Goal: Contribute content: Contribute content

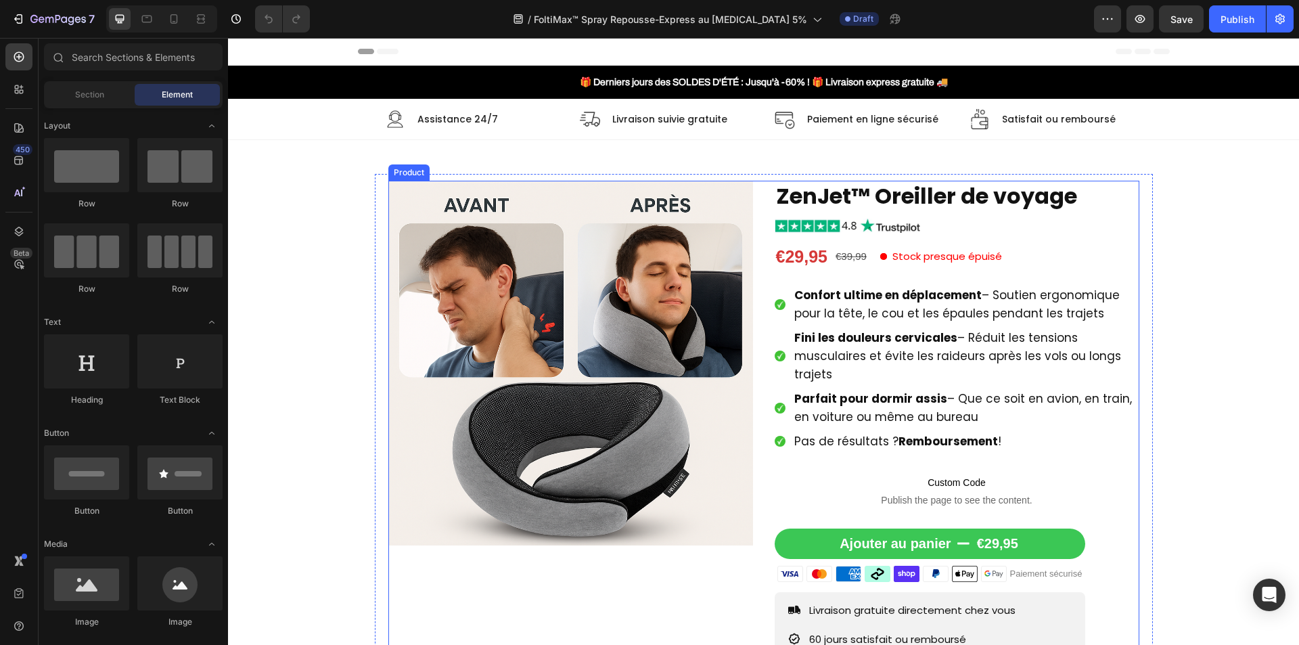
click at [754, 323] on div "Product Images ZenJet™ Oreiller de voyage Product Title Image €29,95 Product Pr…" at bounding box center [763, 475] width 751 height 588
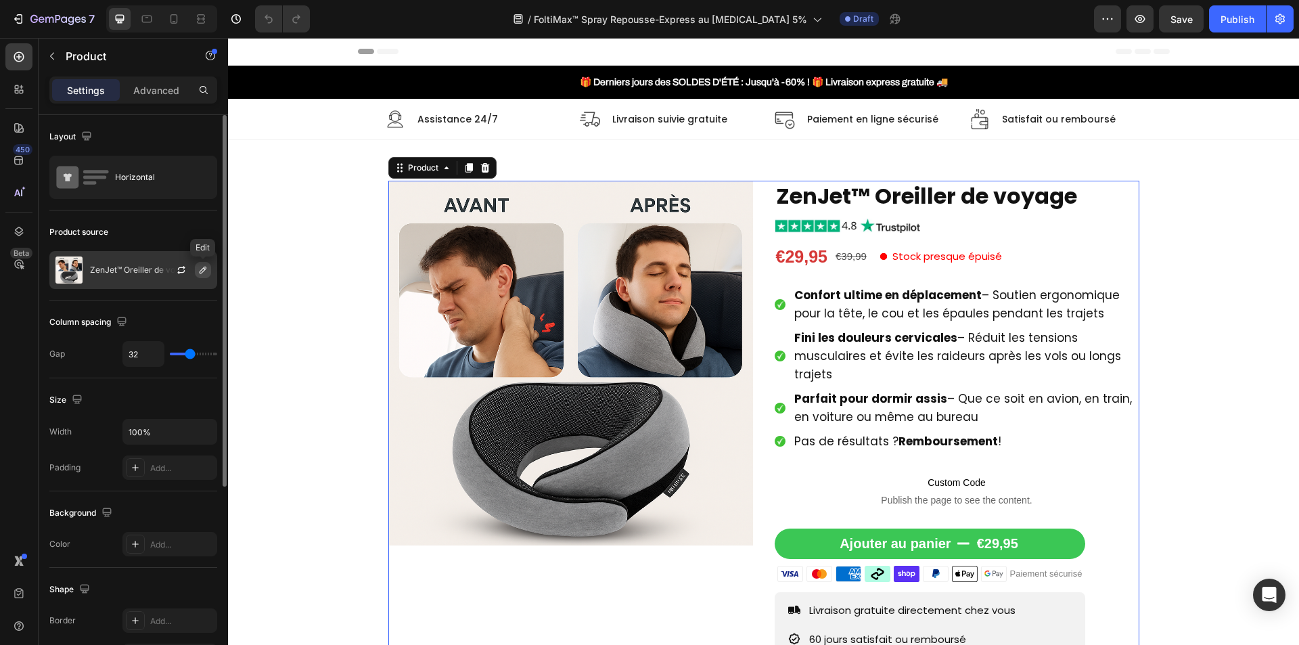
click at [200, 271] on icon "button" at bounding box center [203, 270] width 11 height 11
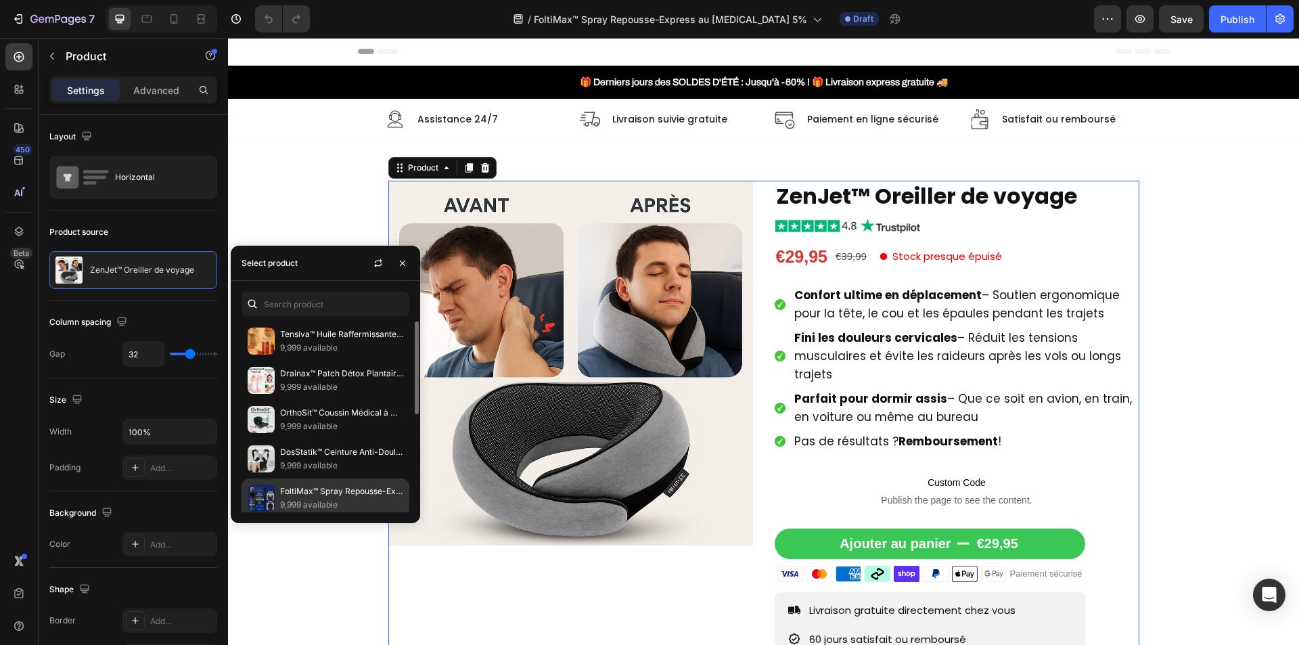
click at [319, 497] on p "FoltiMax™ Spray Repousse-Express au [MEDICAL_DATA] 5% | Stoppe la Chute et Réac…" at bounding box center [341, 492] width 123 height 14
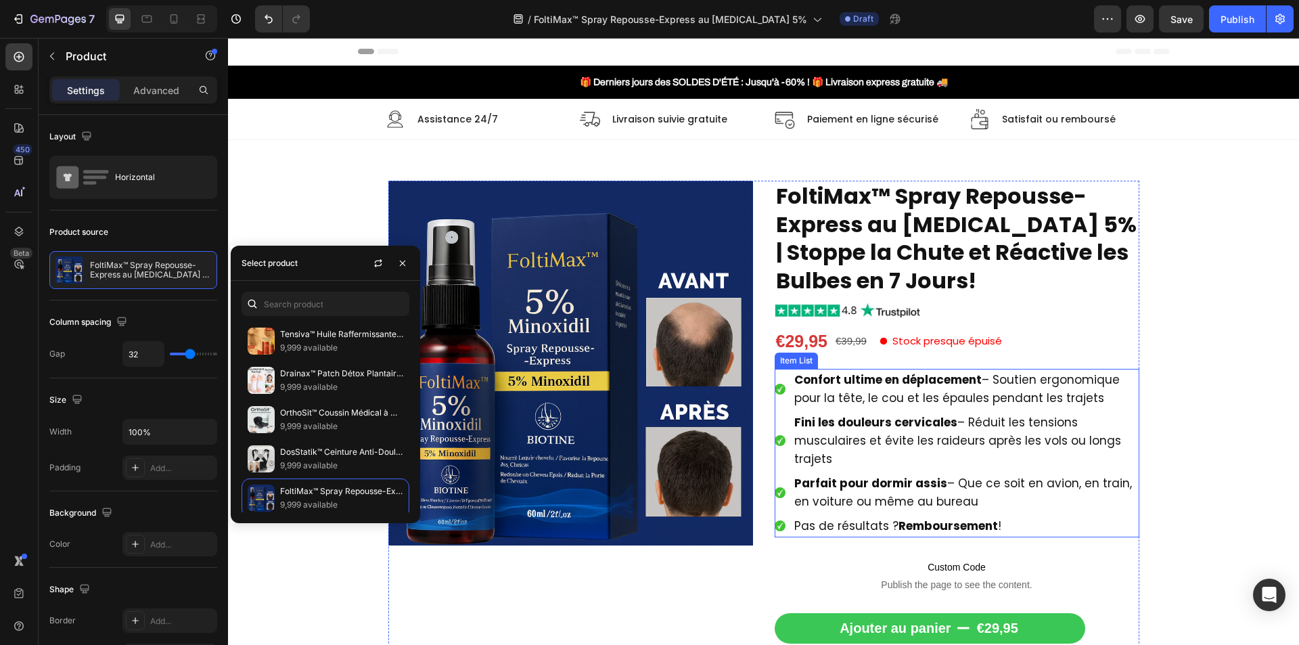
click at [887, 395] on span "Confort ultime en déplacement – Soutien ergonomique pour la tête, le cou et les…" at bounding box center [958, 389] width 326 height 35
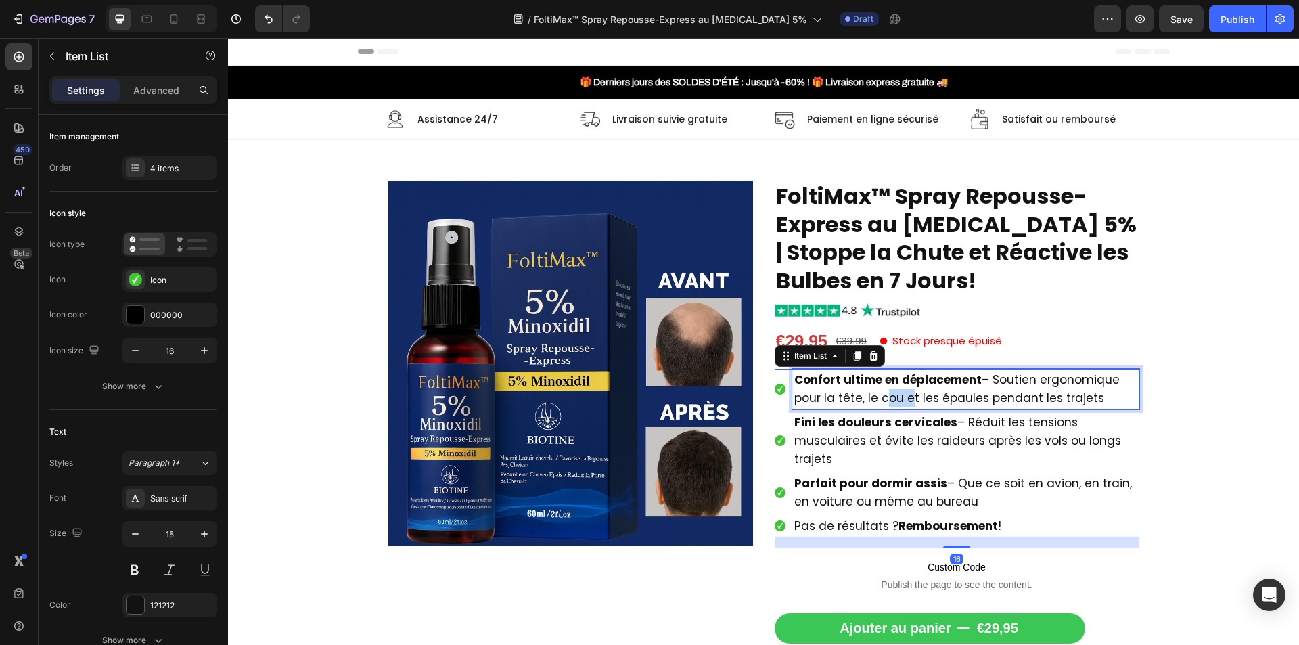
click at [887, 395] on span "Confort ultime en déplacement – Soutien ergonomique pour la tête, le cou et les…" at bounding box center [958, 389] width 326 height 35
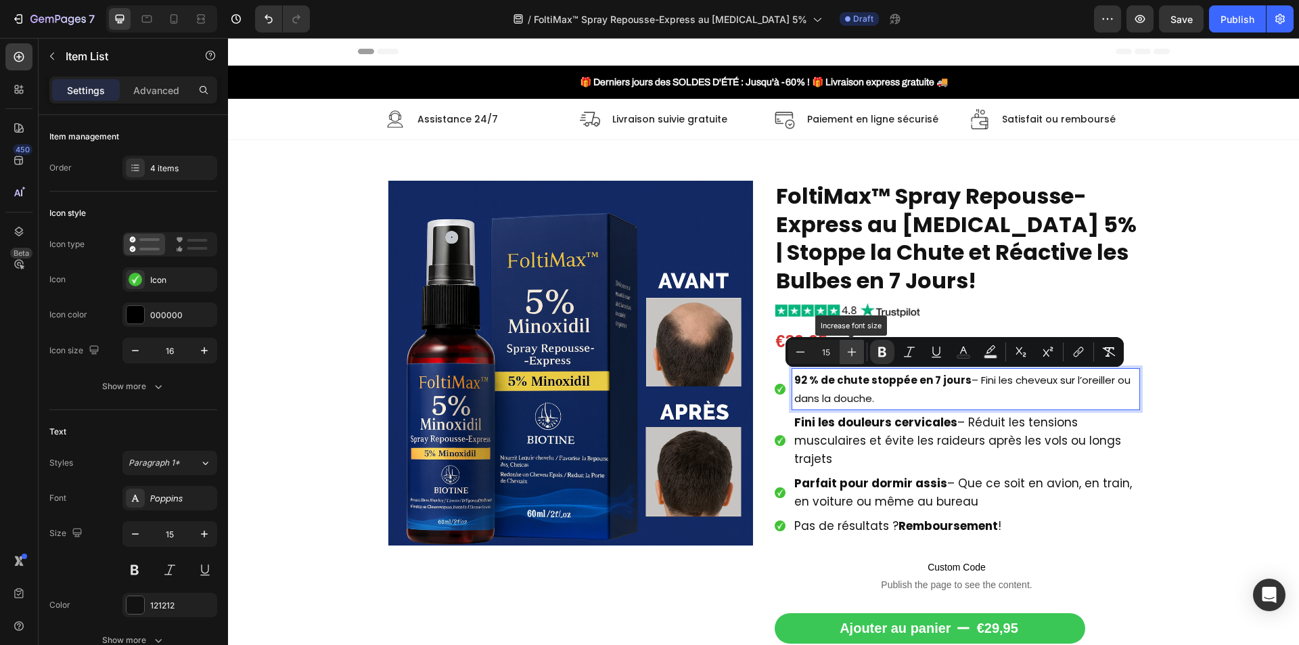
click at [860, 354] on button "Plus" at bounding box center [852, 352] width 24 height 24
type input "17"
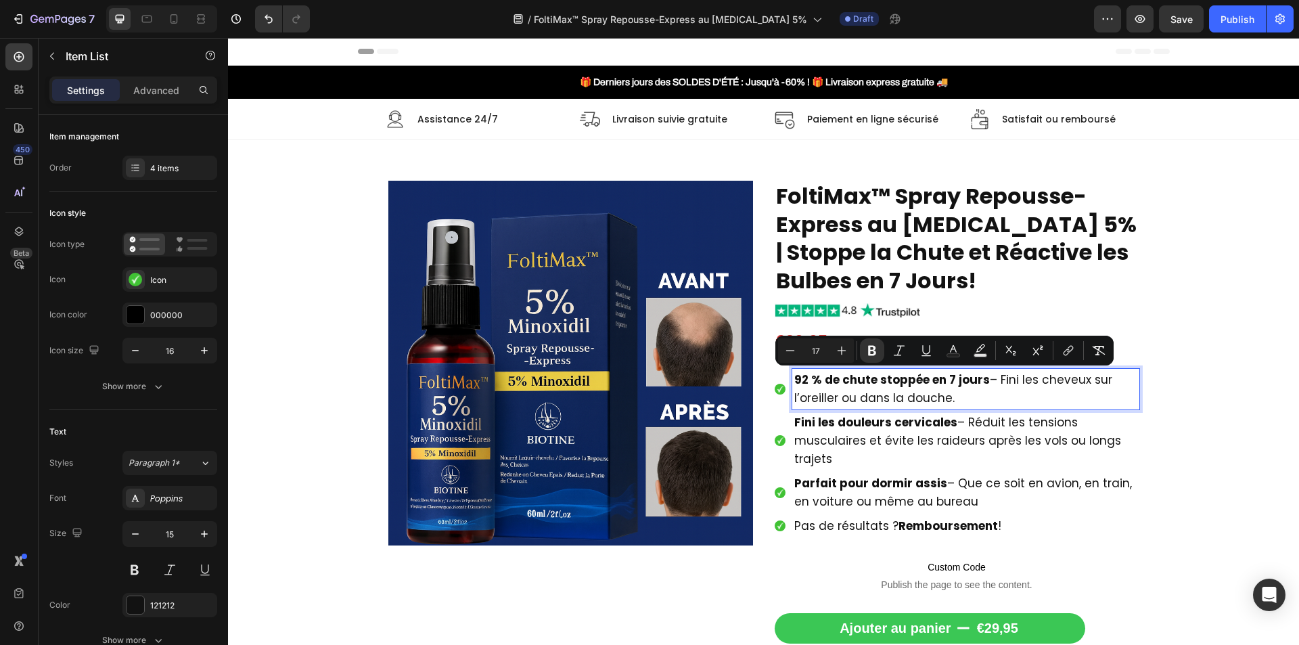
click at [834, 449] on p "Fini les douleurs cervicales – Réduit les tensions musculaires et évite les rai…" at bounding box center [966, 441] width 343 height 55
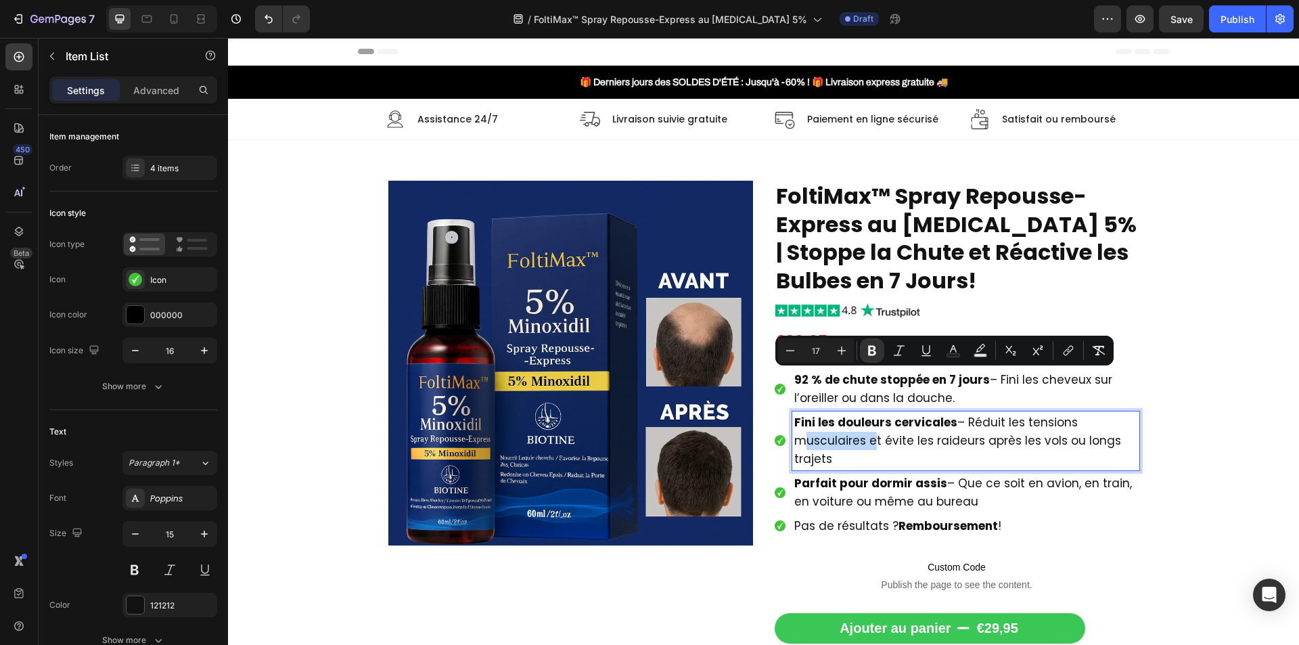
click at [834, 449] on p "Fini les douleurs cervicales – Réduit les tensions musculaires et évite les rai…" at bounding box center [966, 441] width 343 height 55
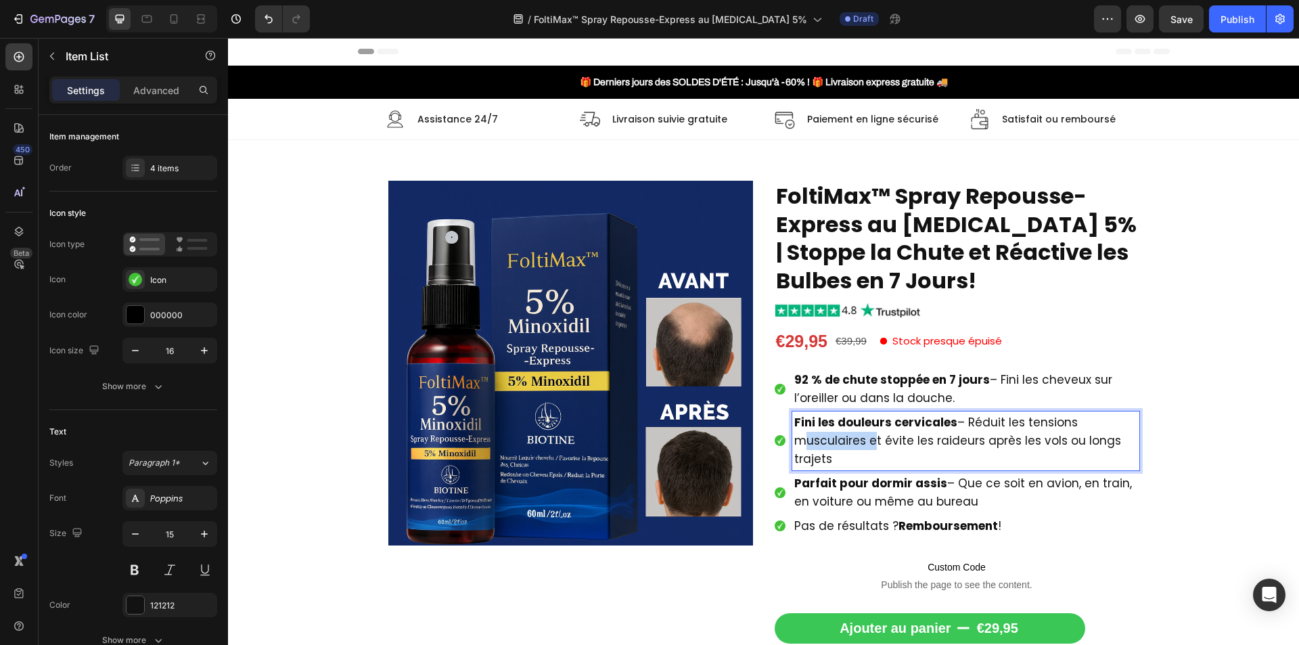
click at [834, 449] on p "Fini les douleurs cervicales – Réduit les tensions musculaires et évite les rai…" at bounding box center [966, 441] width 343 height 55
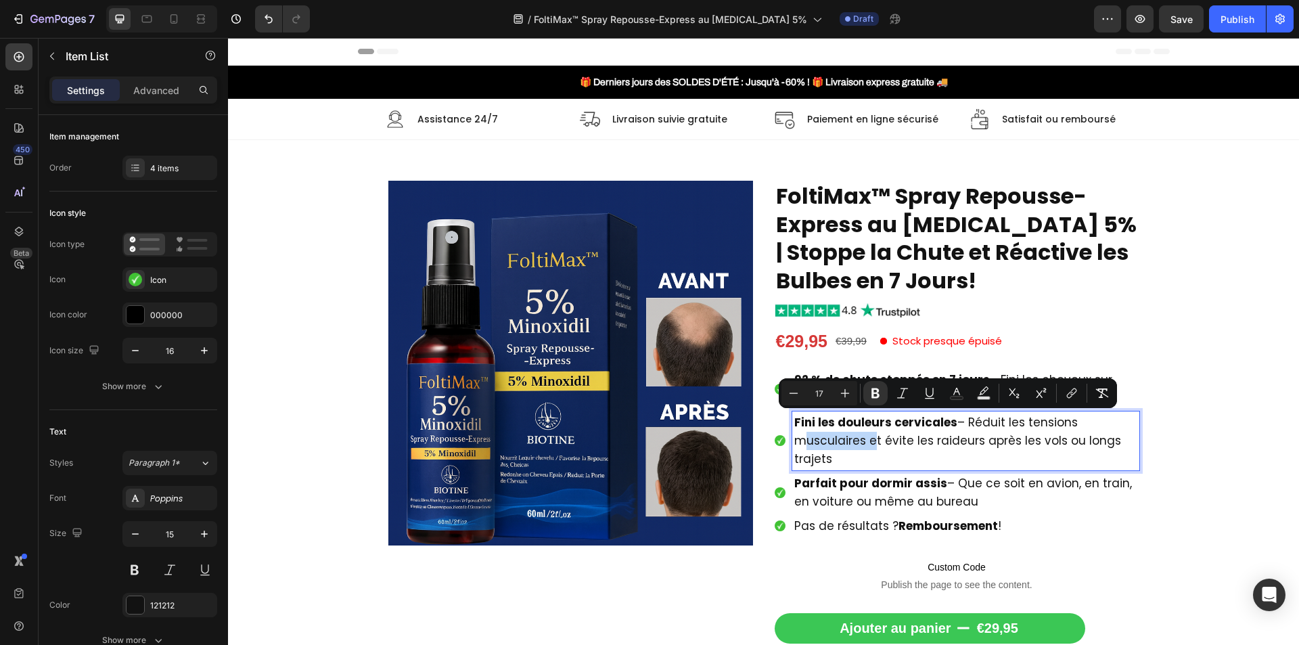
type input "15"
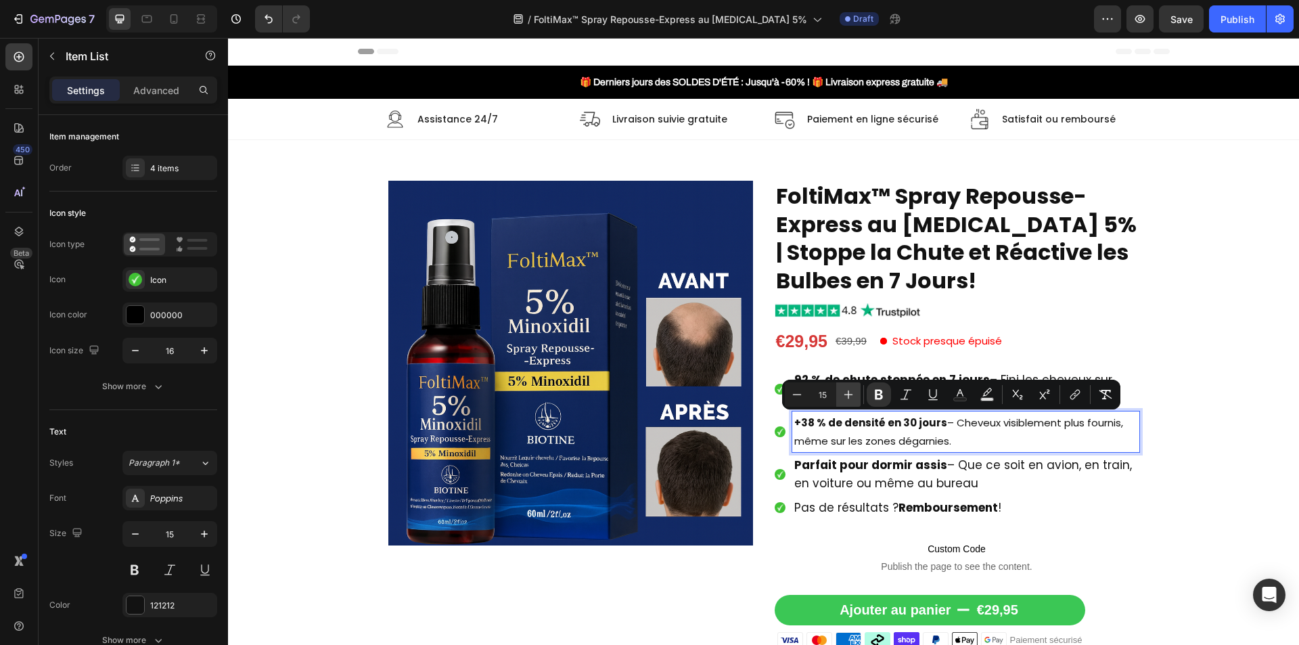
click at [842, 396] on icon "Editor contextual toolbar" at bounding box center [849, 395] width 14 height 14
type input "17"
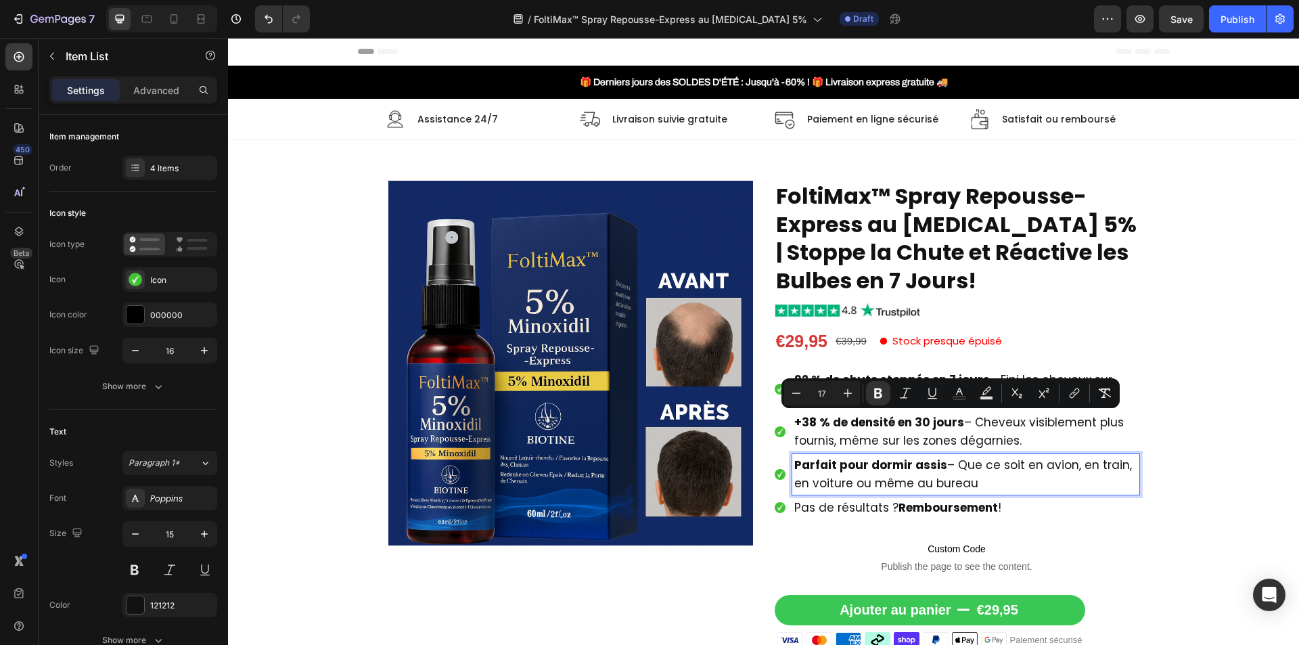
click at [823, 463] on strong "Parfait pour dormir assis" at bounding box center [871, 465] width 153 height 16
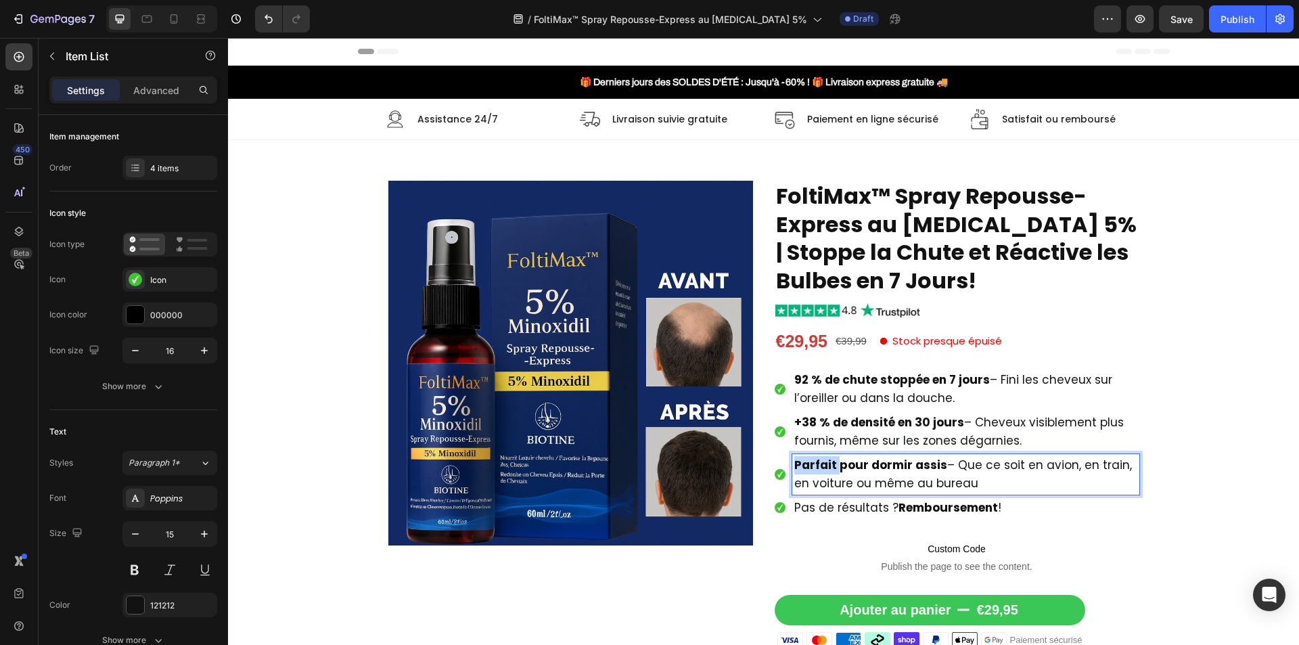
click at [823, 463] on strong "Parfait pour dormir assis" at bounding box center [871, 465] width 153 height 16
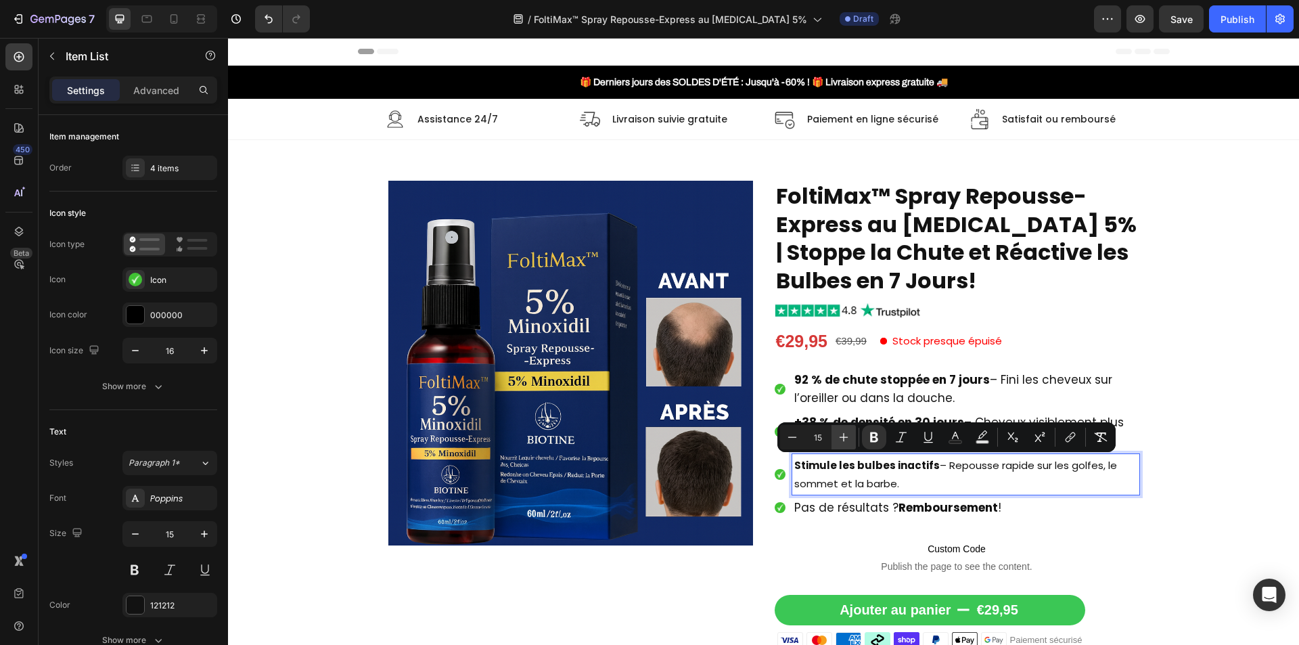
click at [846, 430] on icon "Editor contextual toolbar" at bounding box center [844, 437] width 14 height 14
type input "17"
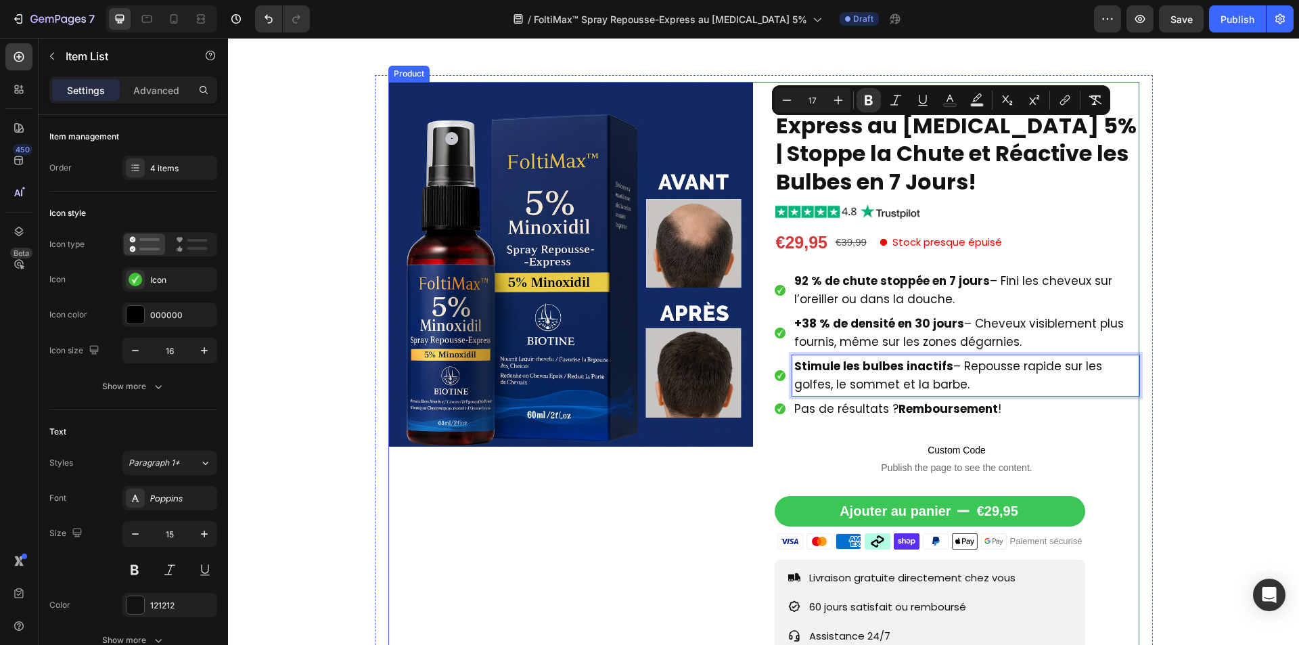
scroll to position [338, 0]
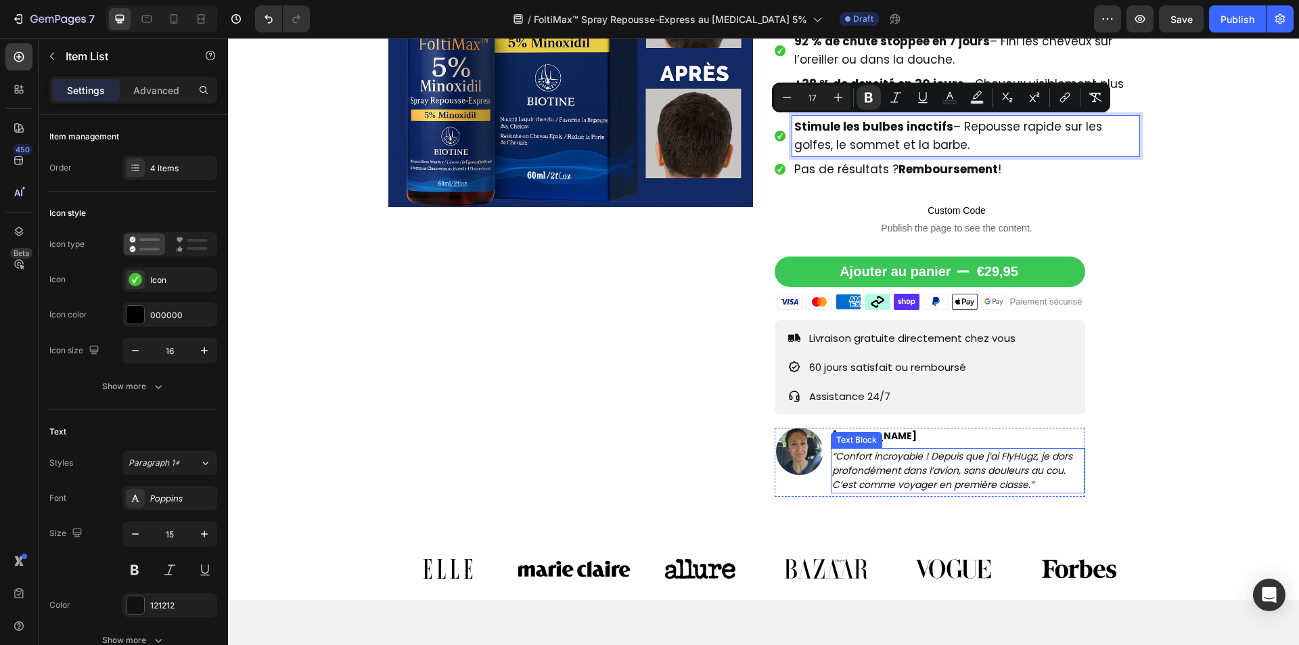
click at [905, 481] on icon "“Confort incroyable ! Depuis que j’ai FlyHugz, je dors profondément dans l’avio…" at bounding box center [952, 470] width 240 height 42
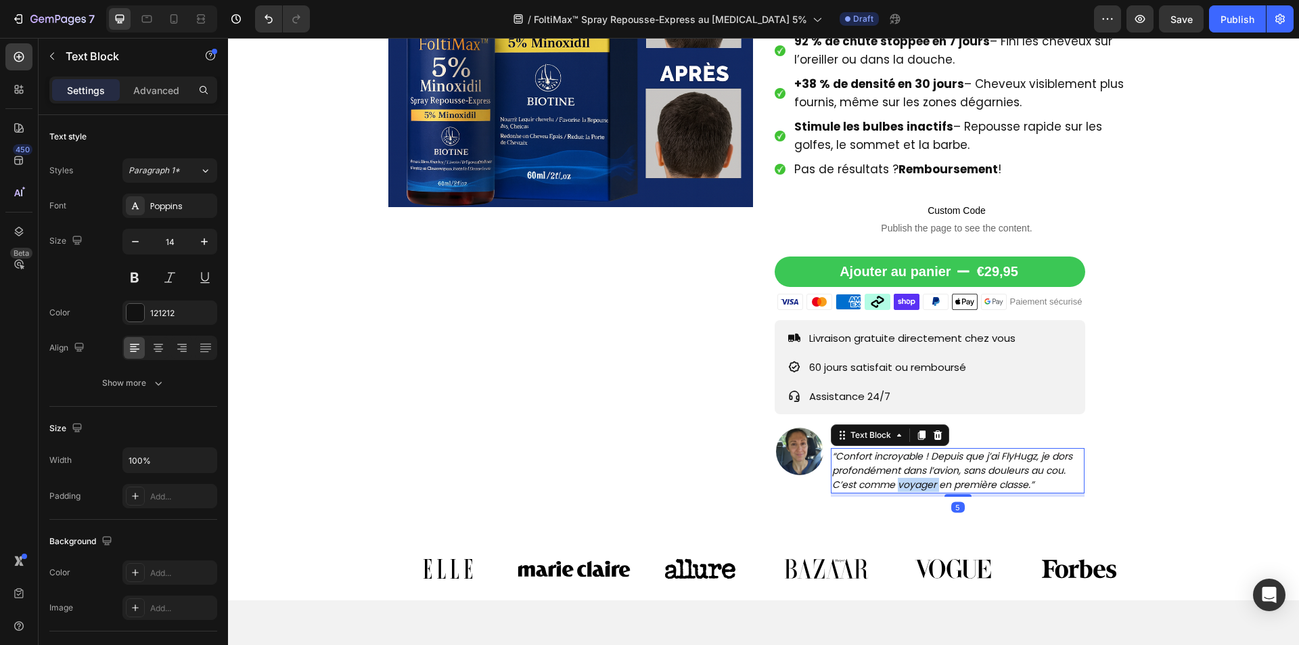
click at [905, 481] on icon "“Confort incroyable ! Depuis que j’ai FlyHugz, je dors profondément dans l’avio…" at bounding box center [952, 470] width 240 height 42
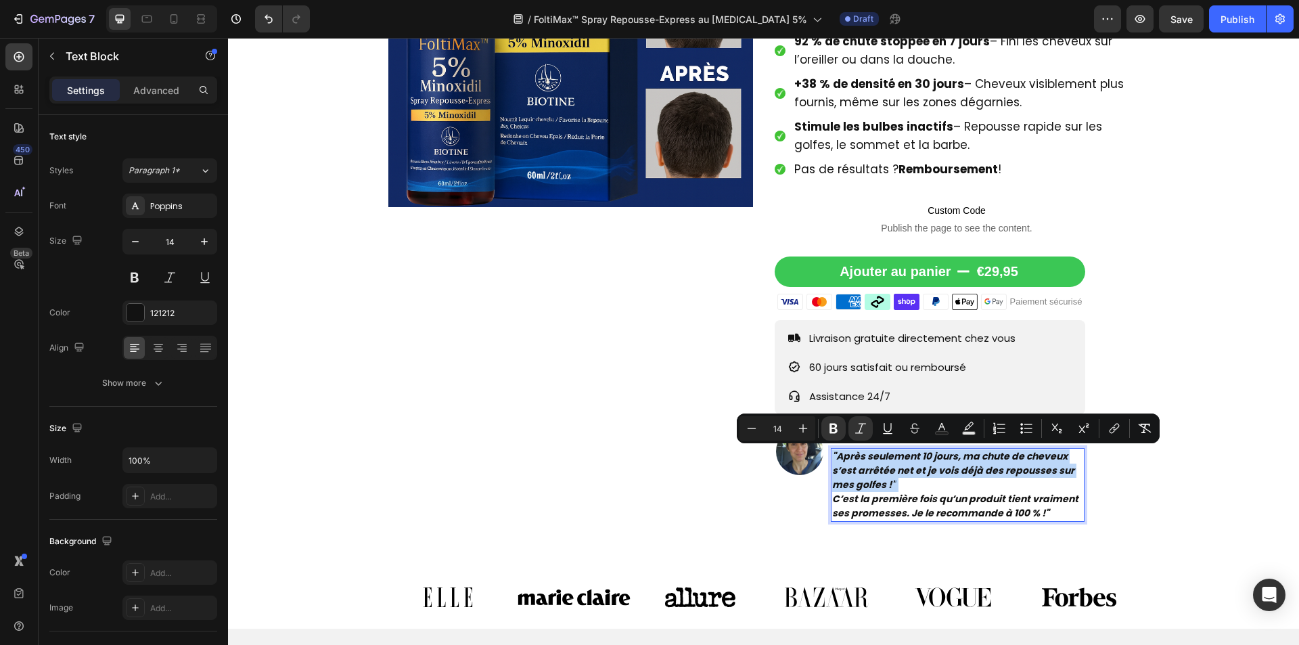
click at [834, 494] on strong "C’est la première fois qu’un produit tient vraiment ses promesses. Je le recomm…" at bounding box center [955, 506] width 246 height 28
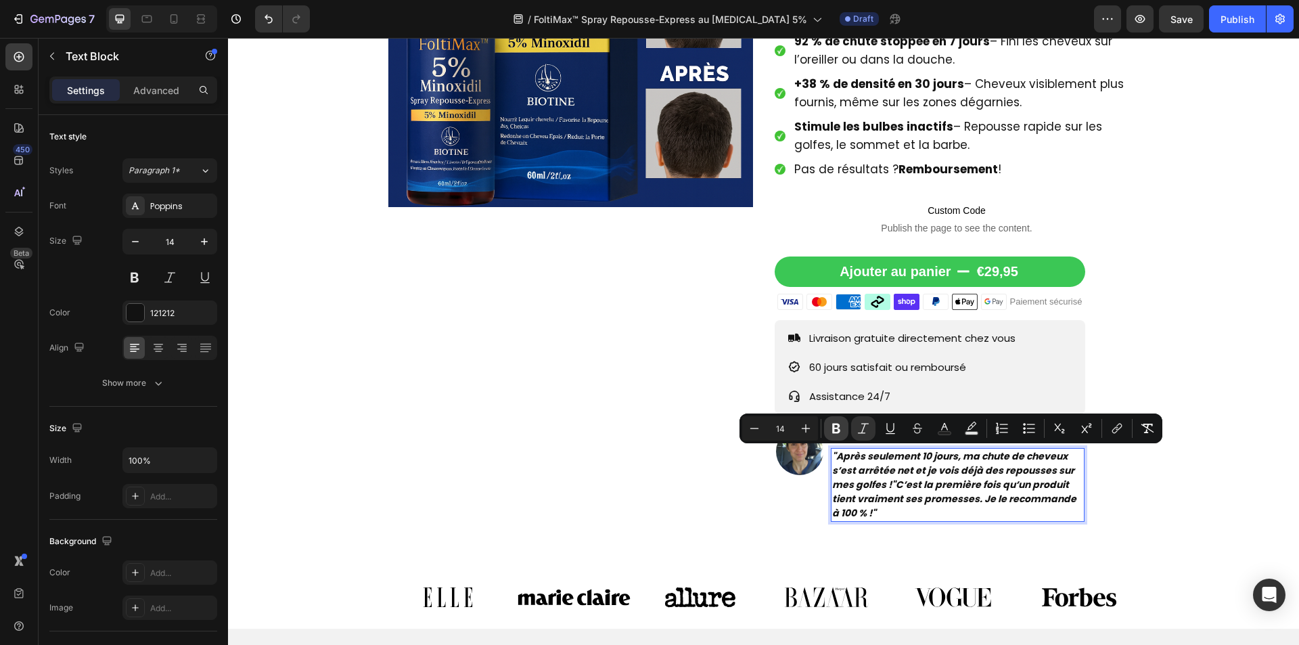
click at [834, 435] on icon "Editor contextual toolbar" at bounding box center [837, 429] width 14 height 14
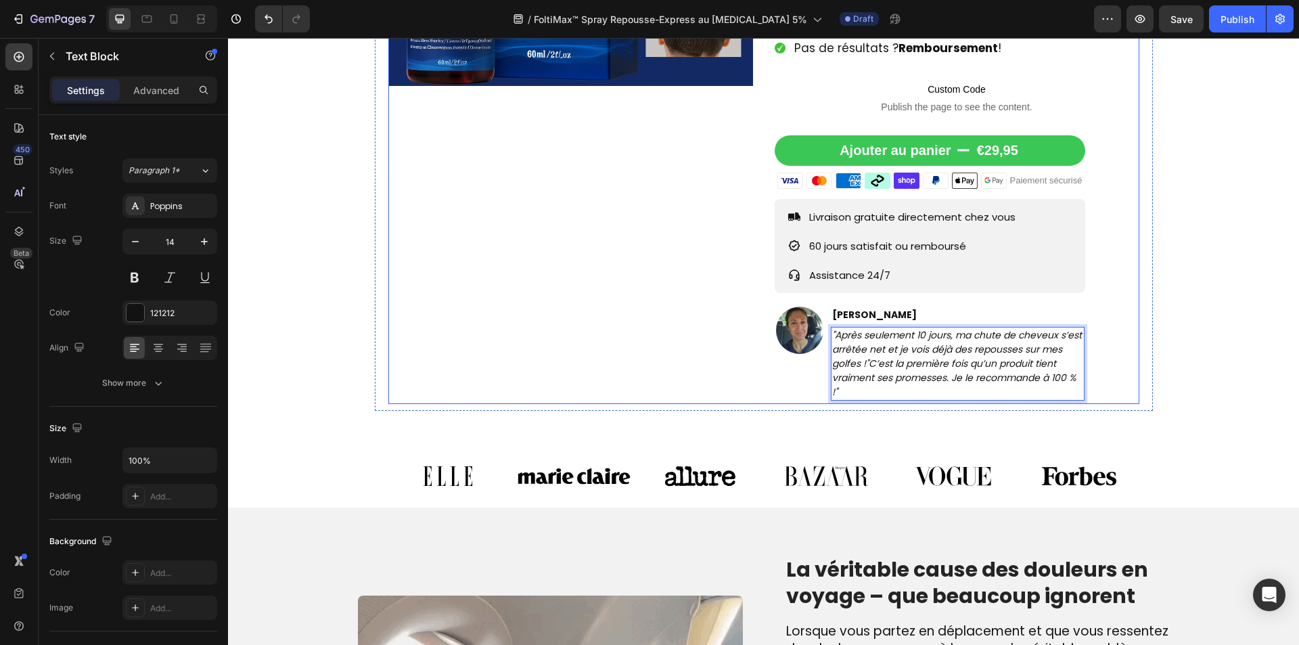
scroll to position [677, 0]
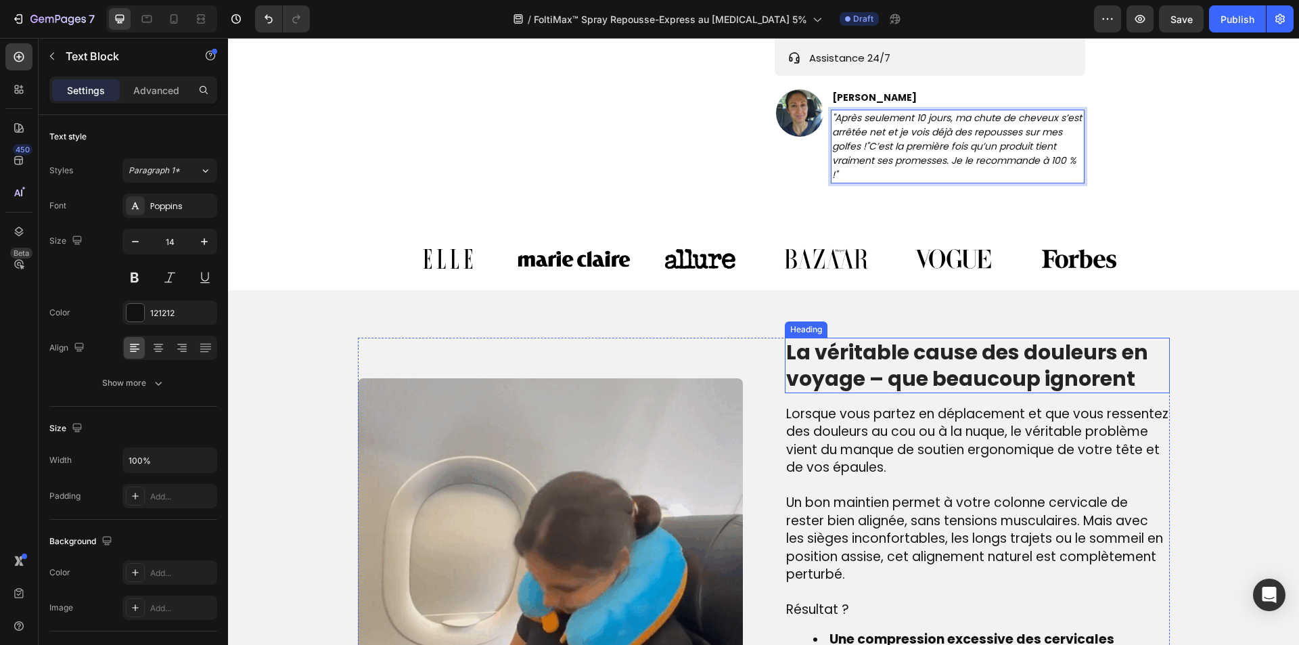
click at [840, 350] on h2 "La véritable cause des douleurs en voyage – que beaucoup ignorent" at bounding box center [977, 365] width 385 height 55
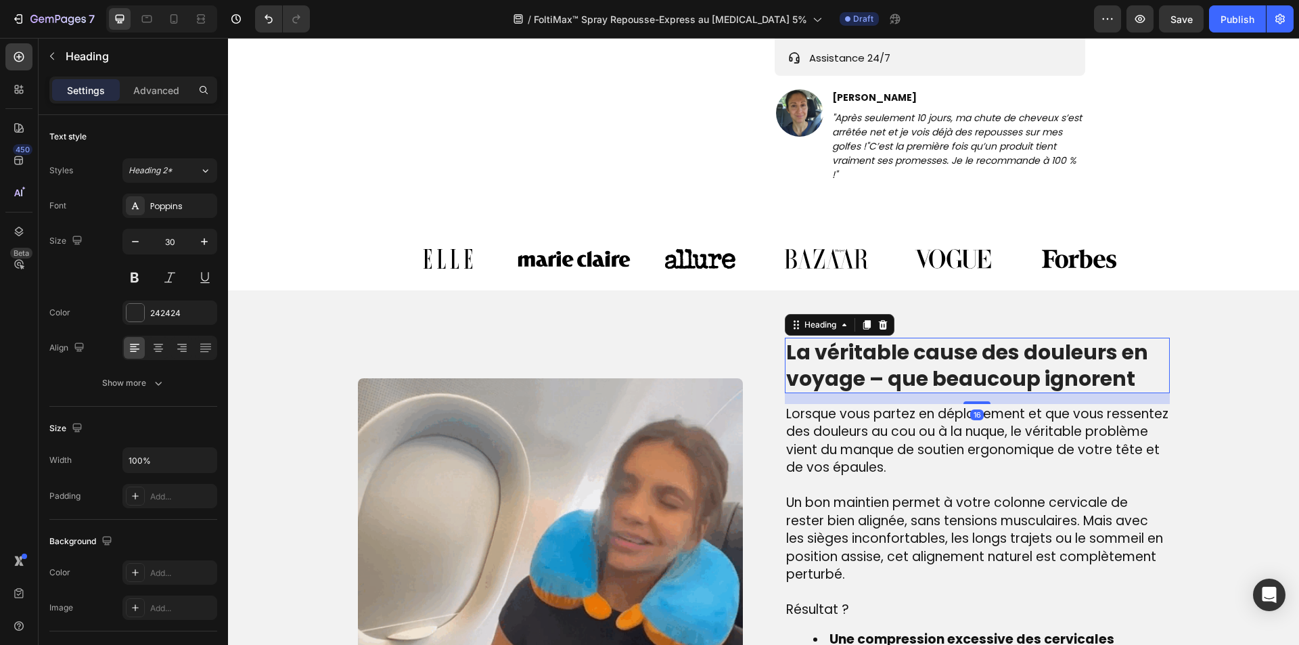
click at [840, 350] on h2 "La véritable cause des douleurs en voyage – que beaucoup ignorent" at bounding box center [977, 365] width 385 height 55
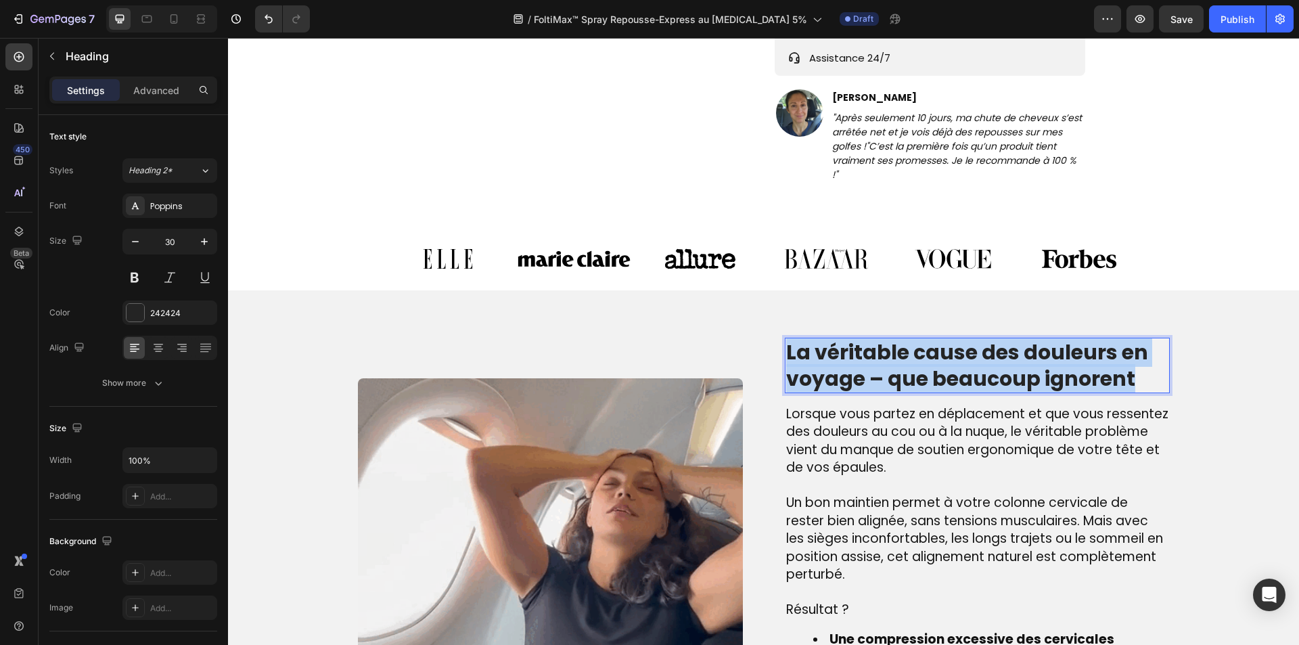
click at [840, 350] on p "La véritable cause des douleurs en voyage – que beaucoup ignorent" at bounding box center [977, 365] width 382 height 53
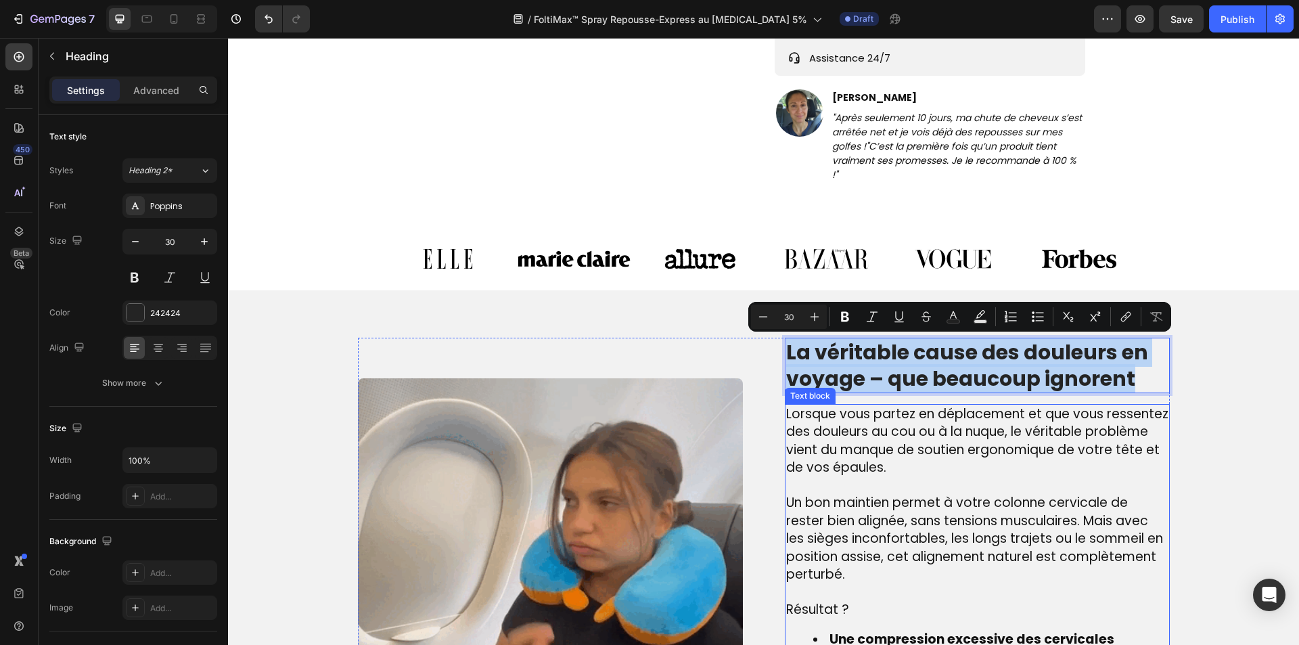
click at [847, 504] on span "Un bon maintien permet à votre colonne cervicale de rester bien alignée, sans t…" at bounding box center [974, 538] width 377 height 90
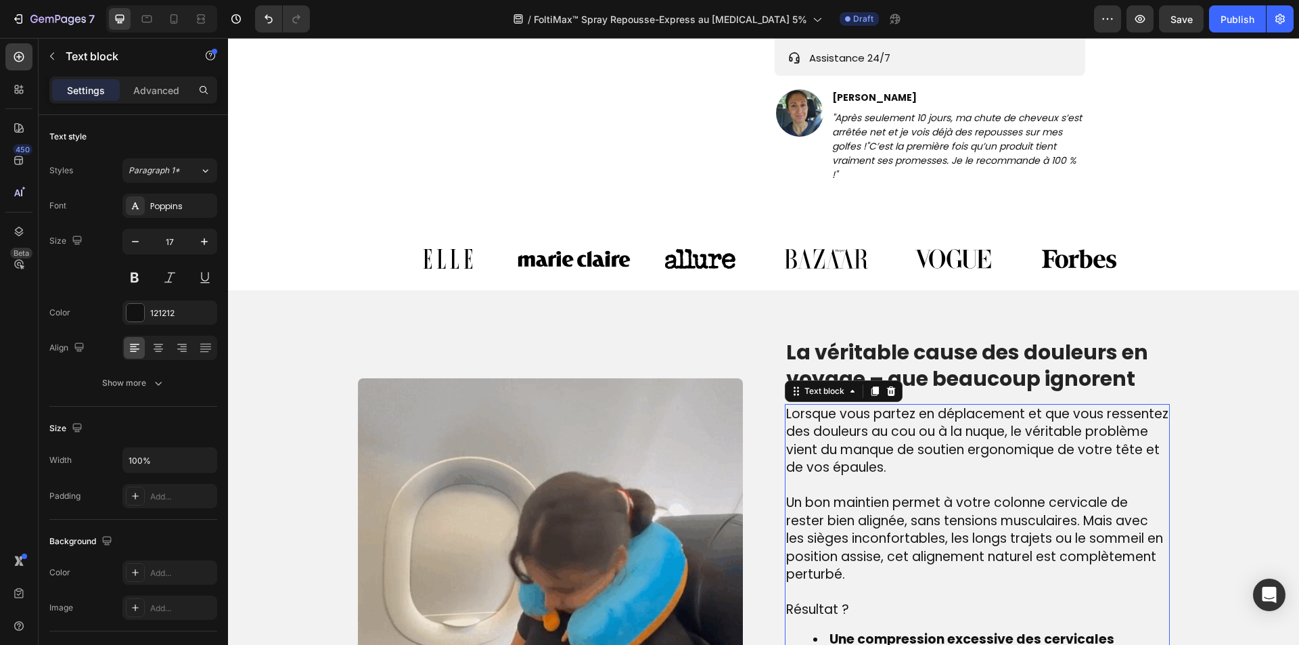
click at [847, 504] on span "Un bon maintien permet à votre colonne cervicale de rester bien alignée, sans t…" at bounding box center [974, 538] width 377 height 90
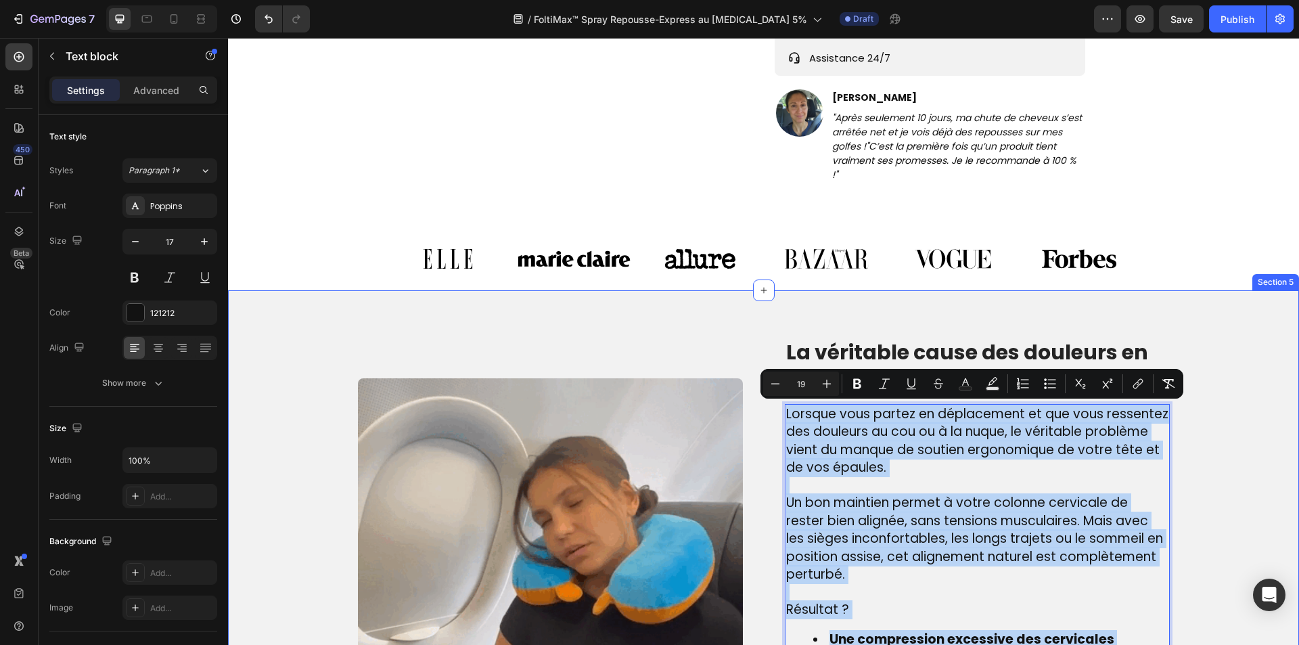
type input "17"
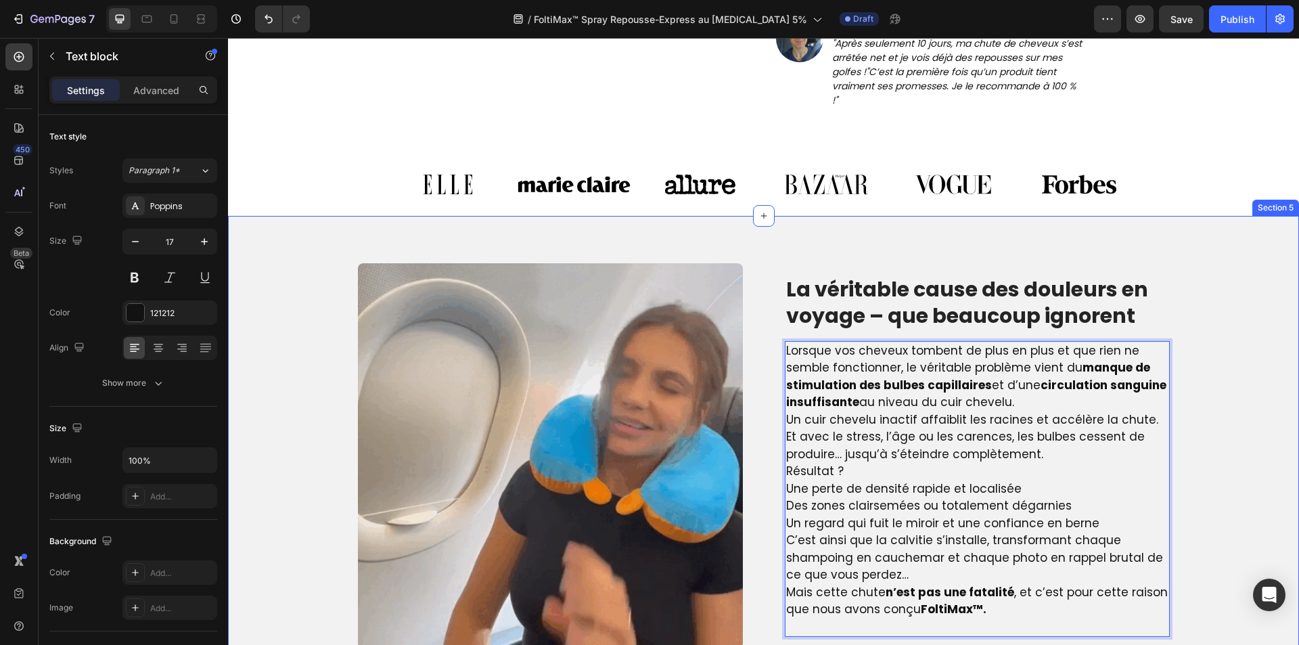
scroll to position [755, 0]
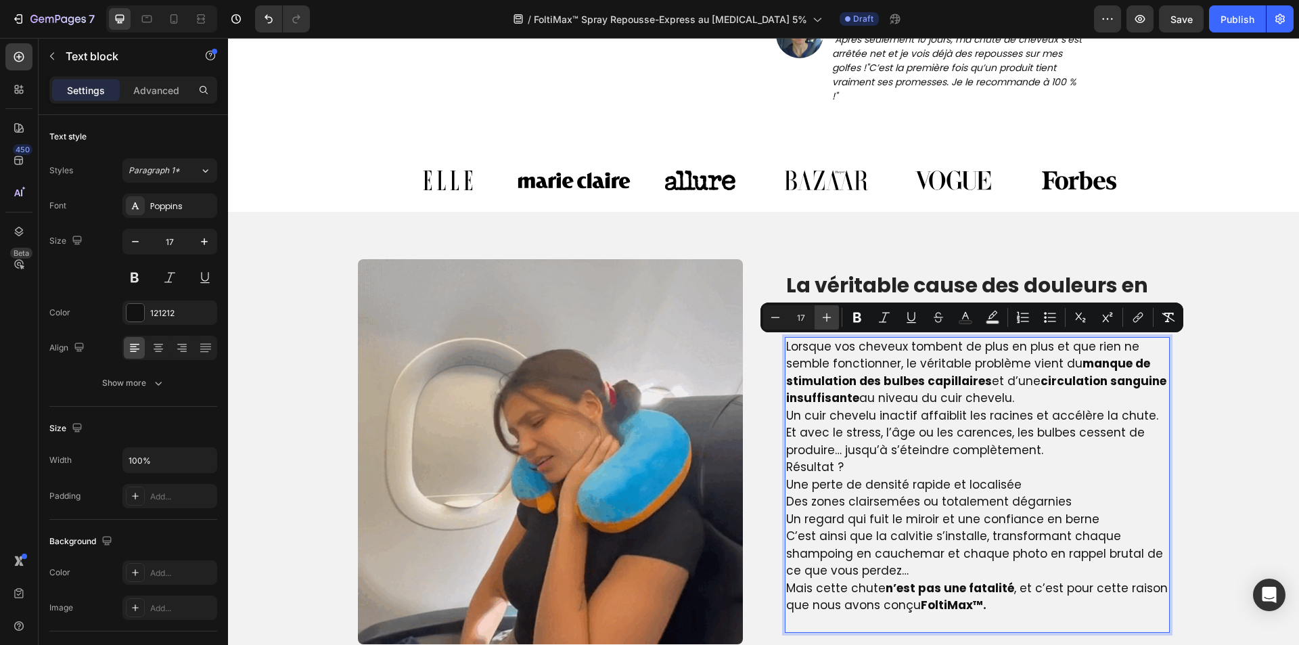
click at [818, 320] on button "Plus" at bounding box center [827, 317] width 24 height 24
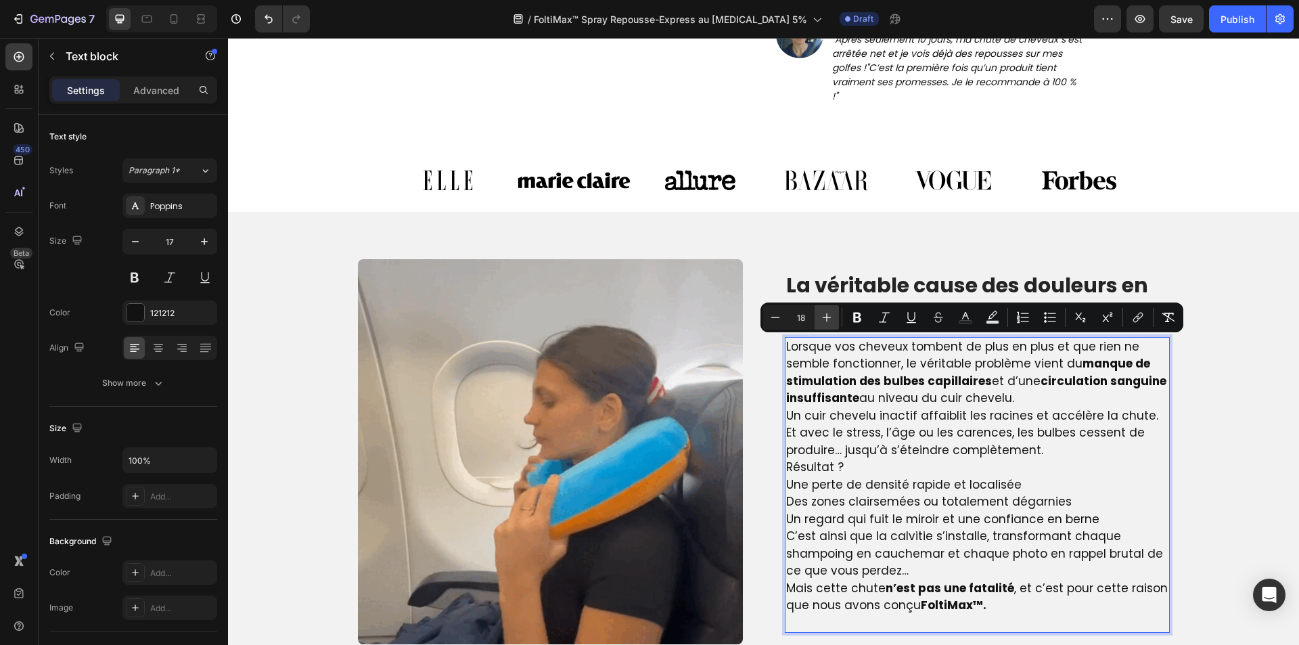
click at [818, 320] on button "Plus" at bounding box center [827, 317] width 24 height 24
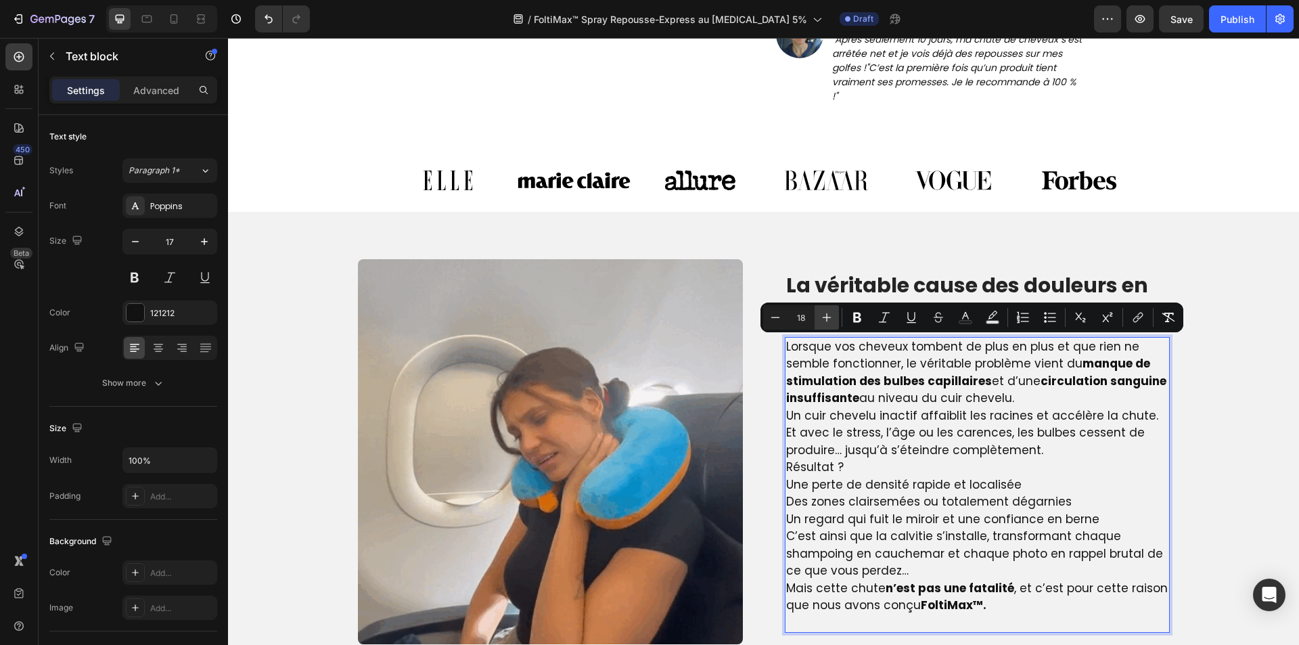
type input "19"
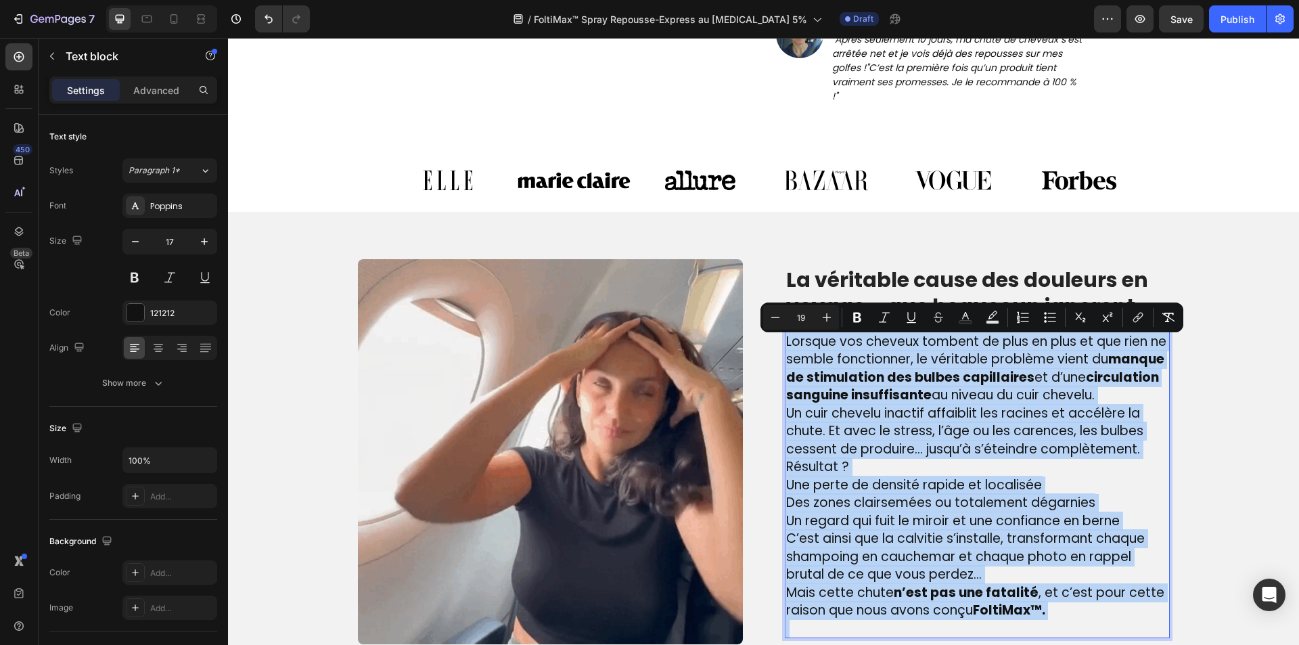
click at [945, 476] on p "Résultat ?" at bounding box center [977, 467] width 382 height 18
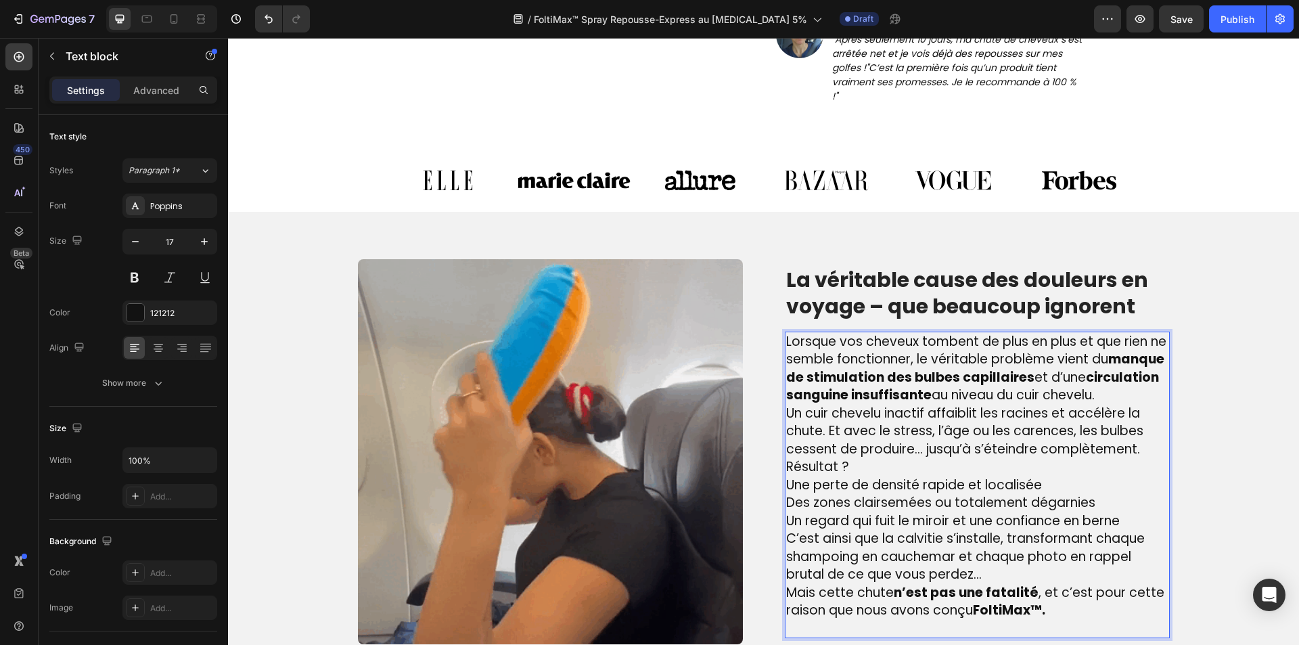
scroll to position [823, 0]
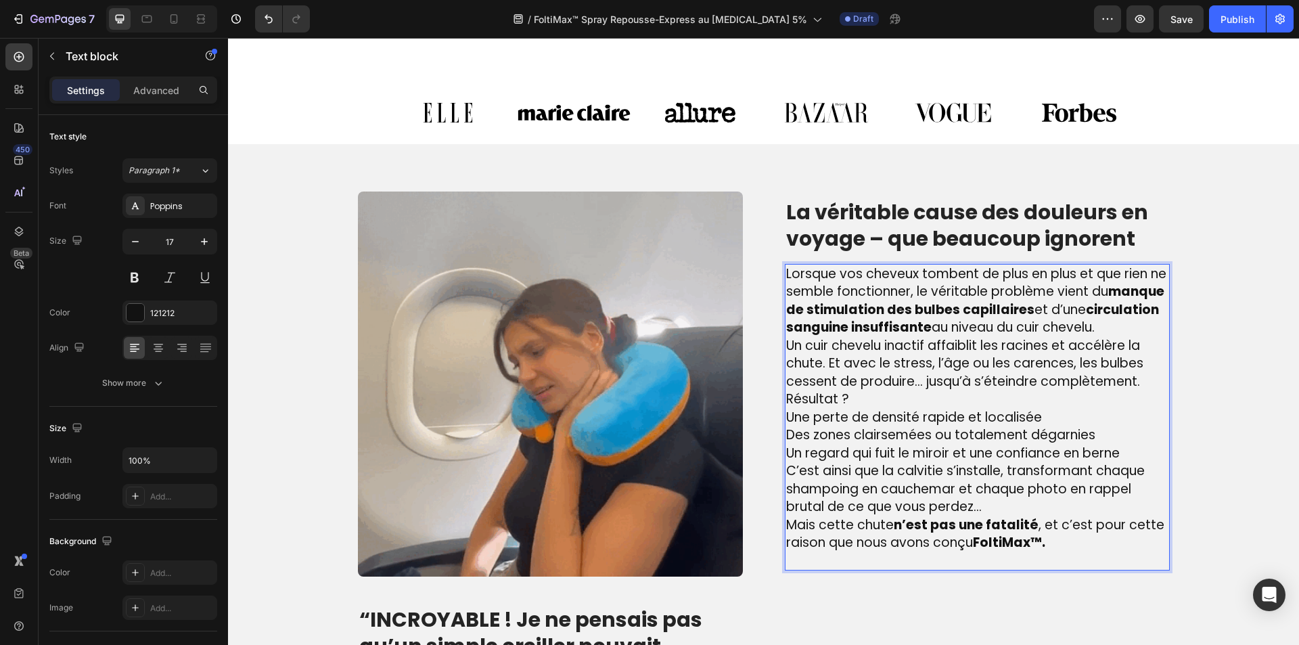
click at [950, 570] on p "Rich Text Editor. Editing area: main" at bounding box center [977, 561] width 382 height 18
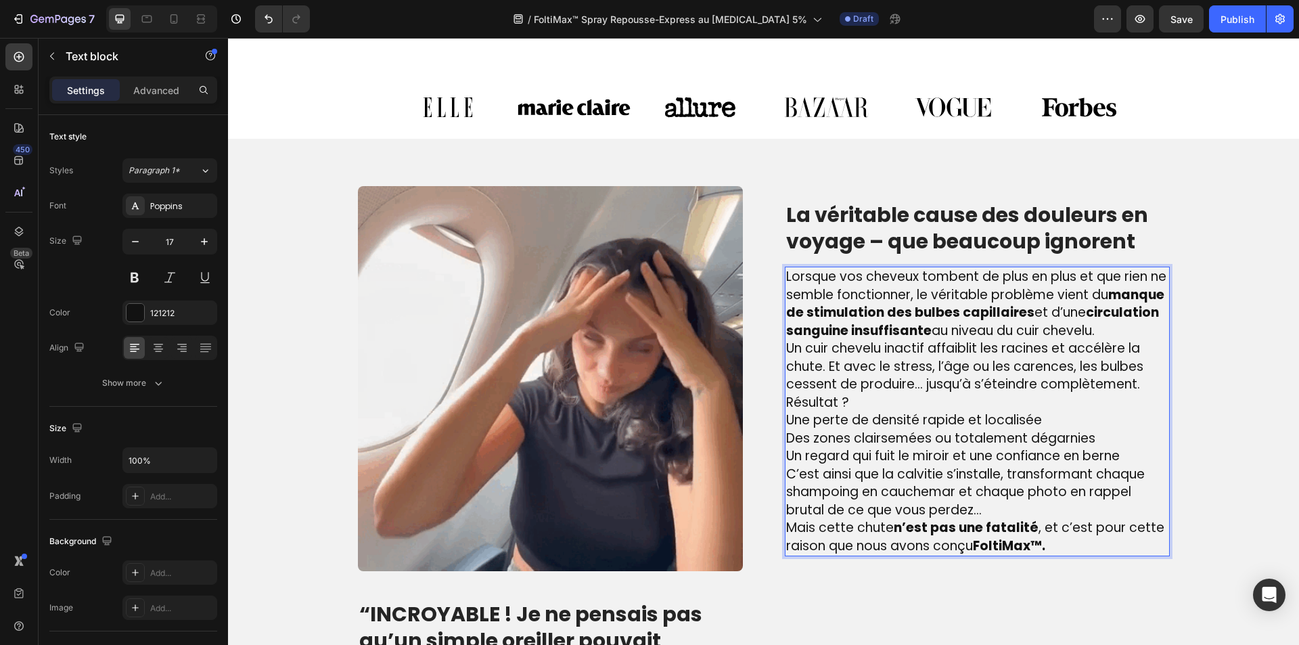
click at [988, 512] on p "C’est ainsi que la calvitie s’installe, transformant chaque shampoing en cauche…" at bounding box center [977, 493] width 382 height 54
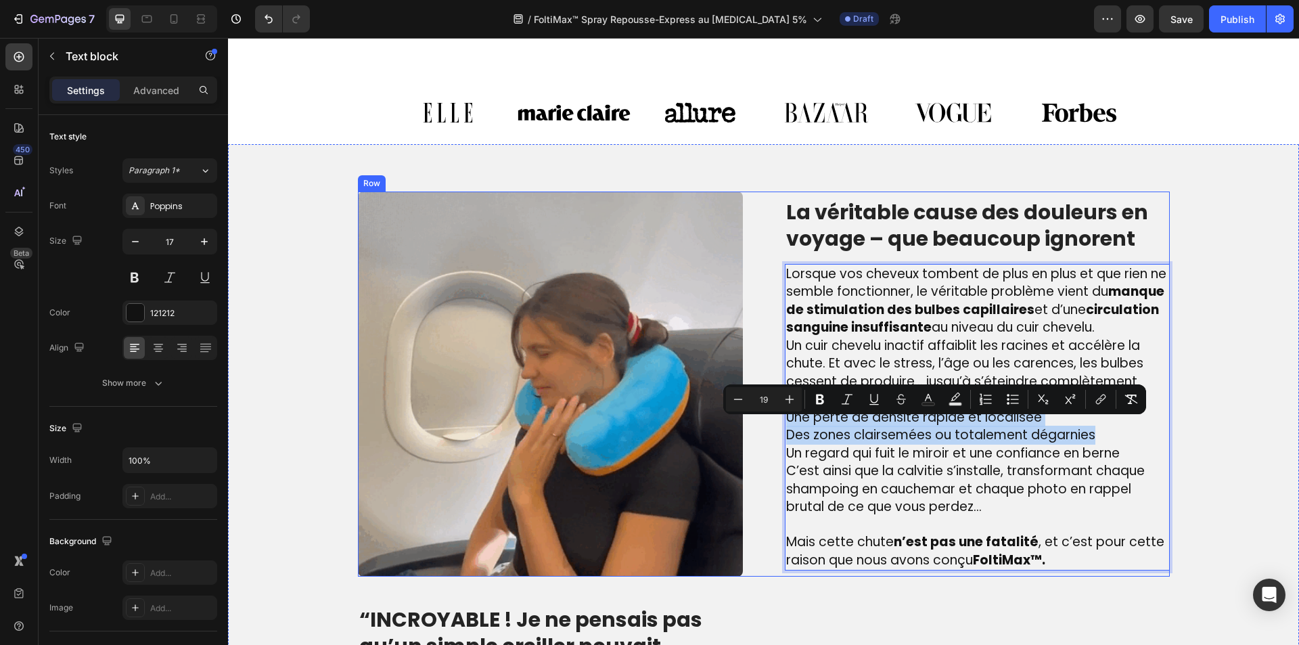
drag, startPoint x: 1131, startPoint y: 456, endPoint x: 776, endPoint y: 429, distance: 356.4
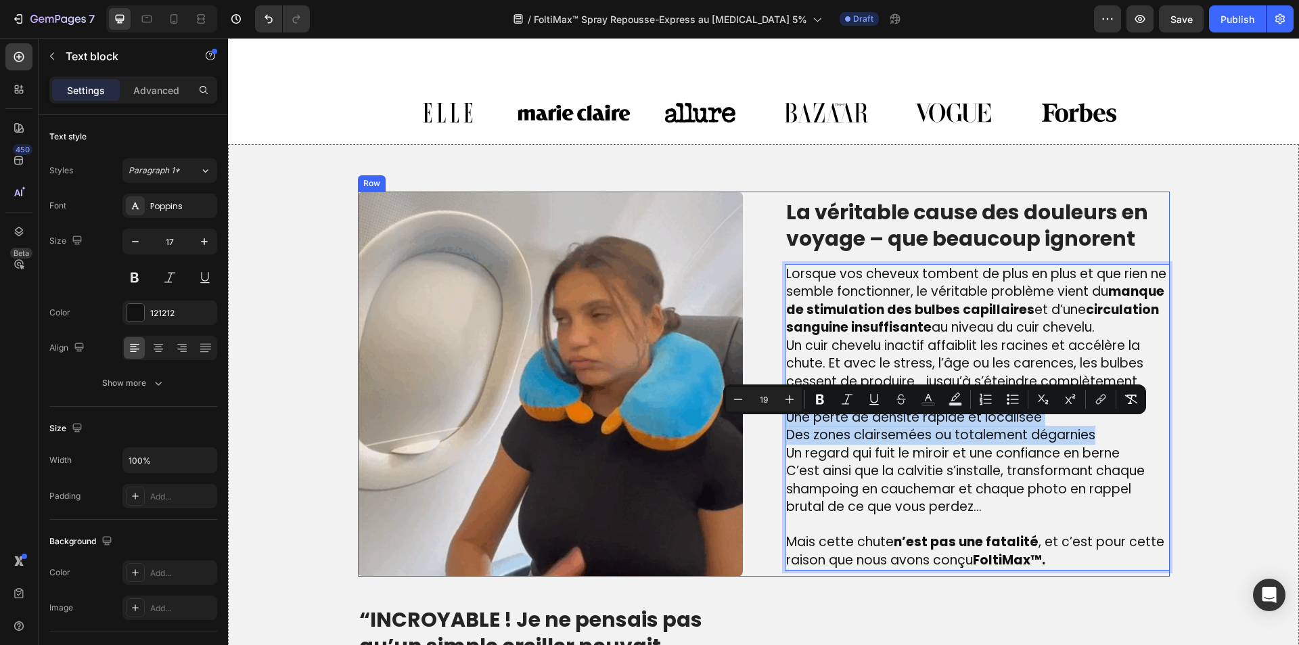
click at [776, 429] on div "Image La véritable cause des douleurs en voyage – que beaucoup ignorent Heading…" at bounding box center [764, 384] width 812 height 385
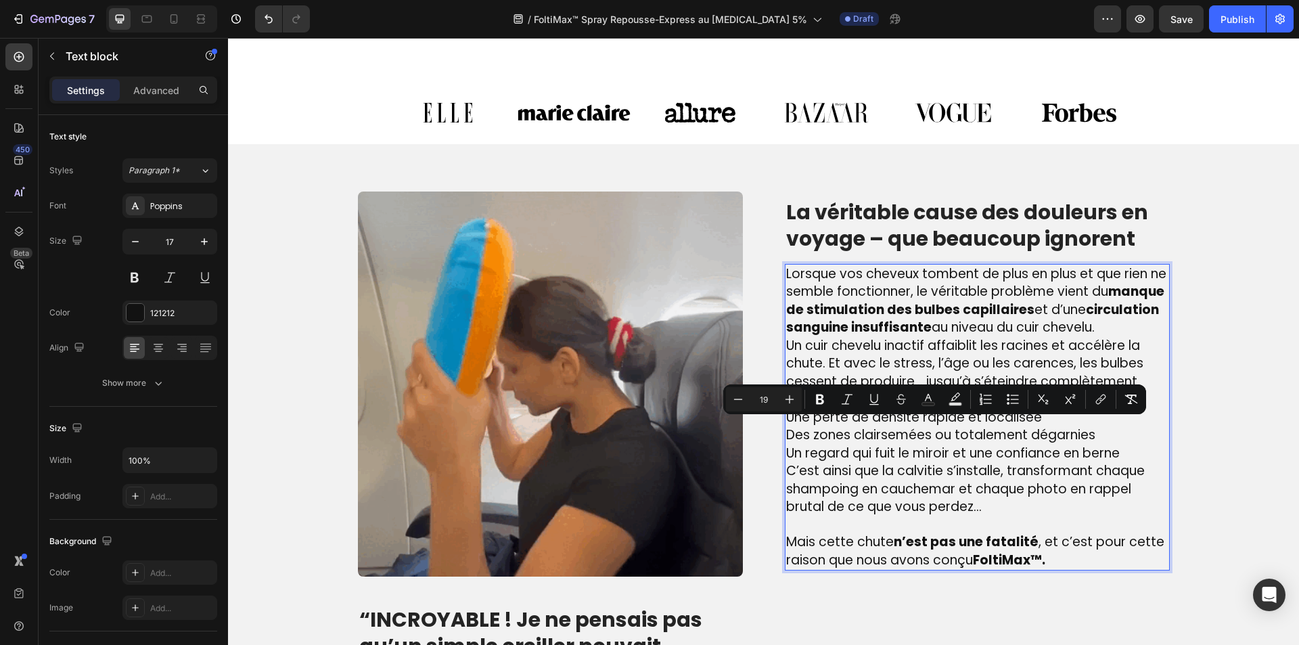
click at [1128, 463] on p "Une perte de densité rapide et localisée Des zones clairsemées ou totalement dé…" at bounding box center [977, 436] width 382 height 54
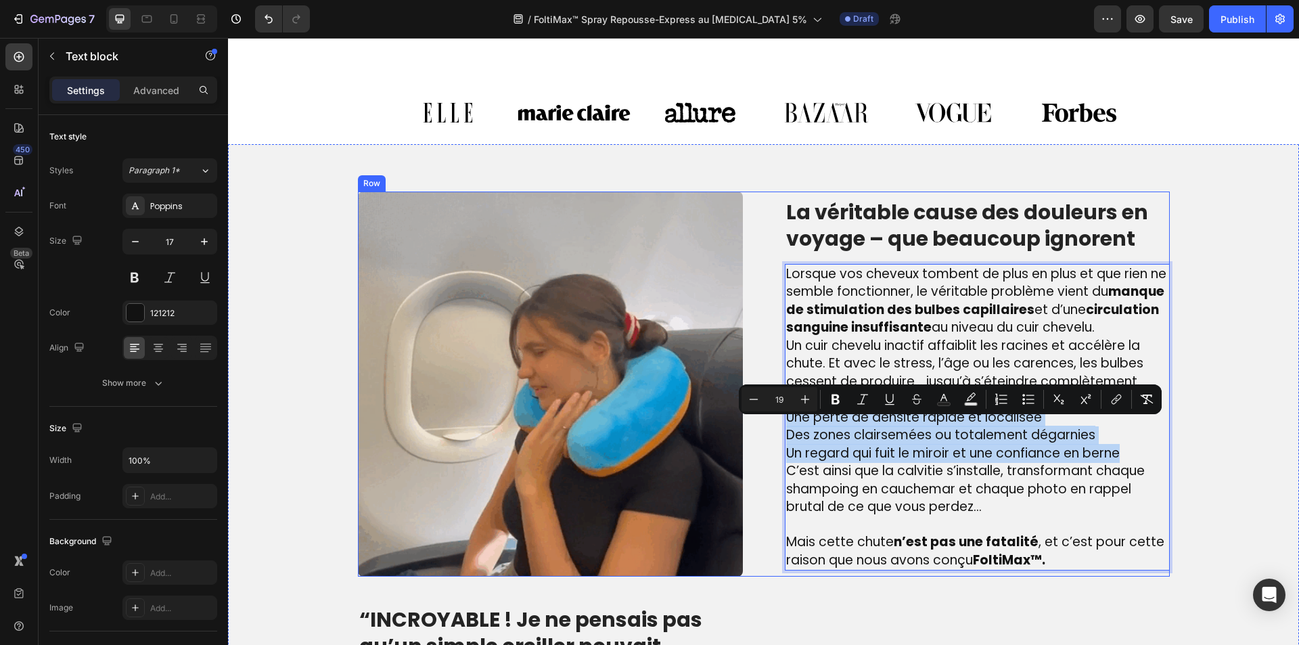
drag, startPoint x: 1128, startPoint y: 464, endPoint x: 772, endPoint y: 435, distance: 356.6
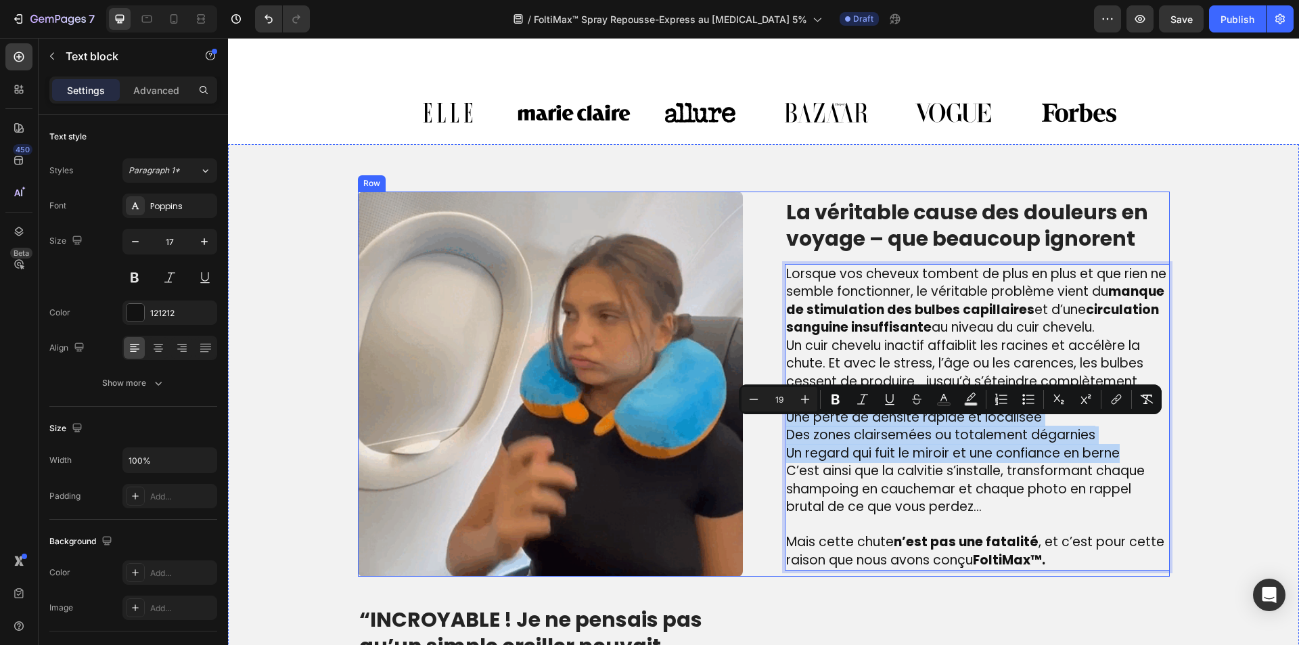
click at [772, 435] on div "Image La véritable cause des douleurs en voyage – que beaucoup ignorent Heading…" at bounding box center [764, 384] width 812 height 385
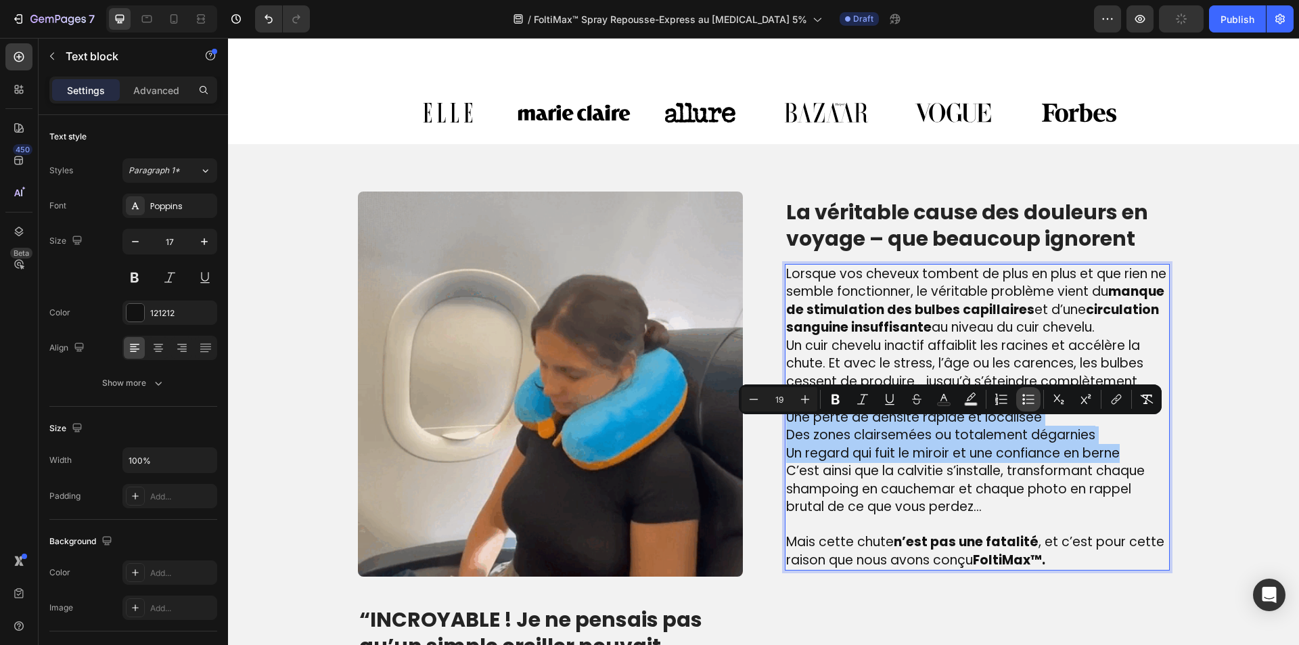
click at [1031, 400] on icon "Editor contextual toolbar" at bounding box center [1029, 400] width 14 height 14
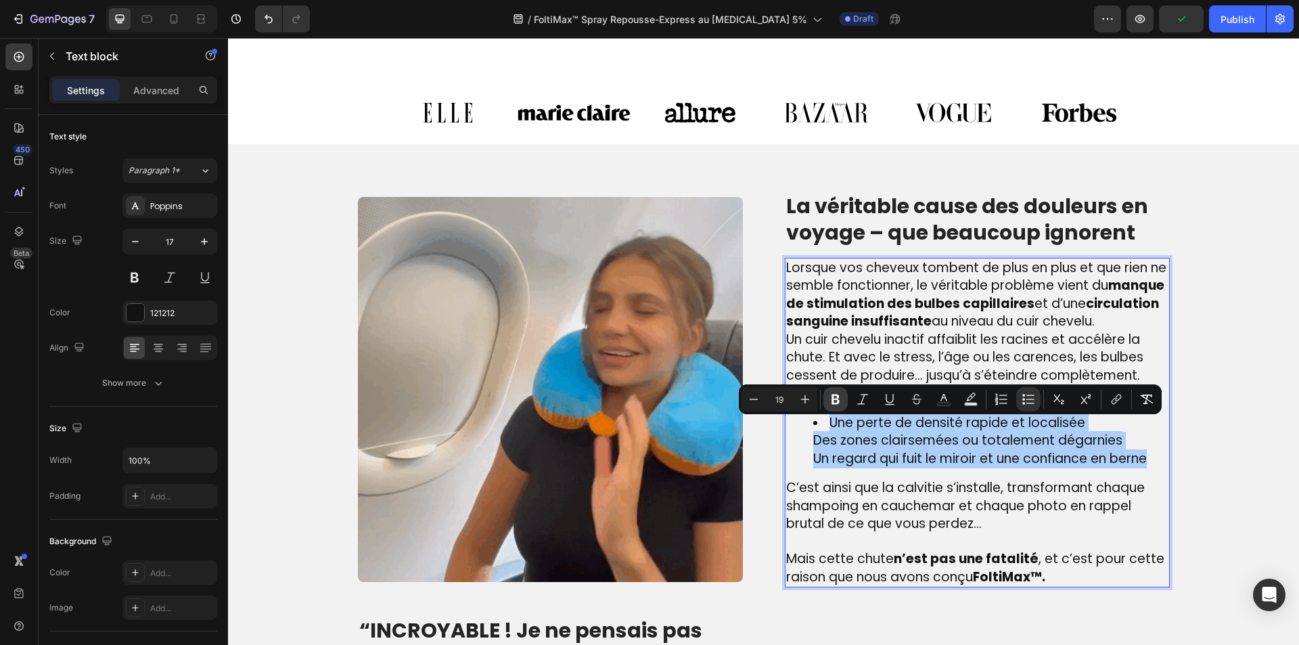
drag, startPoint x: 820, startPoint y: 407, endPoint x: 830, endPoint y: 409, distance: 10.4
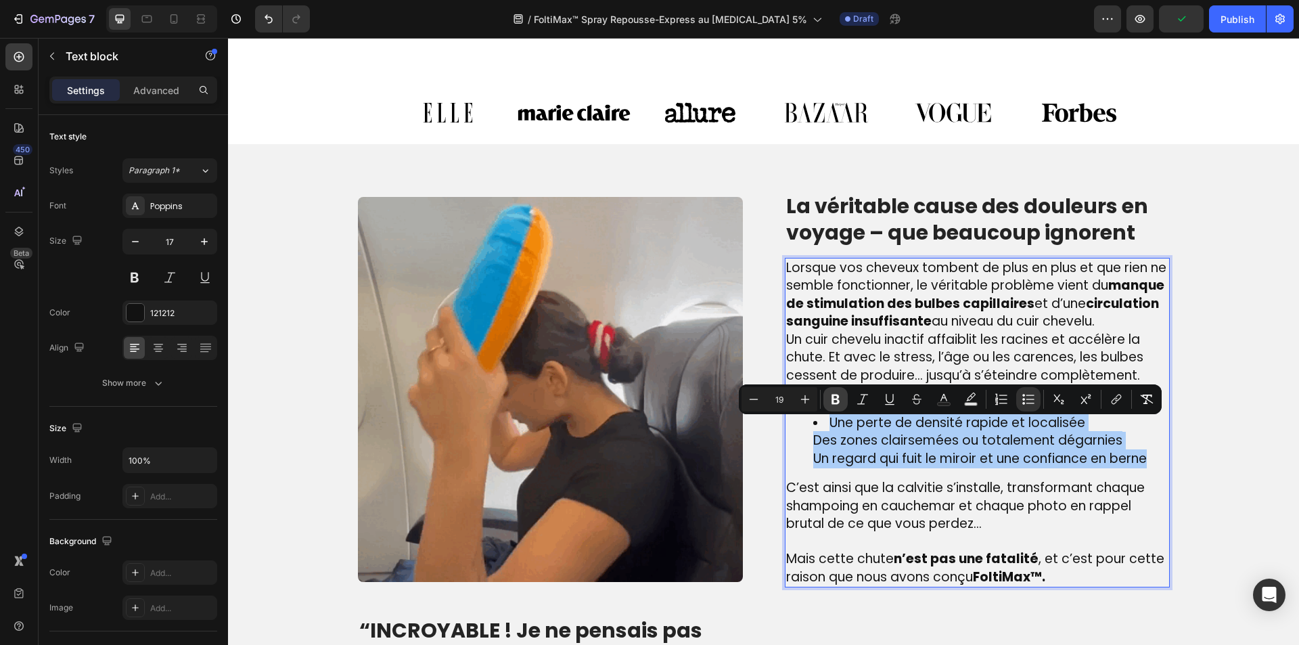
click at [823, 407] on div "Minus 19 Plus Bold Italic Underline Strikethrough Text Color Text Background Co…" at bounding box center [951, 399] width 418 height 24
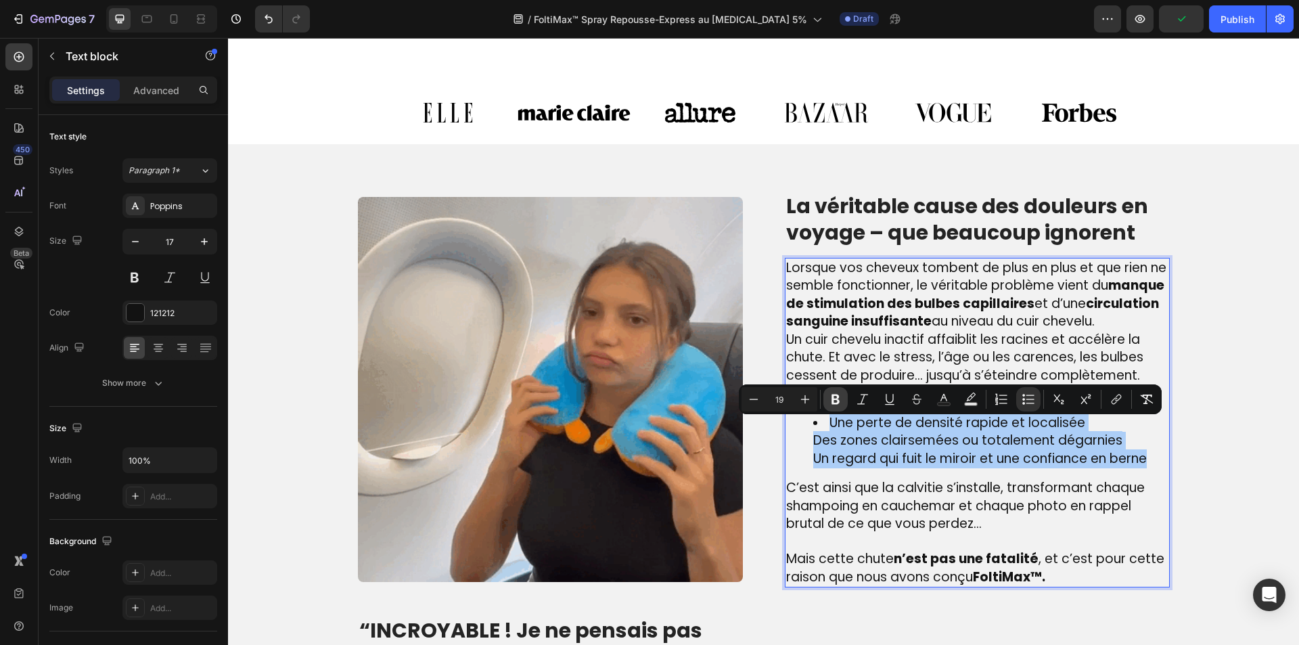
click at [832, 407] on button "Bold" at bounding box center [836, 399] width 24 height 24
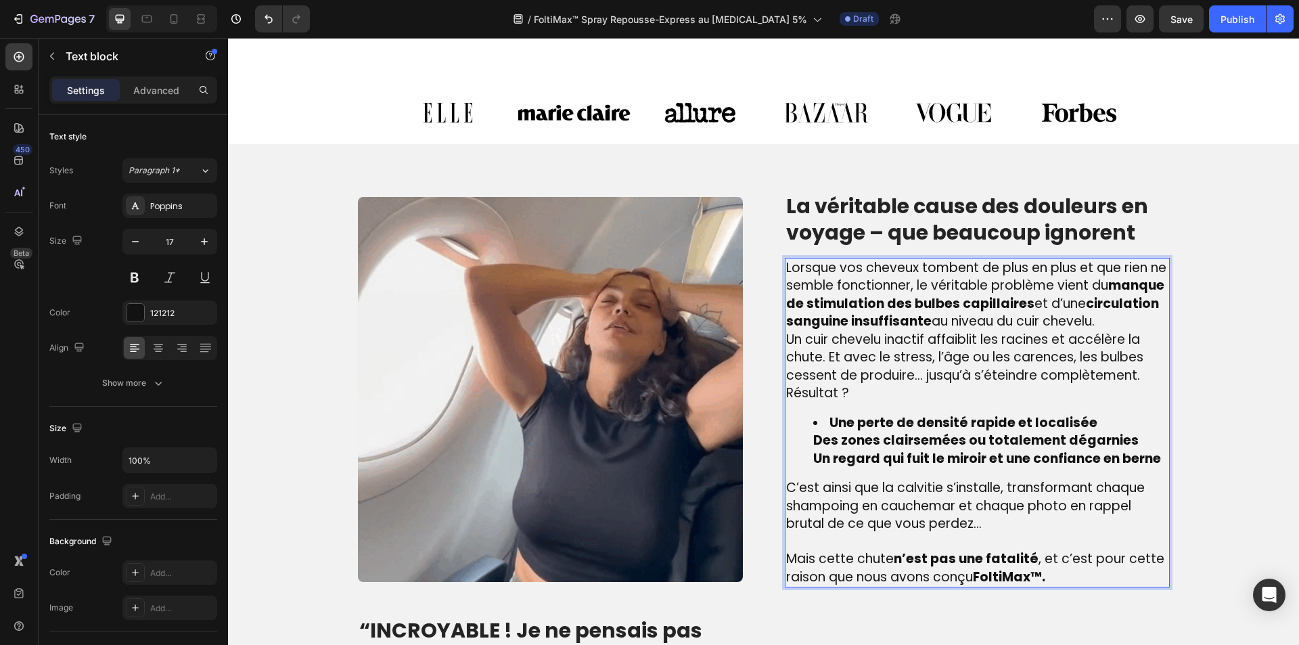
click at [794, 468] on ul "Une perte de densité rapide et localisée Des zones clairsemées ou totalement dé…" at bounding box center [977, 441] width 382 height 54
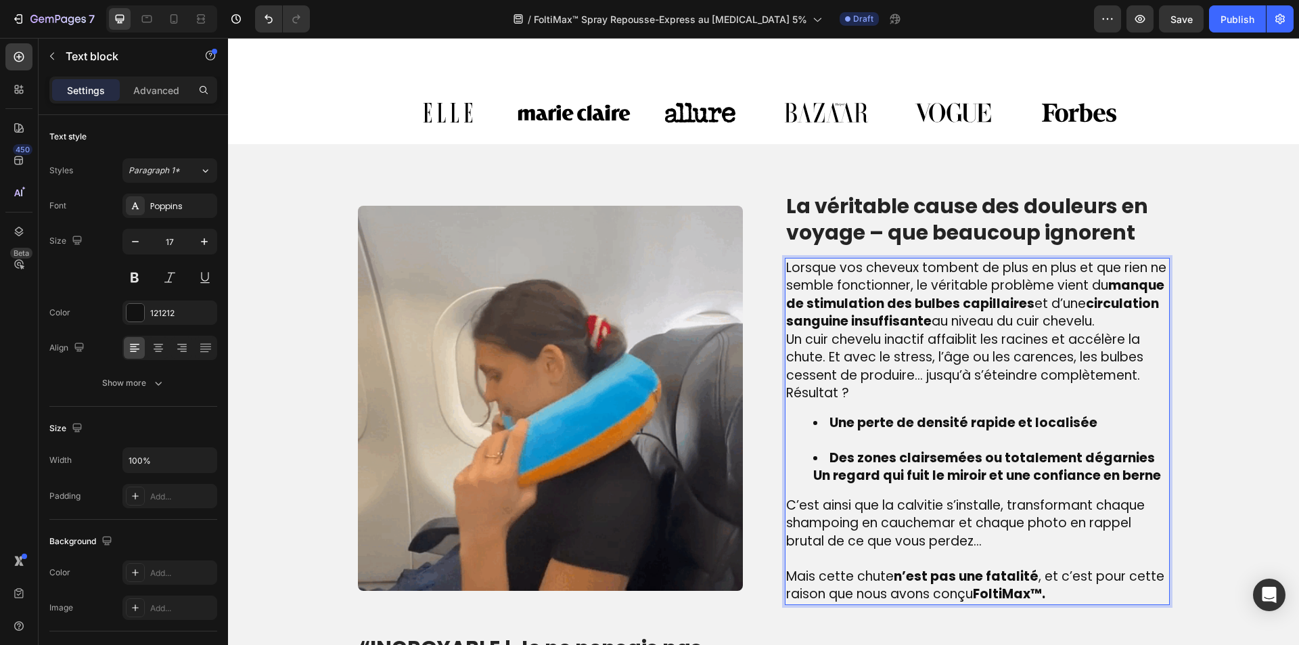
click at [797, 485] on ul "Une perte de densité rapide et localisée Des zones clairsemées ou totalement dé…" at bounding box center [977, 449] width 382 height 71
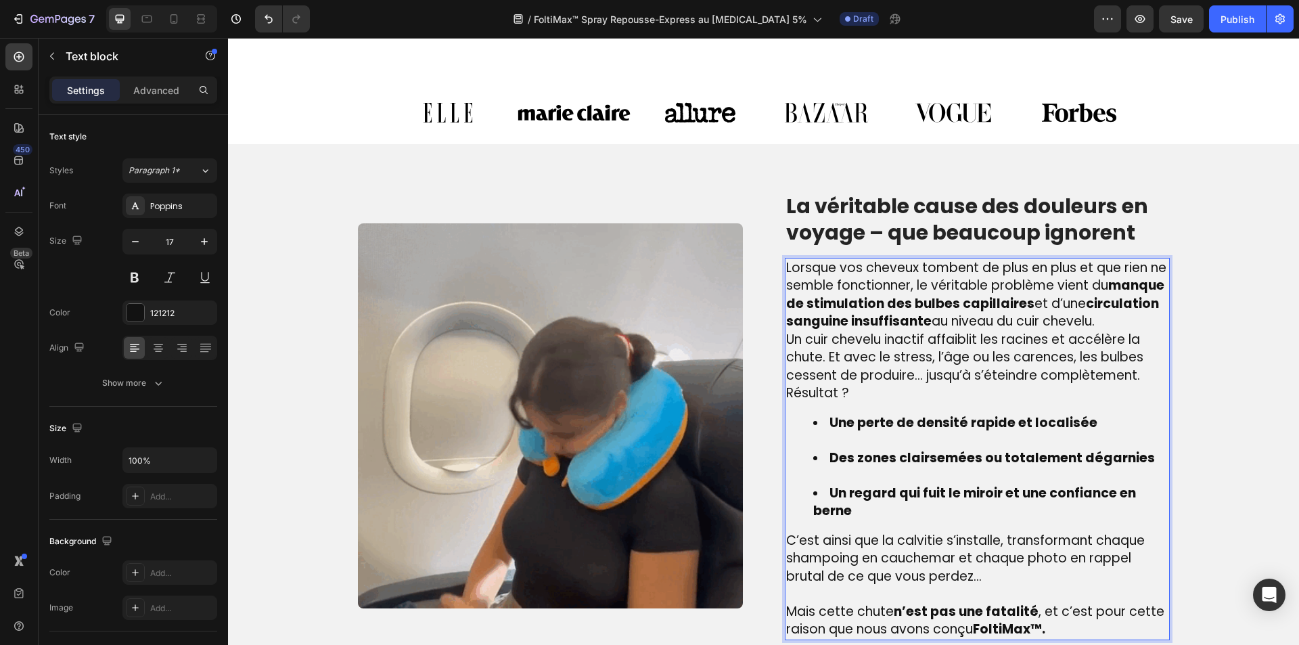
click at [833, 485] on li "Des zones clairsemées ou totalement dégarnies" at bounding box center [991, 466] width 355 height 35
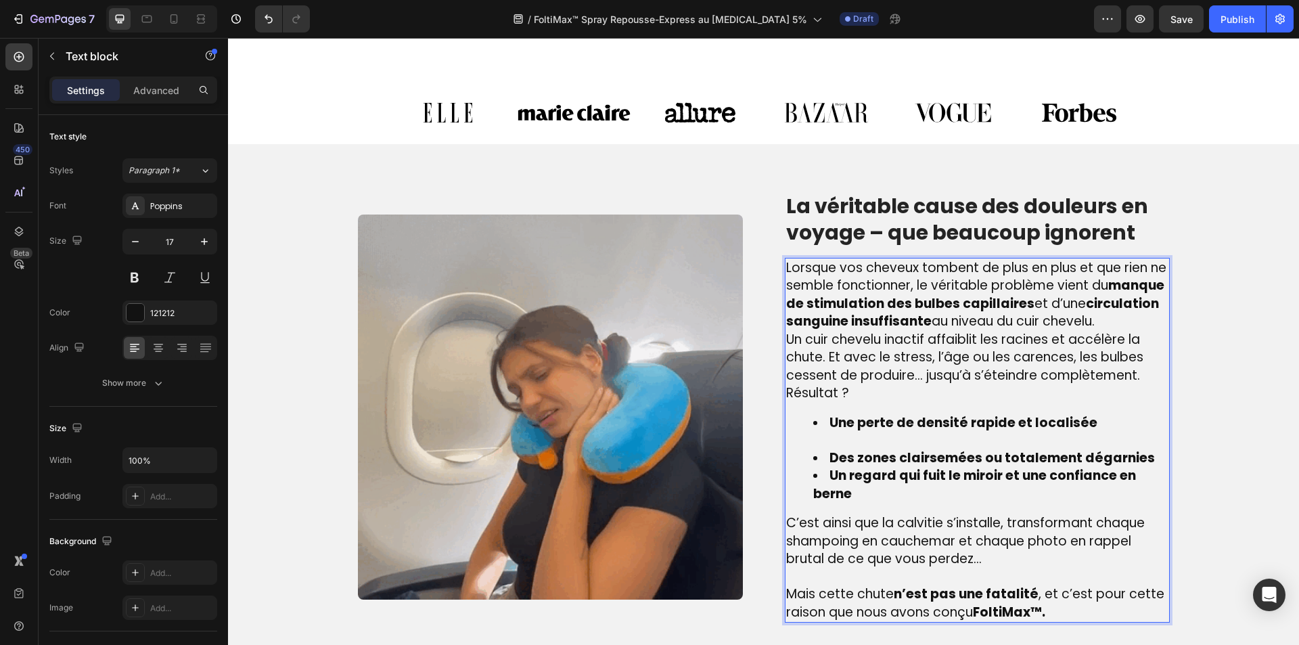
click at [849, 458] on ul "Une perte de densité rapide et localisée Des zones clairsemées ou totalement dé…" at bounding box center [977, 458] width 382 height 89
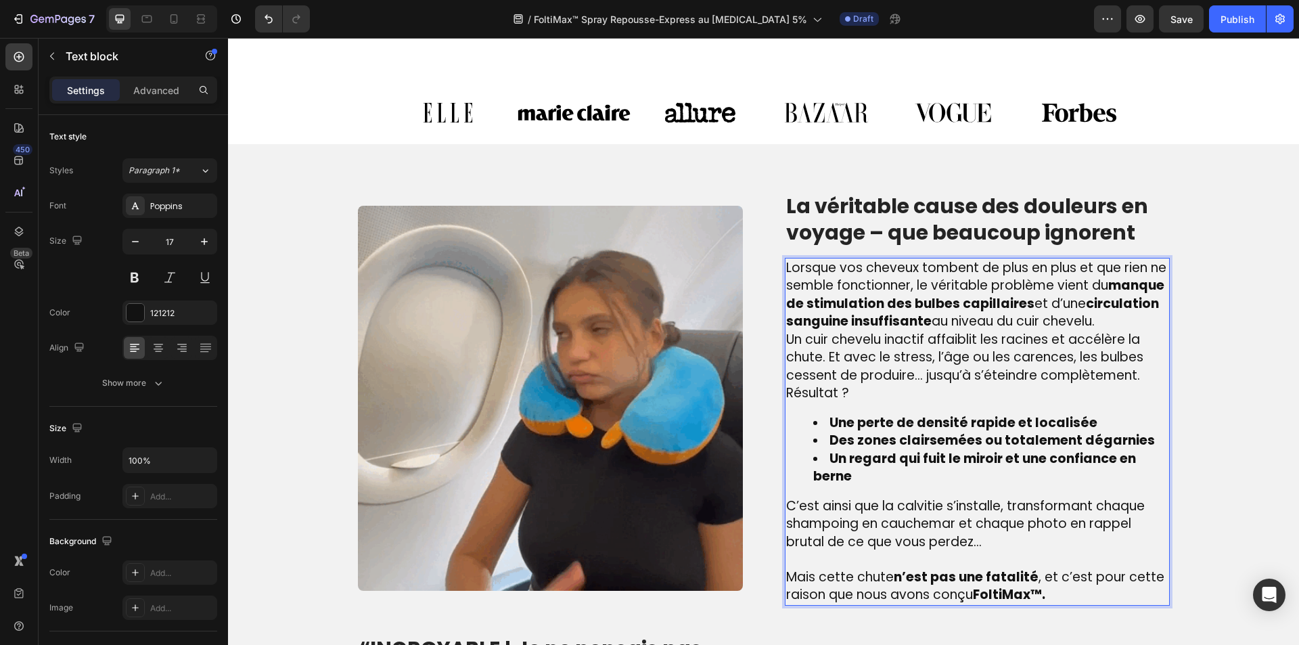
click at [963, 331] on p "Lorsque vos cheveux tombent de plus en plus et que rien ne semble fonctionner, …" at bounding box center [977, 295] width 382 height 72
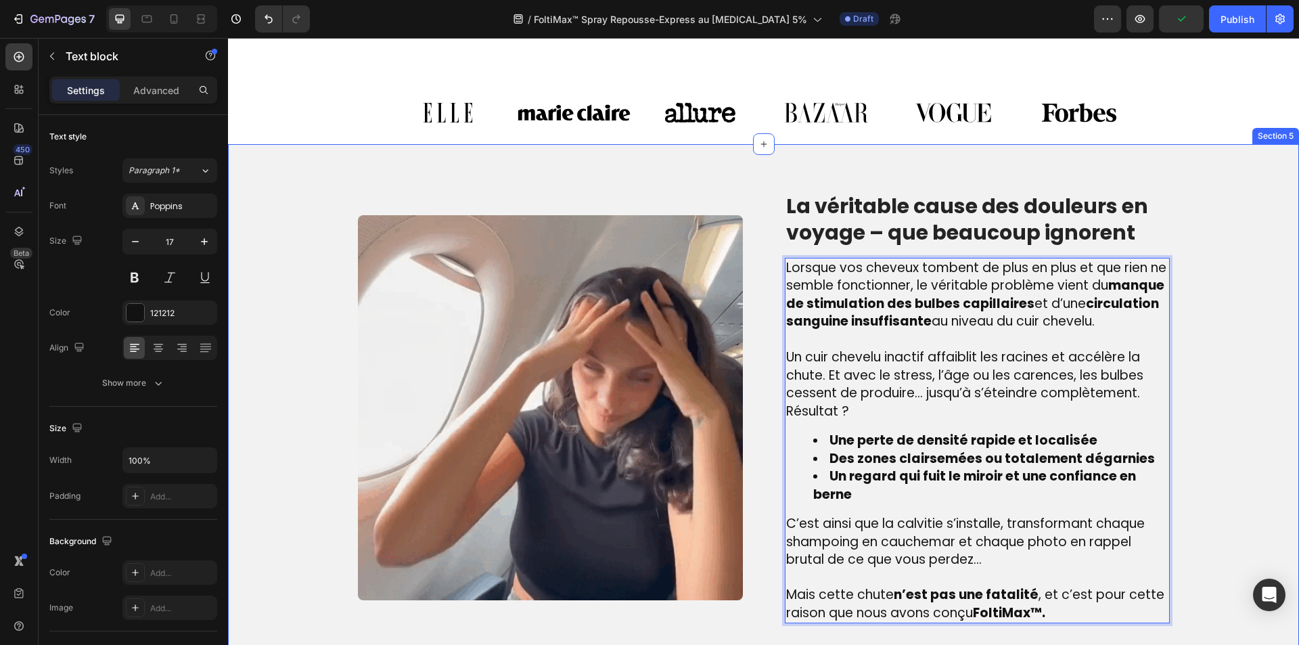
click at [847, 228] on p "La véritable cause des douleurs en voyage – que beaucoup ignorent" at bounding box center [977, 219] width 382 height 53
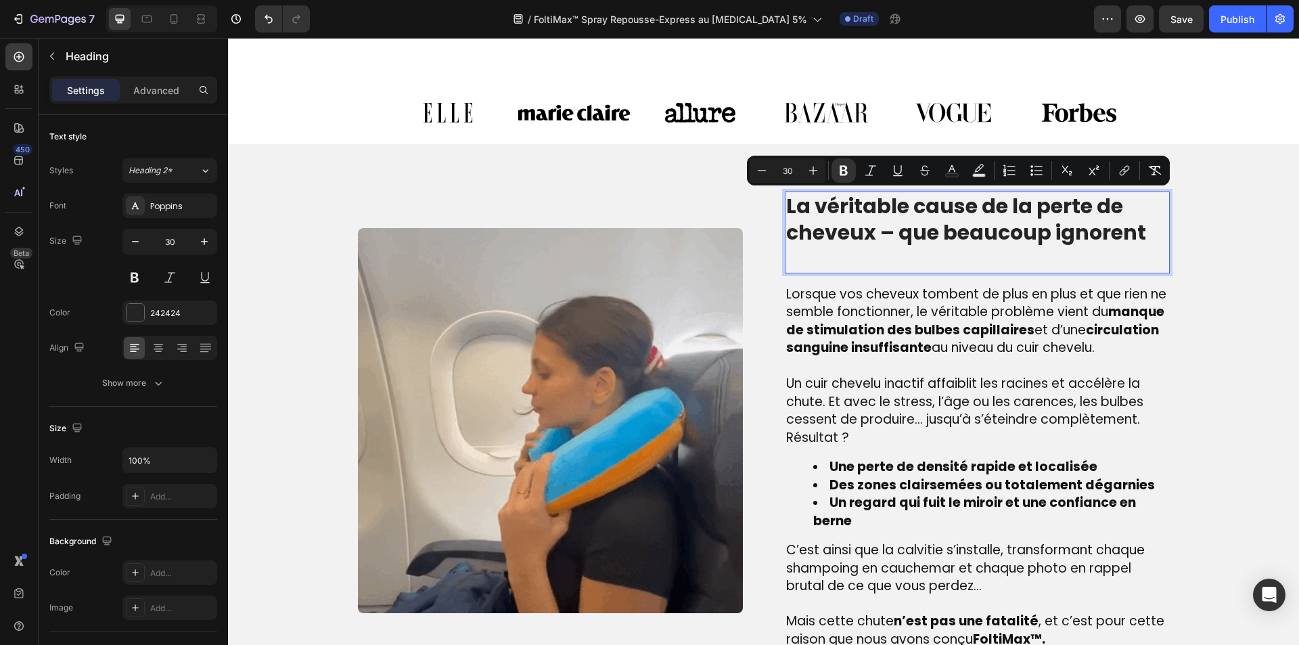
click at [876, 259] on p "La véritable cause de la perte de cheveux – que beaucoup ignorent" at bounding box center [977, 232] width 382 height 79
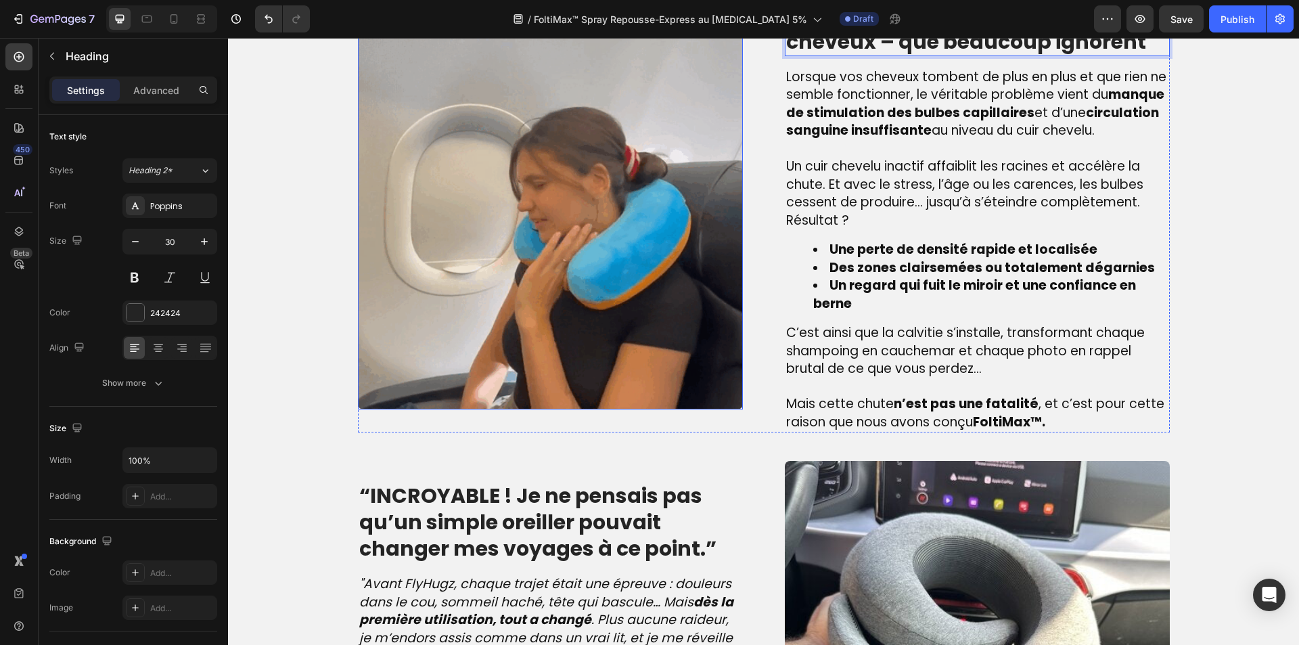
scroll to position [1026, 0]
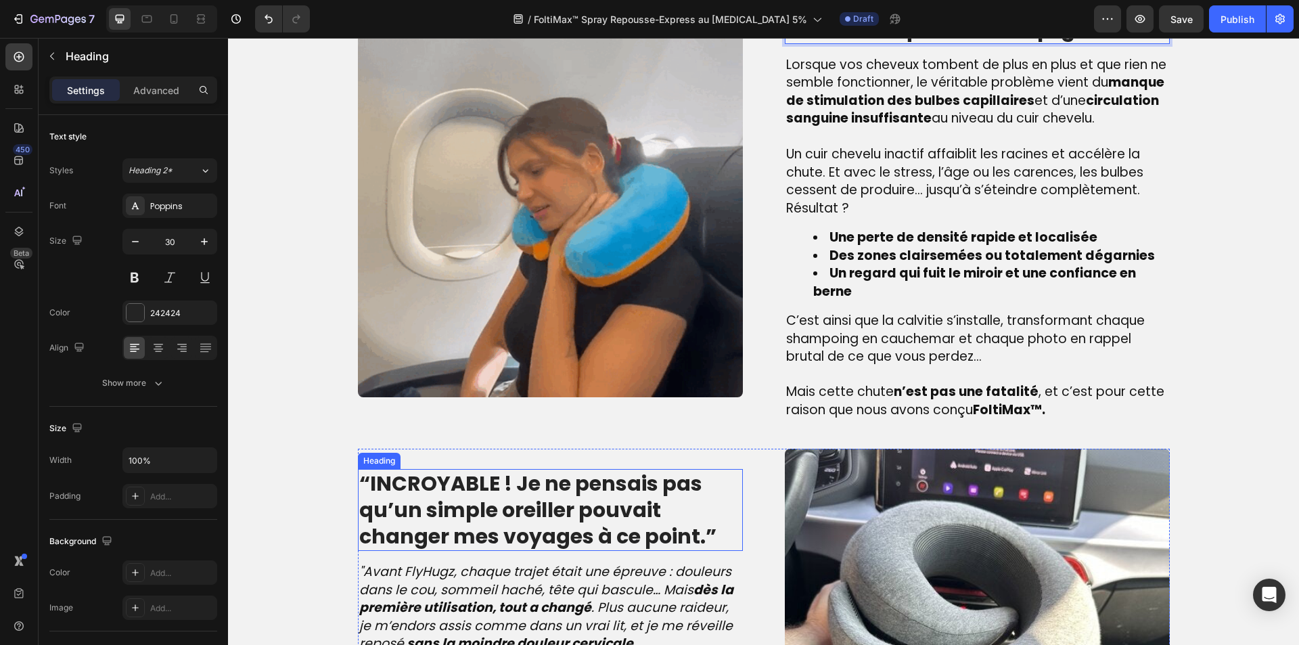
click at [481, 527] on strong "“INCROYABLE ! Je ne pensais pas qu’un simple oreiller pouvait changer mes voyag…" at bounding box center [537, 510] width 357 height 82
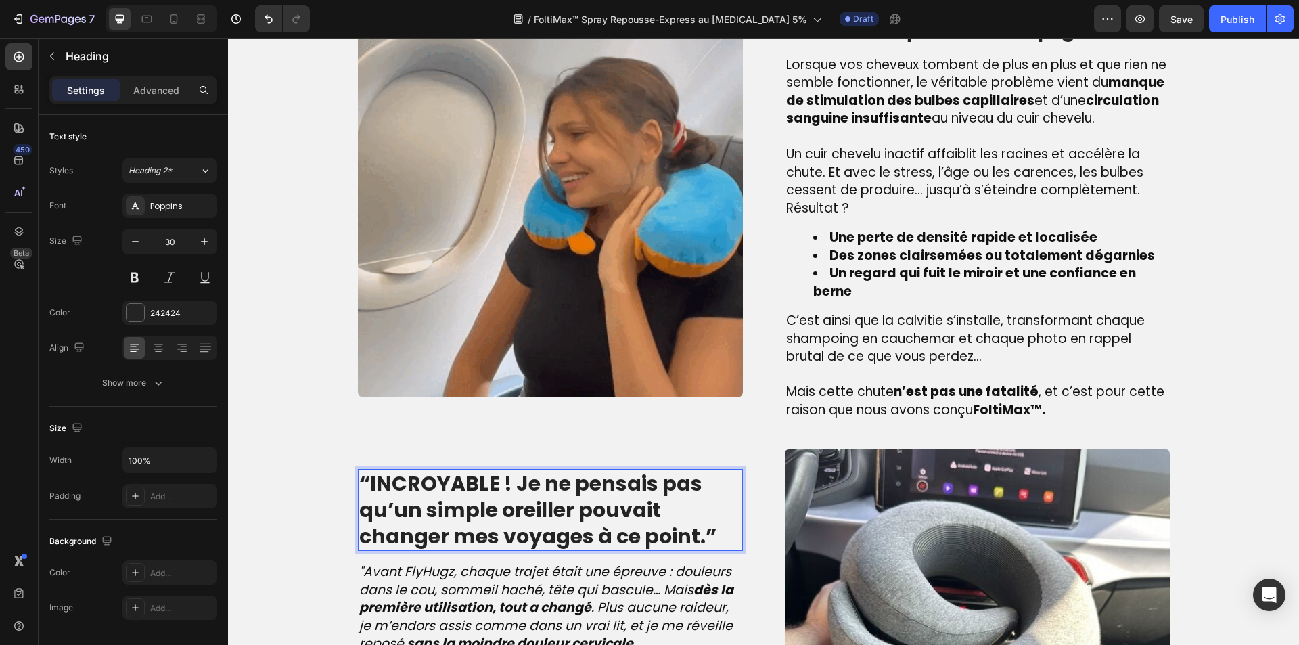
click at [481, 528] on strong "“INCROYABLE ! Je ne pensais pas qu’un simple oreiller pouvait changer mes voyag…" at bounding box center [537, 510] width 357 height 82
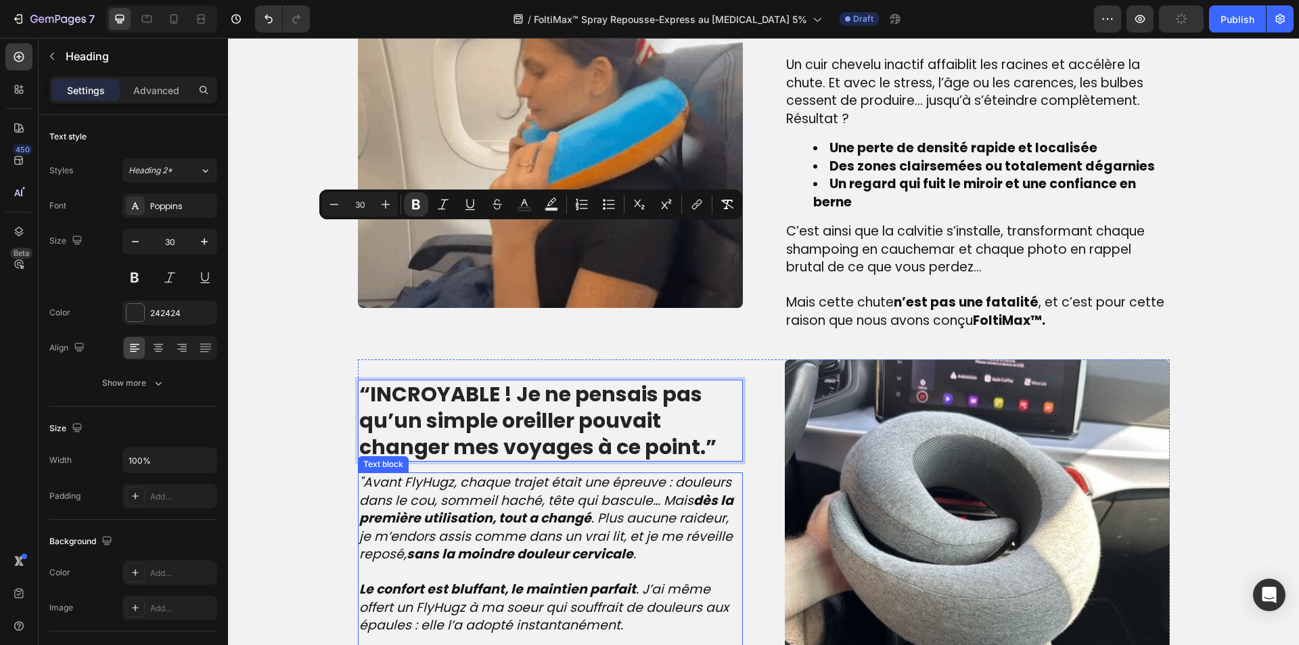
scroll to position [1364, 0]
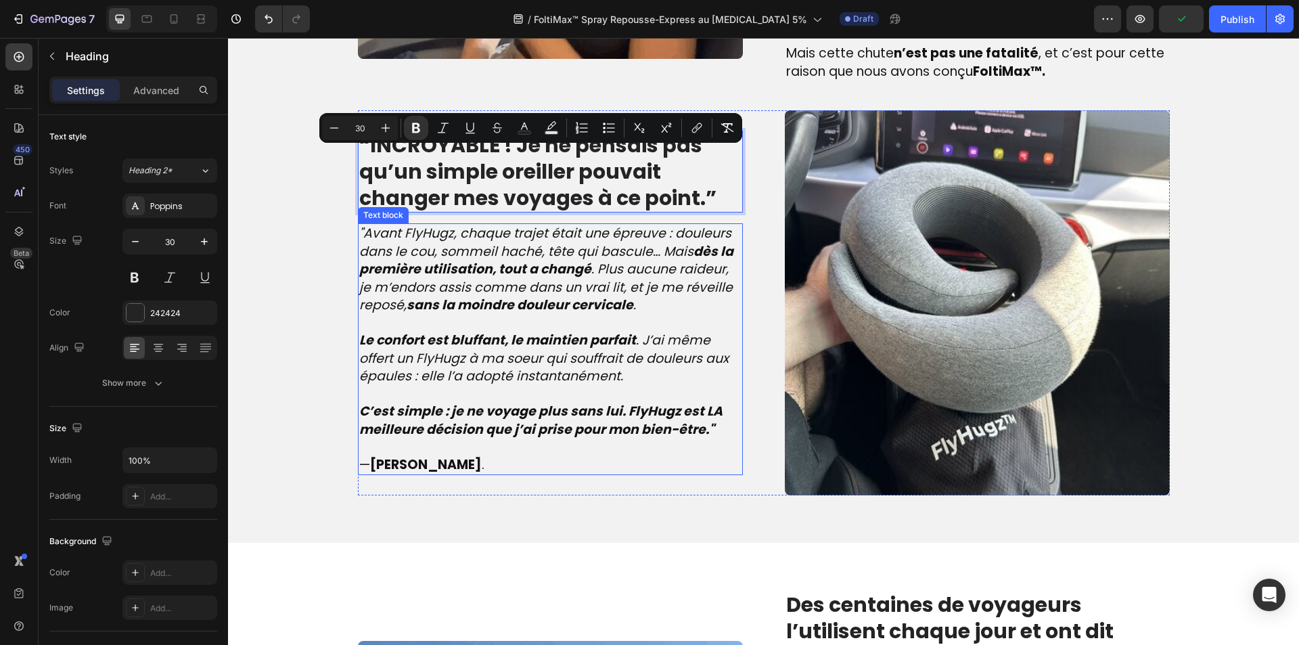
click at [530, 426] on strong "C’est simple : je ne voyage plus sans lui. FlyHugz est LA meilleure décision qu…" at bounding box center [540, 420] width 363 height 37
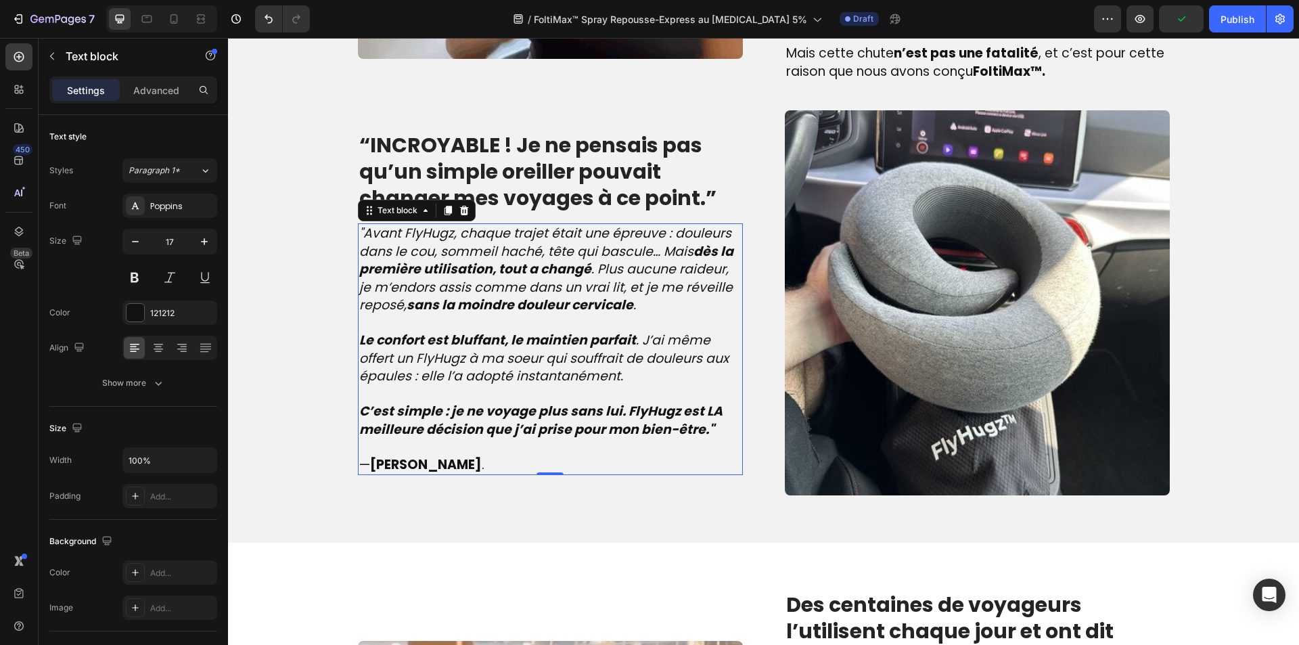
click at [530, 426] on strong "C’est simple : je ne voyage plus sans lui. FlyHugz est LA meilleure décision qu…" at bounding box center [540, 420] width 363 height 37
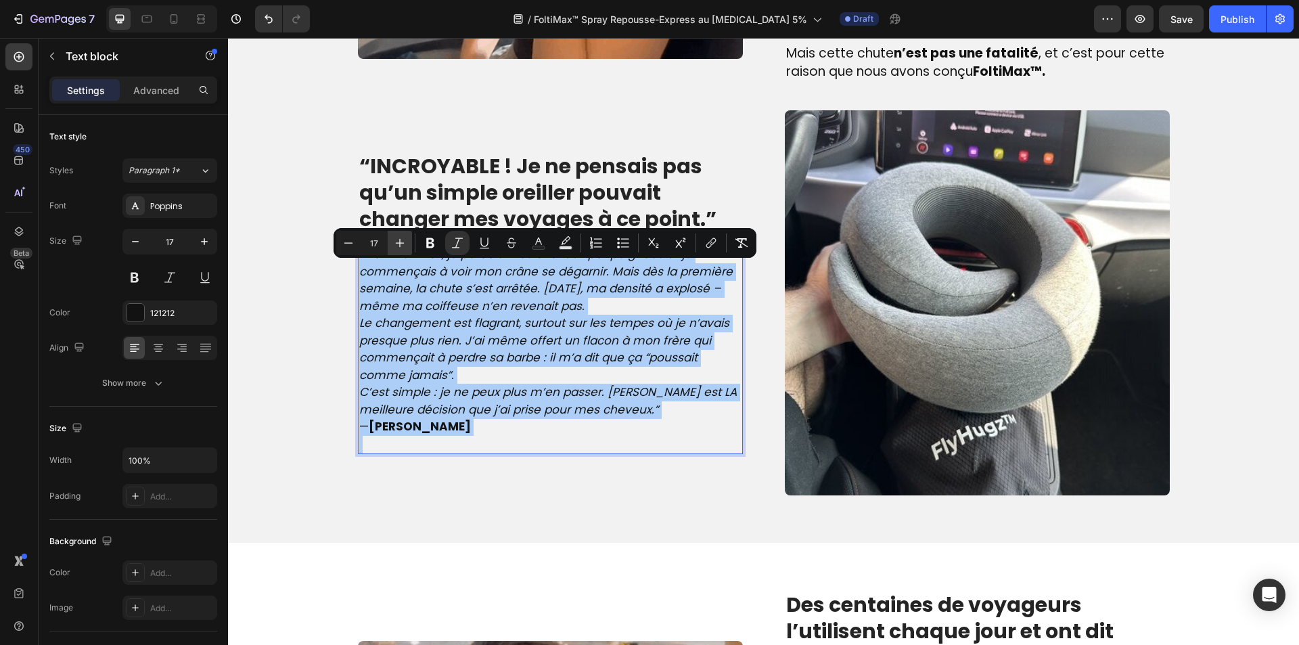
click at [400, 244] on icon "Editor contextual toolbar" at bounding box center [400, 243] width 9 height 9
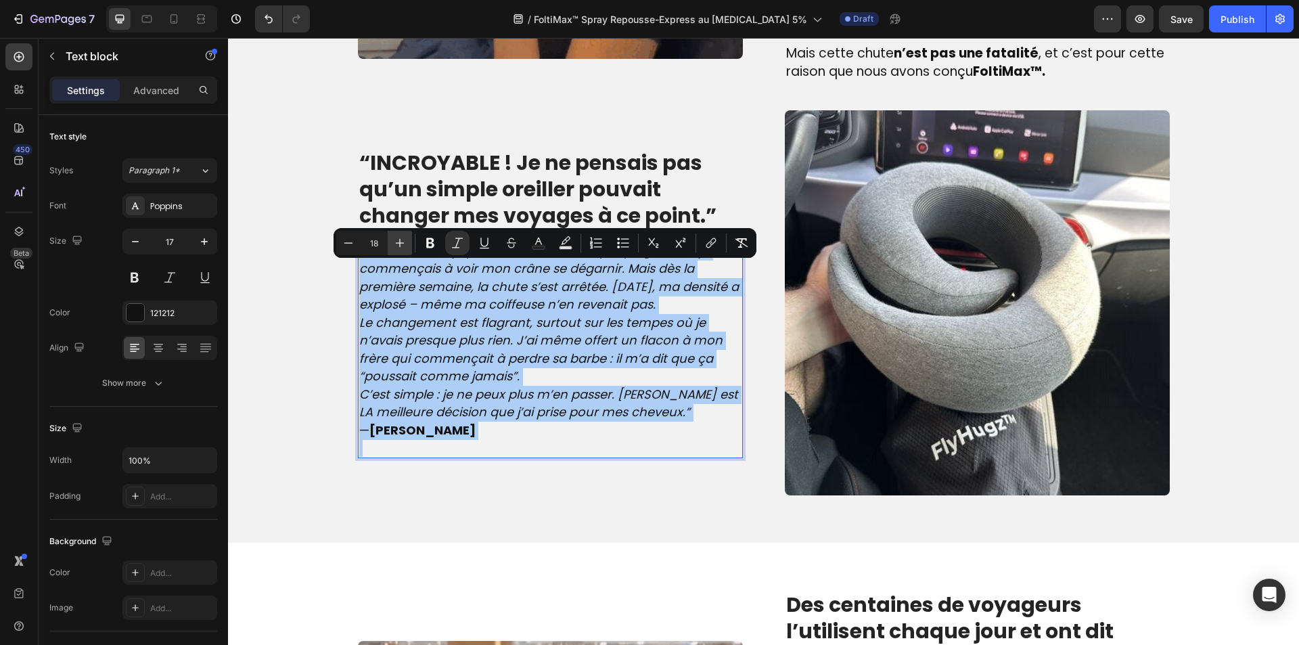
click at [400, 244] on icon "Editor contextual toolbar" at bounding box center [400, 243] width 9 height 9
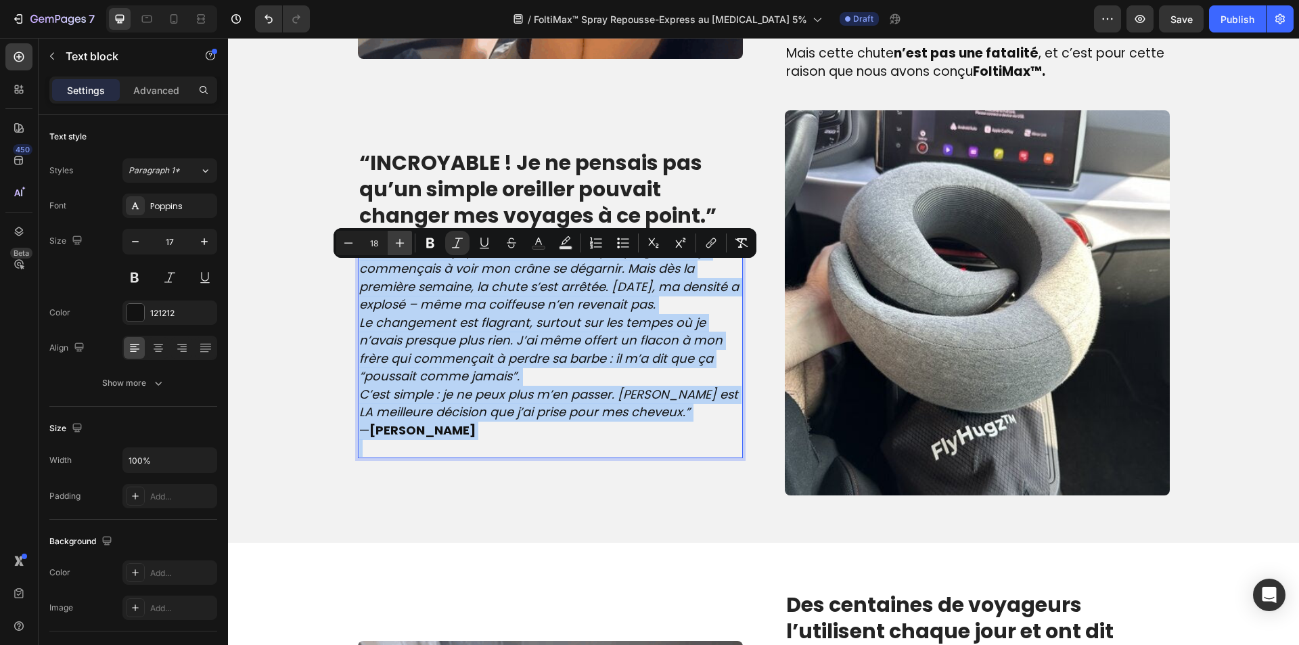
type input "19"
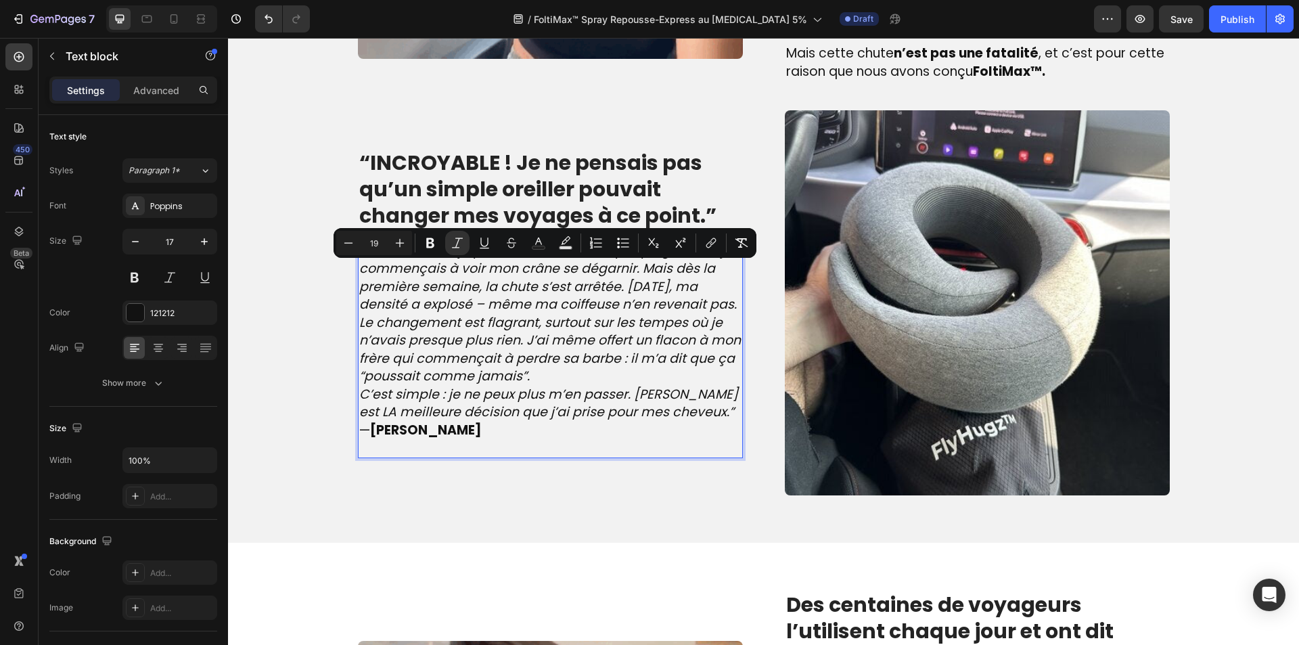
click at [688, 422] on p "C’est simple : je ne peux plus m’en passer. [PERSON_NAME] est LA meilleure déci…" at bounding box center [550, 404] width 382 height 36
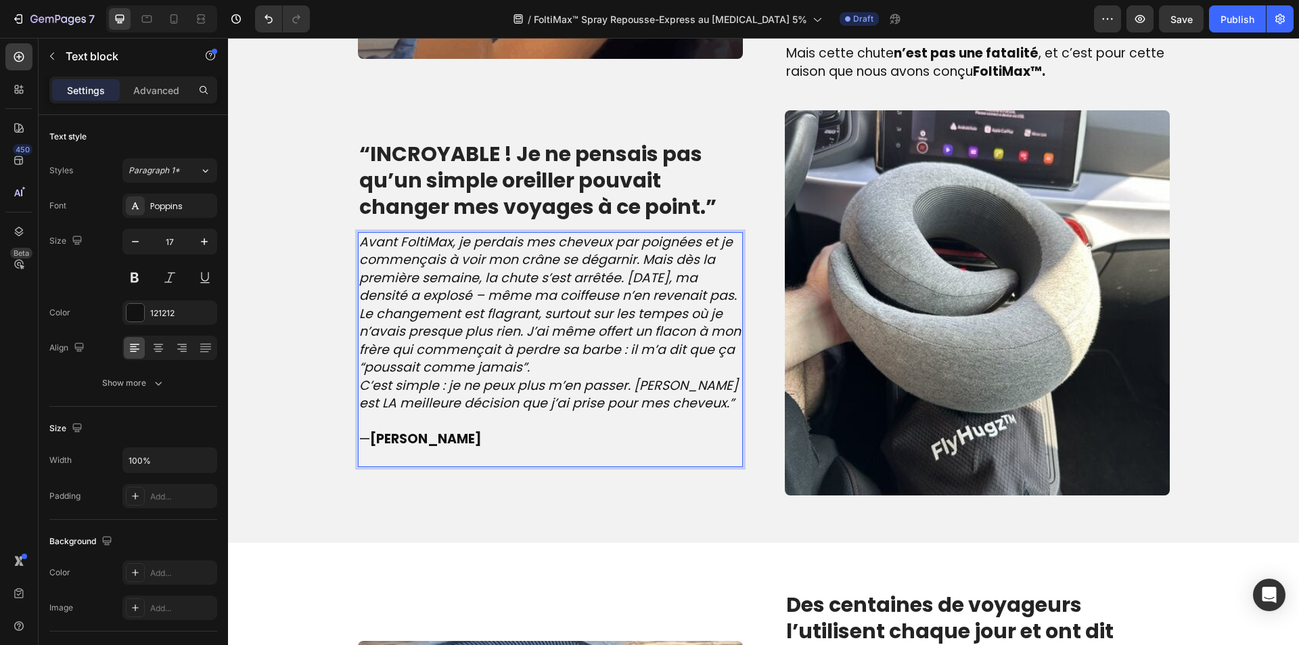
scroll to position [1356, 0]
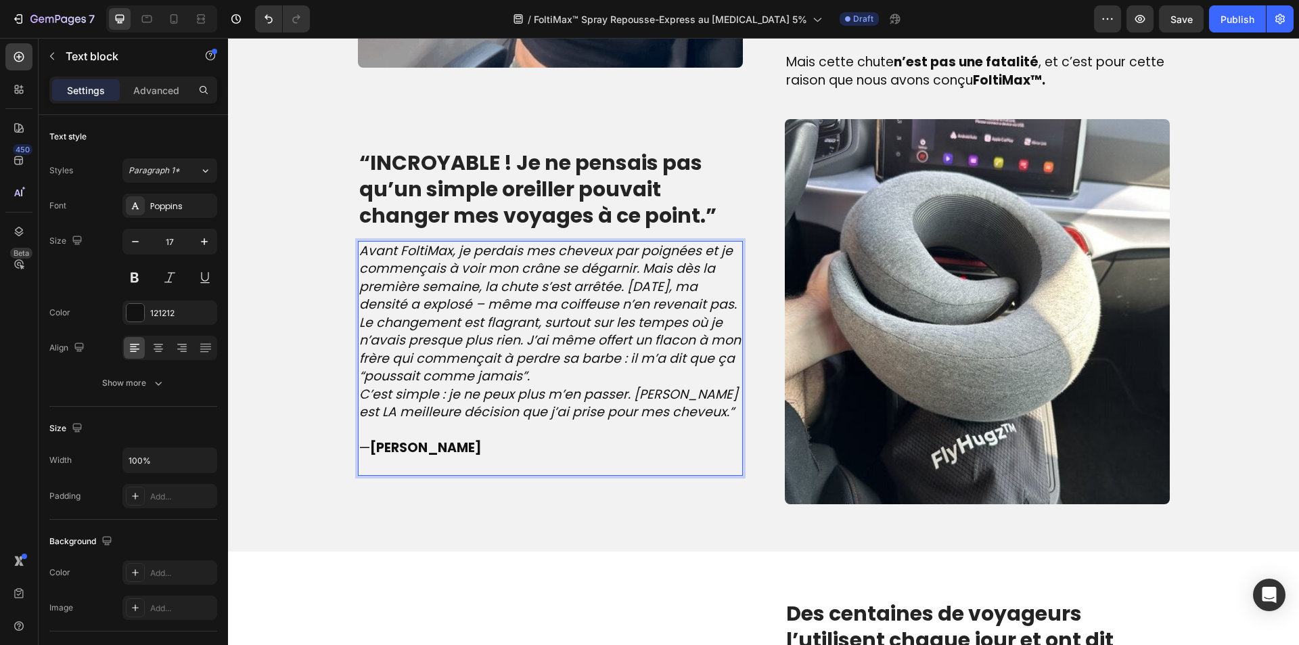
click at [586, 416] on icon "C’est simple : je ne peux plus m’en passer. [PERSON_NAME] est LA meilleure déci…" at bounding box center [548, 403] width 379 height 37
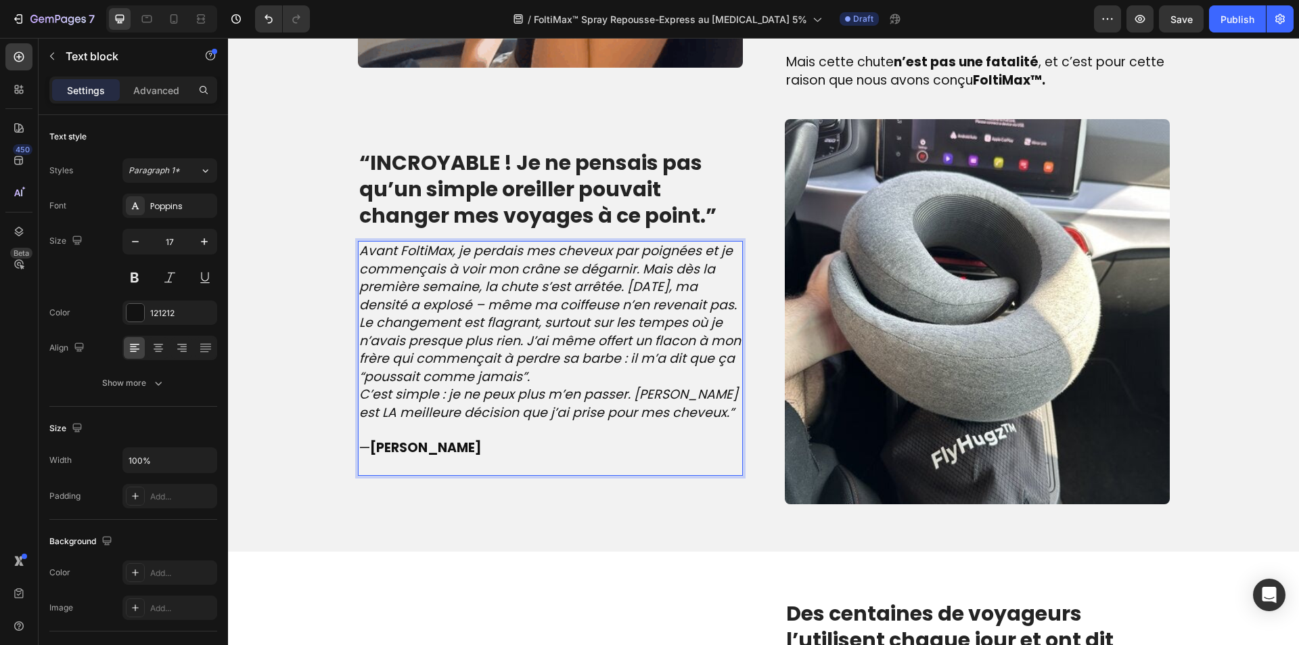
click at [586, 414] on icon "C’est simple : je ne peux plus m’en passer. [PERSON_NAME] est LA meilleure déci…" at bounding box center [548, 403] width 379 height 37
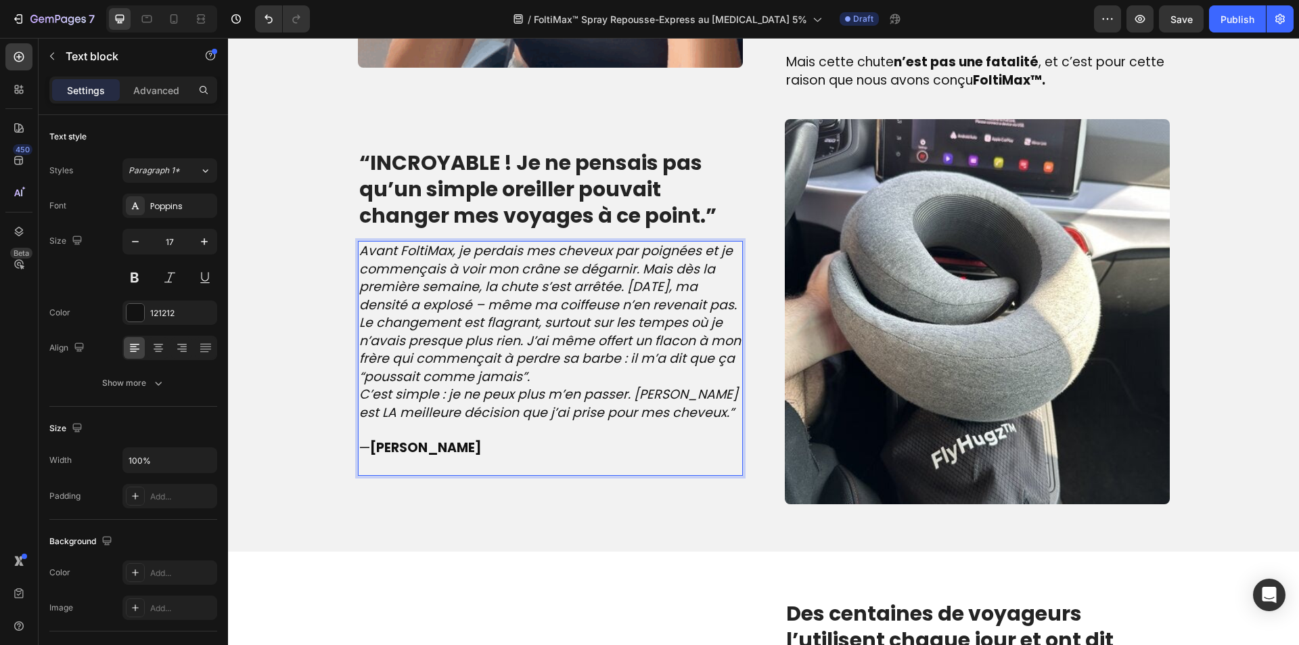
click at [586, 386] on p "Le changement est flagrant, surtout sur les tempes où je n’avais presque plus r…" at bounding box center [550, 350] width 382 height 72
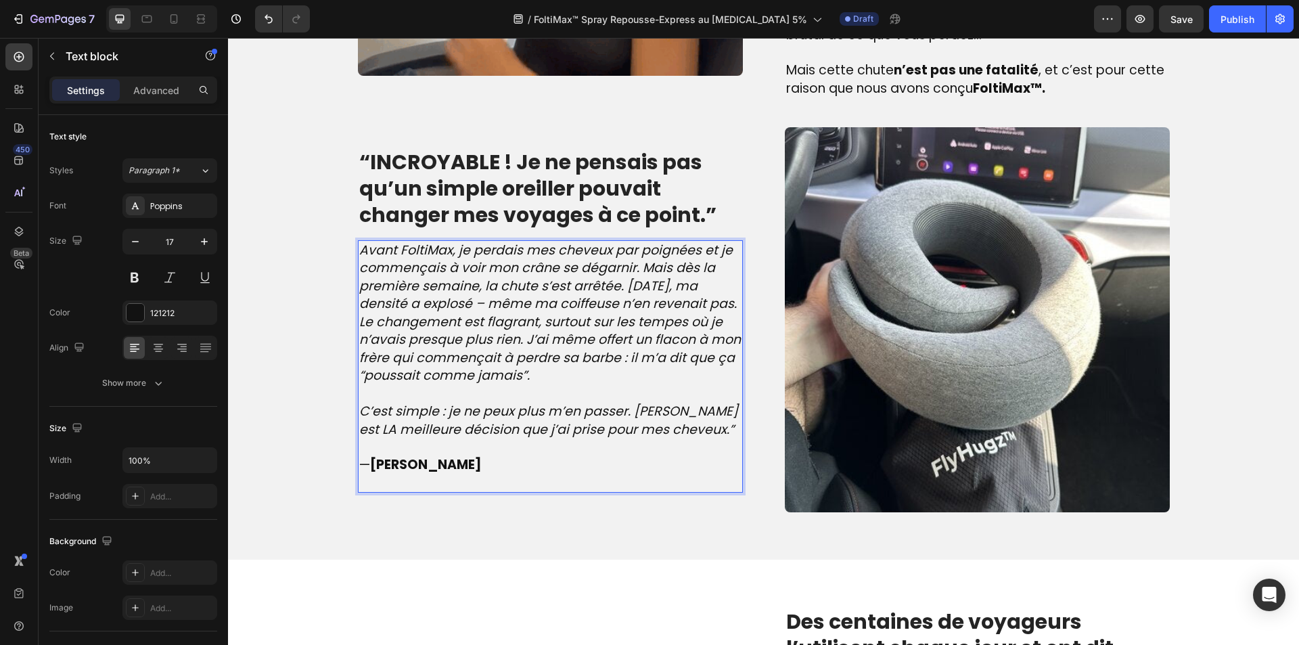
click at [446, 313] on p "Avant FoltiMax, je perdais mes cheveux par poignées et je commençais à voir mon…" at bounding box center [550, 278] width 382 height 72
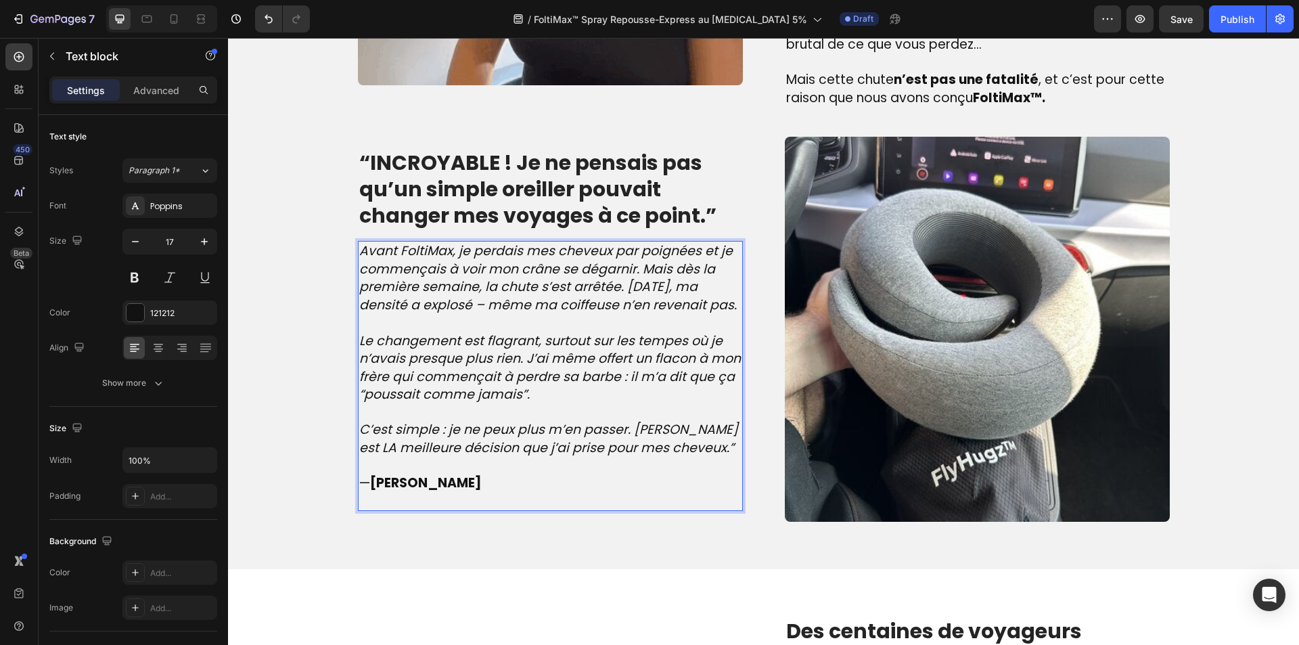
click at [384, 492] on strong "[PERSON_NAME]" at bounding box center [426, 483] width 112 height 18
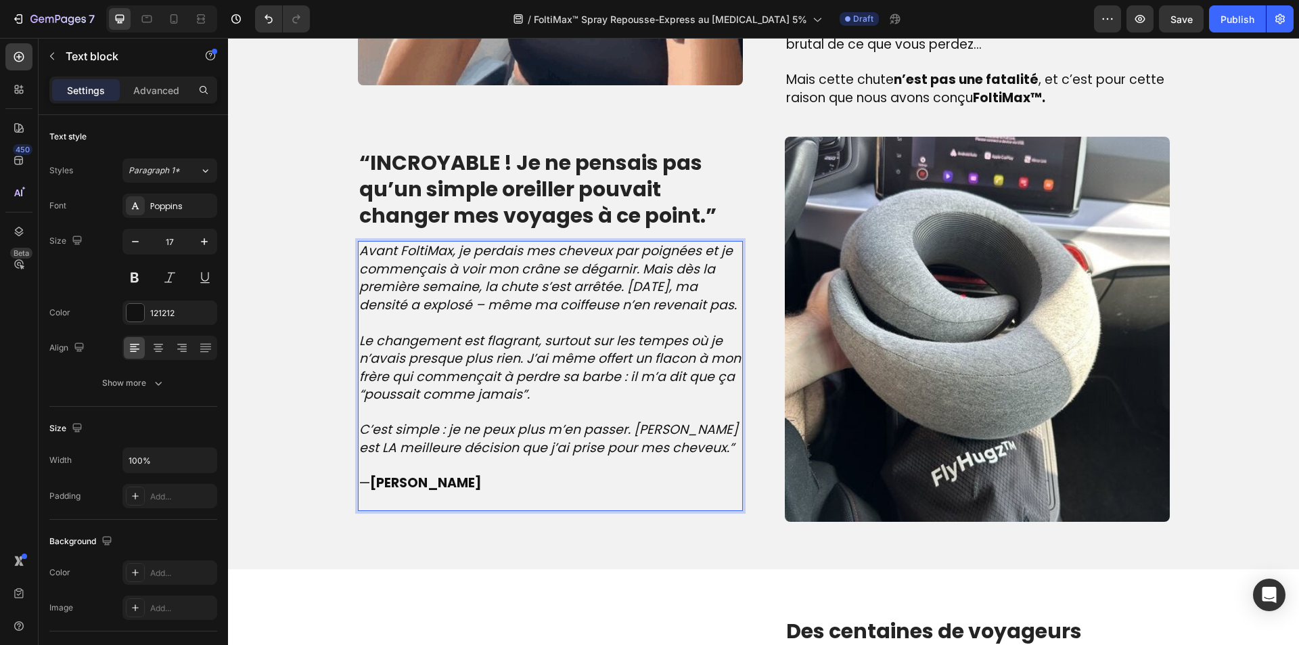
scroll to position [1339, 0]
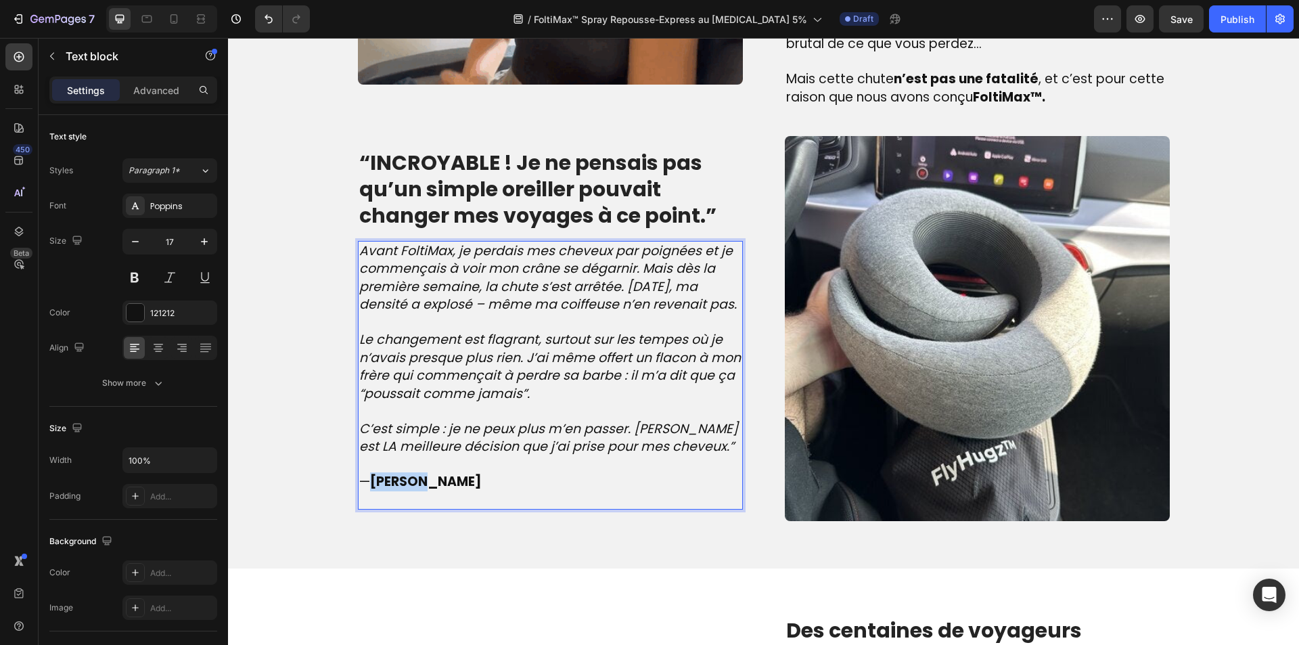
click at [384, 491] on strong "[PERSON_NAME]" at bounding box center [426, 481] width 112 height 18
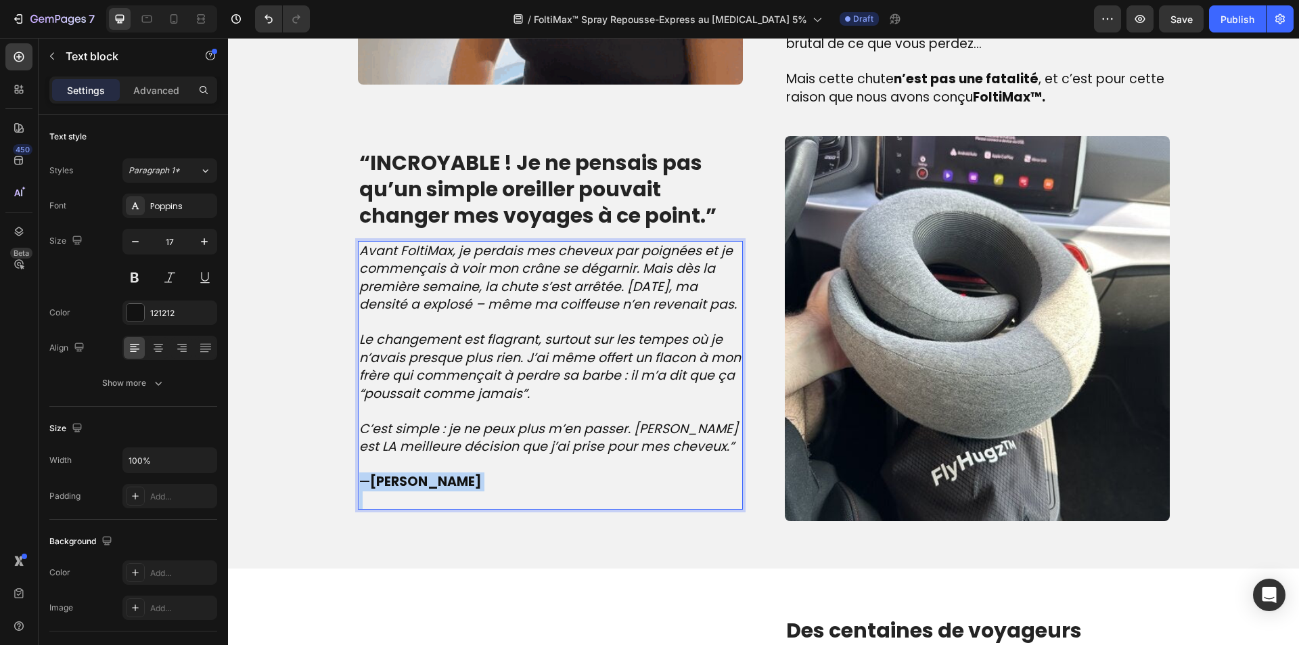
click at [384, 491] on strong "[PERSON_NAME]" at bounding box center [426, 481] width 112 height 18
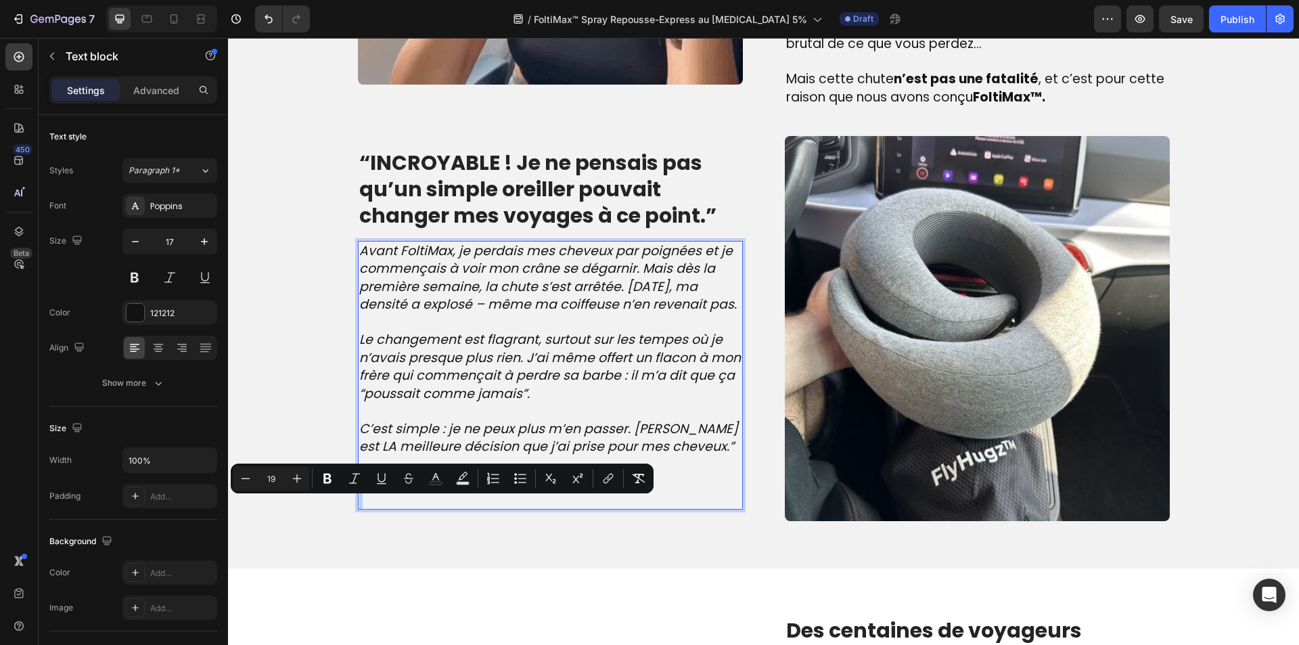
copy span "— [PERSON_NAME]"
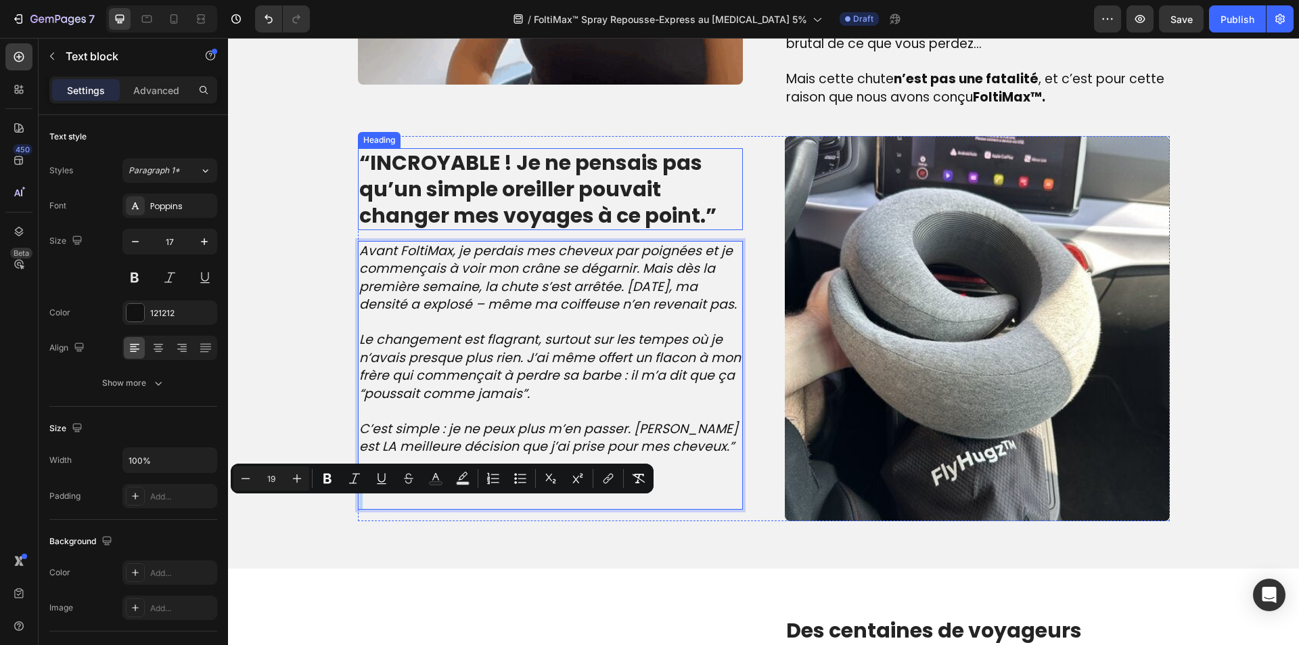
click at [482, 221] on strong "“INCROYABLE ! Je ne pensais pas qu’un simple oreiller pouvait changer mes voyag…" at bounding box center [537, 189] width 357 height 82
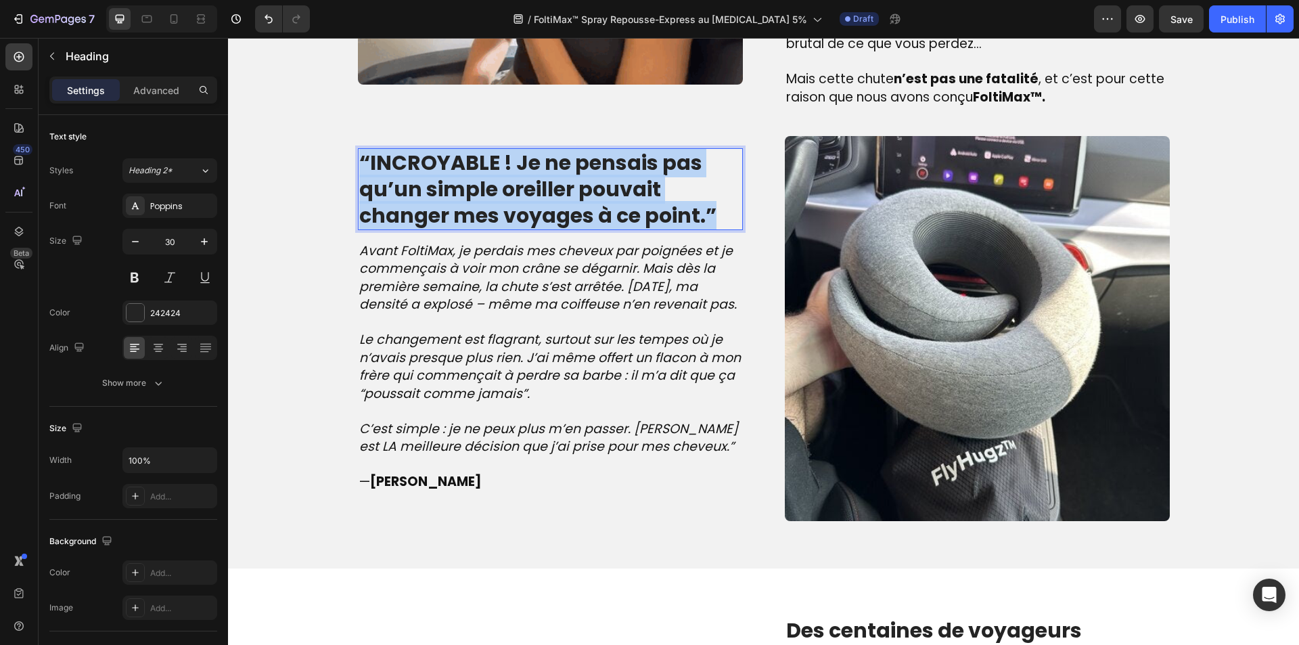
click at [482, 221] on strong "“INCROYABLE ! Je ne pensais pas qu’un simple oreiller pouvait changer mes voyag…" at bounding box center [537, 189] width 357 height 82
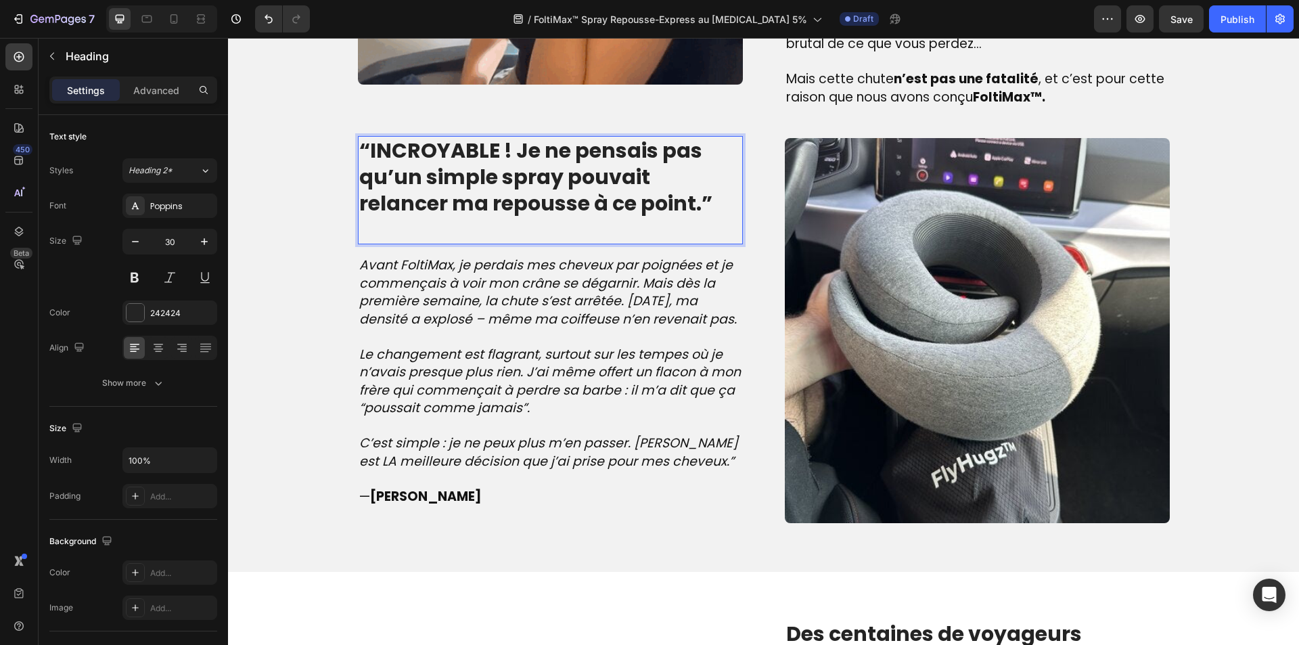
scroll to position [1336, 0]
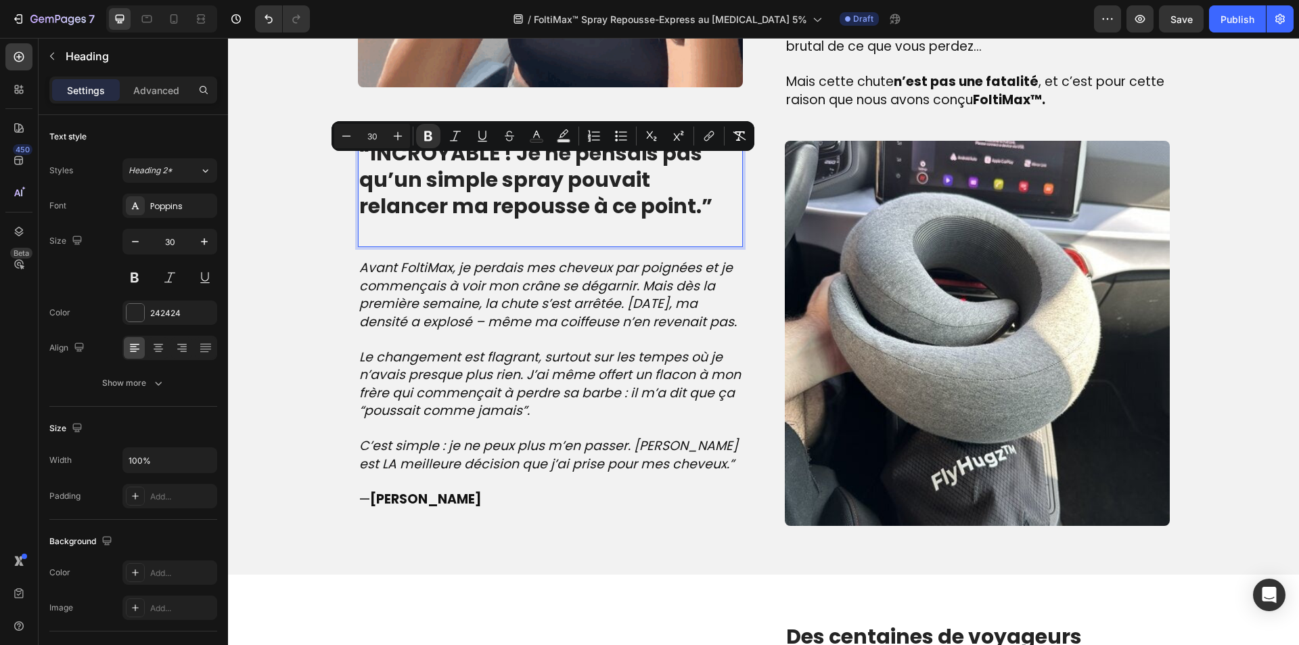
click at [485, 246] on p "Rich Text Editor. Editing area: main" at bounding box center [550, 232] width 382 height 26
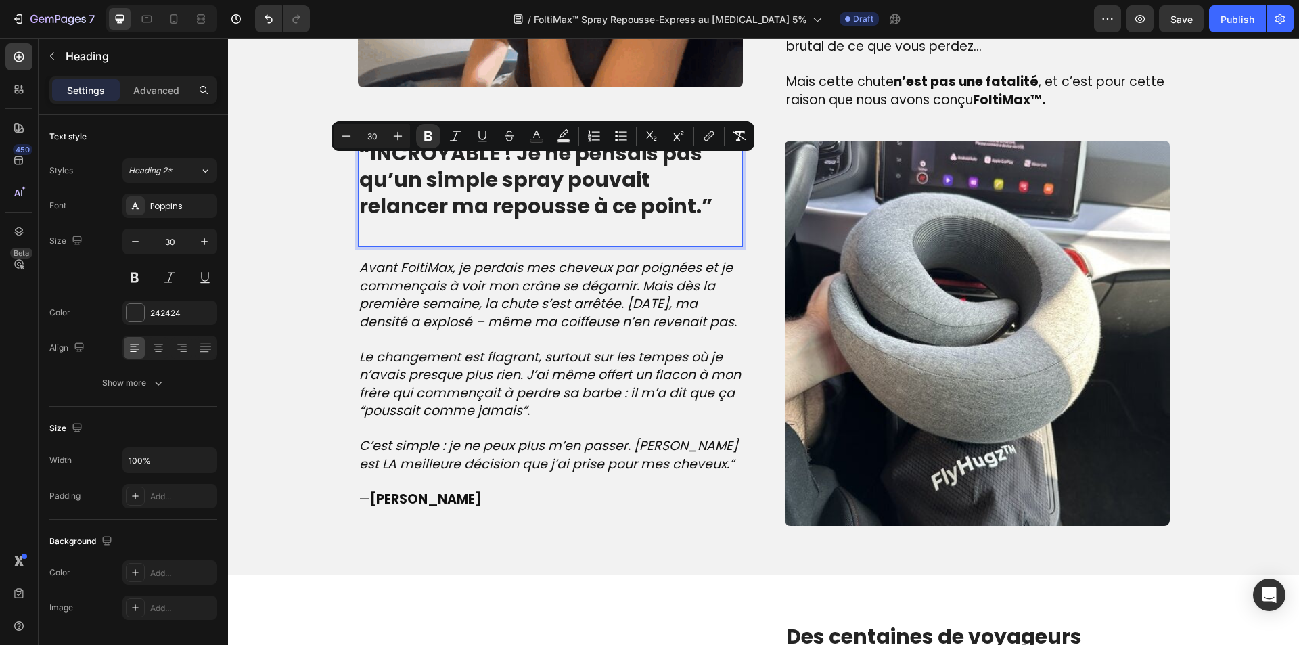
click at [485, 246] on p "Rich Text Editor. Editing area: main" at bounding box center [550, 232] width 382 height 26
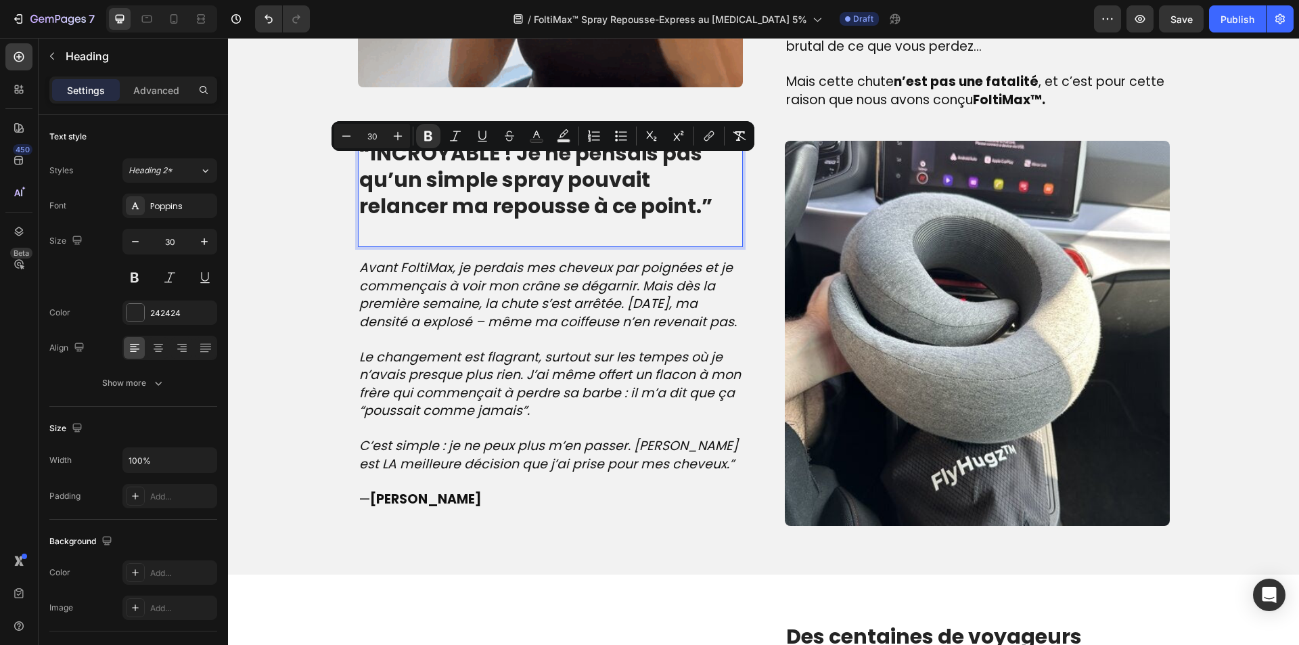
click at [579, 221] on strong "“INCROYABLE ! Je ne pensais pas qu’un simple spray pouvait relancer ma repousse…" at bounding box center [535, 180] width 353 height 82
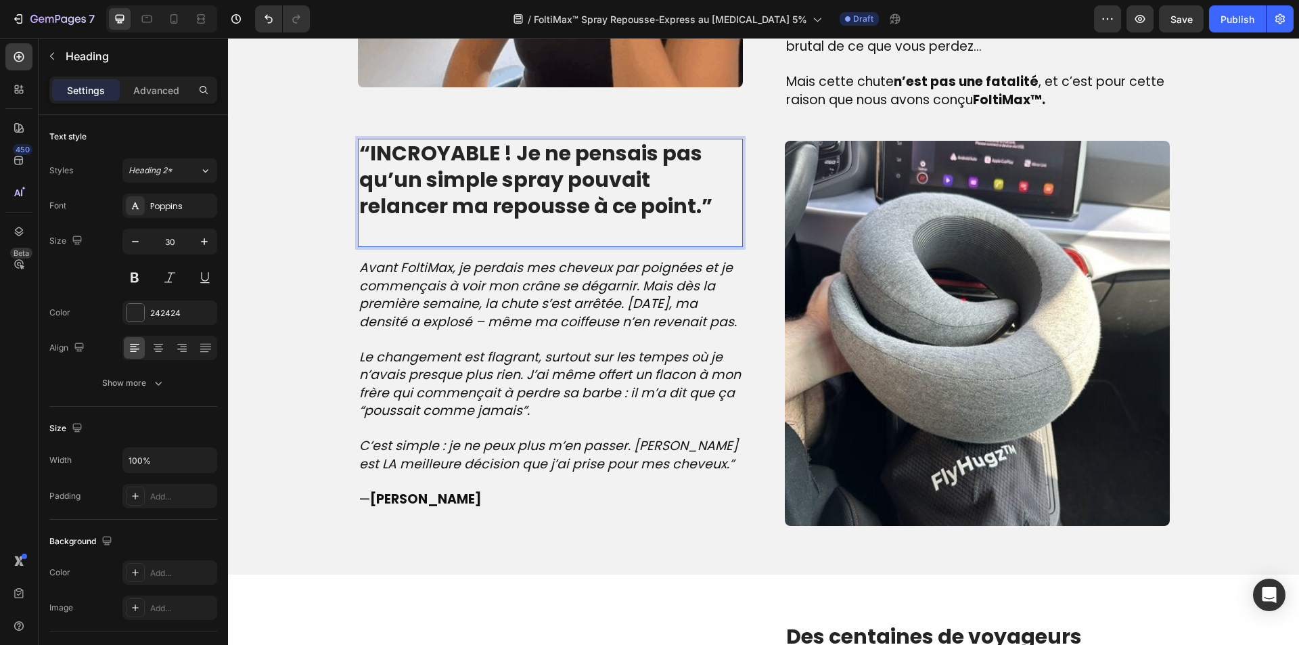
click at [647, 219] on p "“INCROYABLE ! Je ne pensais pas qu’un simple spray pouvait relancer ma repousse…" at bounding box center [550, 179] width 382 height 79
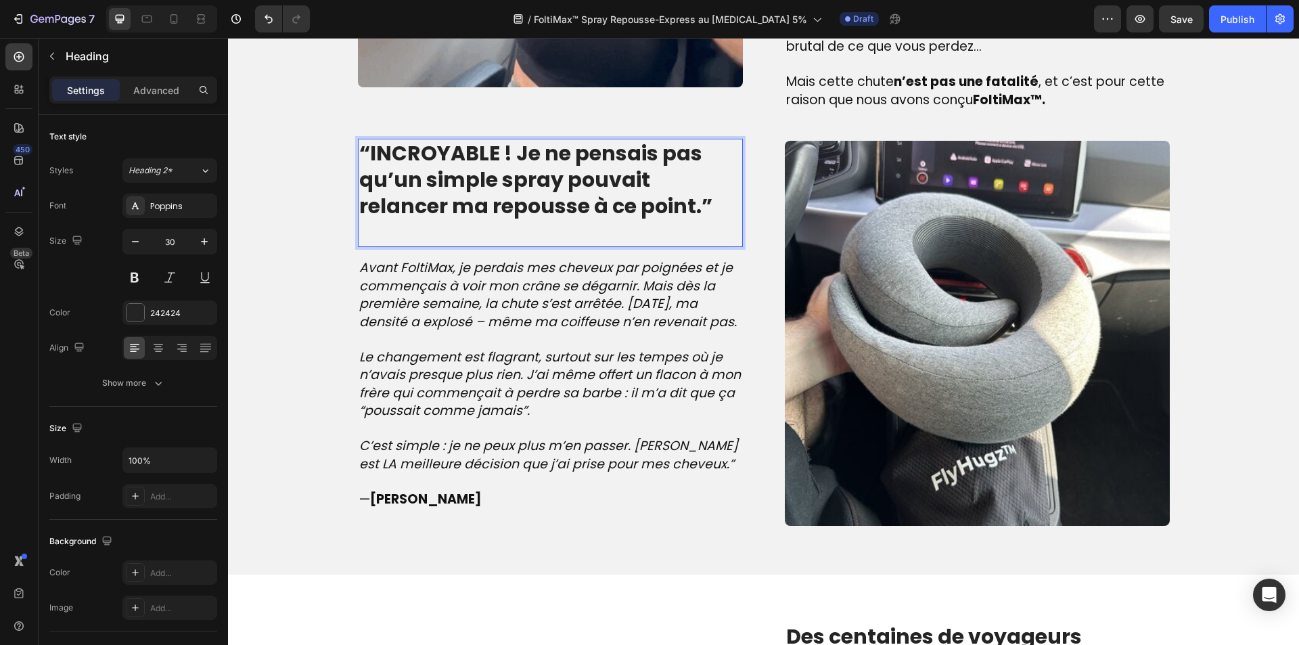
click at [640, 246] on p "Rich Text Editor. Editing area: main" at bounding box center [550, 232] width 382 height 26
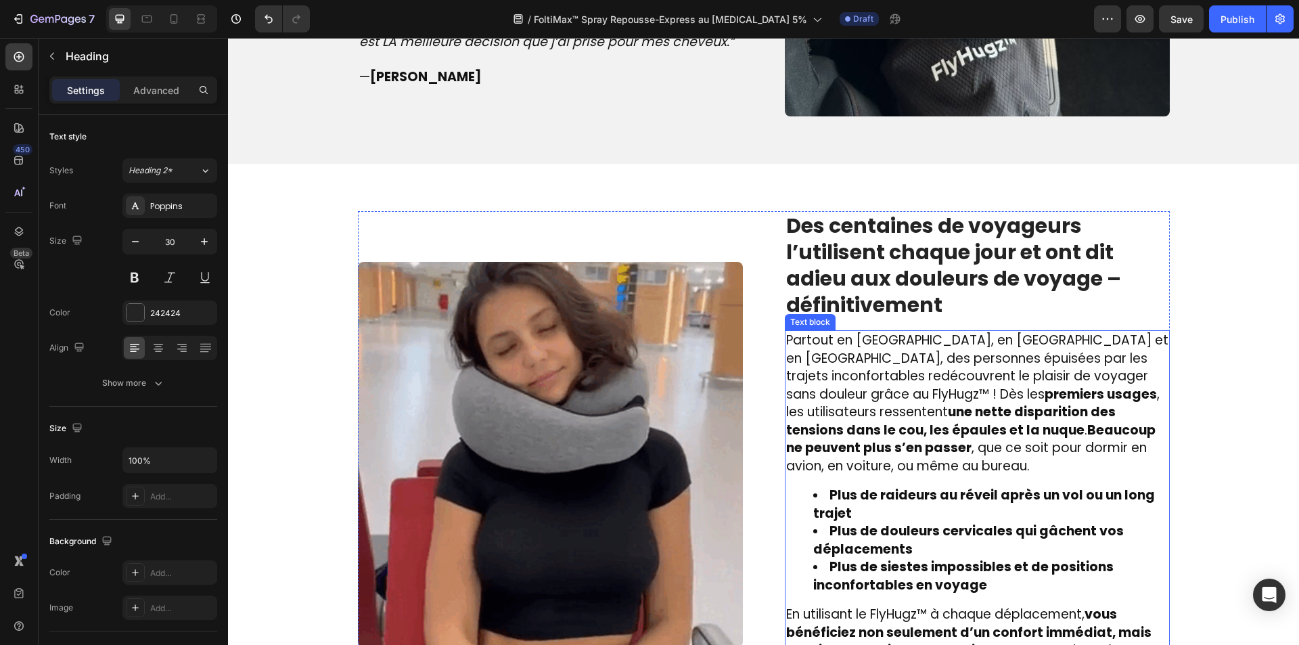
scroll to position [1745, 0]
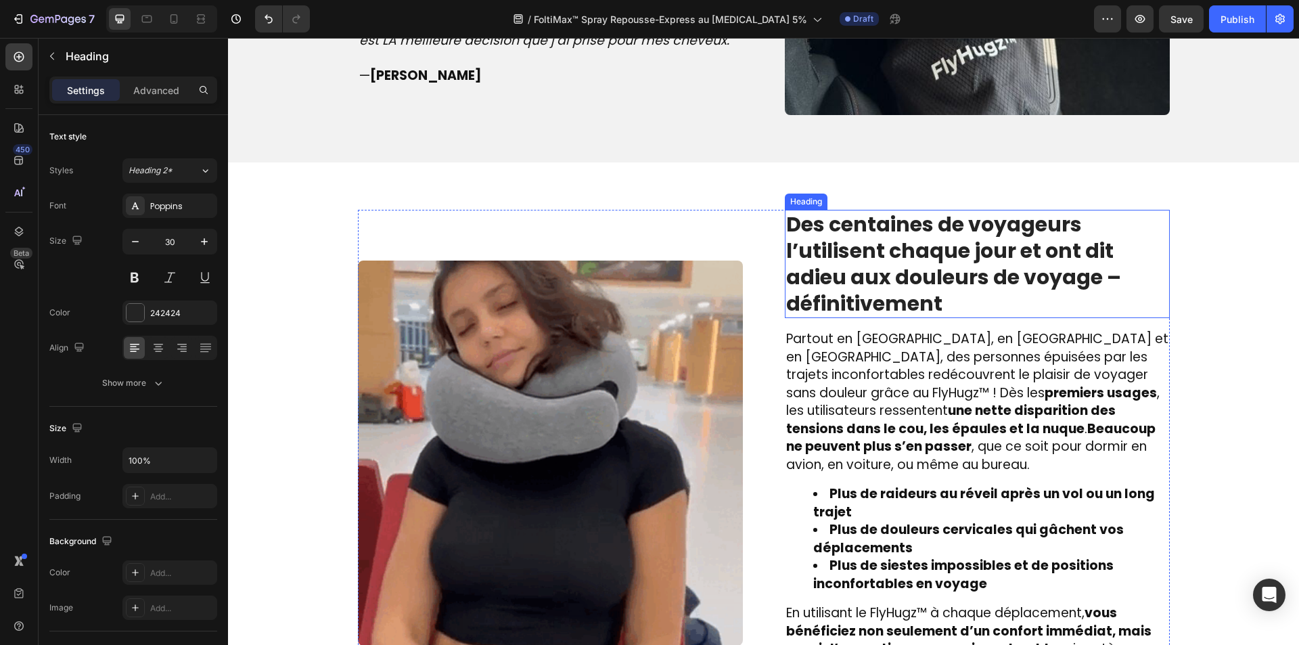
click at [890, 306] on strong "Des centaines de voyageurs l’utilisent chaque jour et ont dit adieu aux douleur…" at bounding box center [953, 264] width 335 height 108
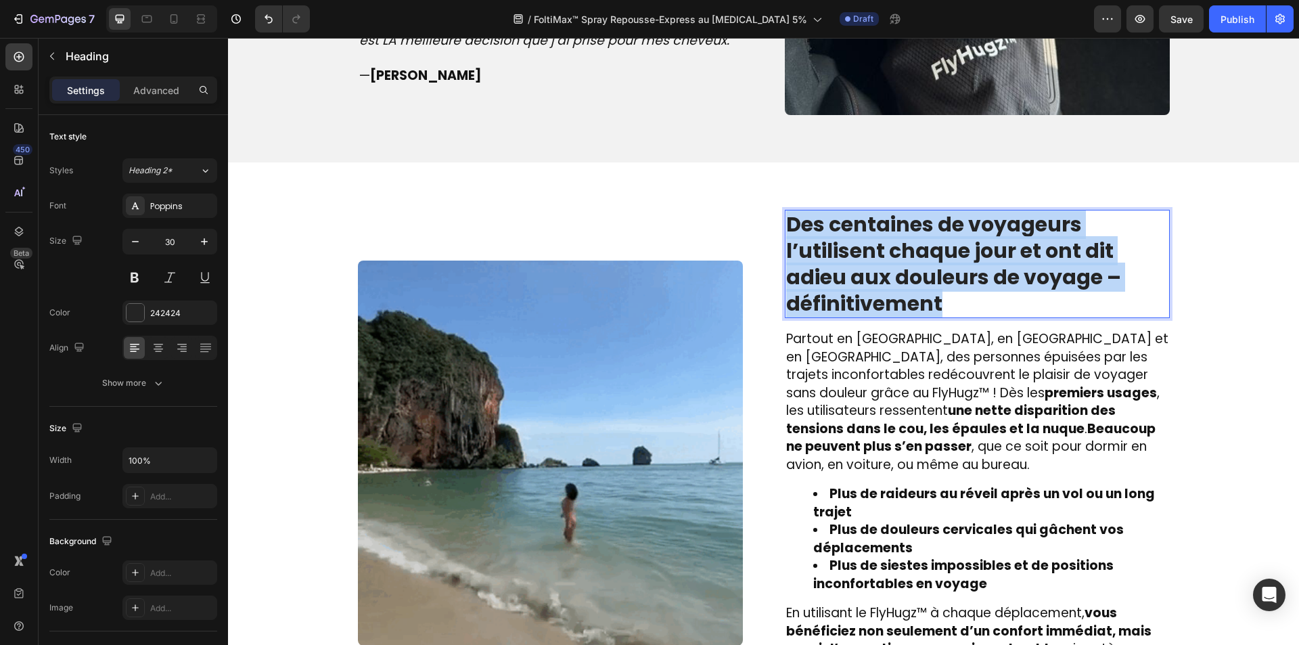
click at [890, 306] on strong "Des centaines de voyageurs l’utilisent chaque jour et ont dit adieu aux douleur…" at bounding box center [953, 264] width 335 height 108
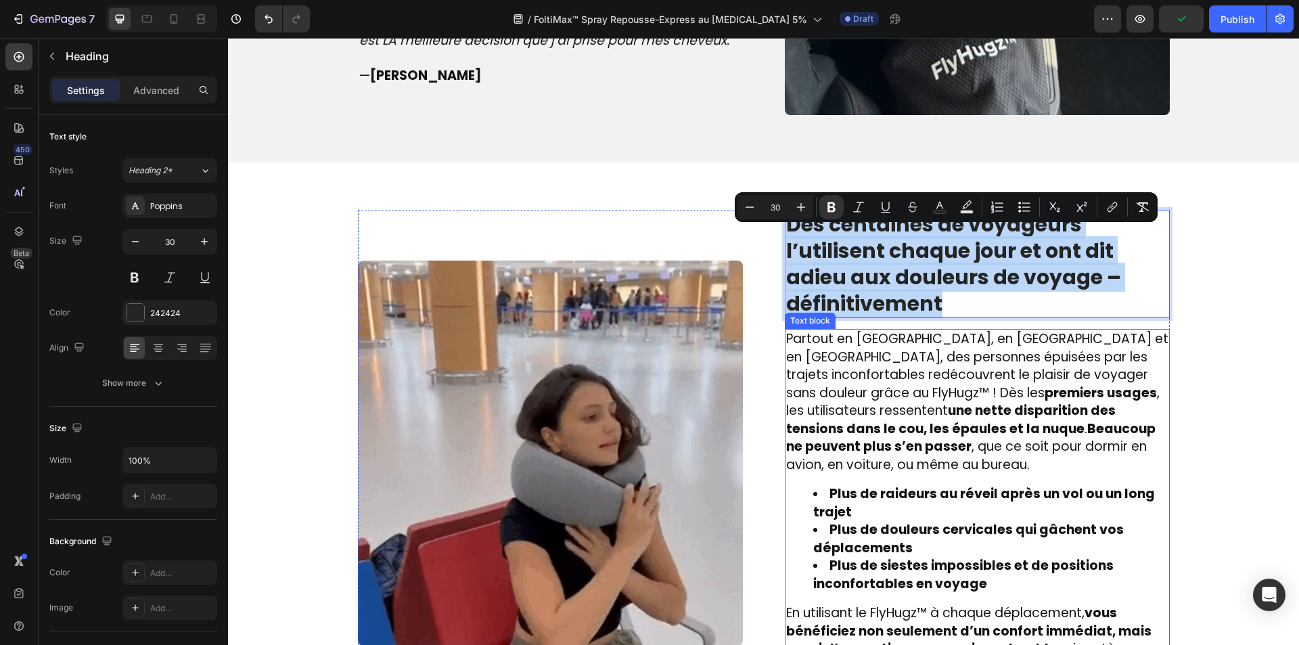
click at [954, 477] on div "Partout en [GEOGRAPHIC_DATA], en [GEOGRAPHIC_DATA] et en [GEOGRAPHIC_DATA], des…" at bounding box center [977, 512] width 385 height 367
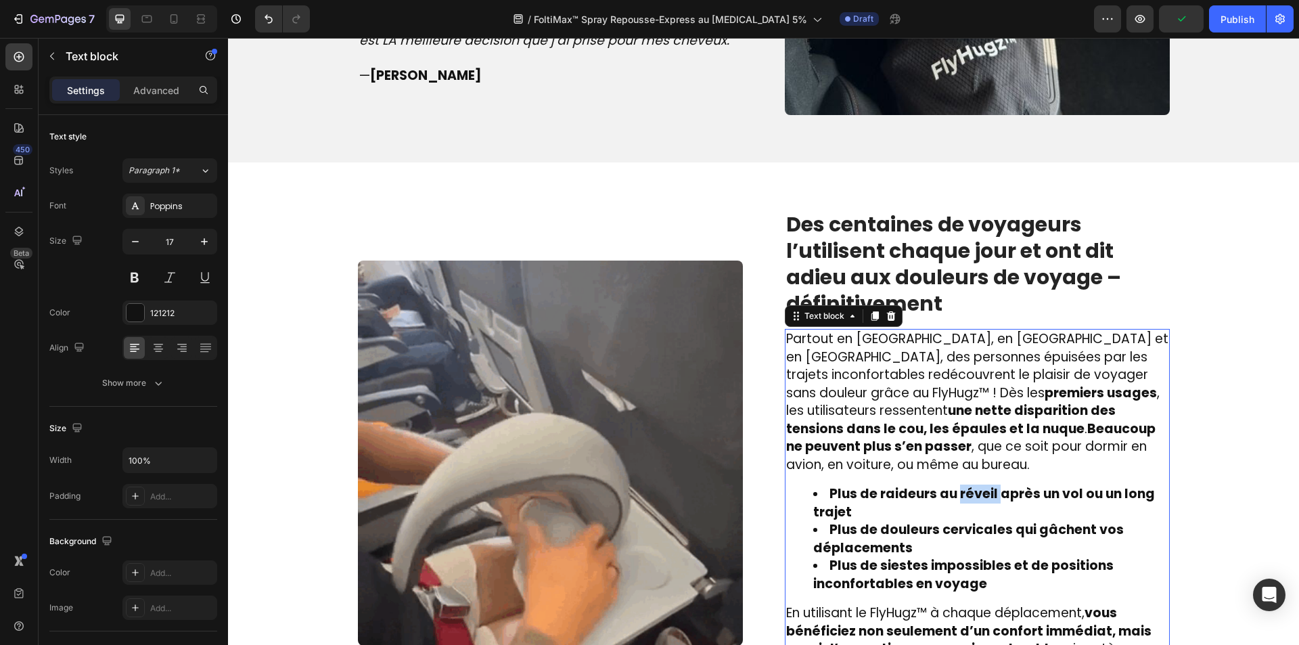
click at [954, 477] on div "Partout en [GEOGRAPHIC_DATA], en [GEOGRAPHIC_DATA] et en [GEOGRAPHIC_DATA], des…" at bounding box center [977, 512] width 385 height 367
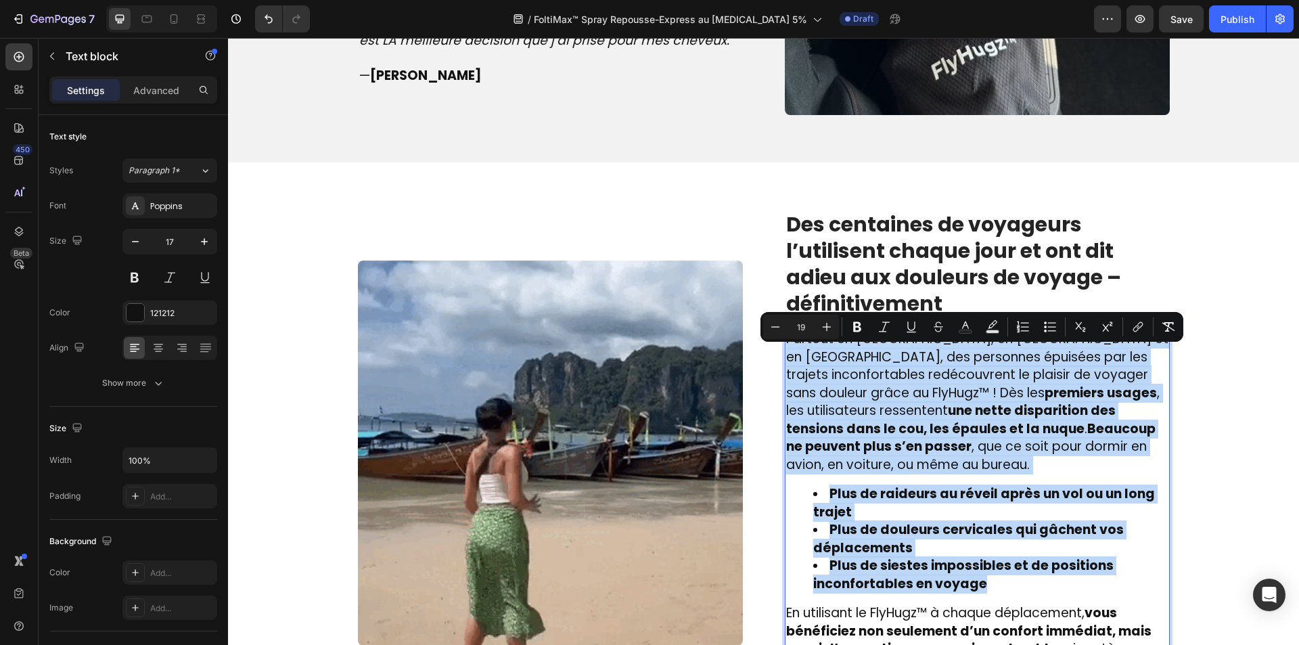
type input "17"
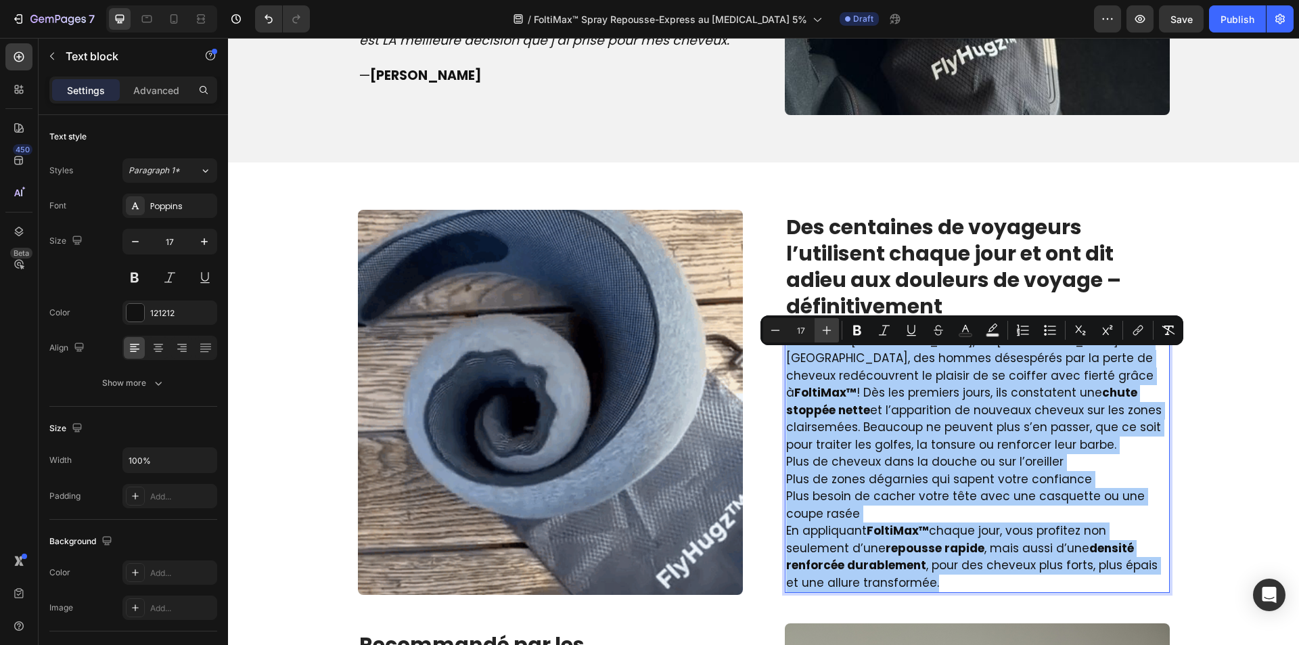
click at [822, 326] on icon "Editor contextual toolbar" at bounding box center [827, 331] width 14 height 14
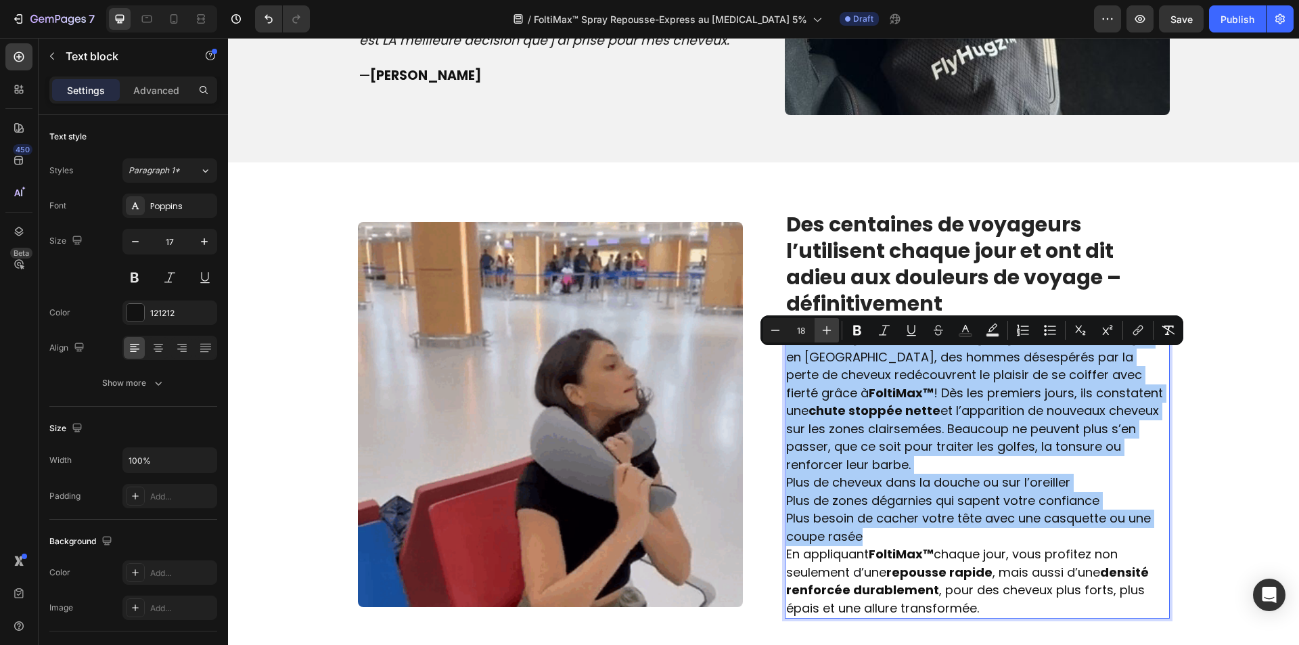
click at [822, 326] on icon "Editor contextual toolbar" at bounding box center [827, 331] width 14 height 14
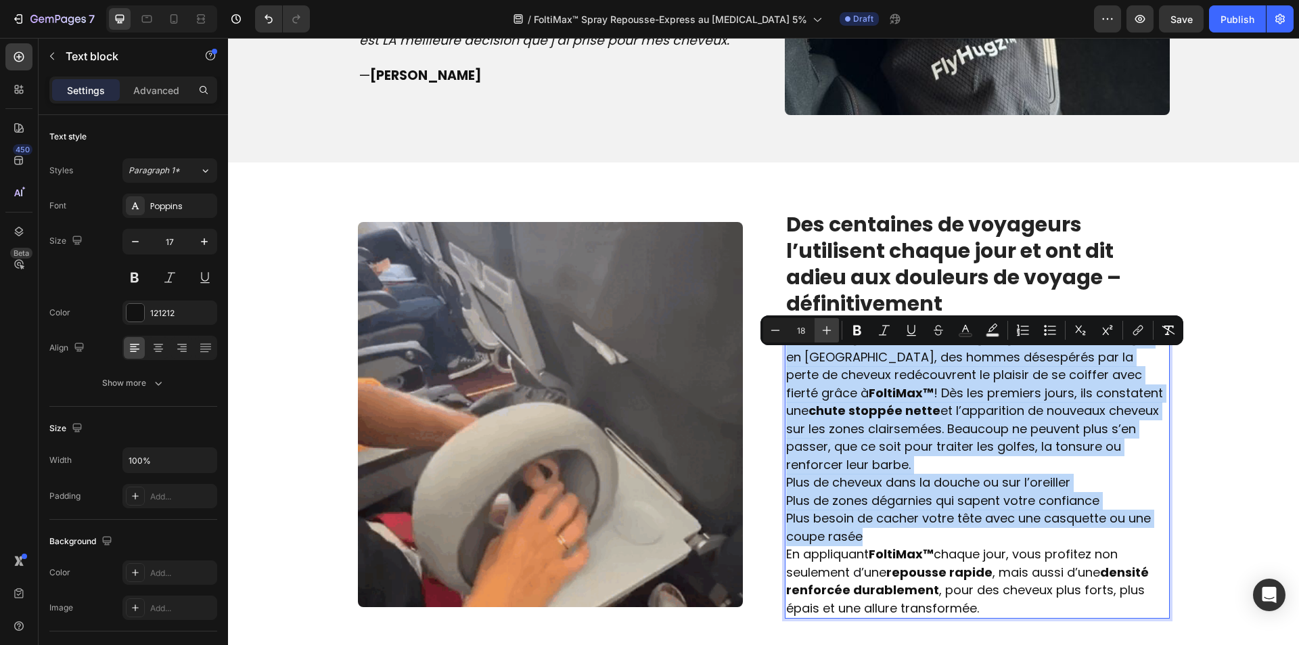
type input "19"
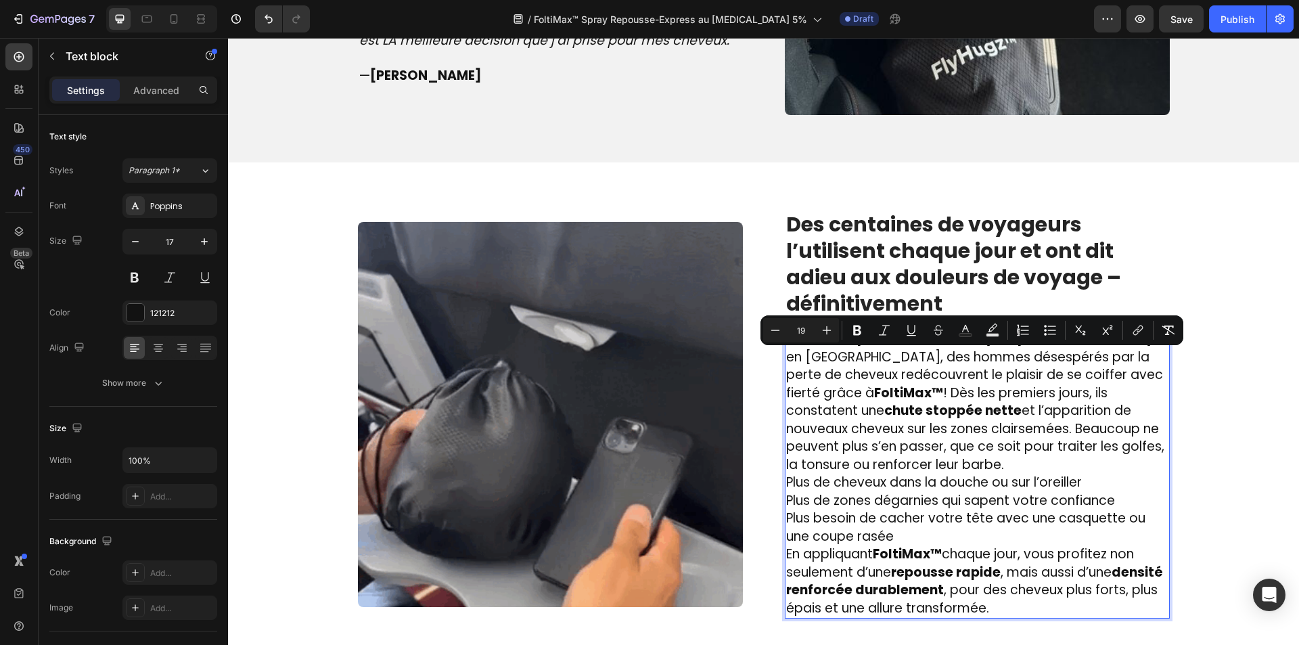
click at [1030, 474] on p "Partout en [GEOGRAPHIC_DATA], en [GEOGRAPHIC_DATA] et en [GEOGRAPHIC_DATA], des…" at bounding box center [977, 401] width 382 height 143
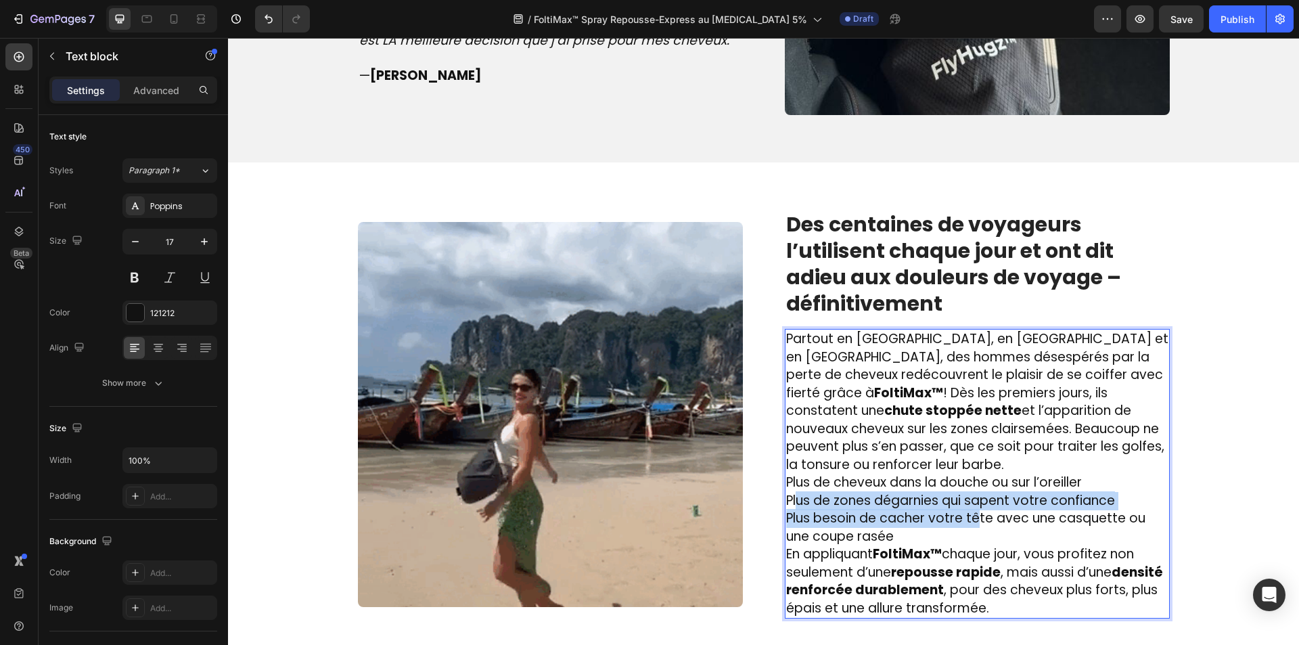
drag, startPoint x: 955, startPoint y: 541, endPoint x: 795, endPoint y: 522, distance: 160.9
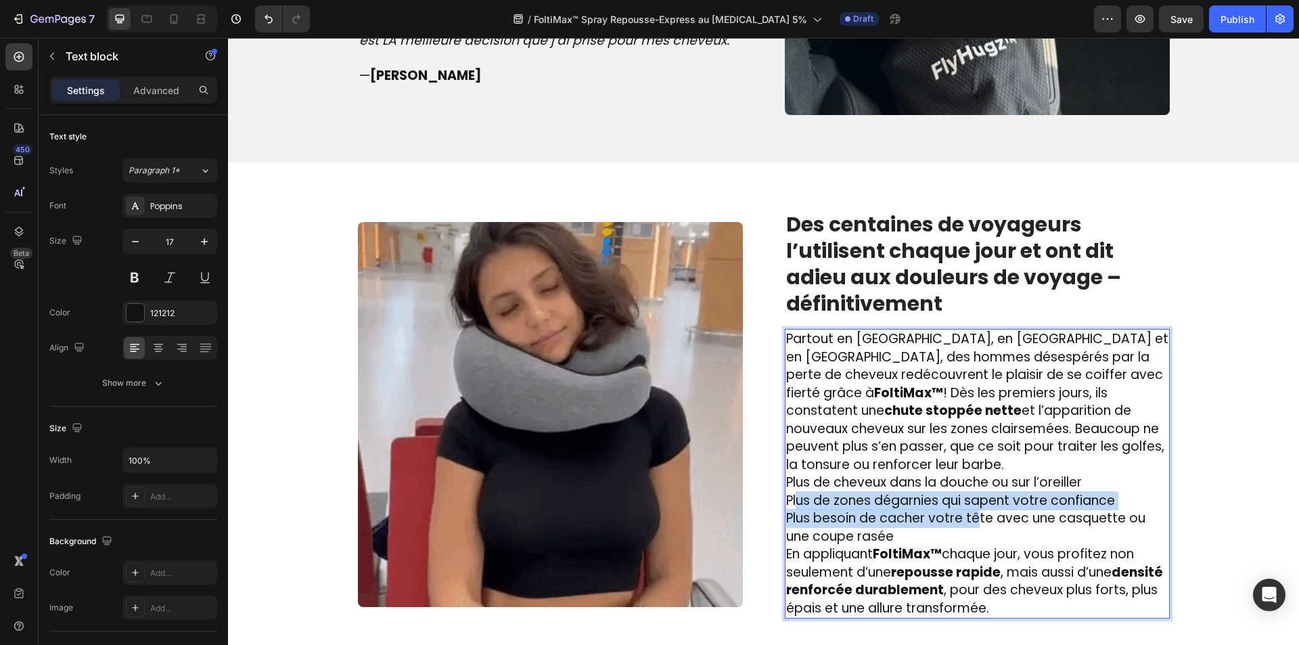
click at [795, 522] on p "Plus de cheveux dans la douche ou sur l’oreiller Plus de zones dégarnies qui sa…" at bounding box center [977, 510] width 382 height 72
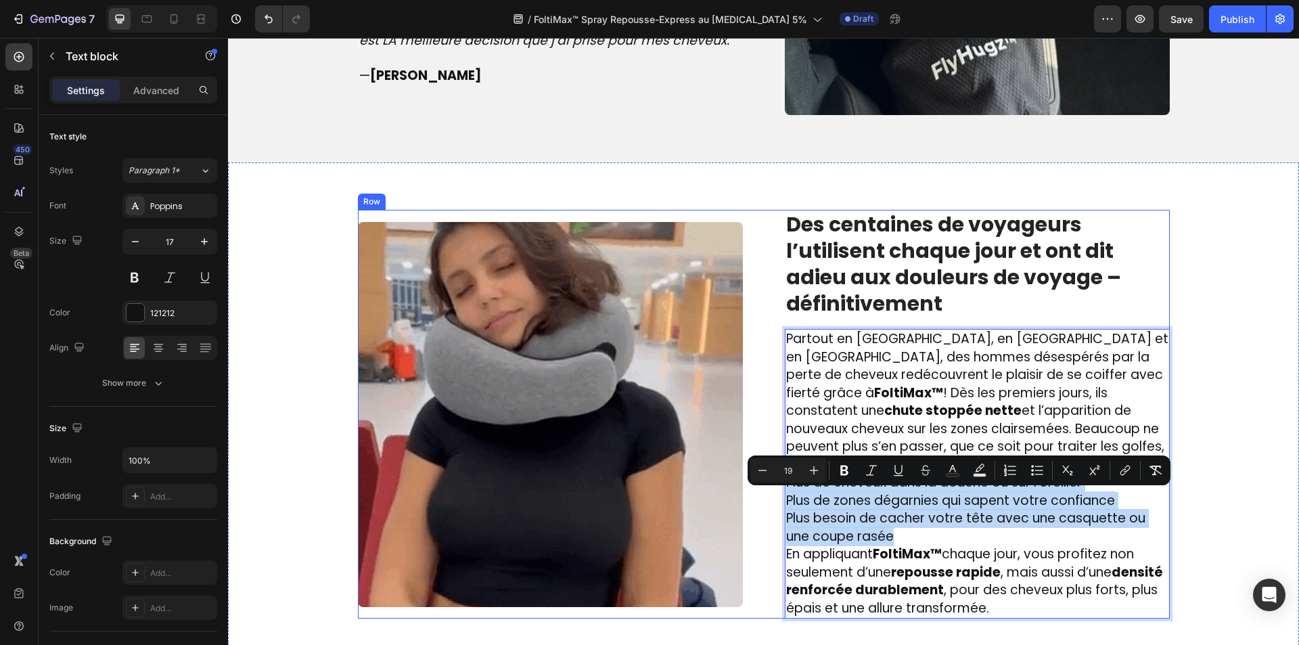
drag, startPoint x: 927, startPoint y: 554, endPoint x: 755, endPoint y: 498, distance: 180.2
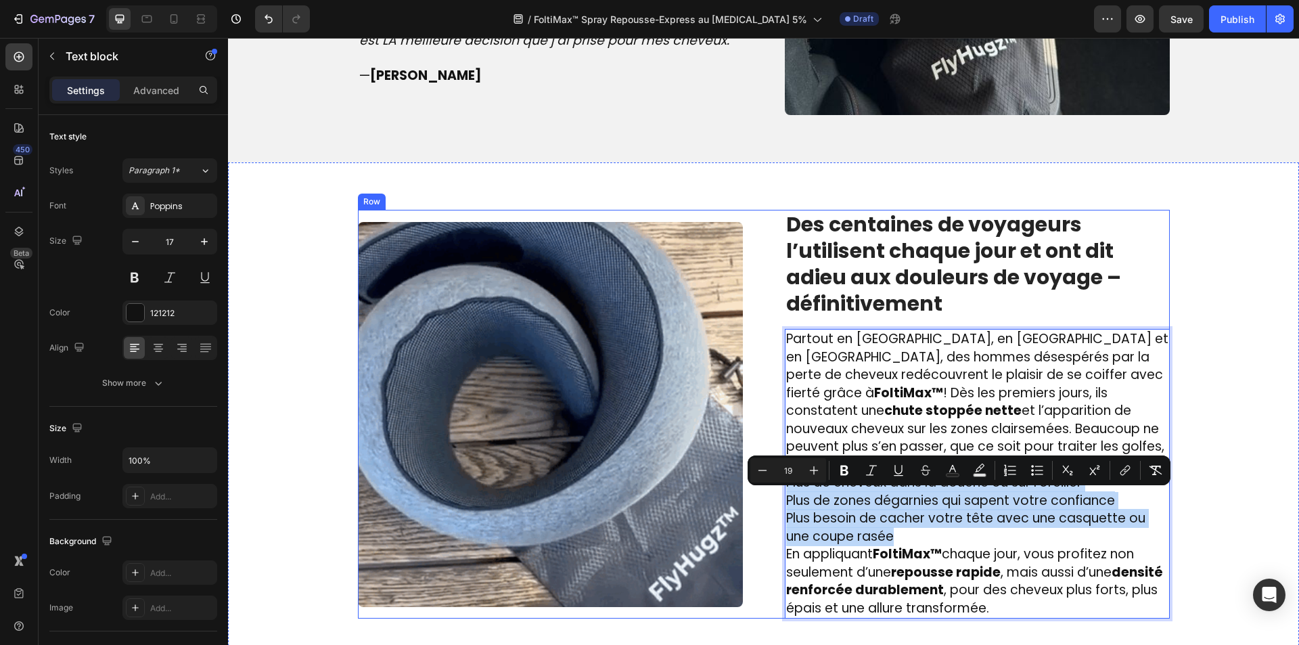
click at [755, 498] on div "Image ⁠⁠⁠⁠⁠⁠⁠ Des centaines de voyageurs l’utilisent chaque jour et ont dit adi…" at bounding box center [764, 414] width 812 height 409
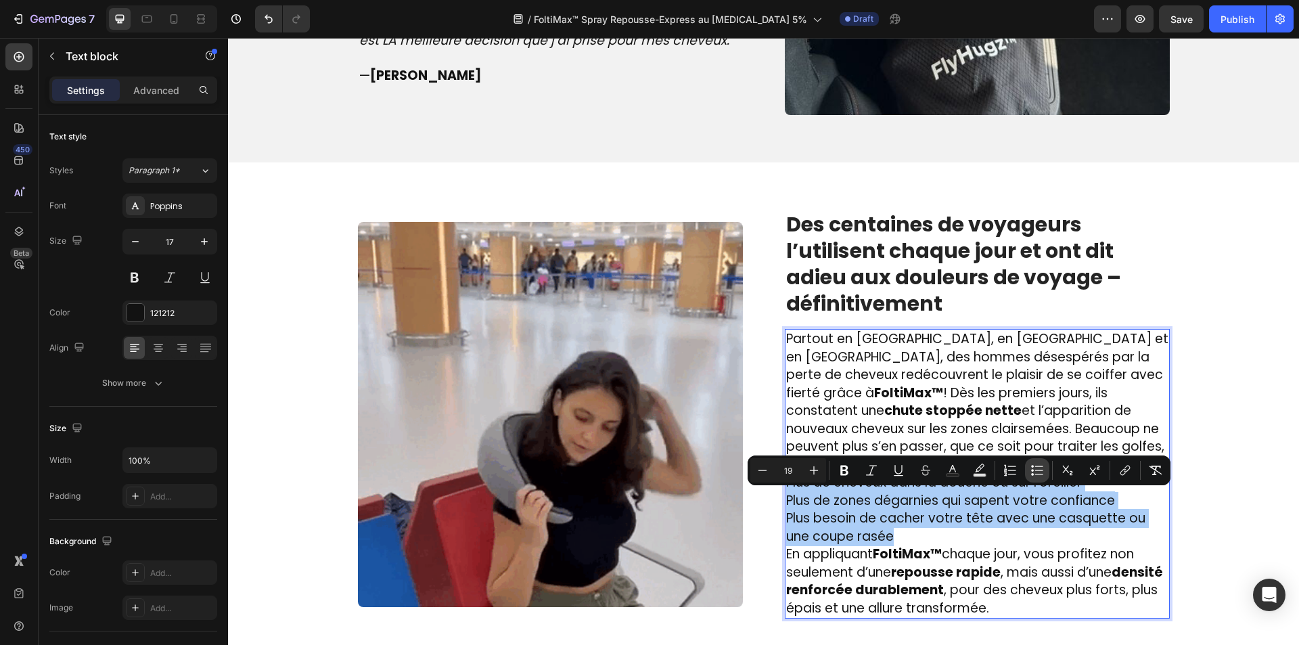
click at [1040, 470] on icon "Editor contextual toolbar" at bounding box center [1038, 471] width 14 height 14
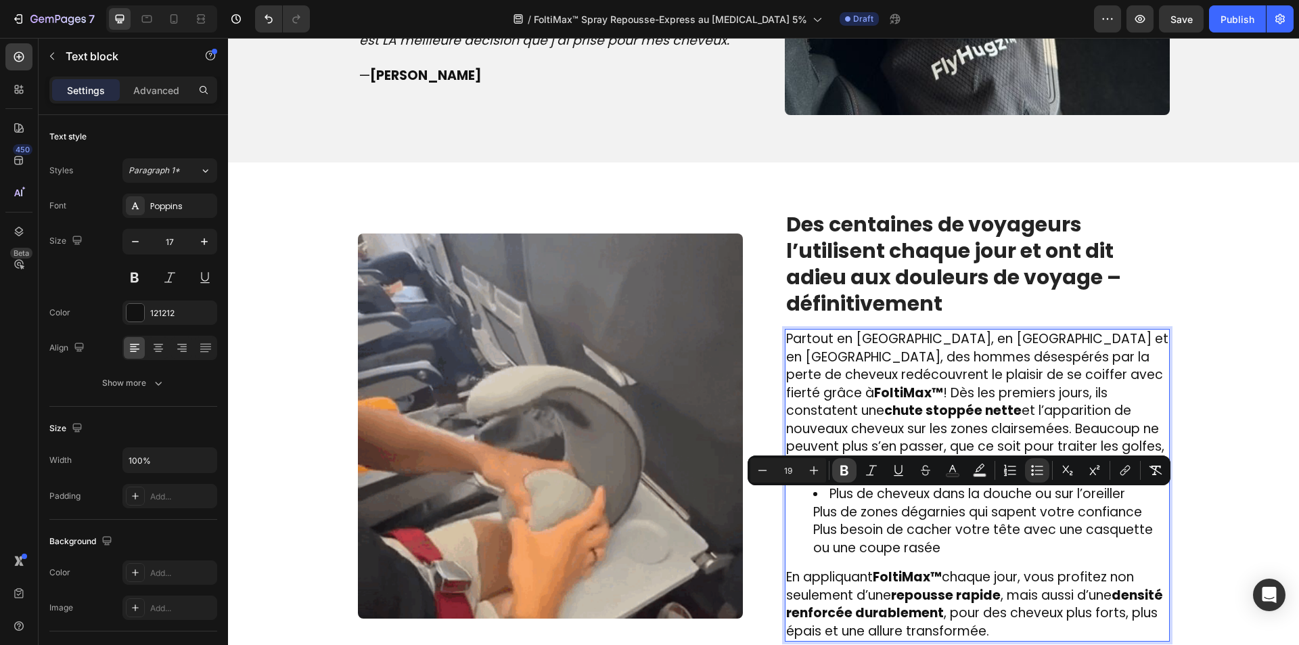
click at [849, 469] on icon "Editor contextual toolbar" at bounding box center [845, 471] width 14 height 14
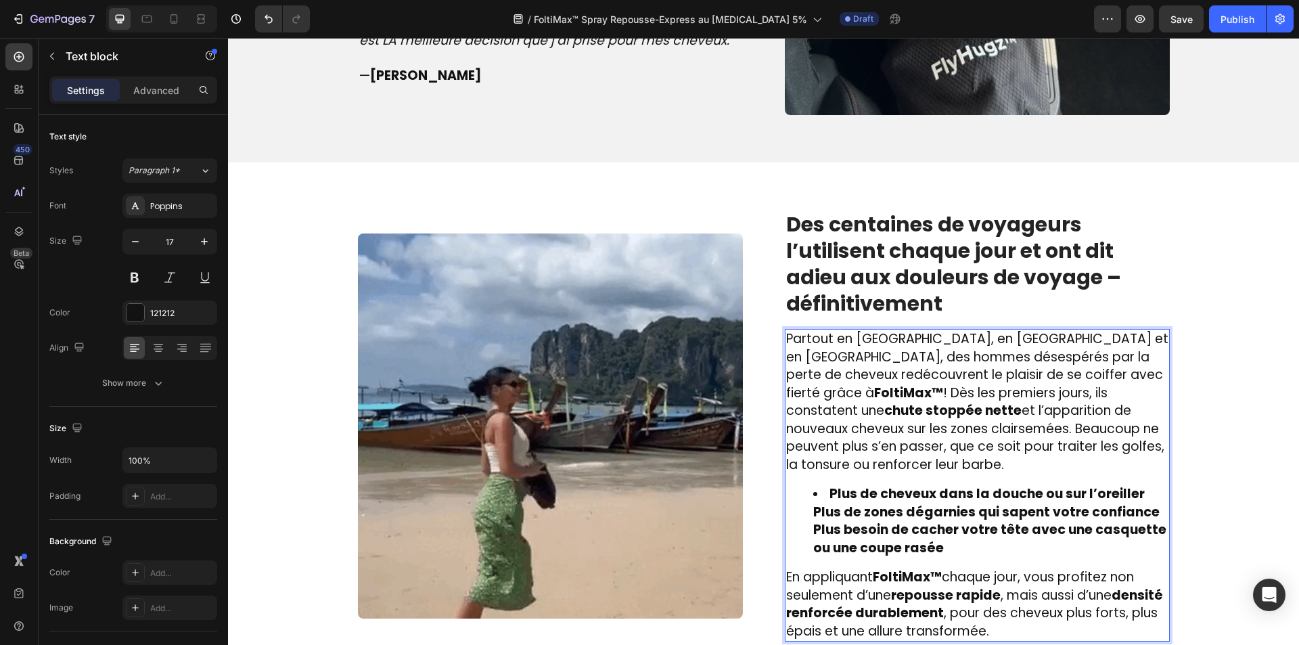
click at [794, 538] on ul "Plus de cheveux dans la douche ou sur l’oreiller Plus de zones dégarnies qui sa…" at bounding box center [977, 521] width 382 height 72
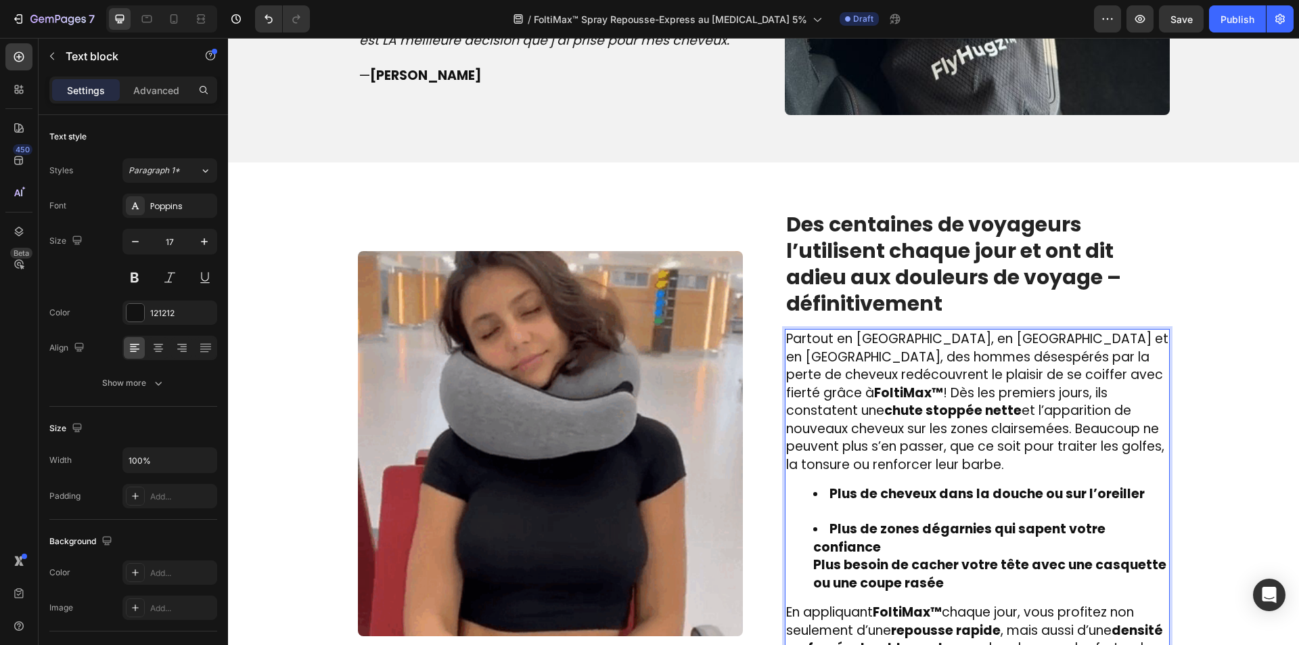
click at [799, 561] on ul "Plus de cheveux dans la douche ou sur l’oreiller Plus de zones dégarnies qui sa…" at bounding box center [977, 538] width 382 height 107
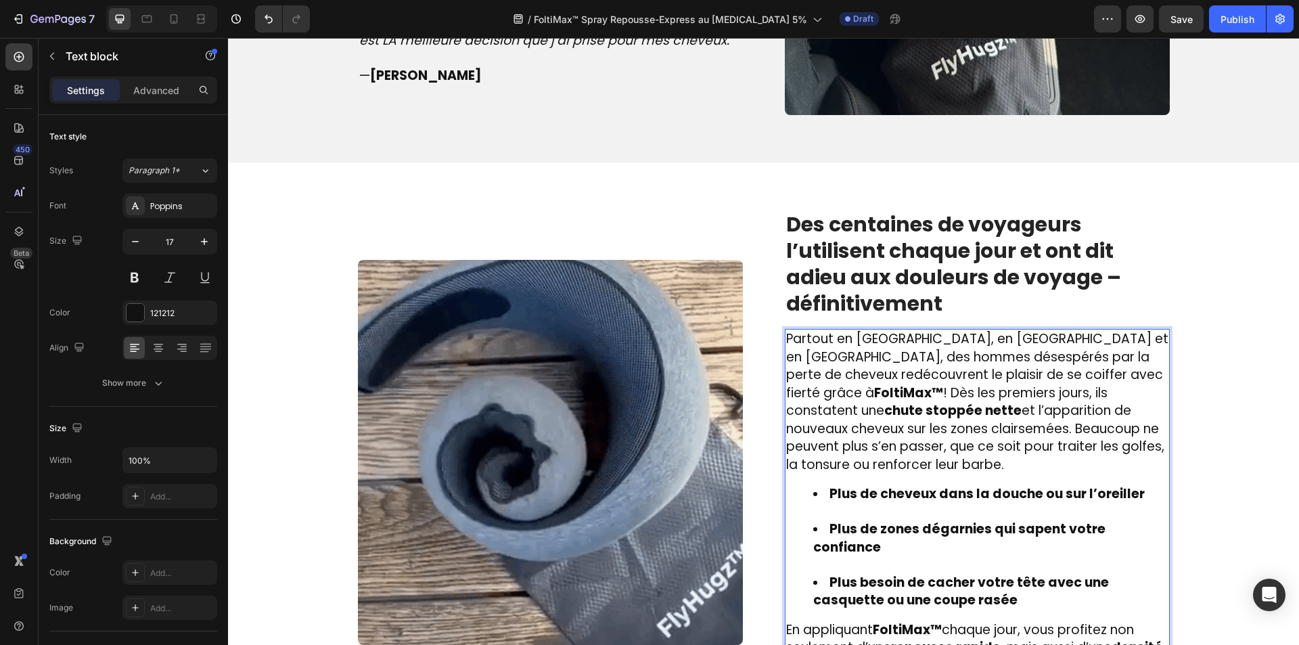
click at [820, 560] on li "Plus de zones dégarnies qui sapent votre confiance" at bounding box center [991, 546] width 355 height 53
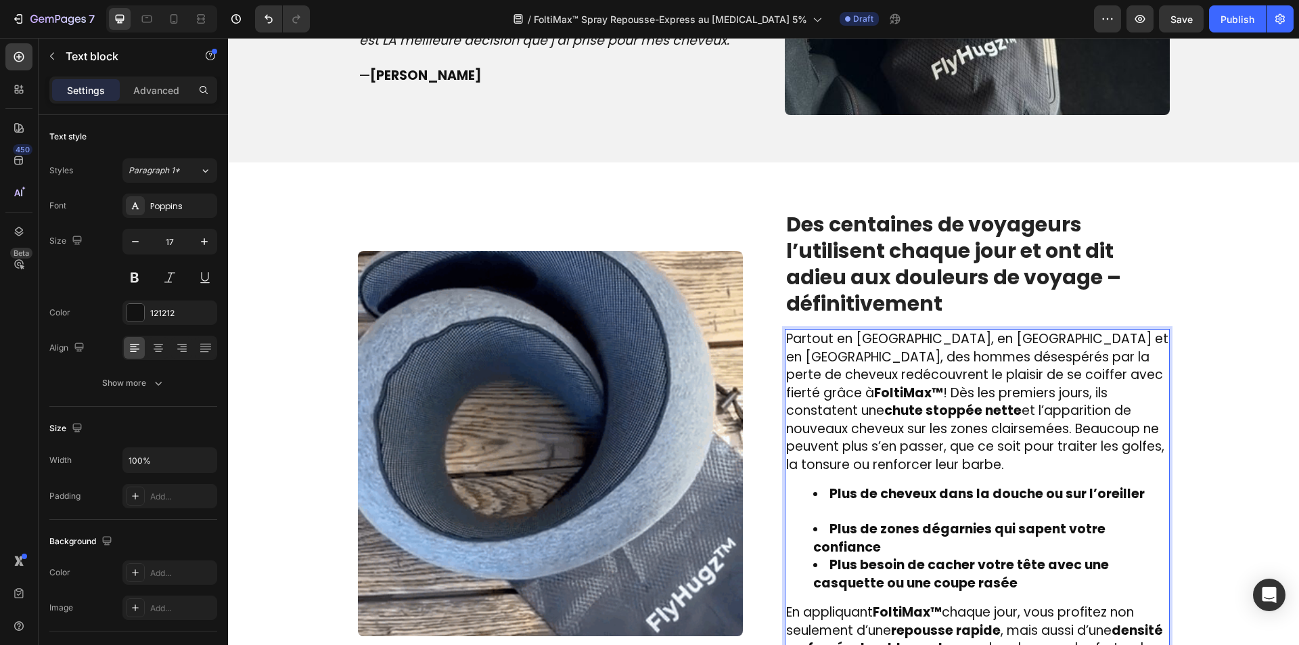
click at [837, 520] on li "Plus de cheveux dans la douche ou sur l’oreiller" at bounding box center [991, 502] width 355 height 35
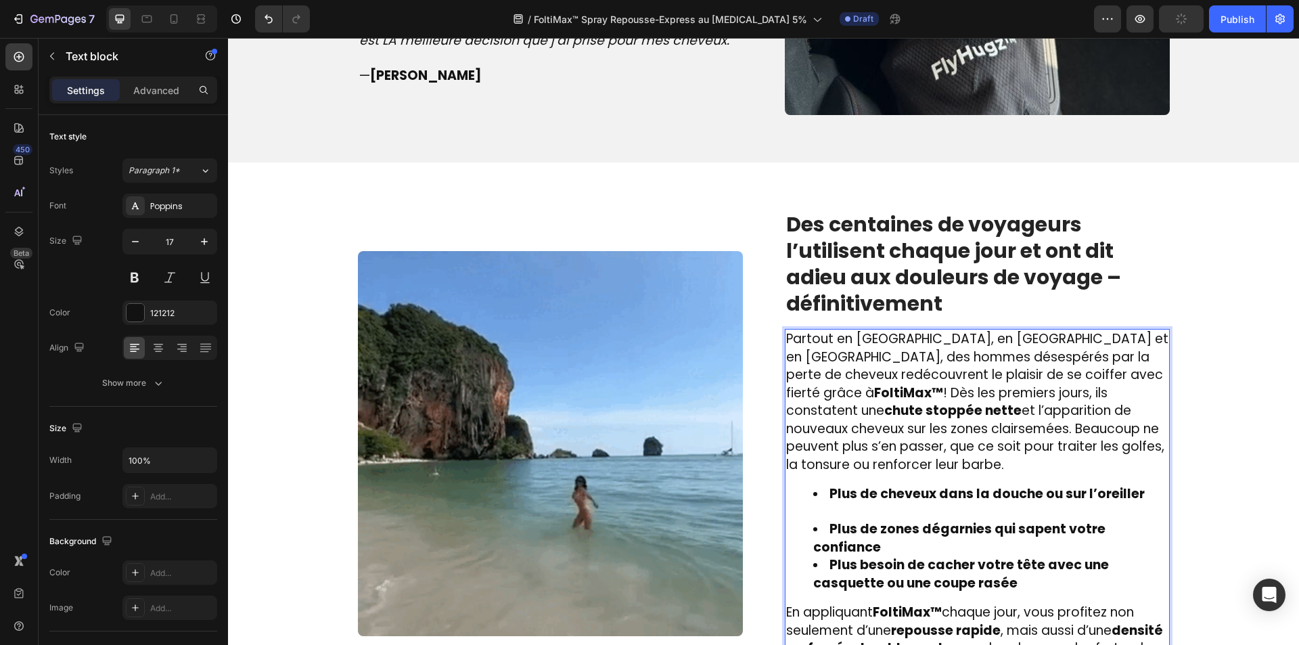
click at [839, 520] on li "Plus de cheveux dans la douche ou sur l’oreiller" at bounding box center [991, 502] width 355 height 35
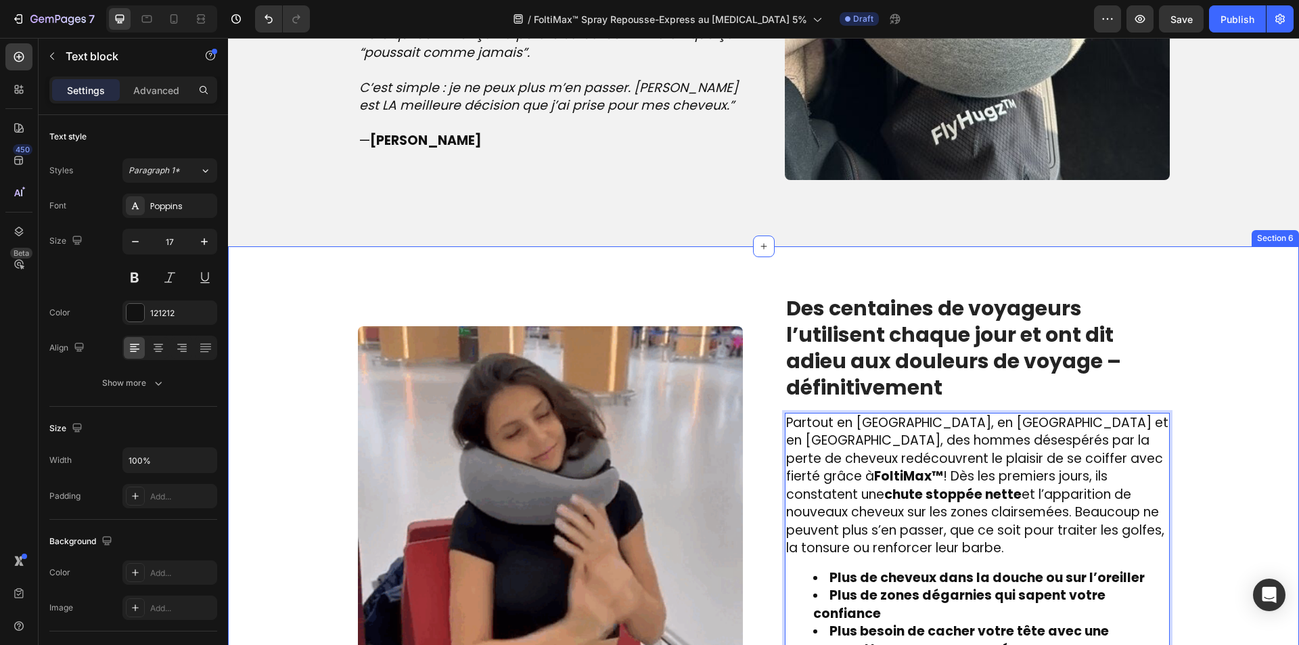
scroll to position [1677, 0]
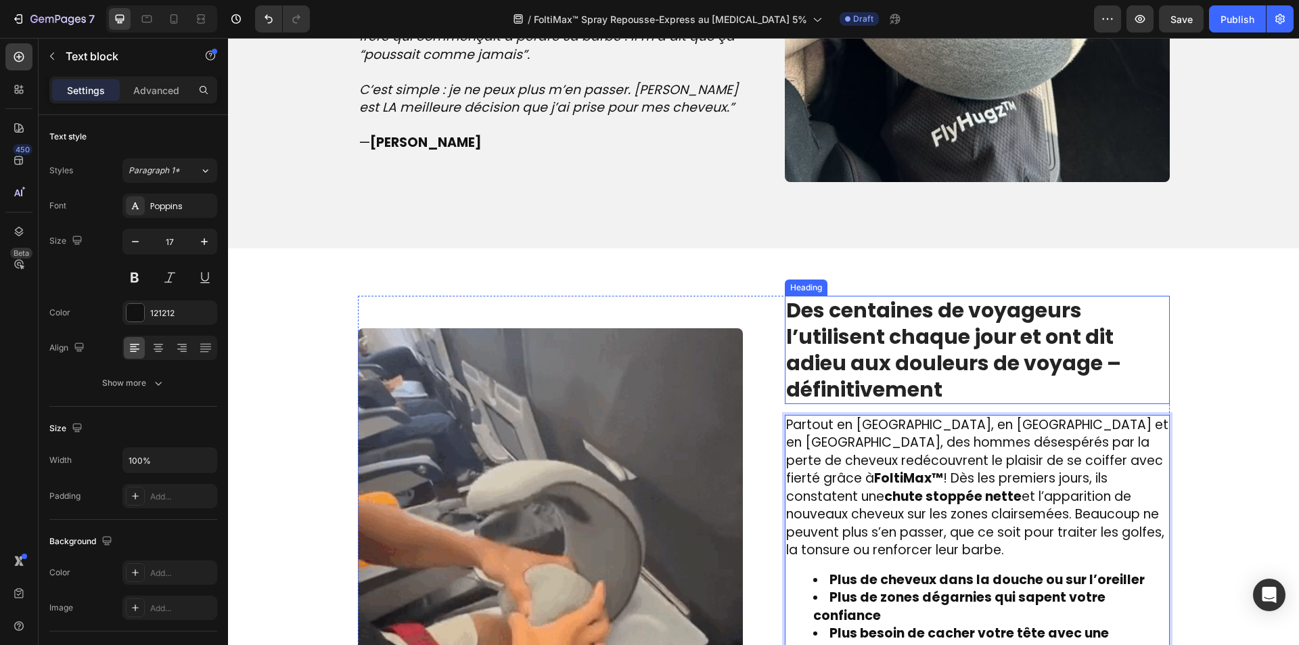
click at [934, 316] on strong "Des centaines de voyageurs l’utilisent chaque jour et ont dit adieu aux douleur…" at bounding box center [953, 350] width 335 height 108
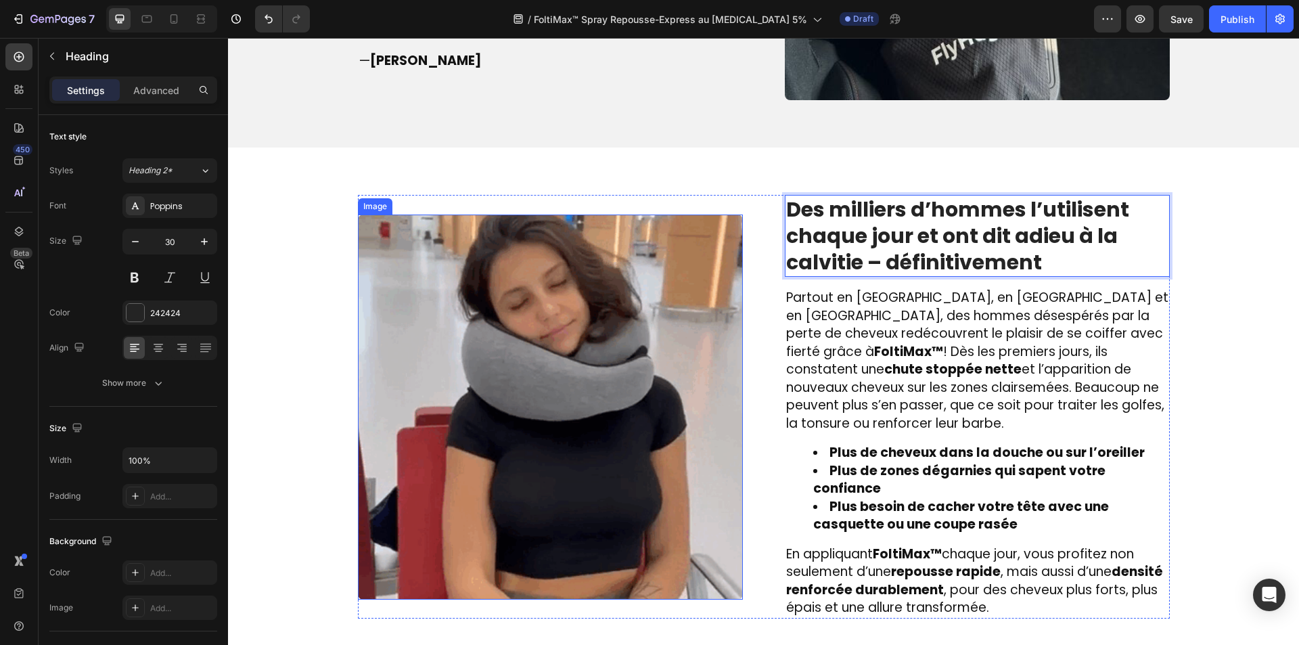
scroll to position [1947, 0]
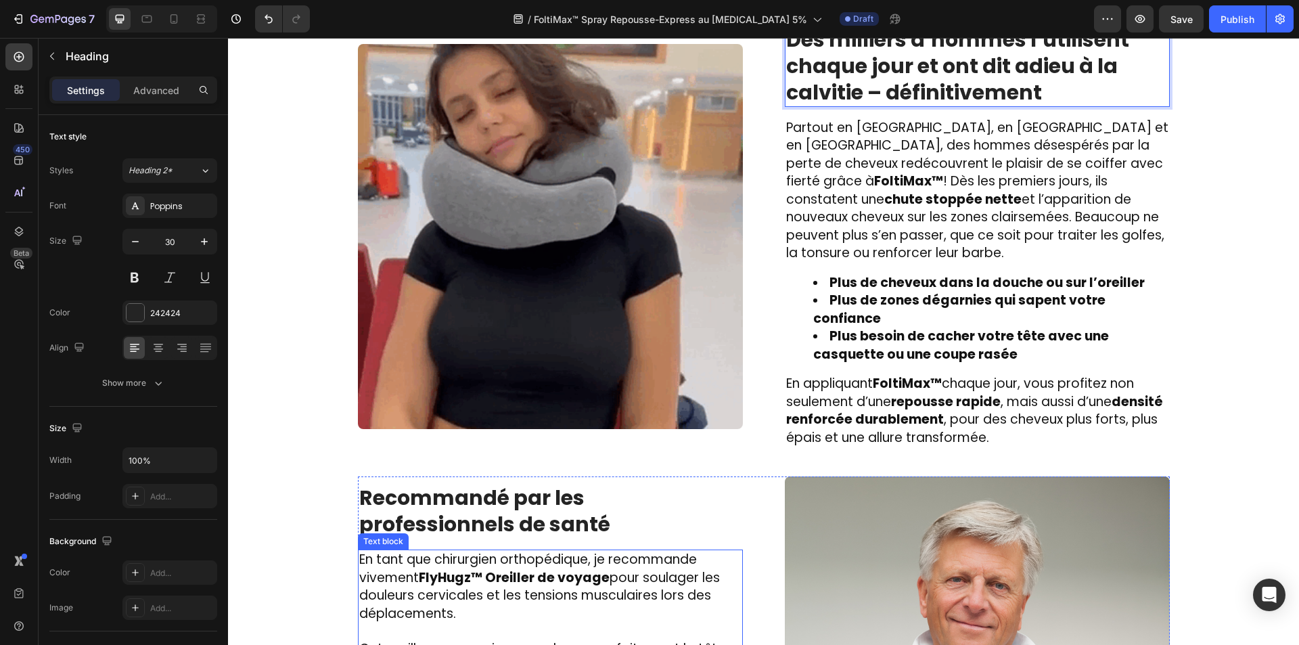
click at [434, 502] on strong "Recommandé par les professionnels de santé" at bounding box center [484, 510] width 251 height 55
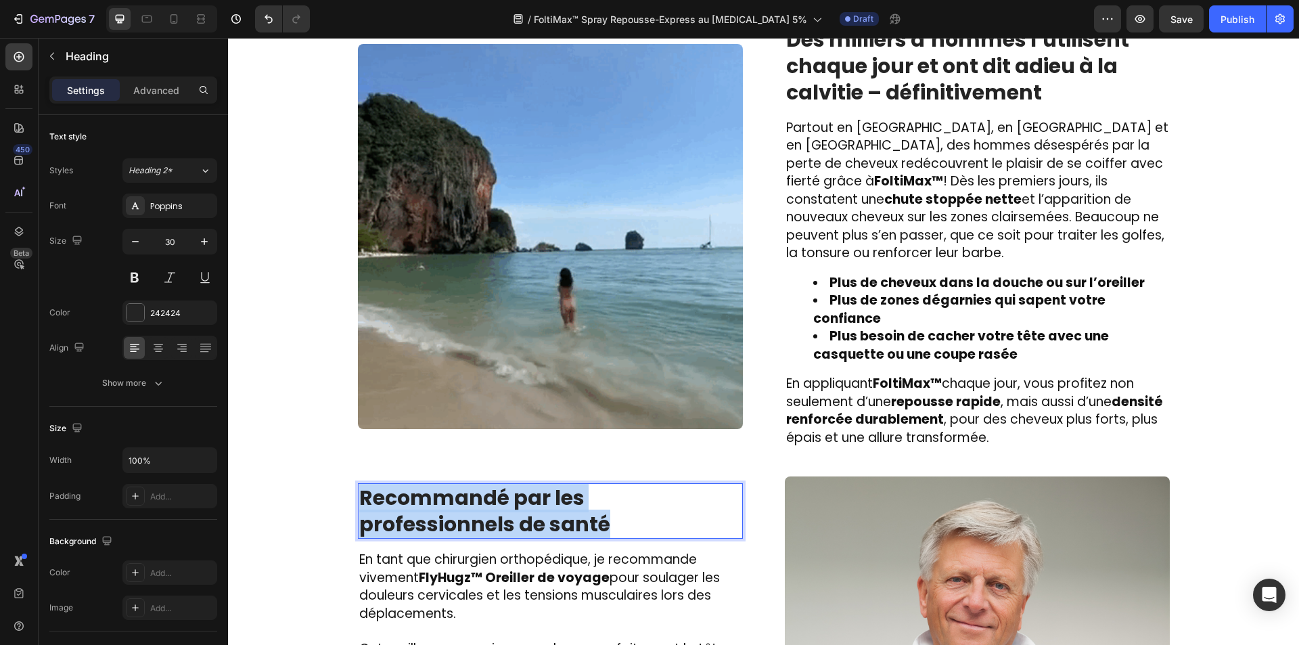
click at [434, 502] on strong "Recommandé par les professionnels de santé" at bounding box center [484, 510] width 251 height 55
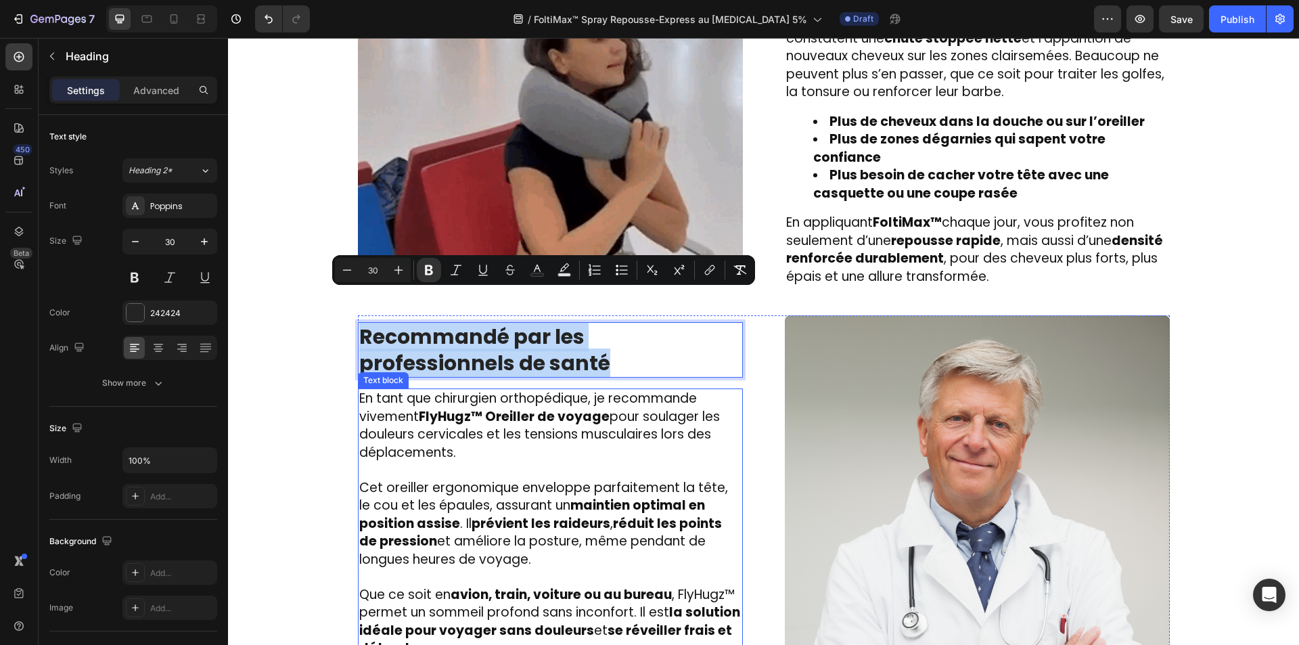
scroll to position [2150, 0]
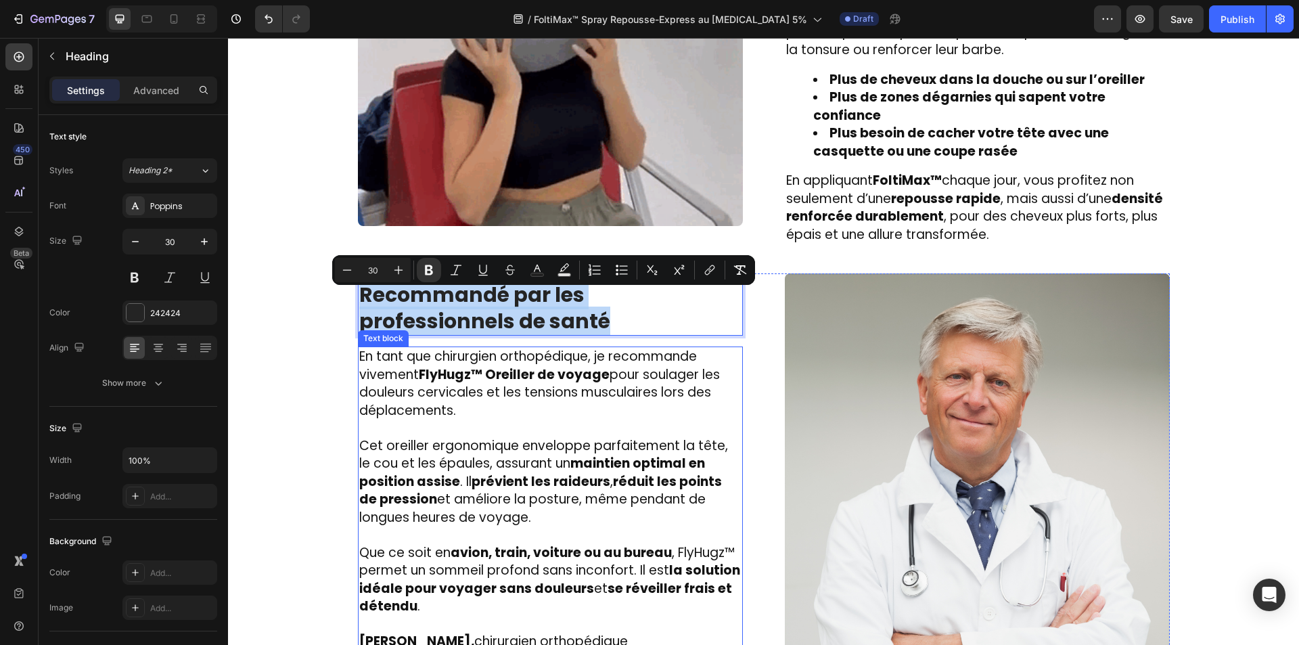
click at [488, 484] on span "Cet oreiller ergonomique enveloppe parfaitement la tête, le cou et les épaules,…" at bounding box center [543, 482] width 369 height 90
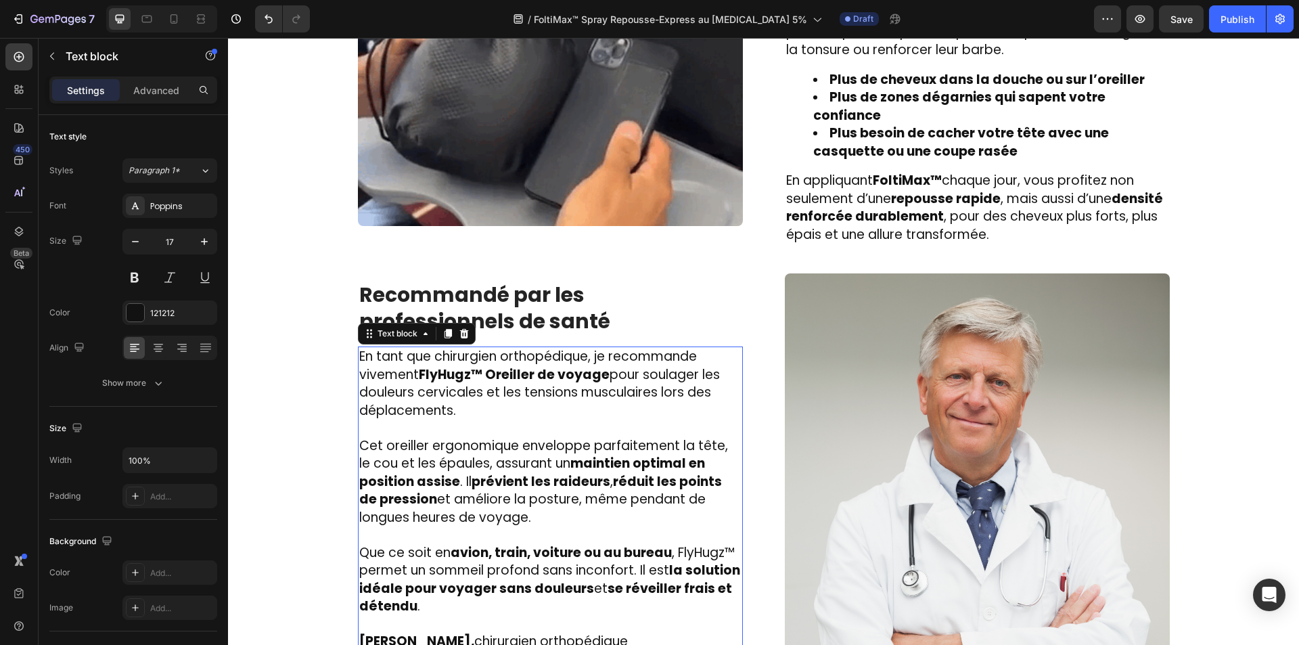
click at [488, 484] on span "Cet oreiller ergonomique enveloppe parfaitement la tête, le cou et les épaules,…" at bounding box center [543, 482] width 369 height 90
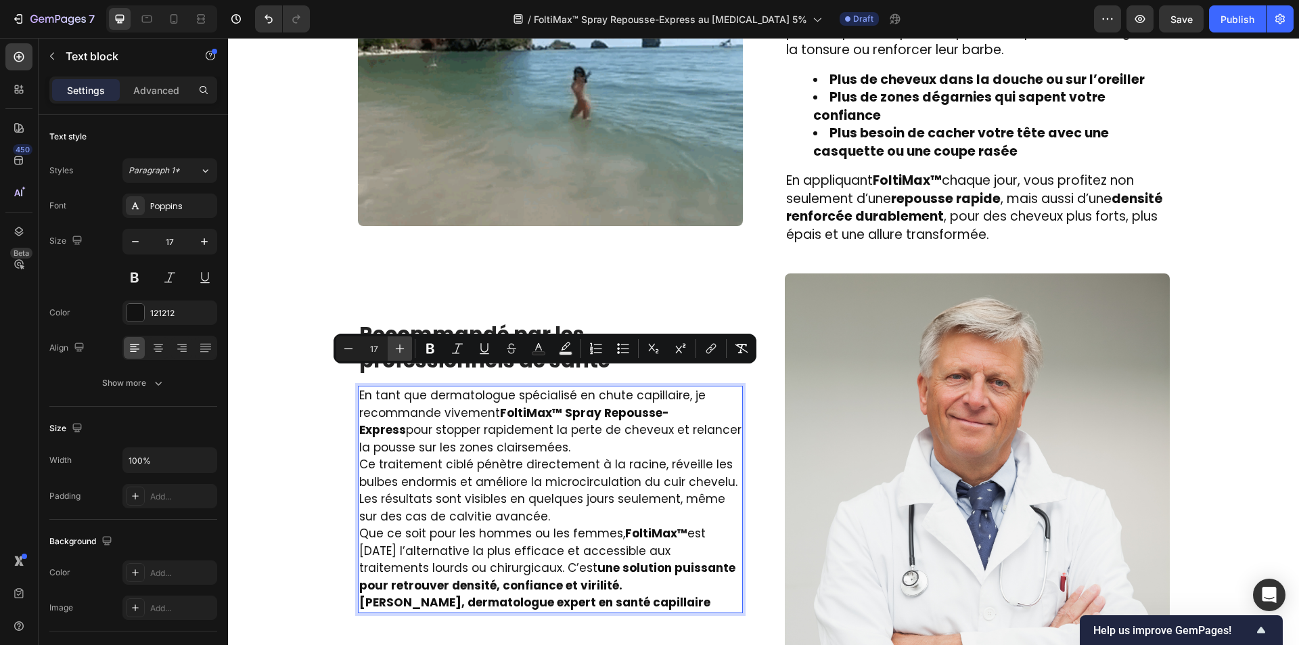
click at [395, 350] on icon "Editor contextual toolbar" at bounding box center [400, 349] width 14 height 14
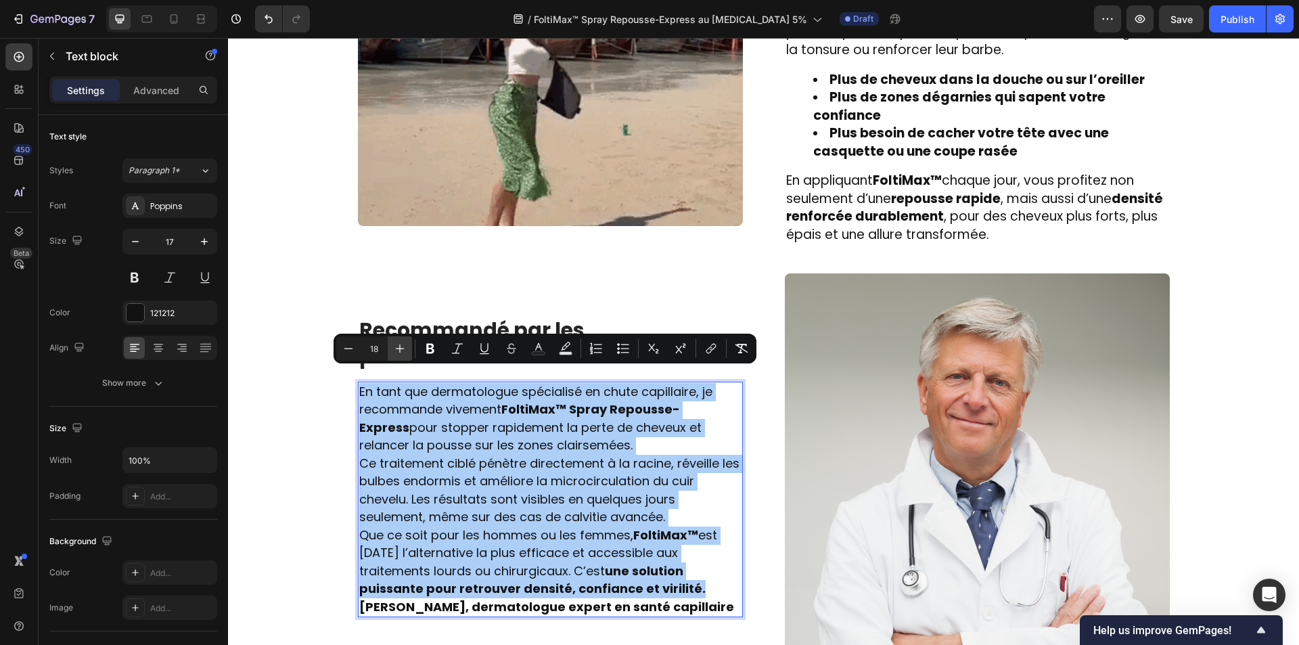
click at [395, 350] on icon "Editor contextual toolbar" at bounding box center [400, 349] width 14 height 14
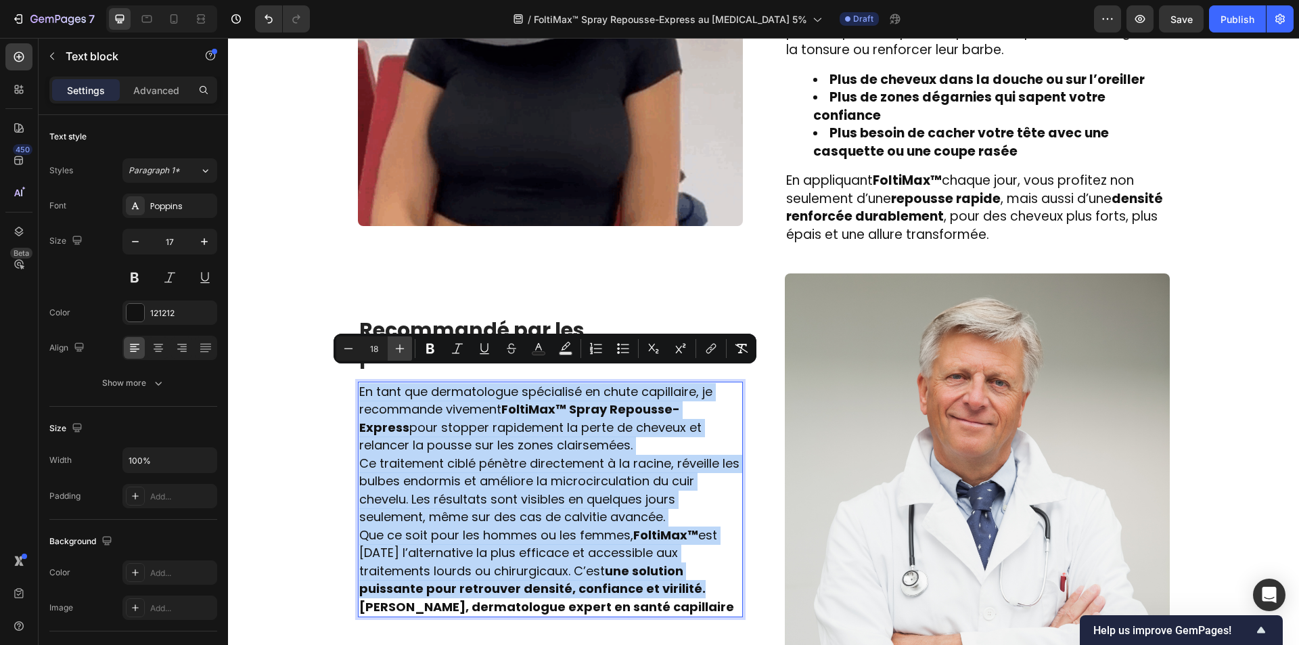
type input "19"
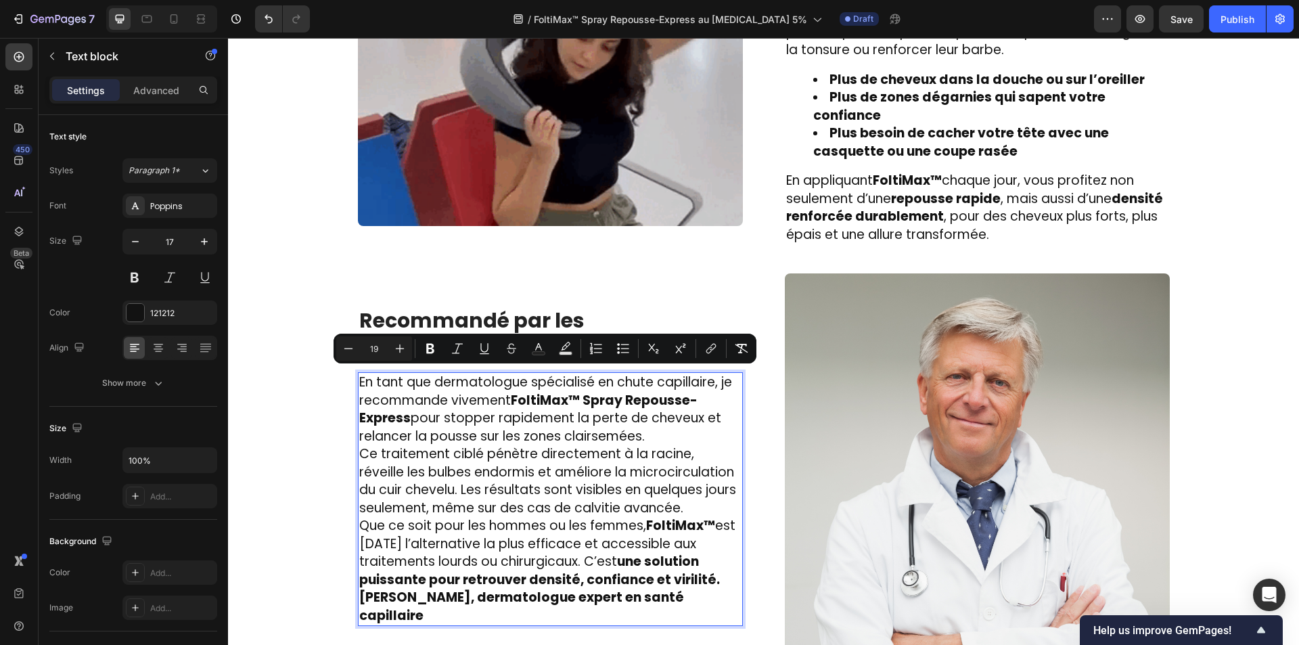
click at [650, 421] on p "En tant que dermatologue spécialisé en chute capillaire, je recommande vivement…" at bounding box center [550, 410] width 382 height 72
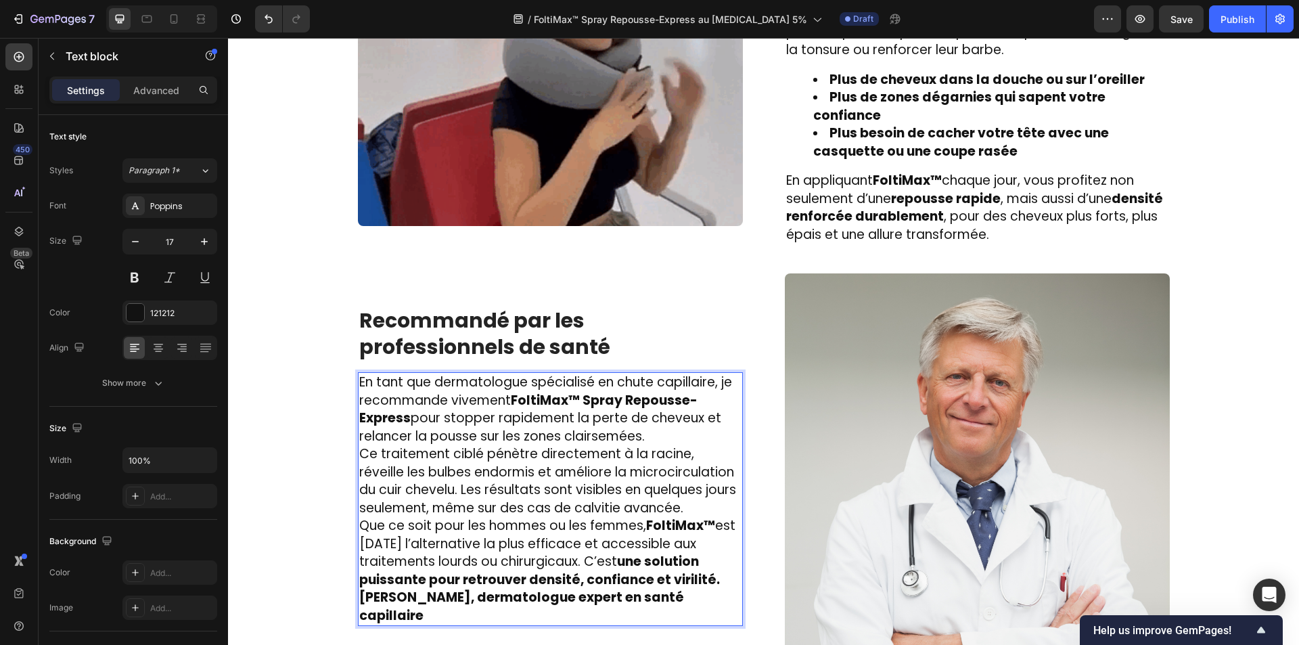
scroll to position [2141, 0]
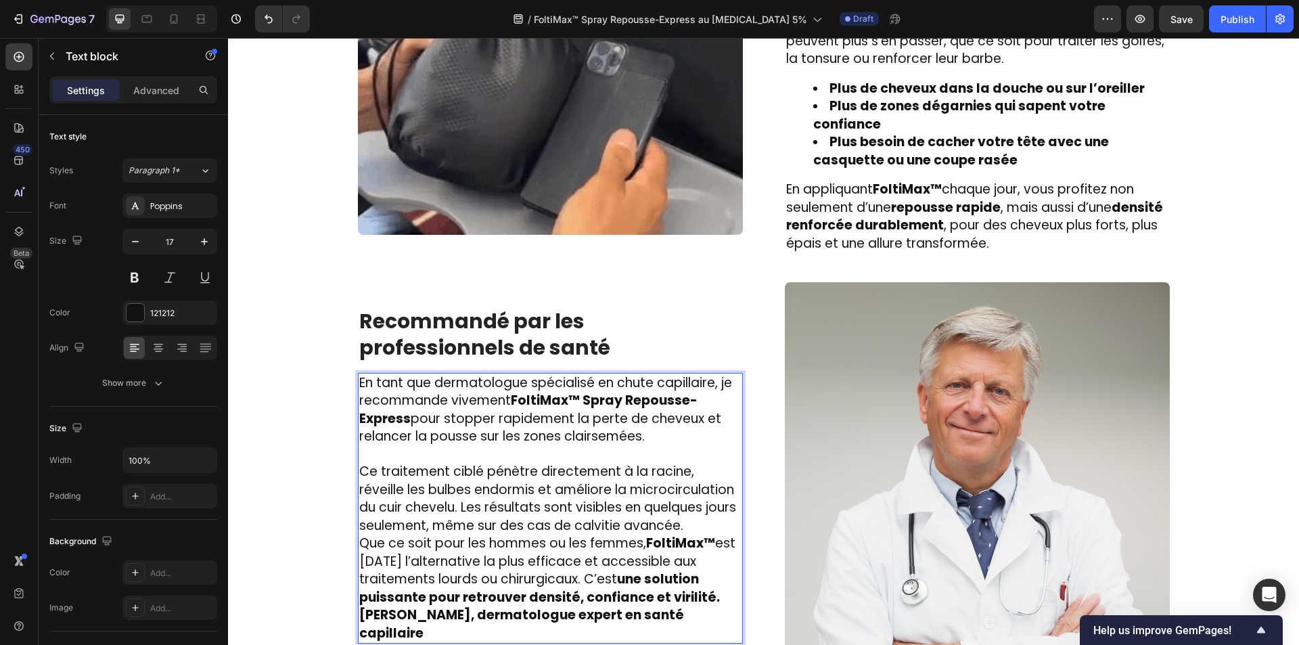
click at [721, 508] on p "Ce traitement ciblé pénètre directement à la racine, réveille les bulbes endorm…" at bounding box center [550, 499] width 382 height 72
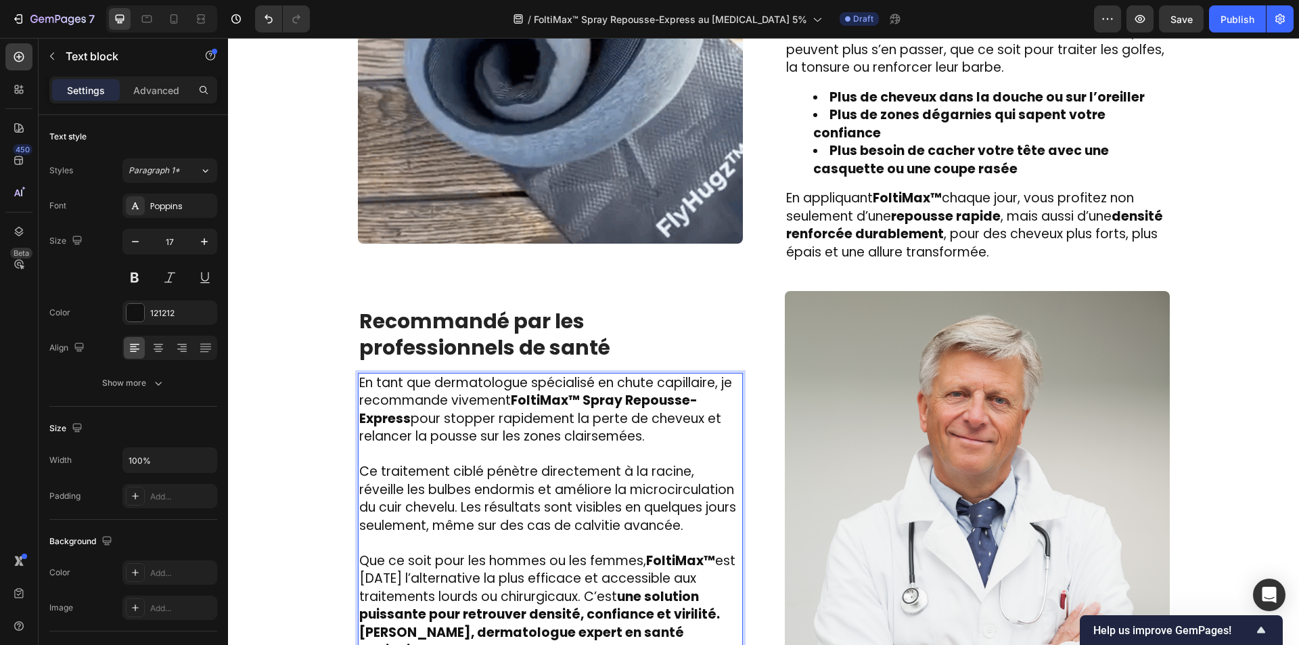
click at [710, 624] on p "[PERSON_NAME], dermatologue expert en santé capillaire" at bounding box center [550, 642] width 382 height 36
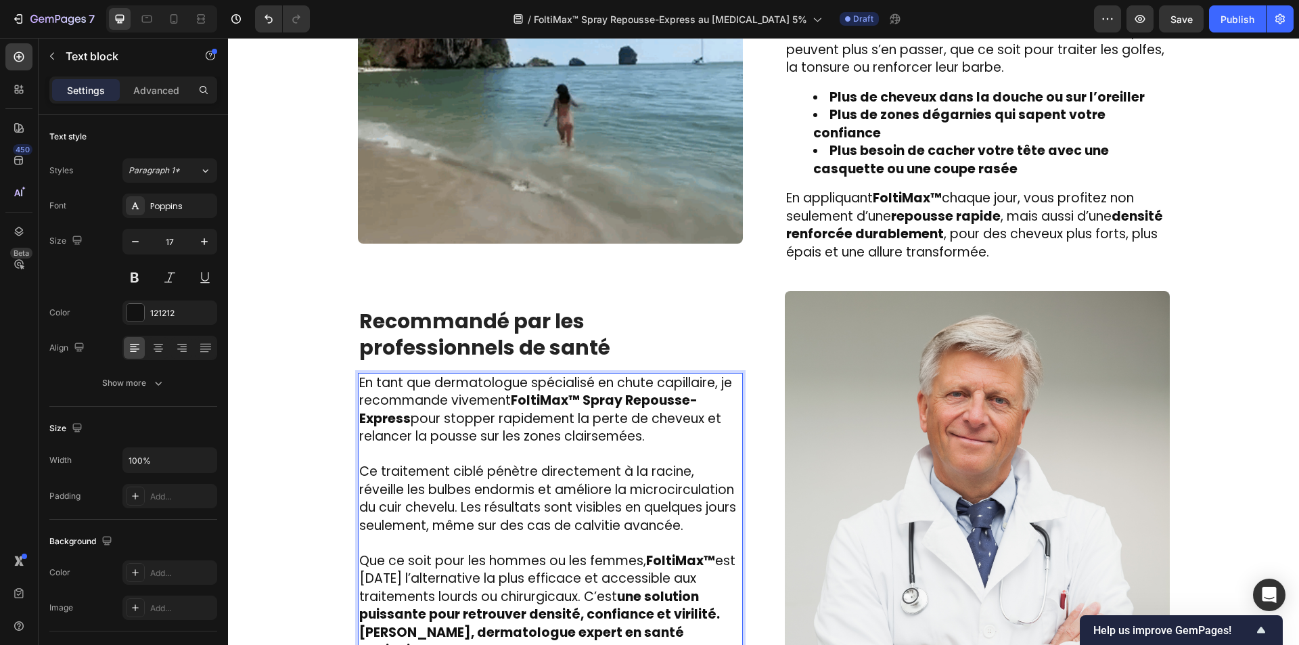
scroll to position [2143, 0]
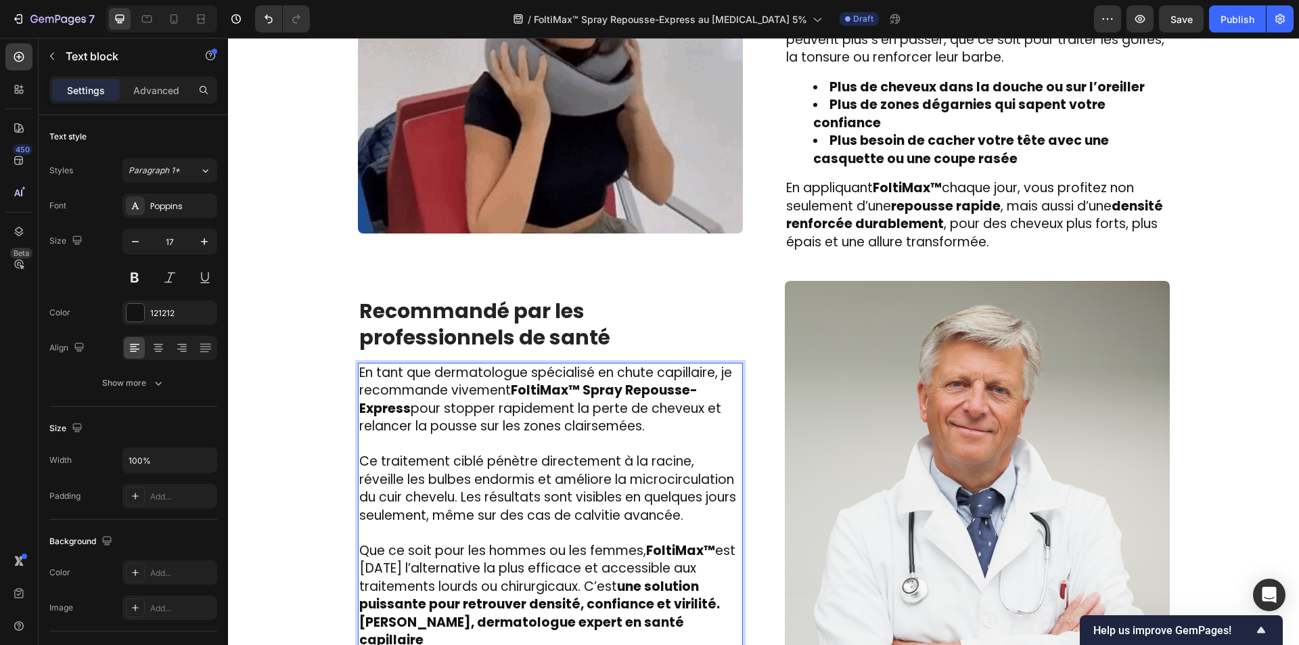
click at [718, 583] on p "Que ce soit pour les hommes ou les femmes, FoltiMax™ est [DATE] l’alternative l…" at bounding box center [550, 578] width 382 height 72
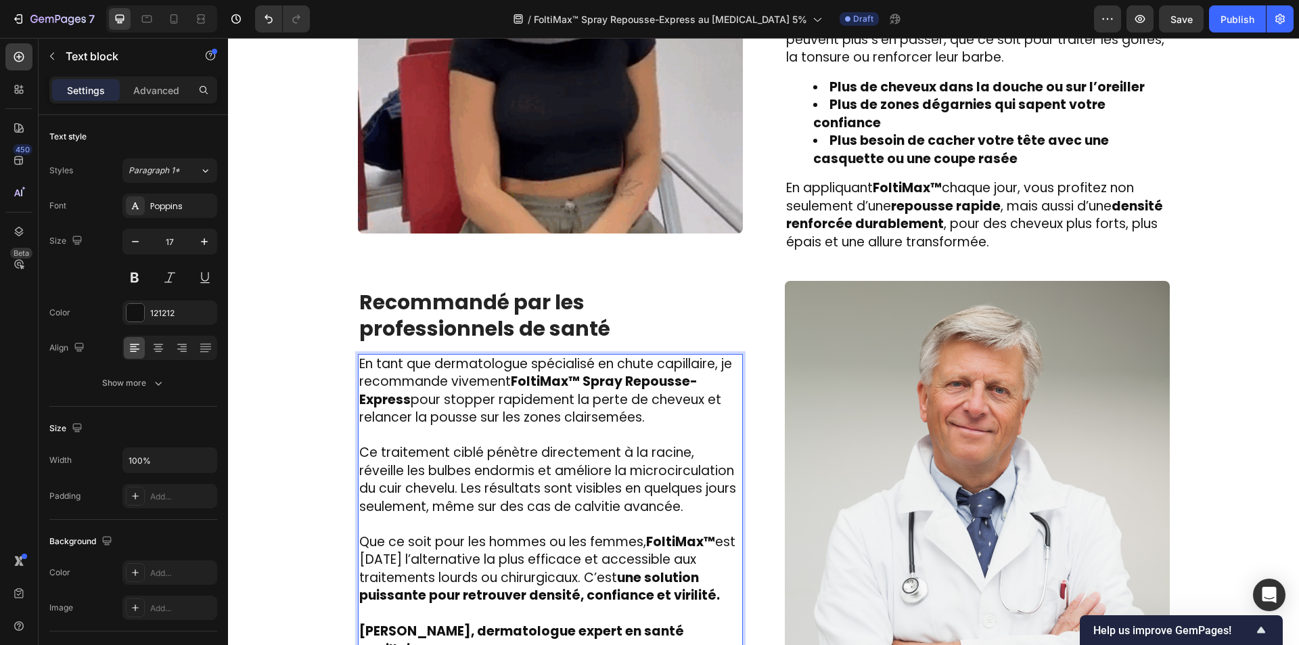
scroll to position [2134, 0]
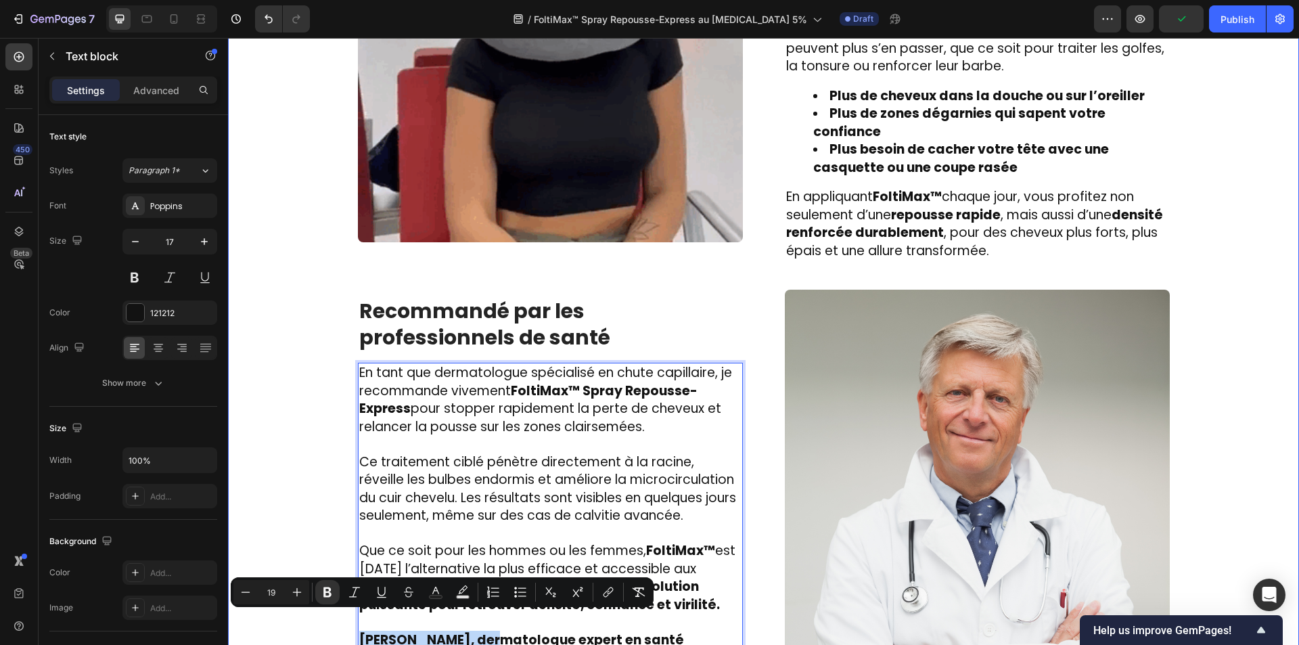
drag, startPoint x: 488, startPoint y: 623, endPoint x: 323, endPoint y: 622, distance: 165.1
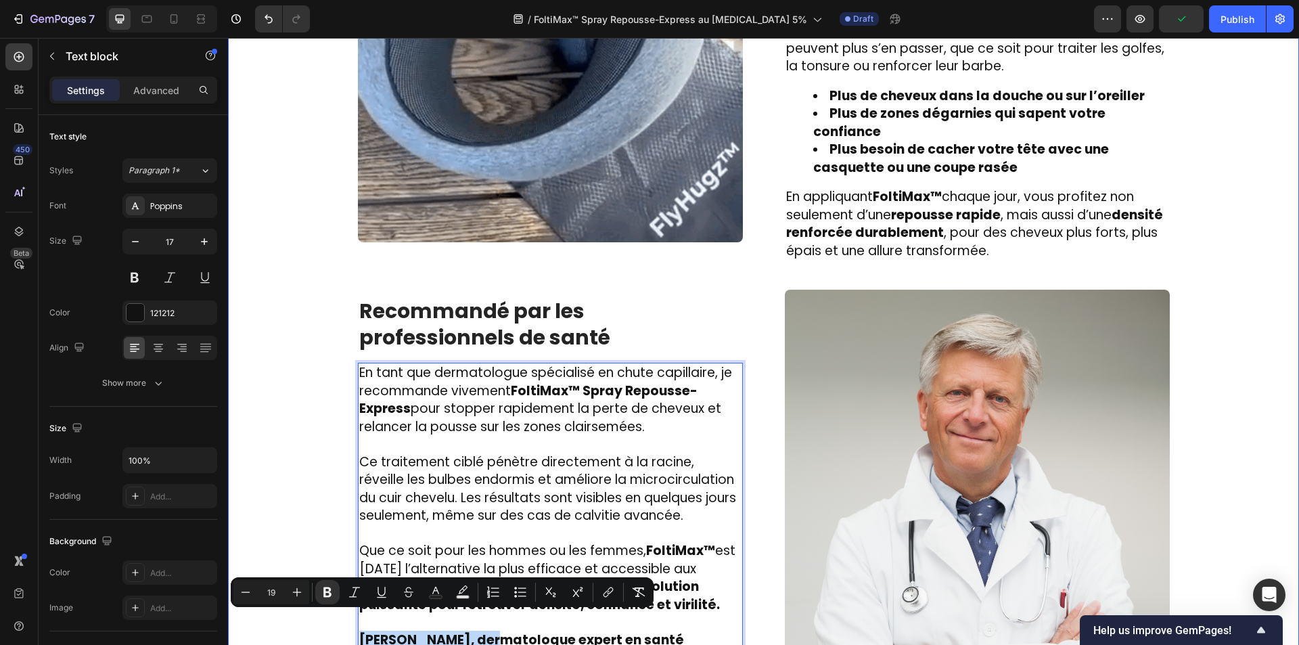
click at [323, 622] on div "Image ⁠⁠⁠⁠⁠⁠⁠ Des milliers d’hommes l’utilisent chaque jour et ont dit adieu à …" at bounding box center [763, 307] width 1051 height 939
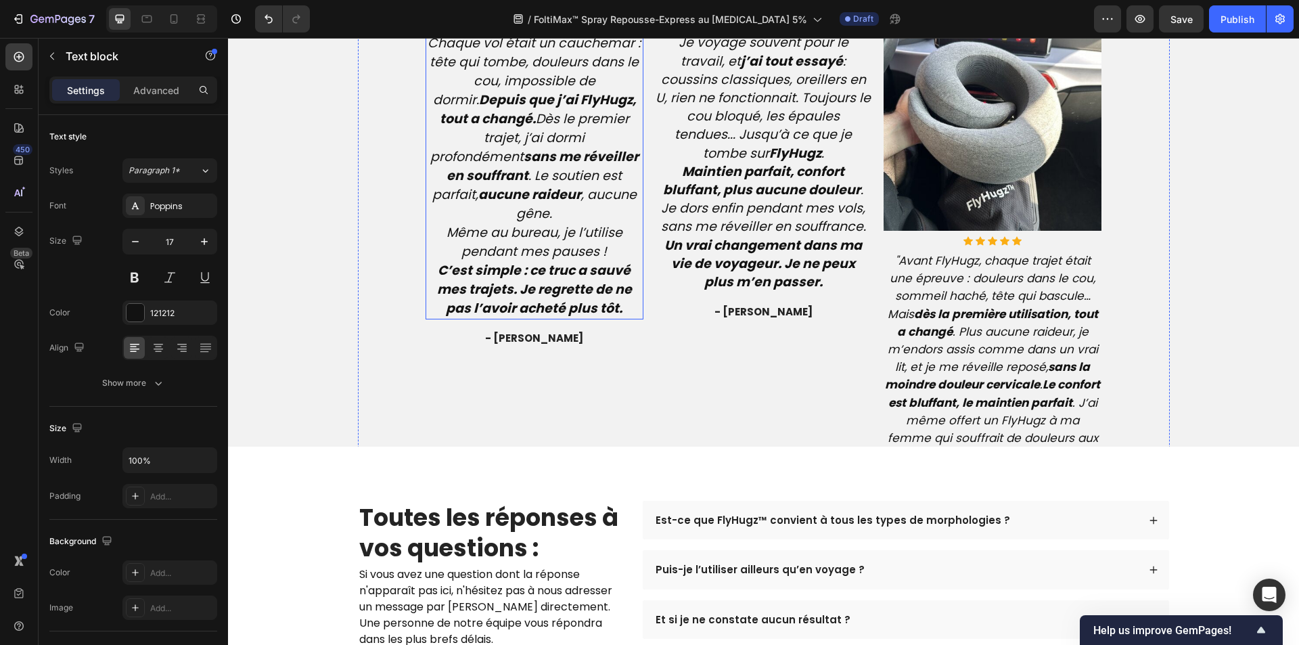
scroll to position [3217, 0]
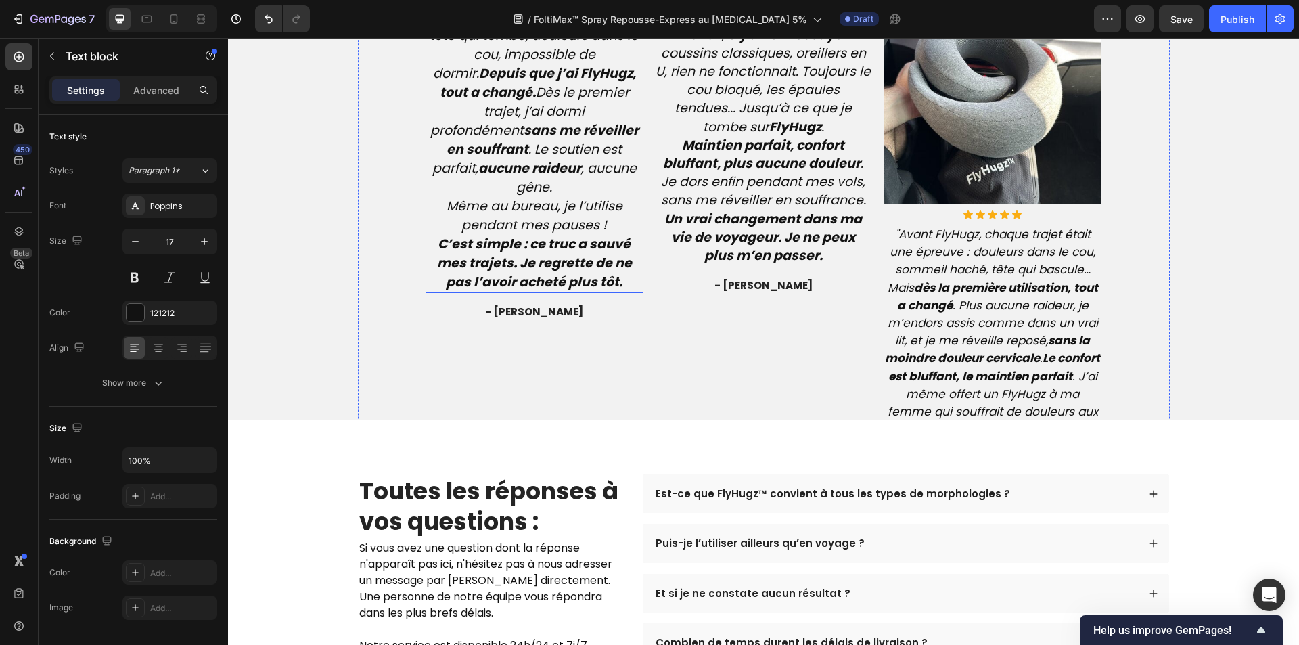
click at [539, 196] on icon "Chaque vol était un cauchemar : tête qui tombe, douleurs dans le cou, impossibl…" at bounding box center [534, 101] width 213 height 189
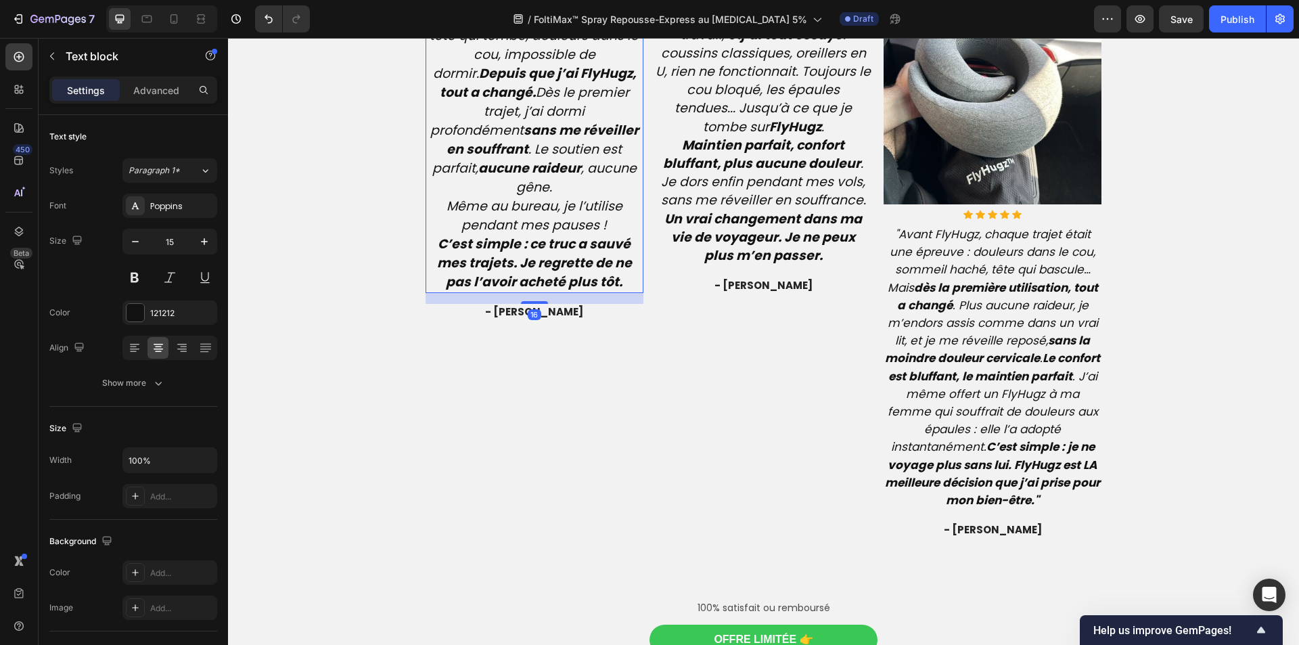
click at [539, 196] on icon "Chaque vol était un cauchemar : tête qui tombe, douleurs dans le cou, impossibl…" at bounding box center [534, 101] width 213 height 189
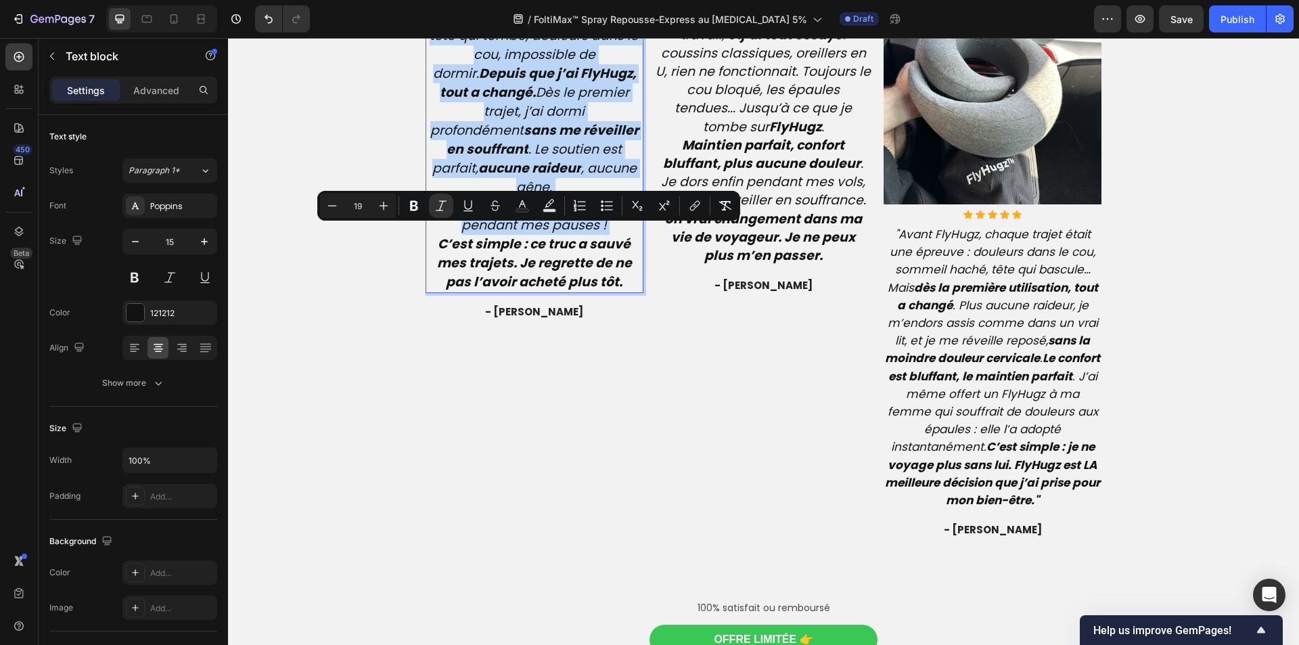
type input "15"
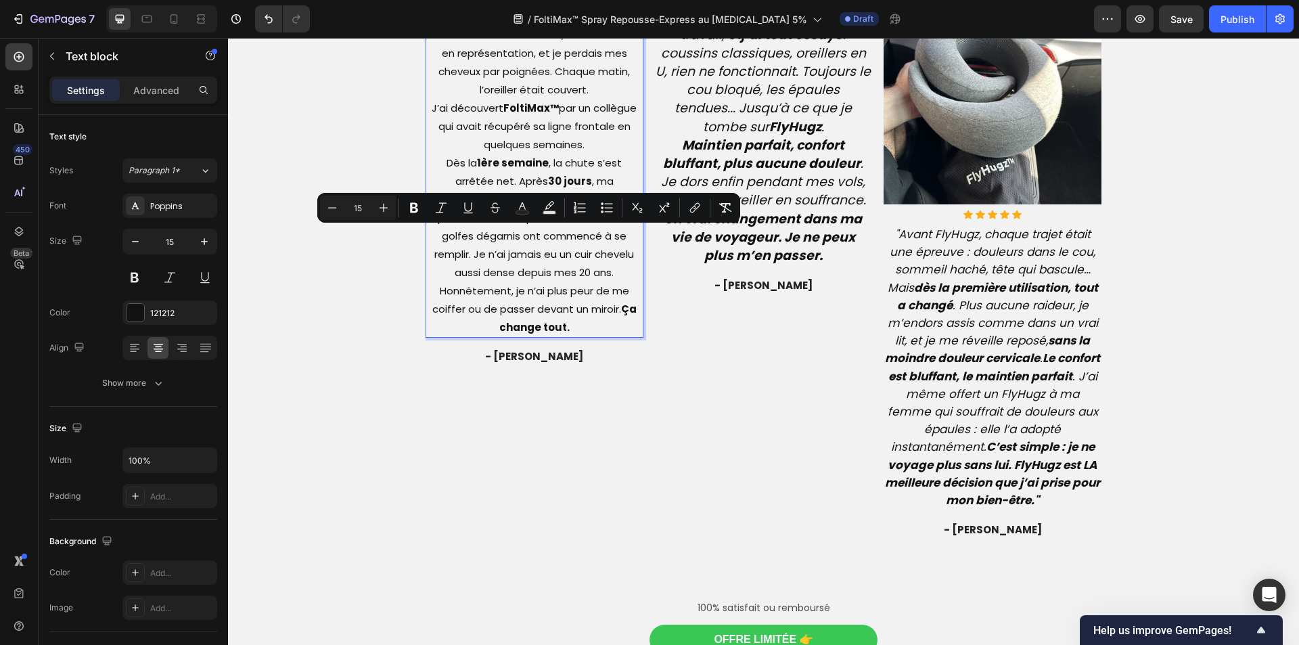
click at [357, 210] on input "15" at bounding box center [357, 208] width 27 height 16
click at [370, 210] on input "15" at bounding box center [357, 208] width 27 height 16
type input "19"
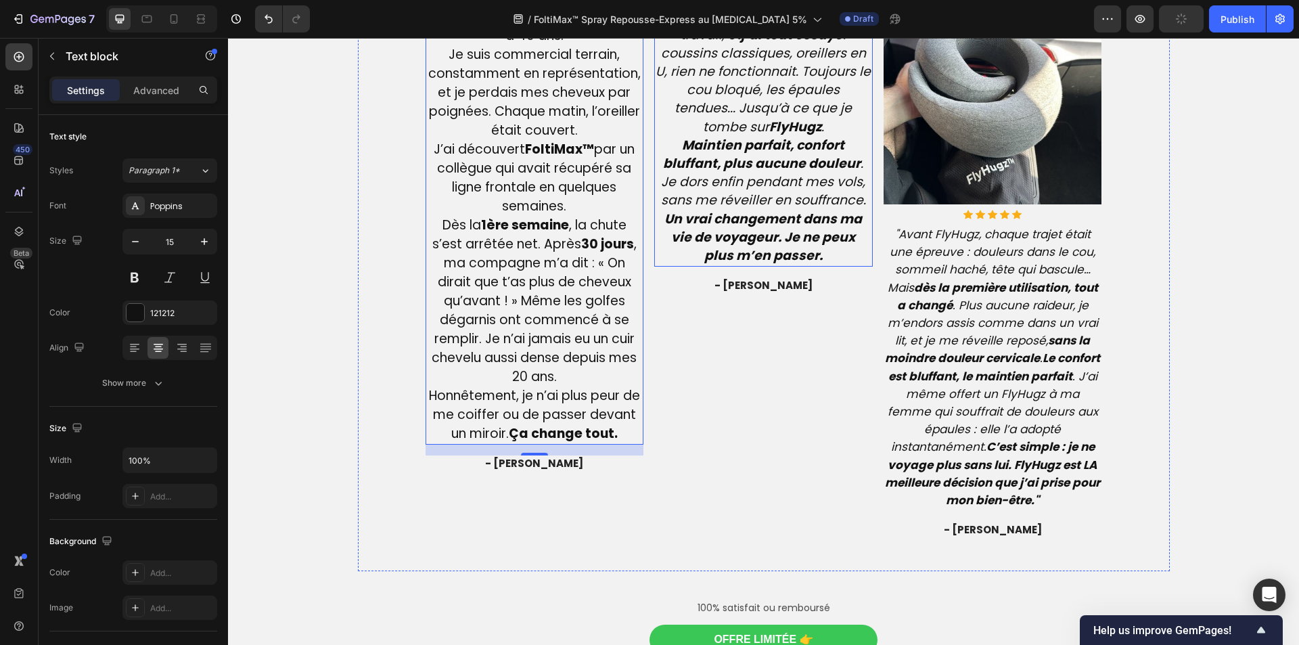
click at [730, 210] on icon "Maintien parfait, confort bluffant, plus aucune douleur . Je dors enfin pendant…" at bounding box center [763, 173] width 205 height 74
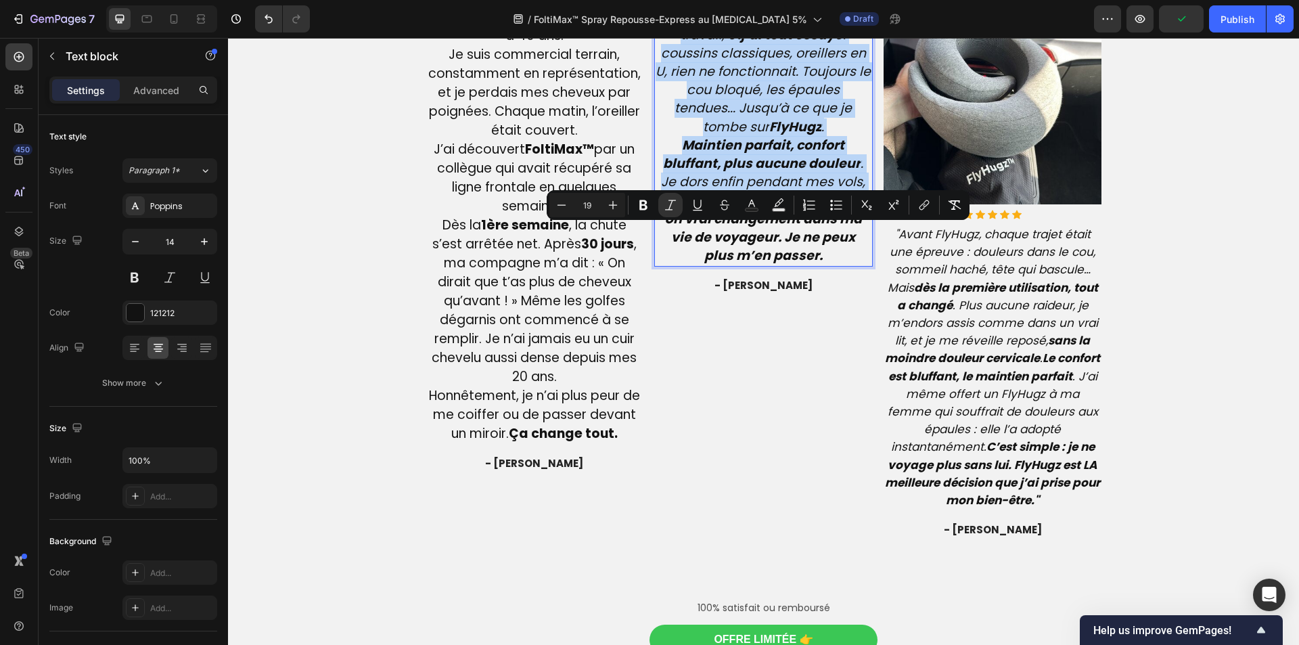
type input "14"
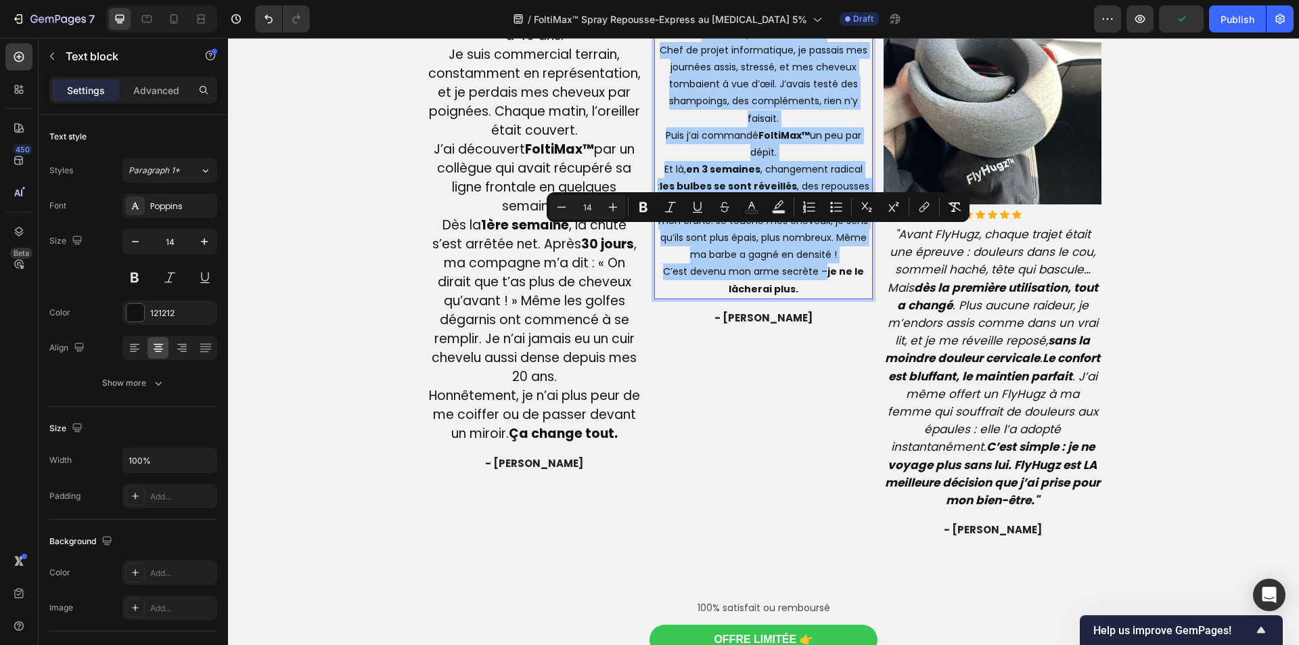
click at [594, 202] on input "14" at bounding box center [587, 207] width 27 height 16
type input "19"
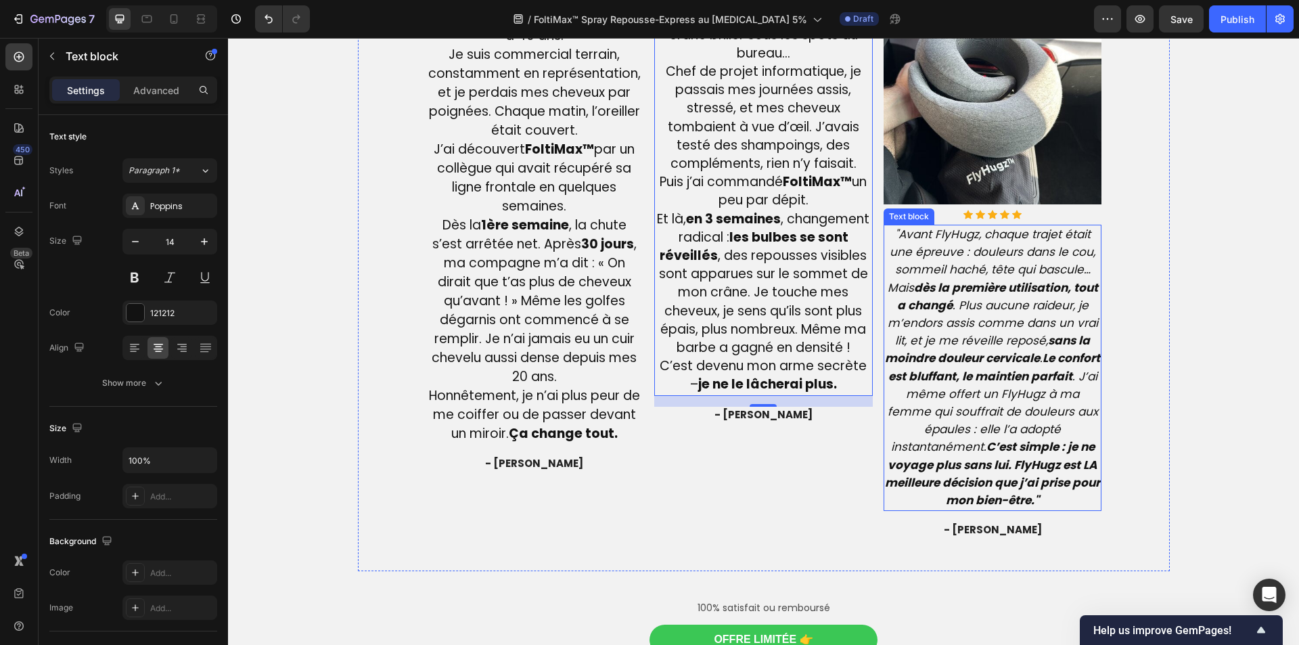
click at [941, 353] on strong "sans la moindre douleur cervicale" at bounding box center [987, 349] width 205 height 34
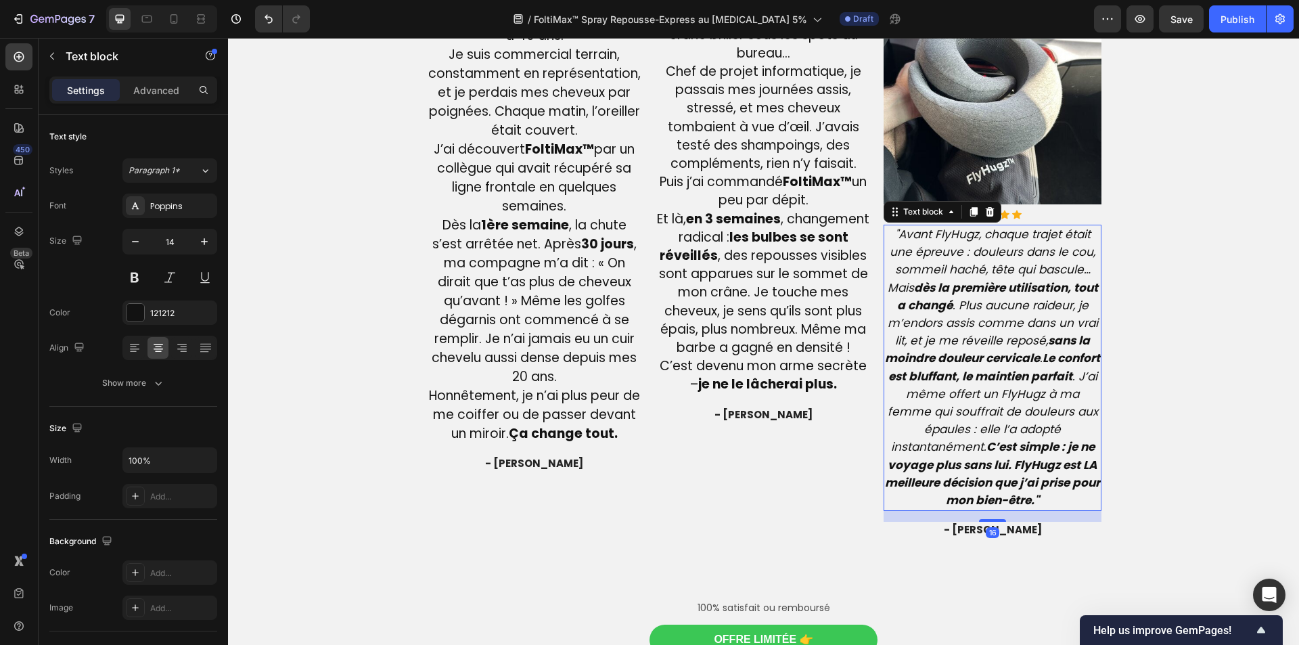
click at [941, 352] on strong "sans la moindre douleur cervicale" at bounding box center [987, 349] width 205 height 34
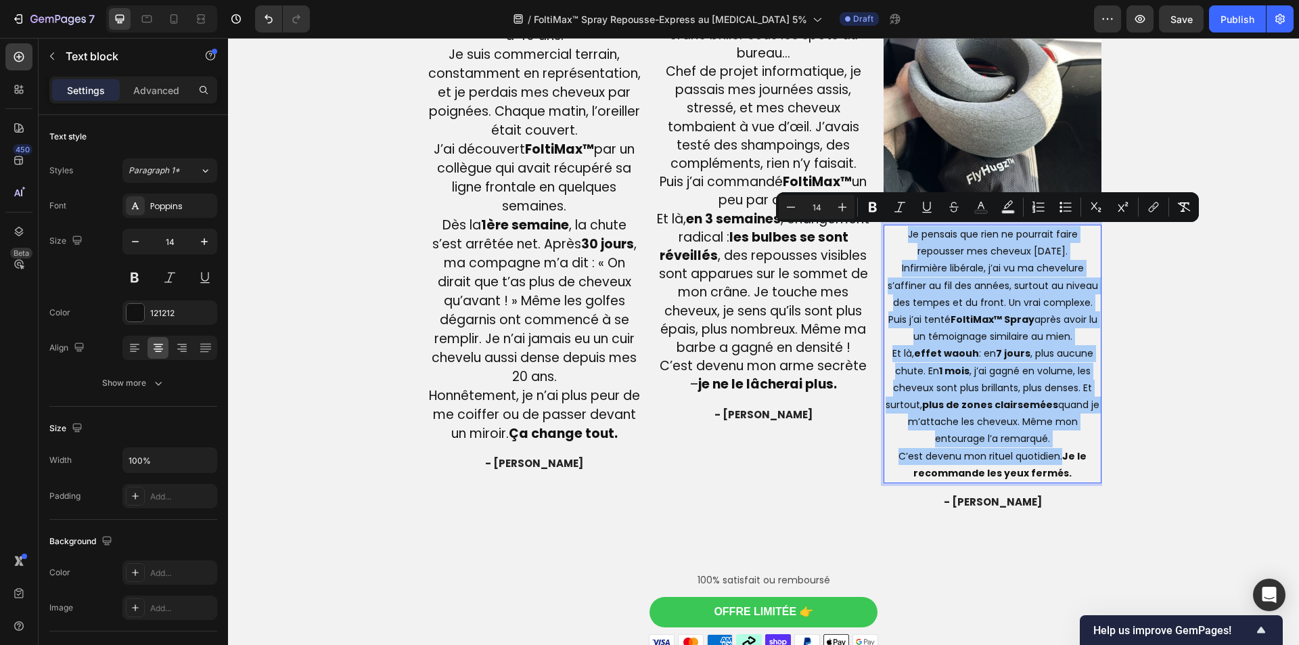
click at [821, 208] on input "14" at bounding box center [816, 207] width 27 height 16
type input "19"
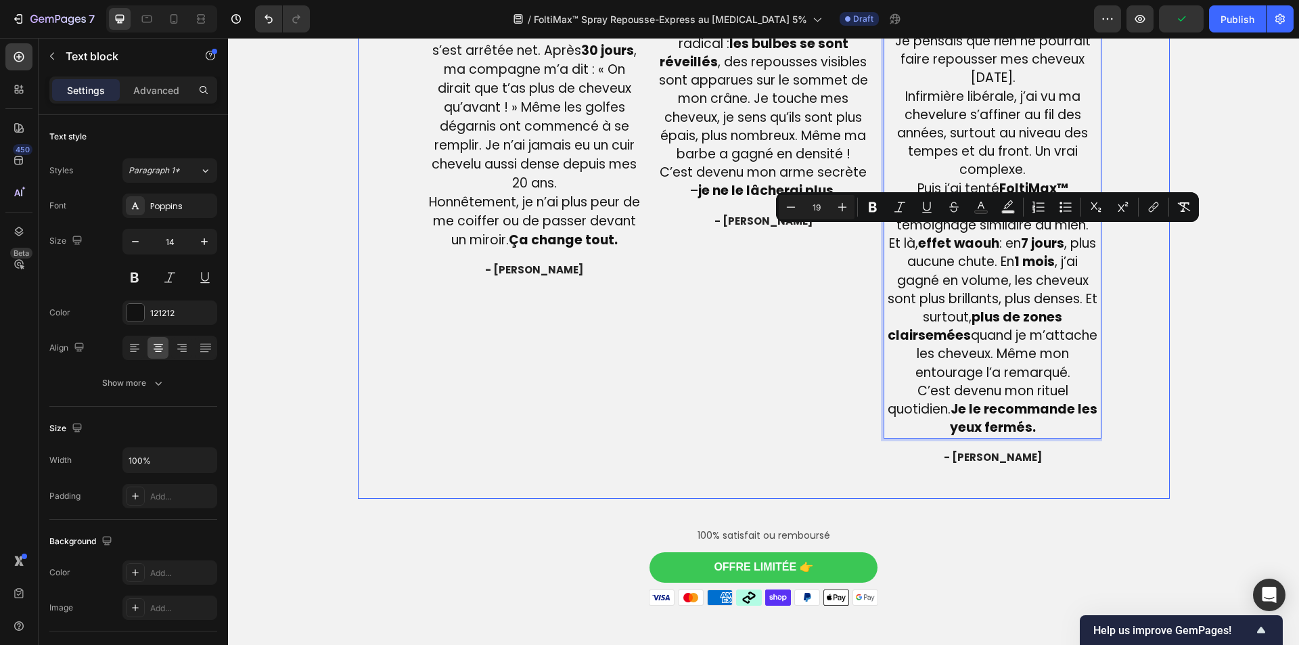
scroll to position [3420, 0]
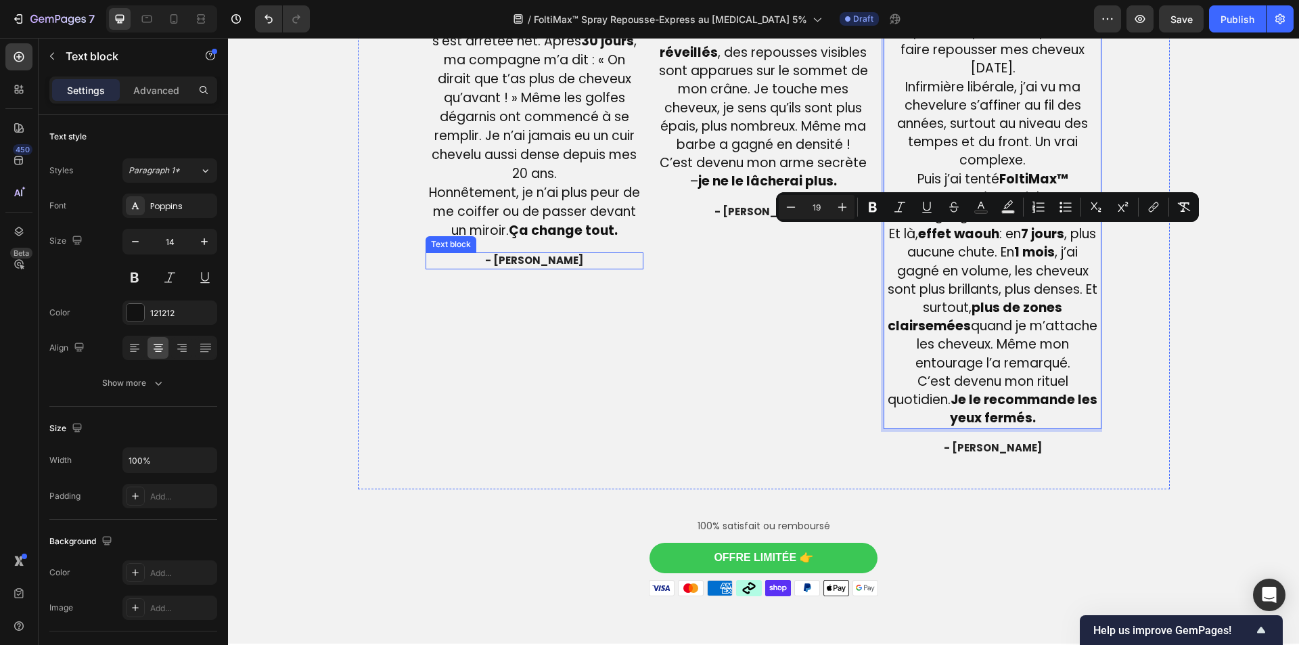
click at [535, 267] on span "- [PERSON_NAME]" at bounding box center [534, 260] width 98 height 14
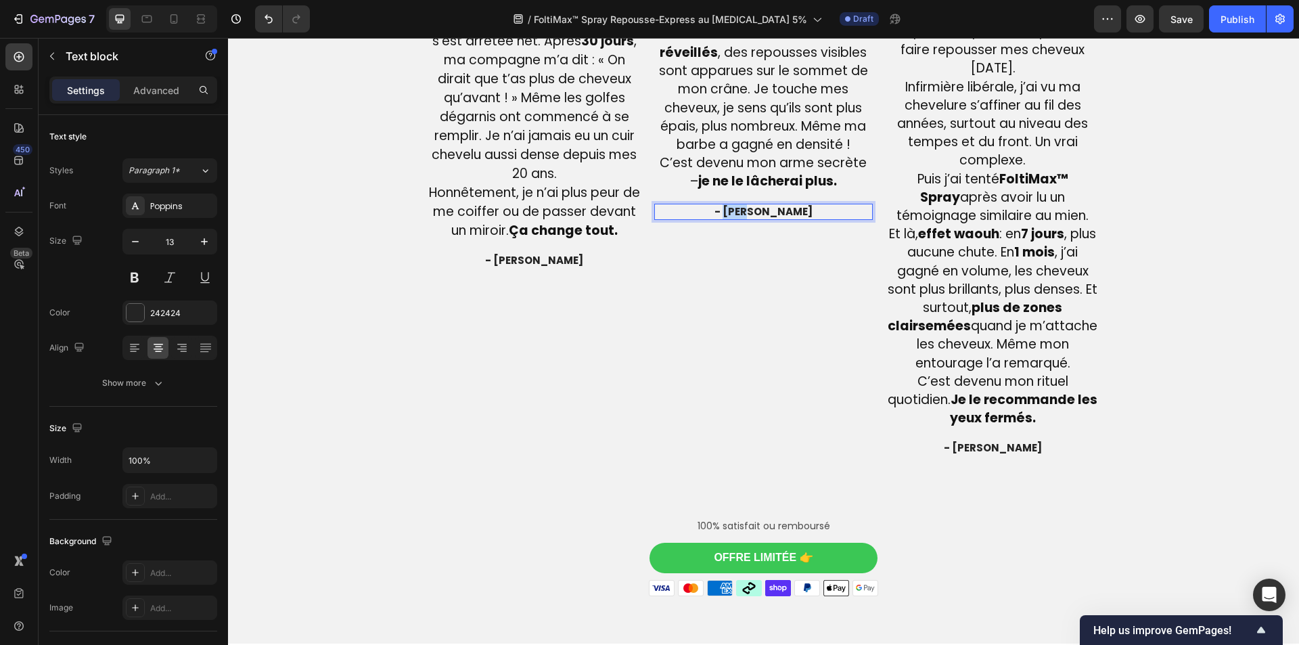
click at [761, 219] on span "- [PERSON_NAME]" at bounding box center [764, 211] width 98 height 14
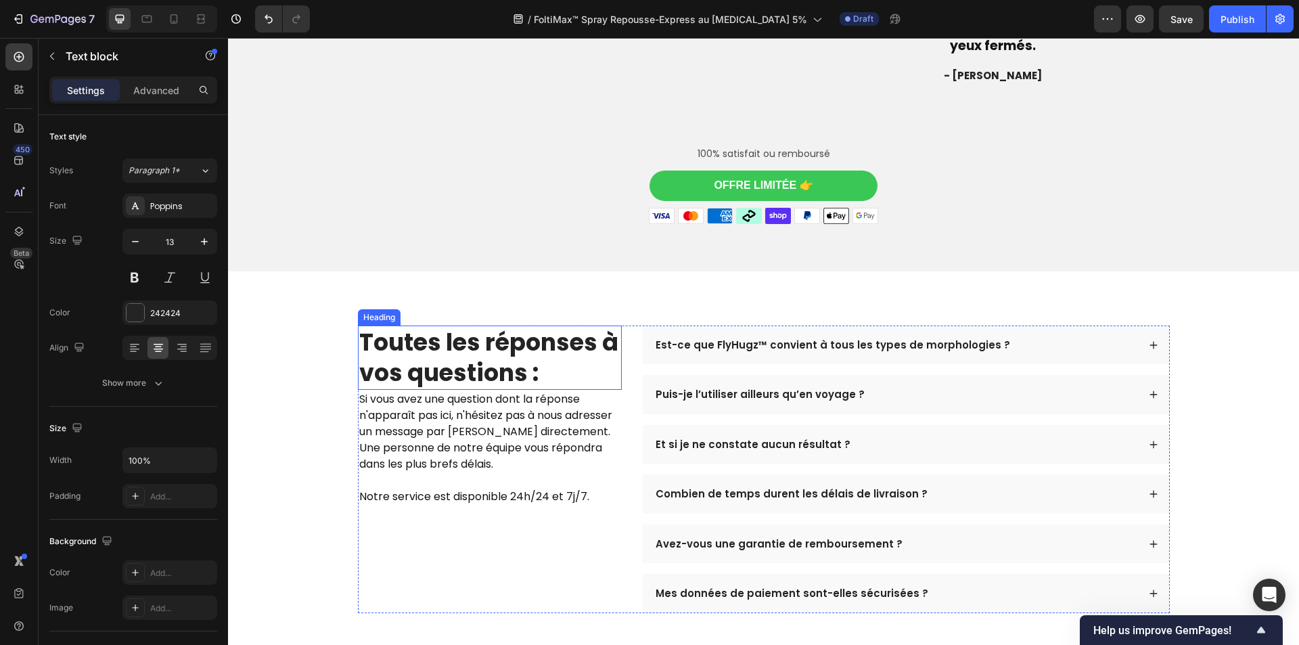
scroll to position [3826, 0]
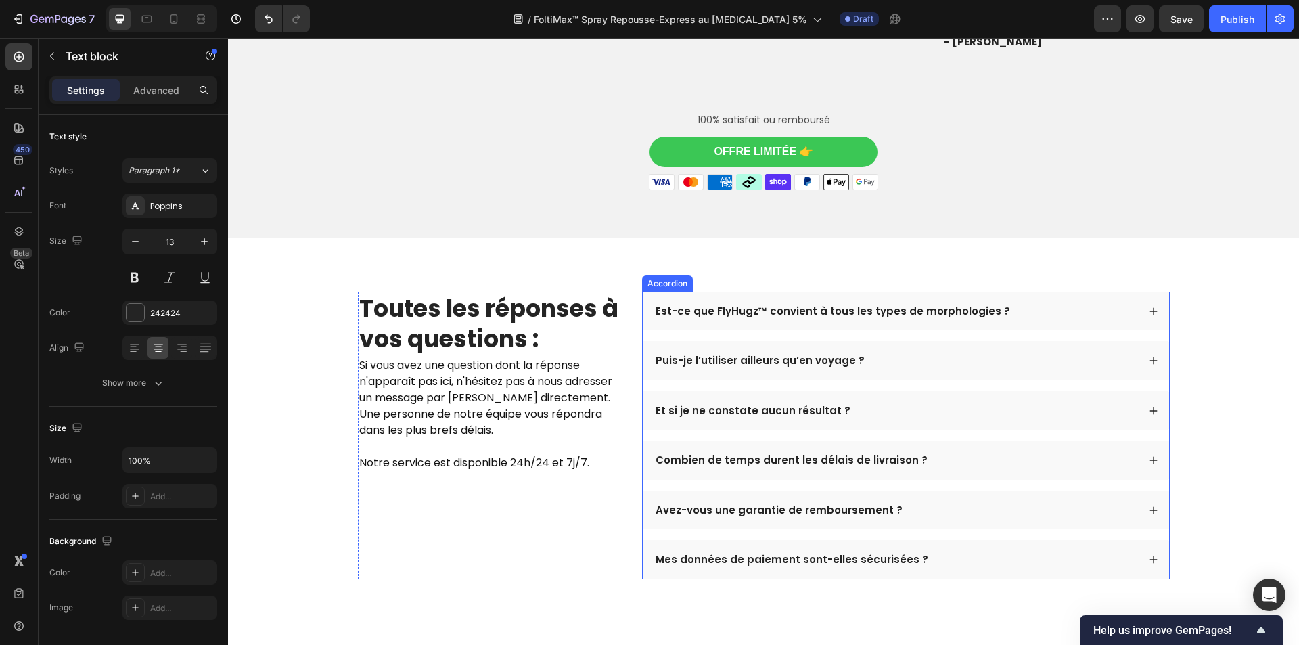
click at [708, 318] on p "Est-ce que FlyHugz™ convient à tous les types de morphologies ?" at bounding box center [833, 312] width 355 height 14
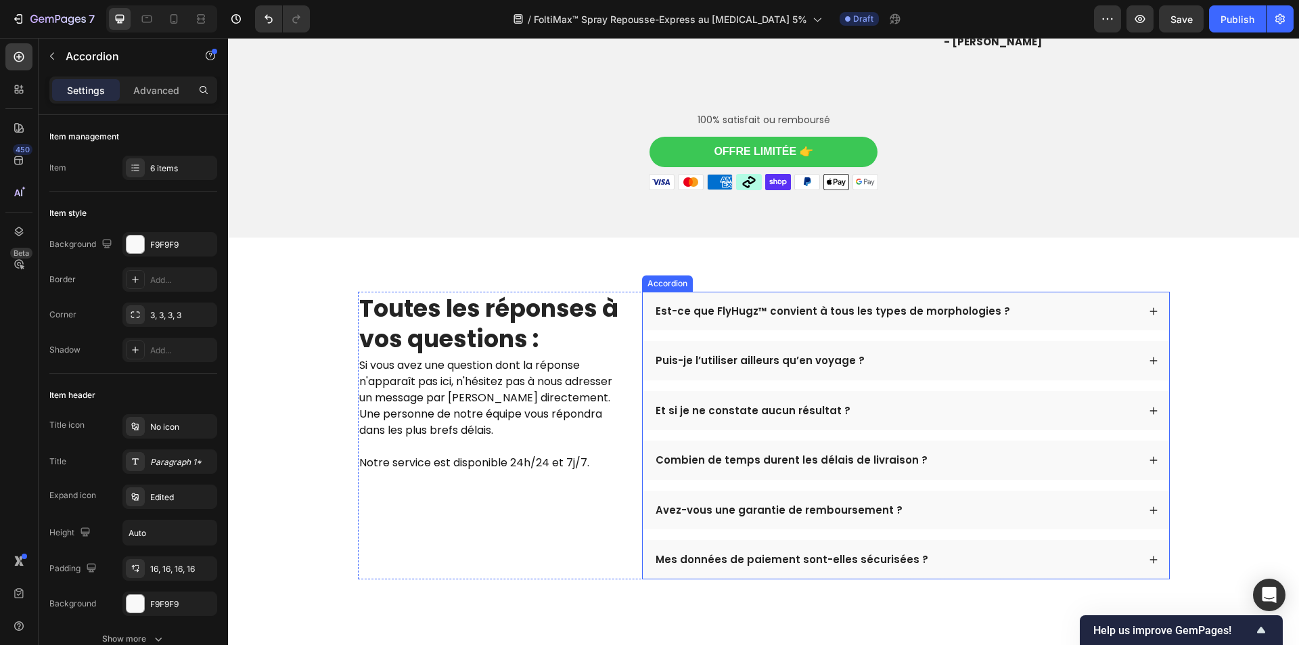
click at [708, 318] on p "Est-ce que FlyHugz™ convient à tous les types de morphologies ?" at bounding box center [833, 312] width 355 height 14
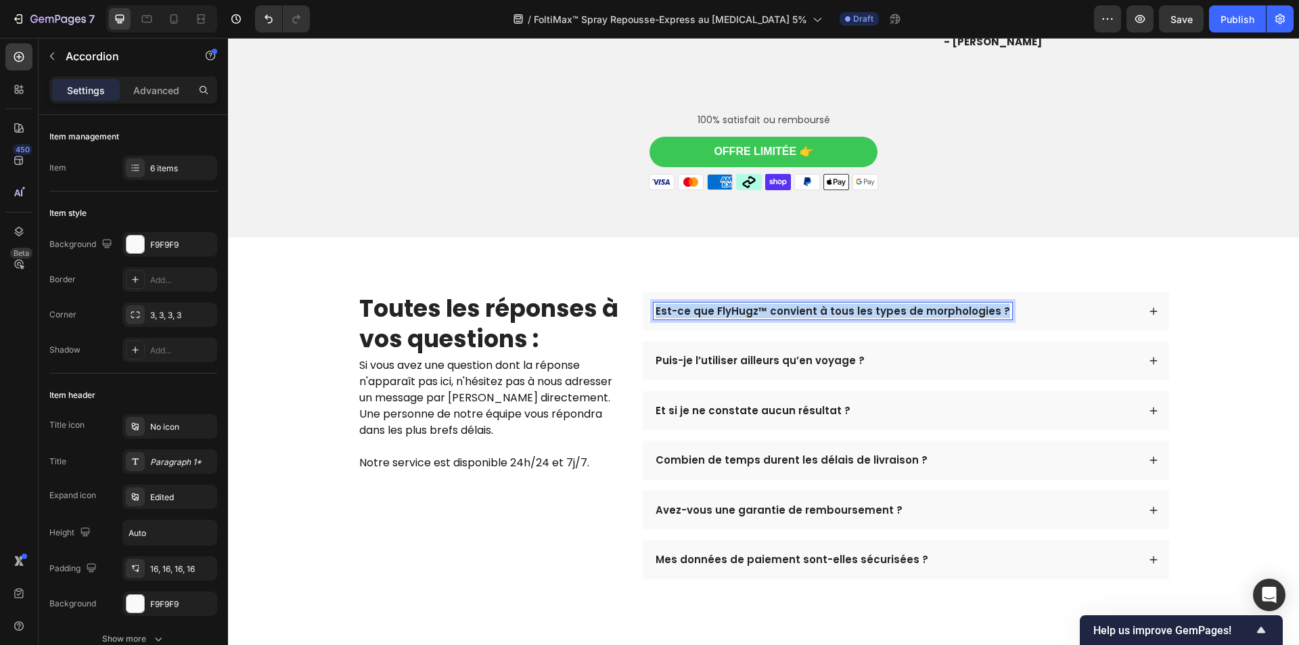
click at [708, 318] on p "Est-ce que FlyHugz™ convient à tous les types de morphologies ?" at bounding box center [833, 312] width 355 height 14
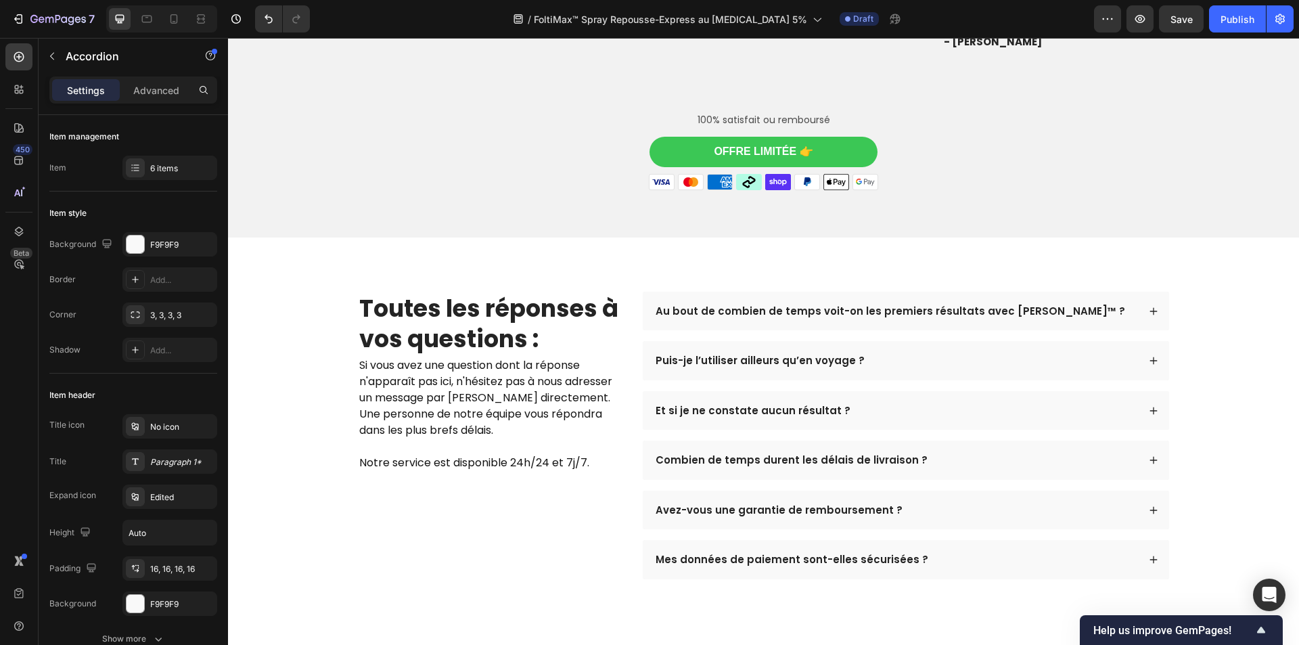
click at [1072, 320] on div "Au bout de combien de temps voit-on les premiers résultats avec [PERSON_NAME]™ ?" at bounding box center [896, 312] width 485 height 18
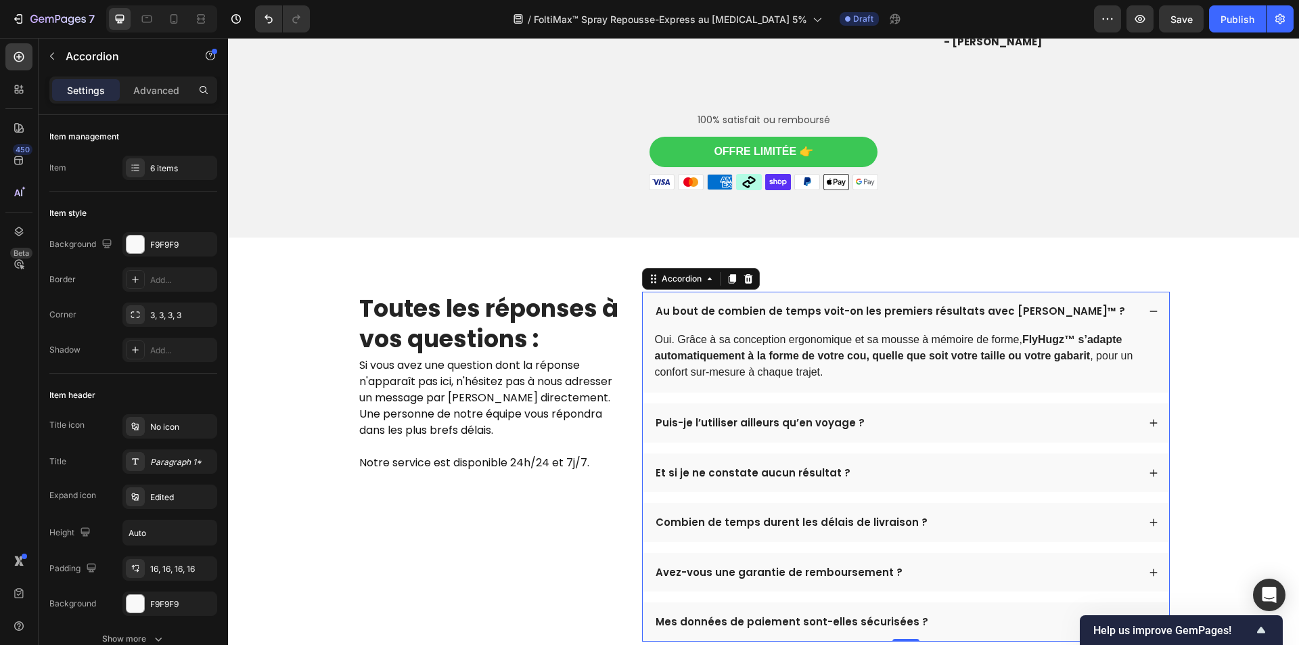
click at [859, 379] on p "Oui. Grâce à sa conception ergonomique et sa mousse à mémoire de forme, FlyHugz…" at bounding box center [906, 356] width 502 height 49
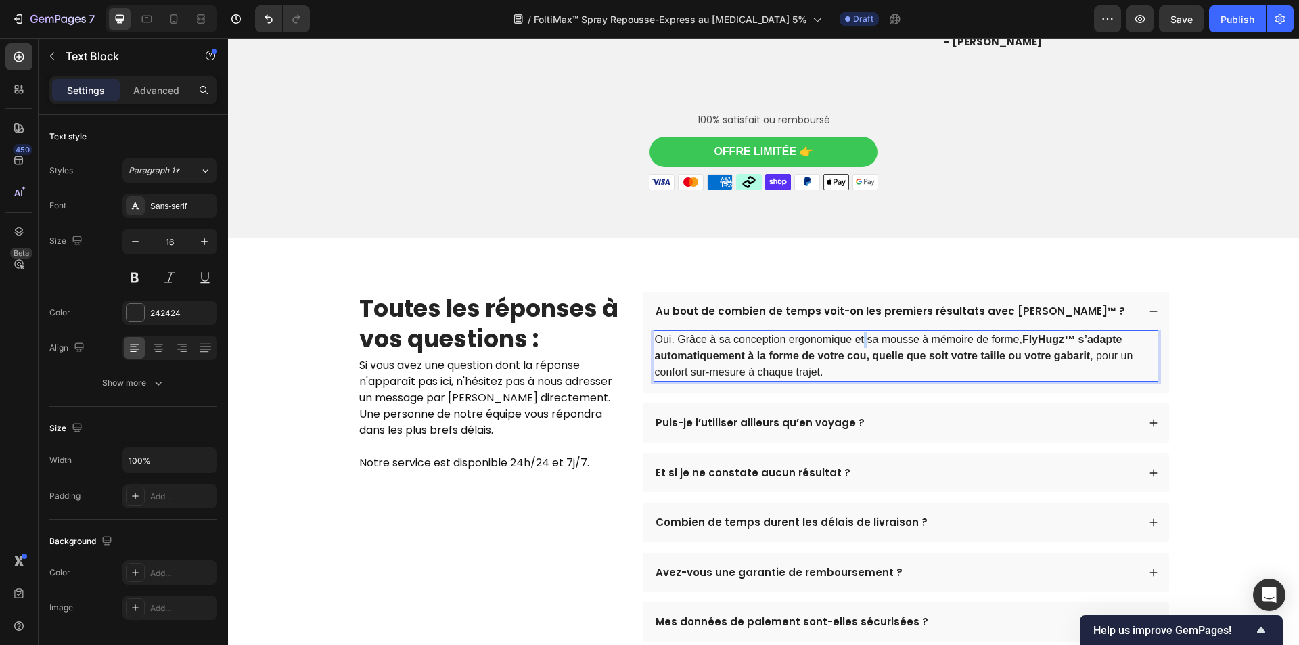
click at [859, 379] on p "Oui. Grâce à sa conception ergonomique et sa mousse à mémoire de forme, FlyHugz…" at bounding box center [906, 356] width 502 height 49
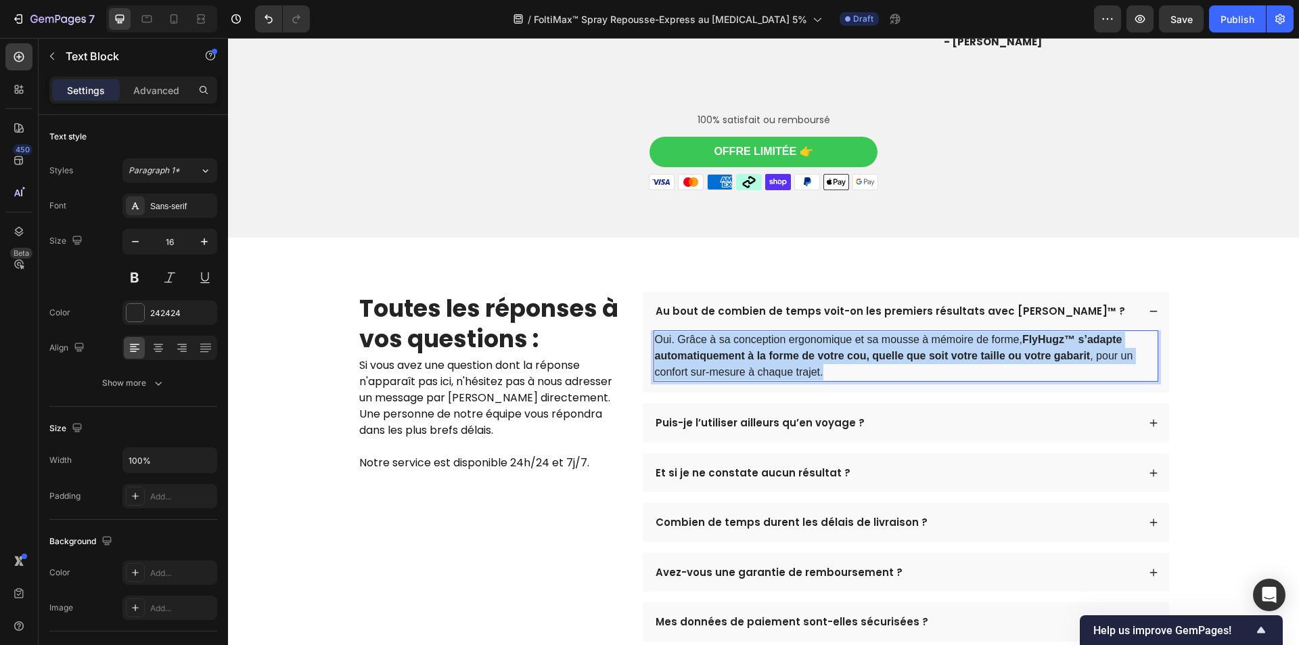
click at [859, 379] on p "Oui. Grâce à sa conception ergonomique et sa mousse à mémoire de forme, FlyHugz…" at bounding box center [906, 356] width 502 height 49
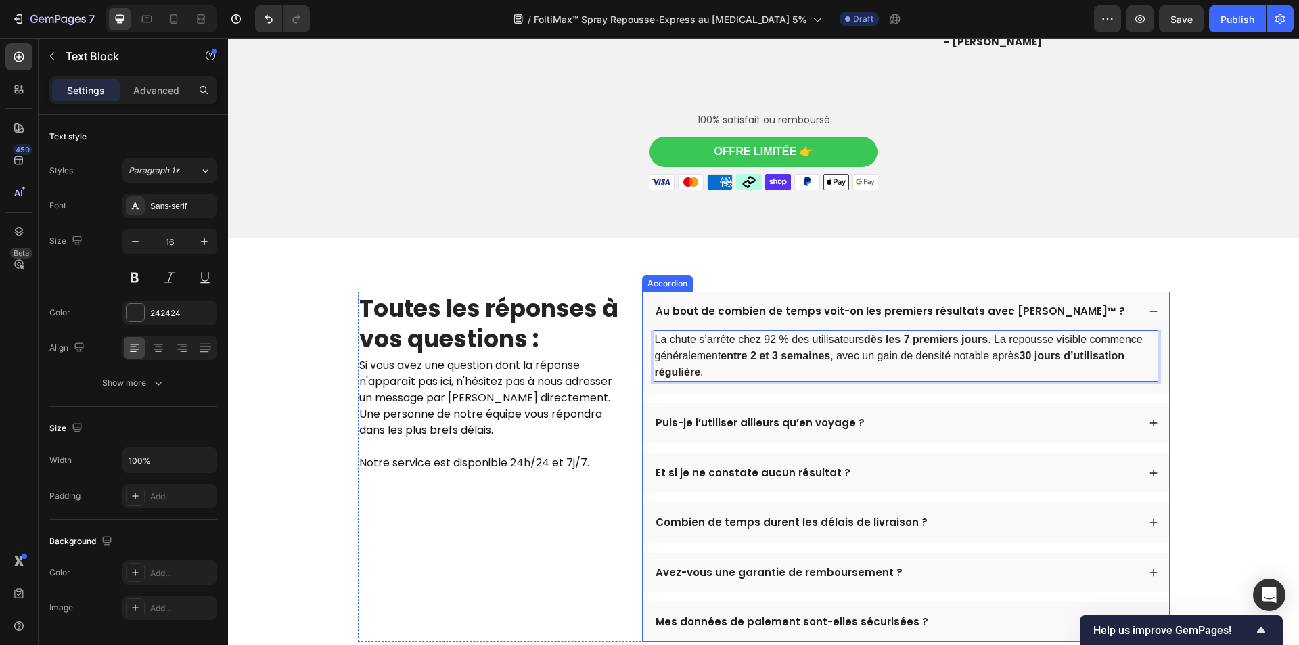
click at [762, 430] on p "Puis-je l’utiliser ailleurs qu’en voyage ?" at bounding box center [760, 423] width 209 height 14
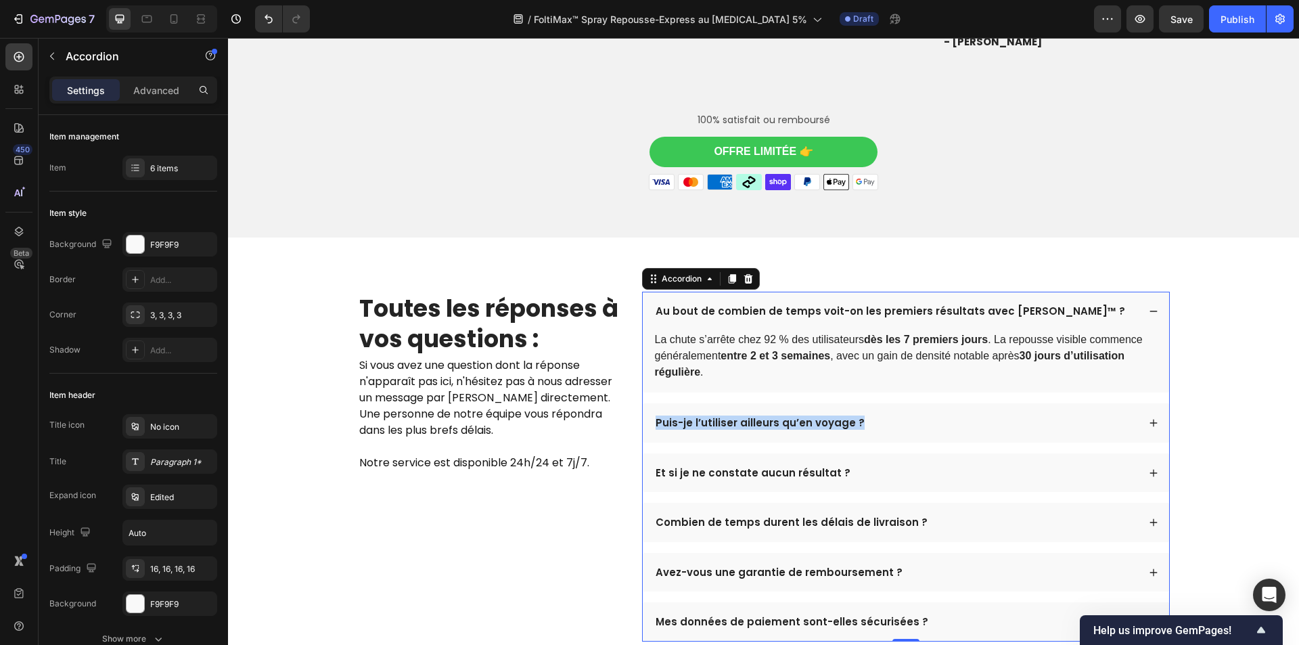
click at [762, 430] on p "Puis-je l’utiliser ailleurs qu’en voyage ?" at bounding box center [760, 423] width 209 height 14
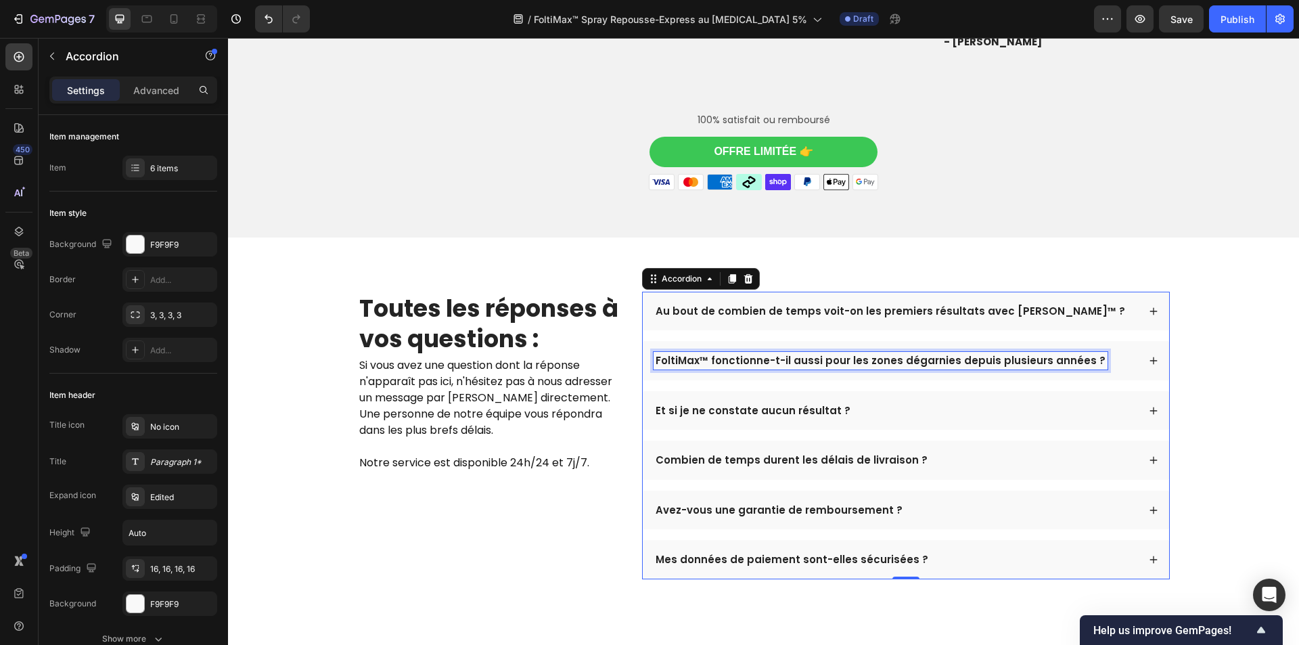
scroll to position [3764, 0]
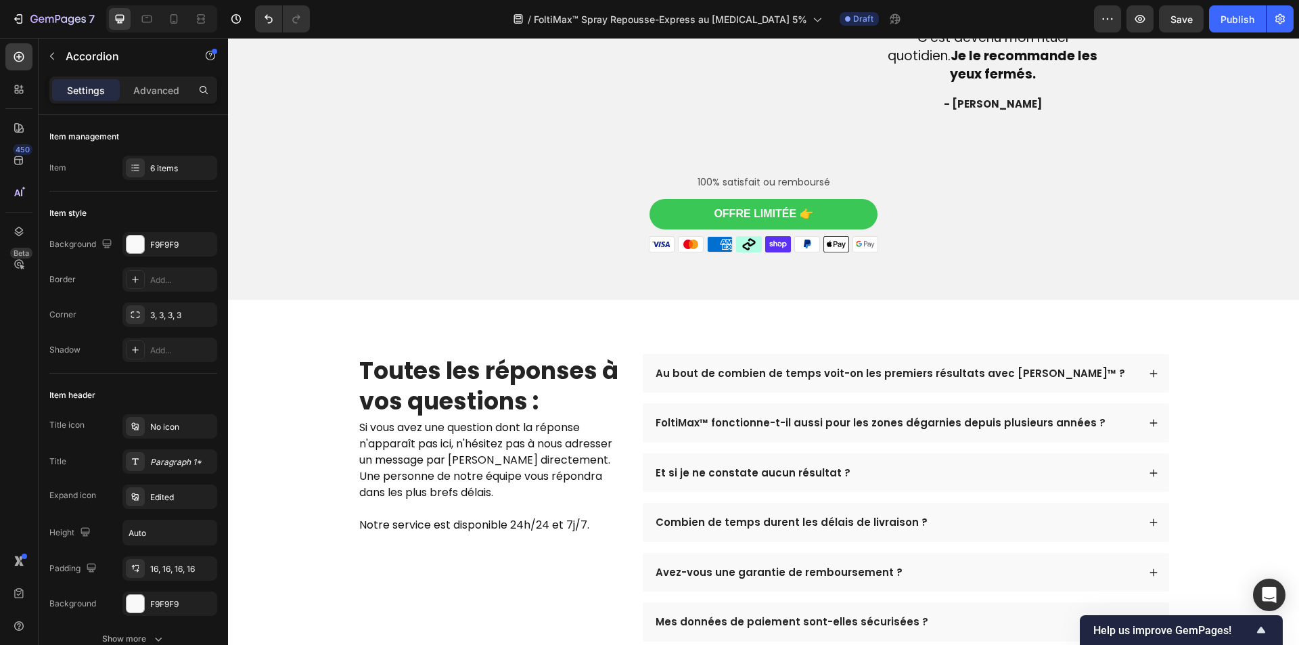
click at [1088, 432] on div "FoltiMax™ fonctionne-t-il aussi pour les zones dégarnies depuis plusieurs année…" at bounding box center [896, 423] width 485 height 18
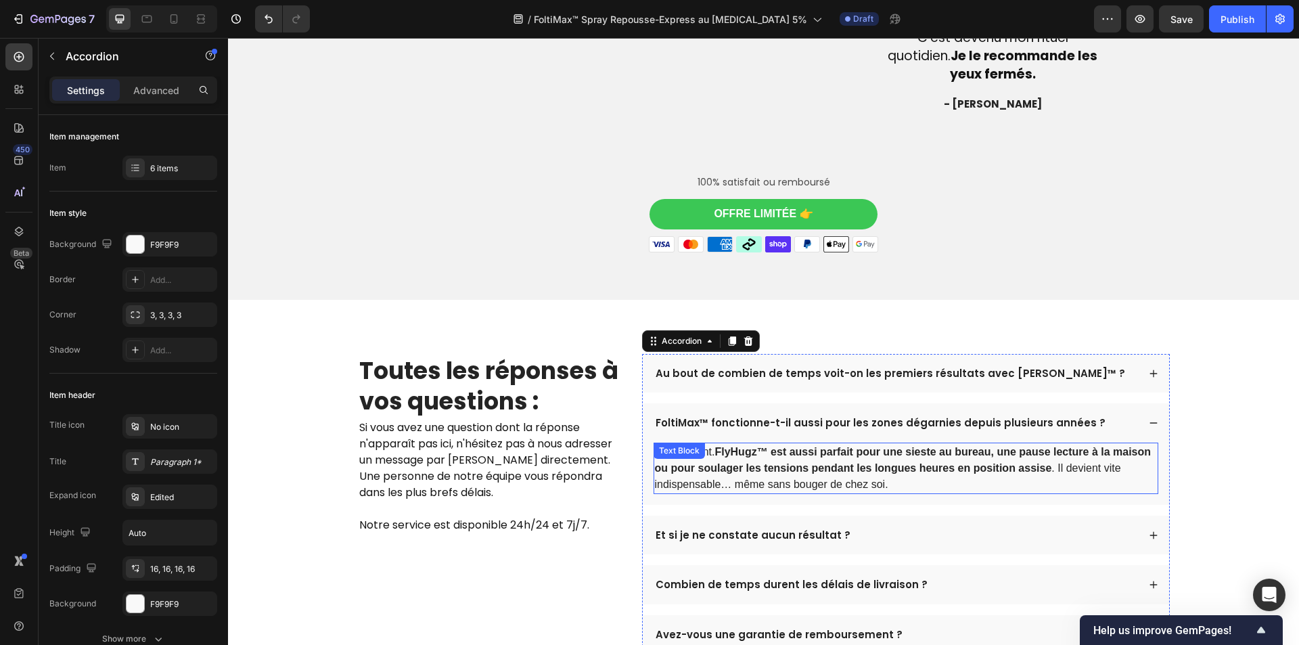
click at [889, 493] on p "Absolument. FlyHugz™ est aussi parfait pour une sieste au bureau, une pause lec…" at bounding box center [906, 468] width 502 height 49
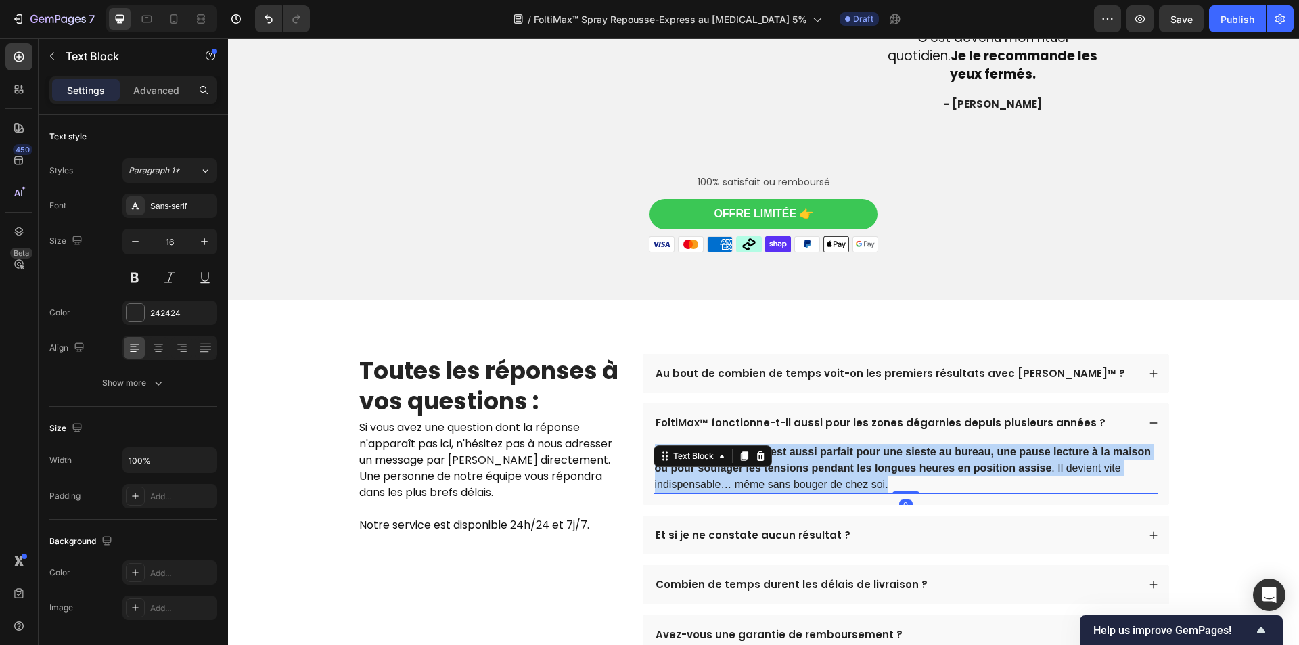
click at [889, 493] on p "Absolument. FlyHugz™ est aussi parfait pour une sieste au bureau, une pause lec…" at bounding box center [906, 468] width 502 height 49
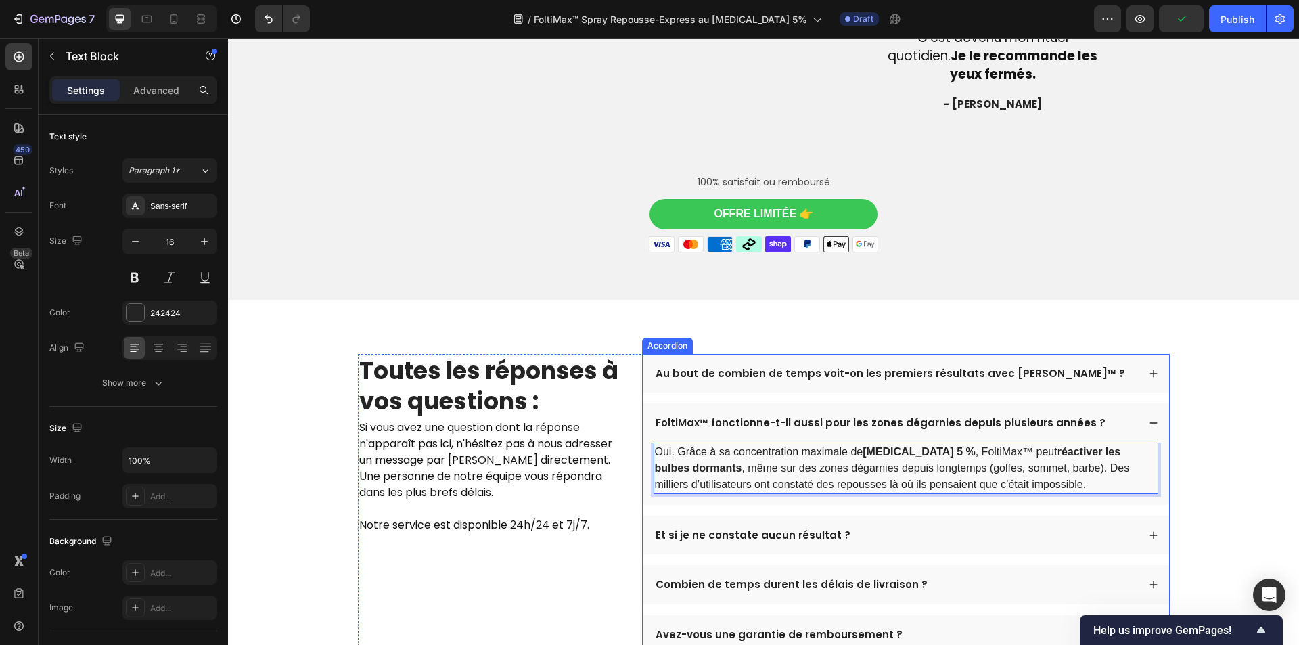
click at [758, 542] on p "Et si je ne constate aucun résultat ?" at bounding box center [753, 536] width 195 height 14
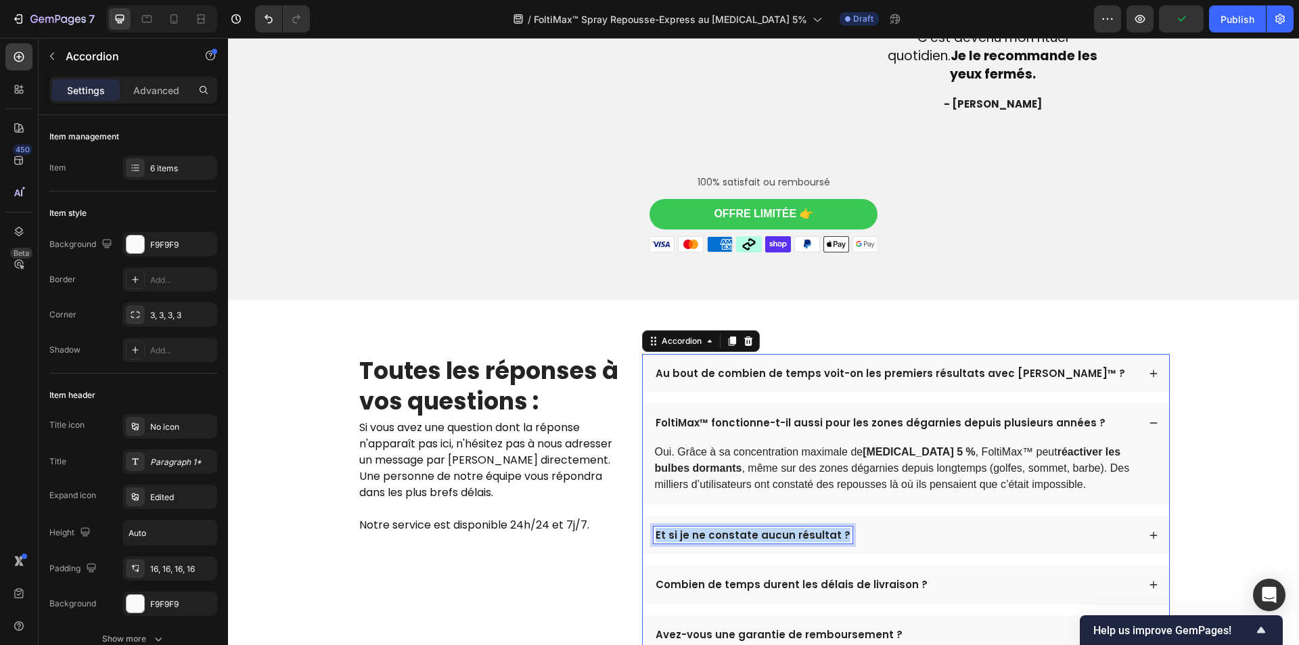
click at [758, 542] on p "Et si je ne constate aucun résultat ?" at bounding box center [753, 536] width 195 height 14
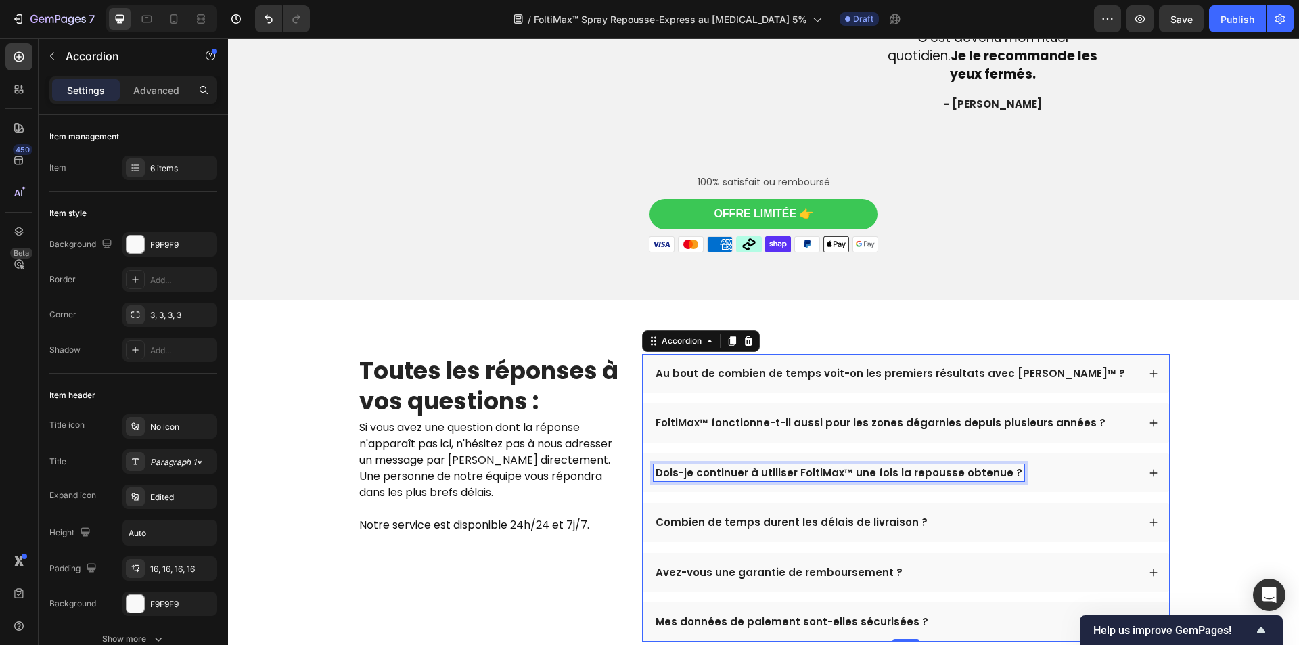
scroll to position [3701, 0]
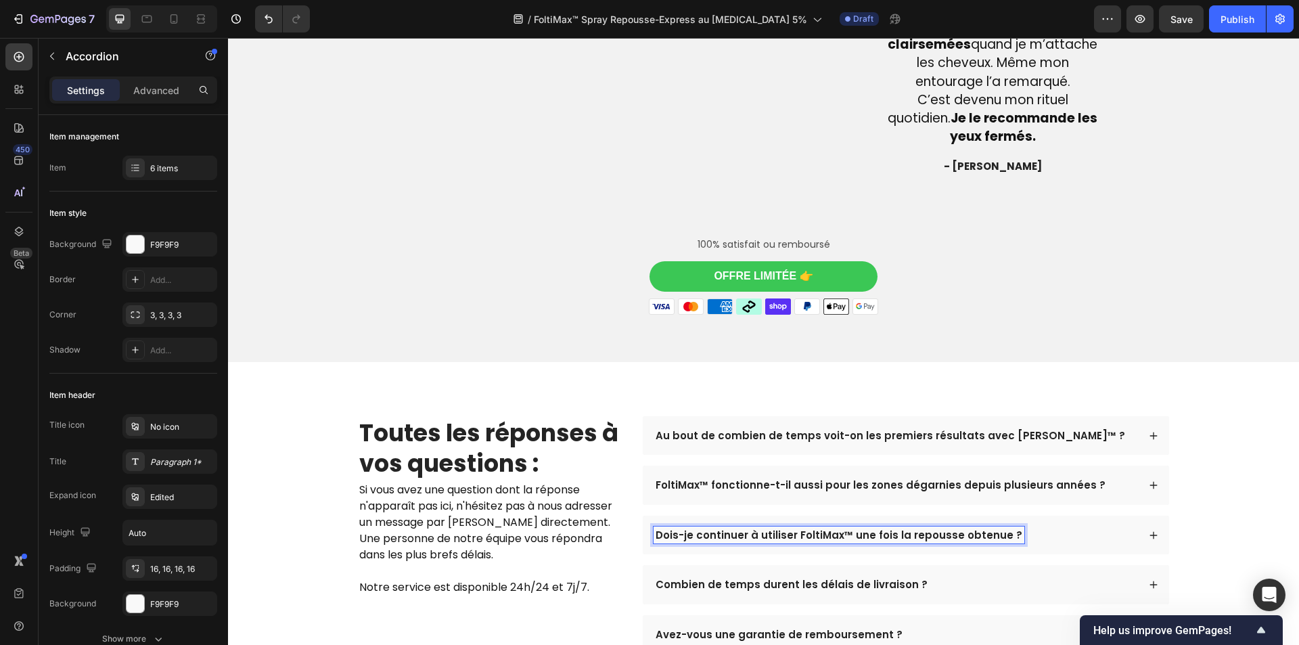
click at [1023, 544] on div "Dois-je continuer à utiliser FoltiMax™ une fois la repousse obtenue ?" at bounding box center [896, 536] width 485 height 18
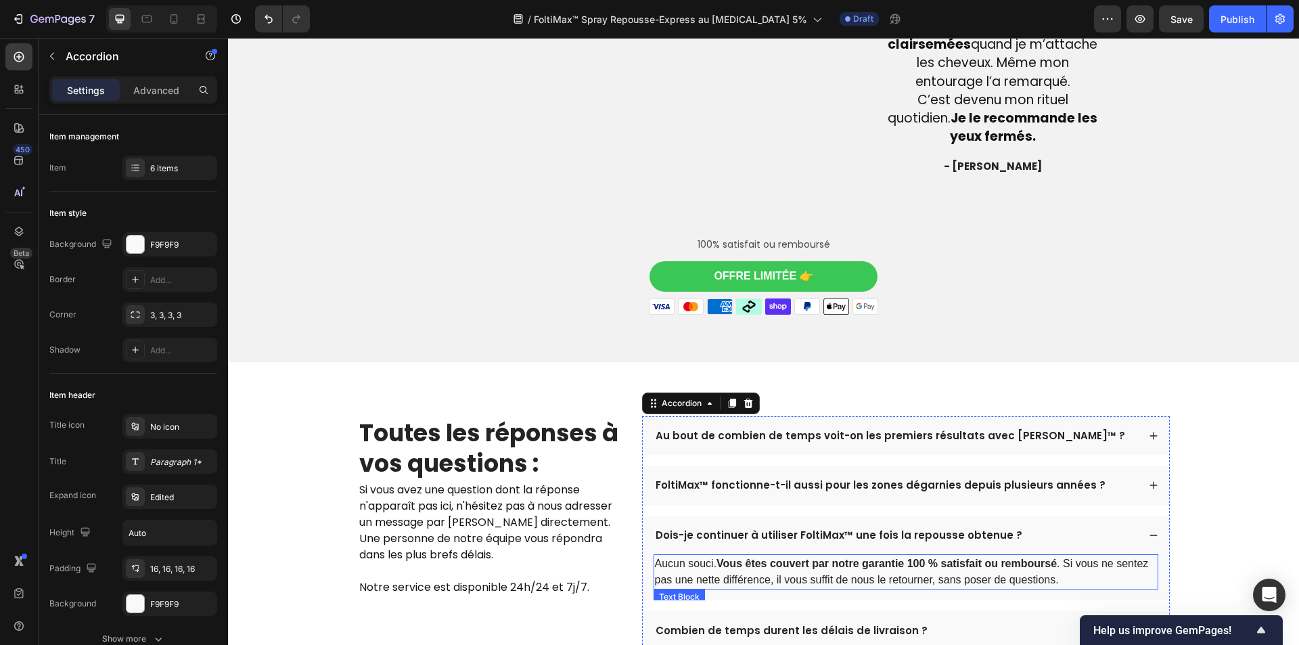
click at [906, 569] on strong "Vous êtes couvert par notre garantie 100 % satisfait ou remboursé" at bounding box center [887, 564] width 340 height 12
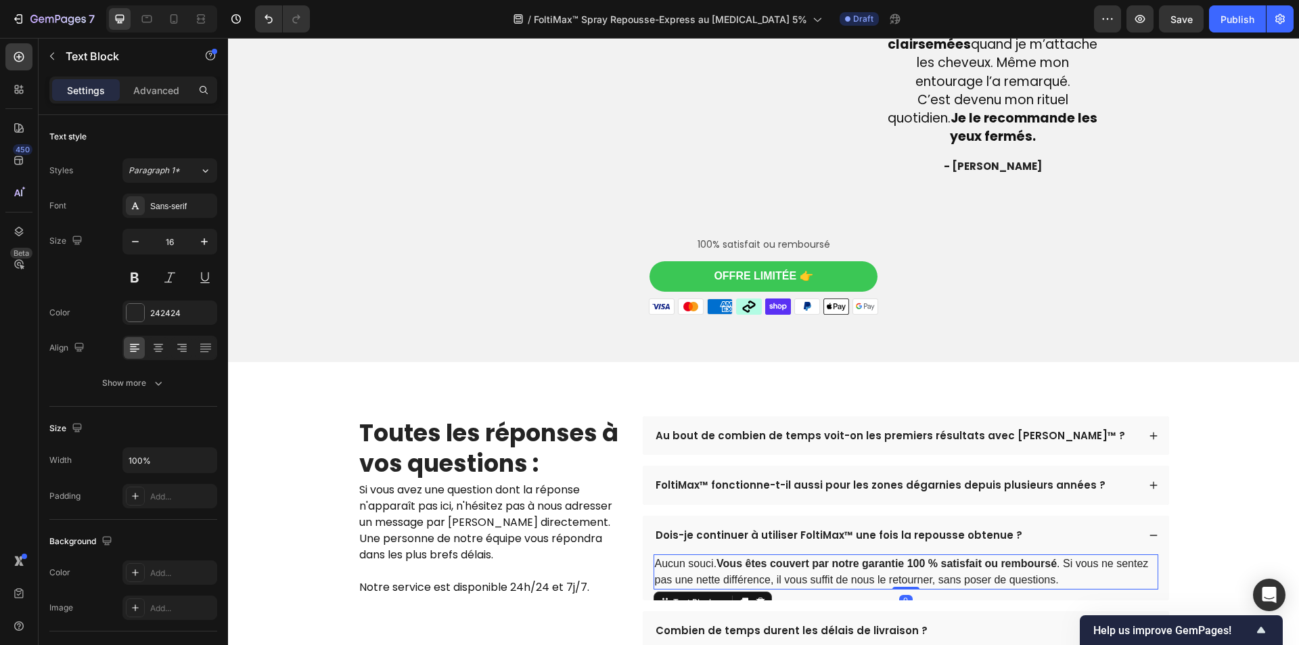
click at [906, 569] on strong "Vous êtes couvert par notre garantie 100 % satisfait ou remboursé" at bounding box center [887, 564] width 340 height 12
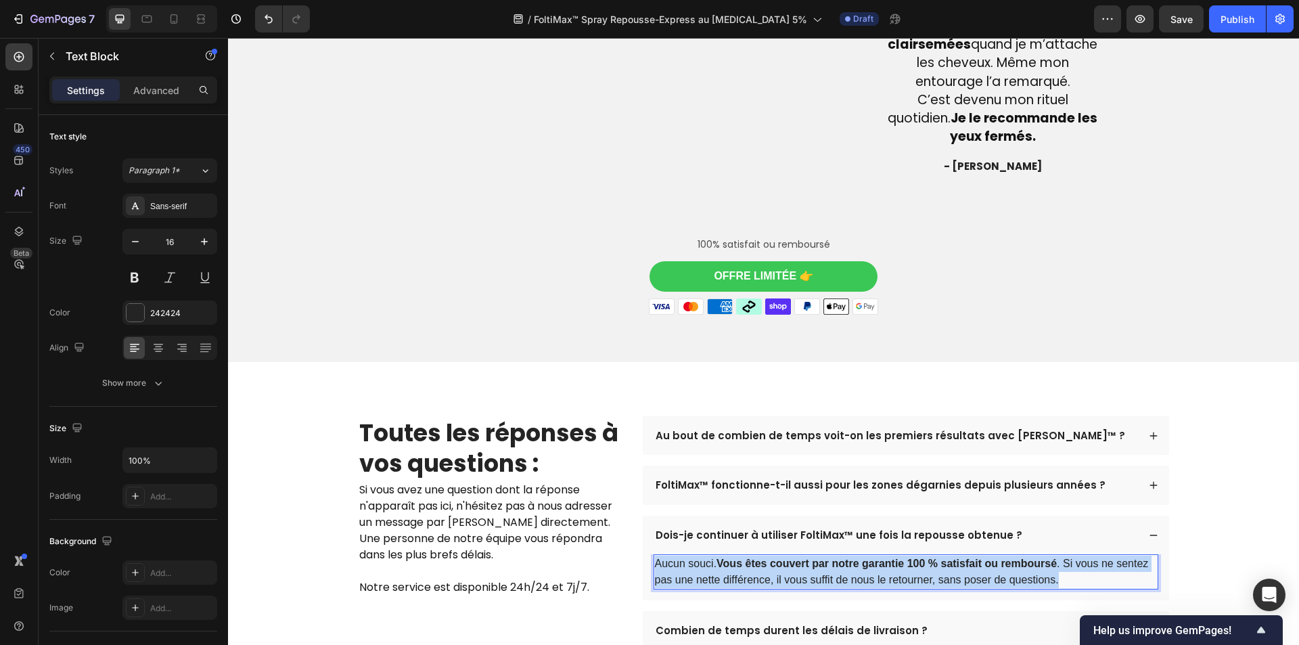
click at [906, 569] on strong "Vous êtes couvert par notre garantie 100 % satisfait ou remboursé" at bounding box center [887, 564] width 340 height 12
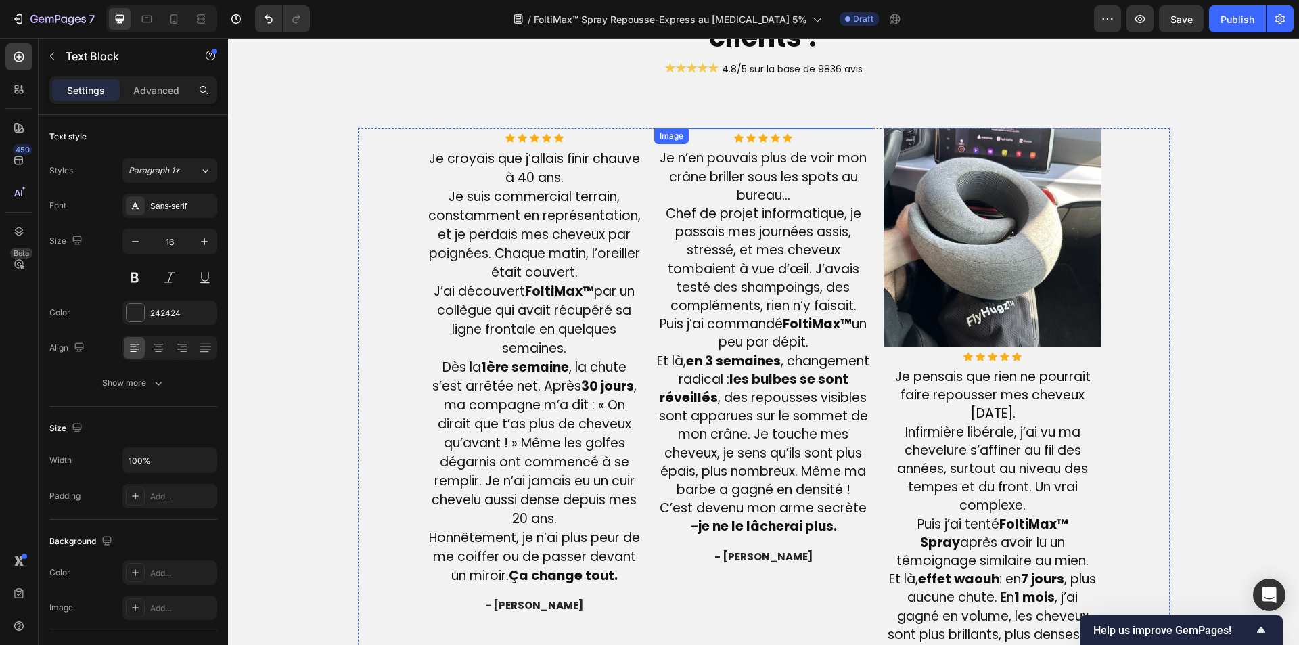
scroll to position [2891, 0]
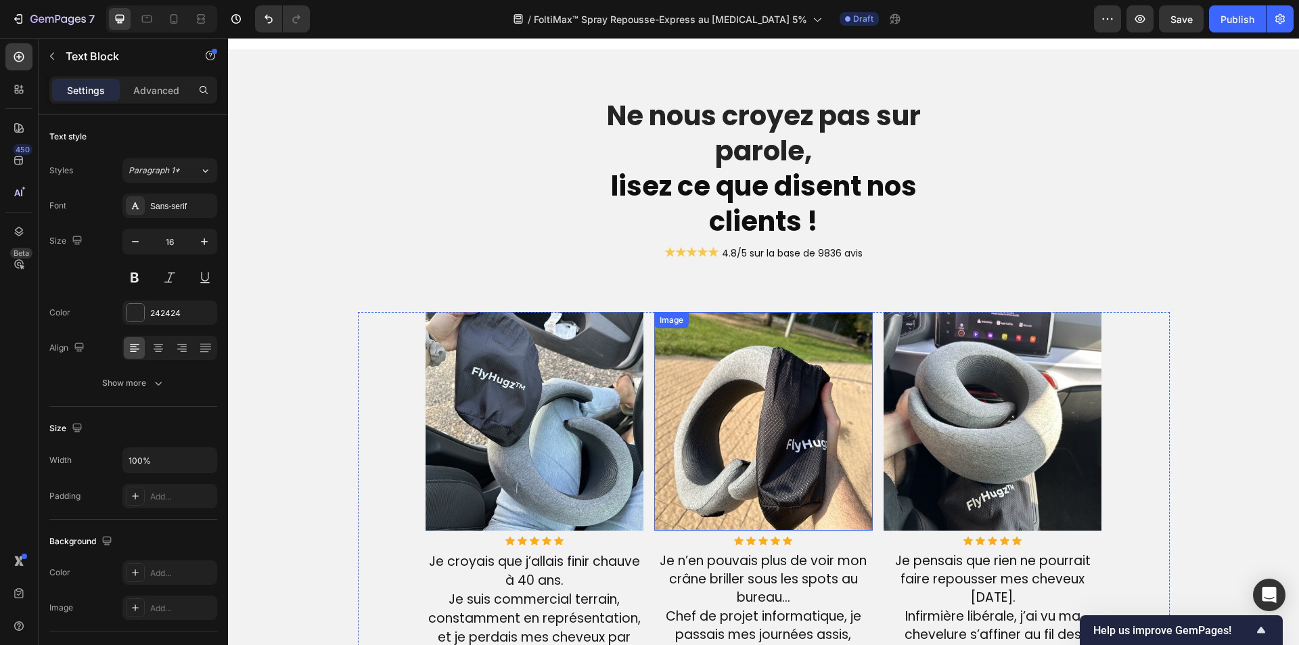
click at [545, 422] on img at bounding box center [535, 421] width 219 height 219
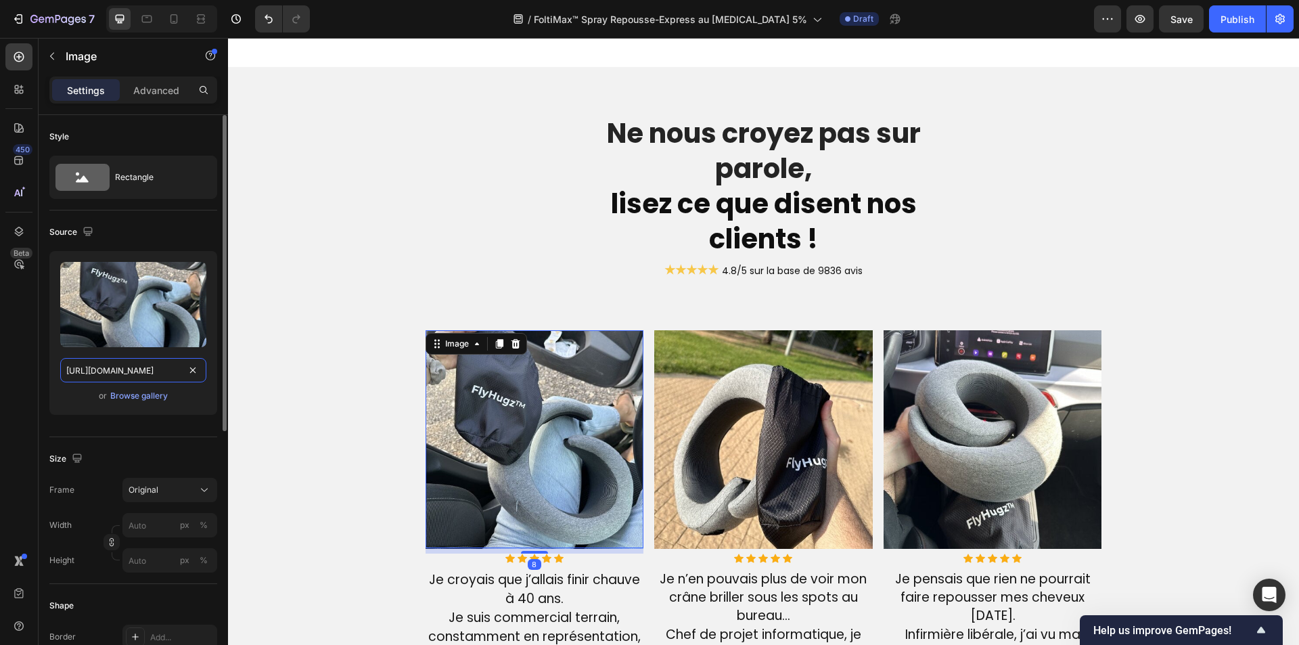
click at [88, 373] on input "[URL][DOMAIN_NAME]" at bounding box center [133, 370] width 146 height 24
paste input "[DOMAIN_NAME][URL]"
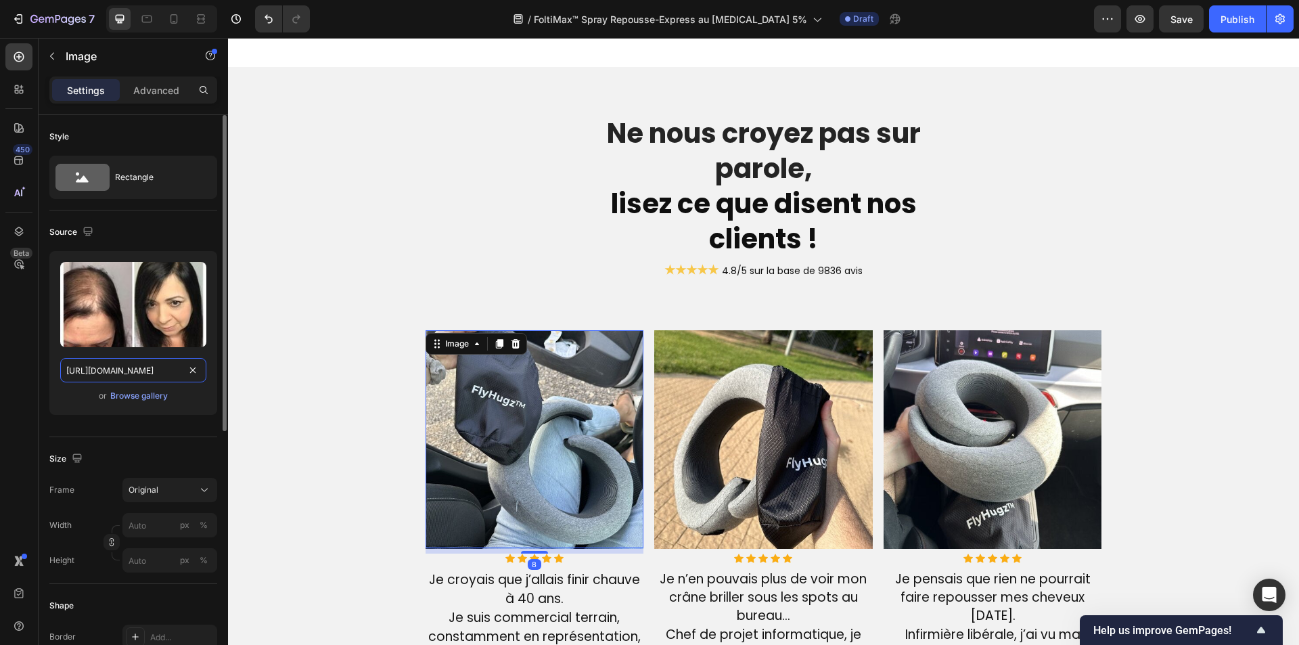
scroll to position [0, 187]
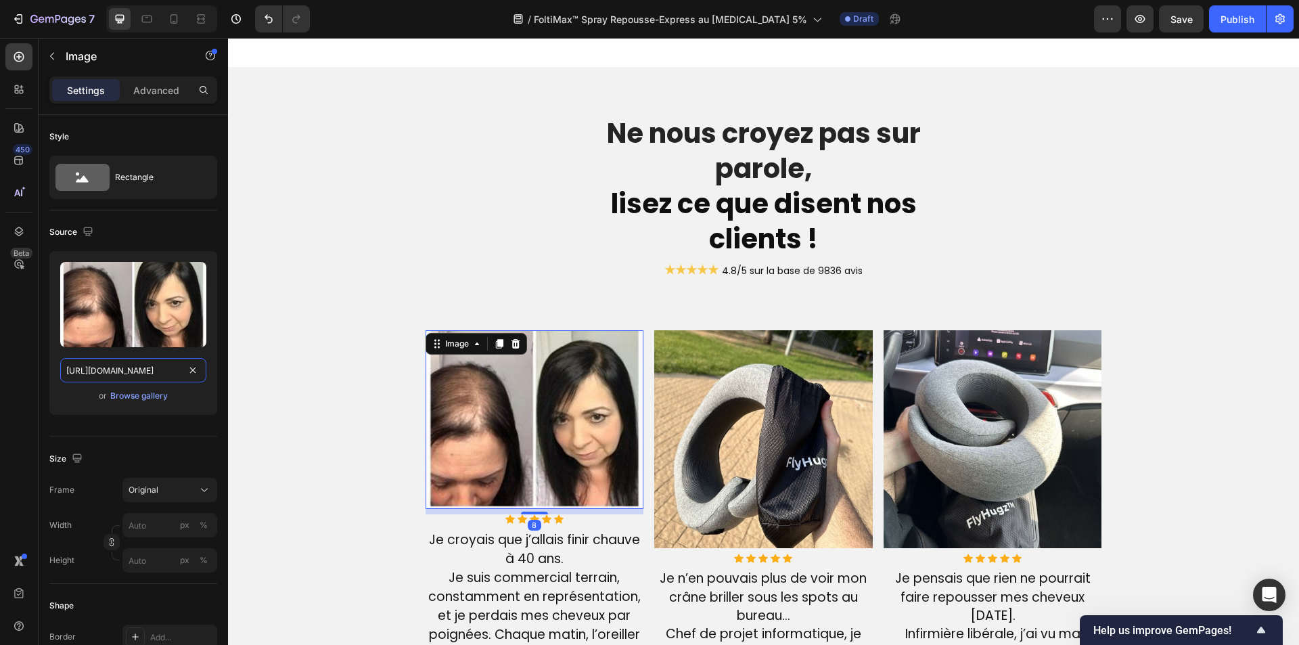
type input "[URL][DOMAIN_NAME]"
click at [919, 408] on img at bounding box center [993, 439] width 219 height 219
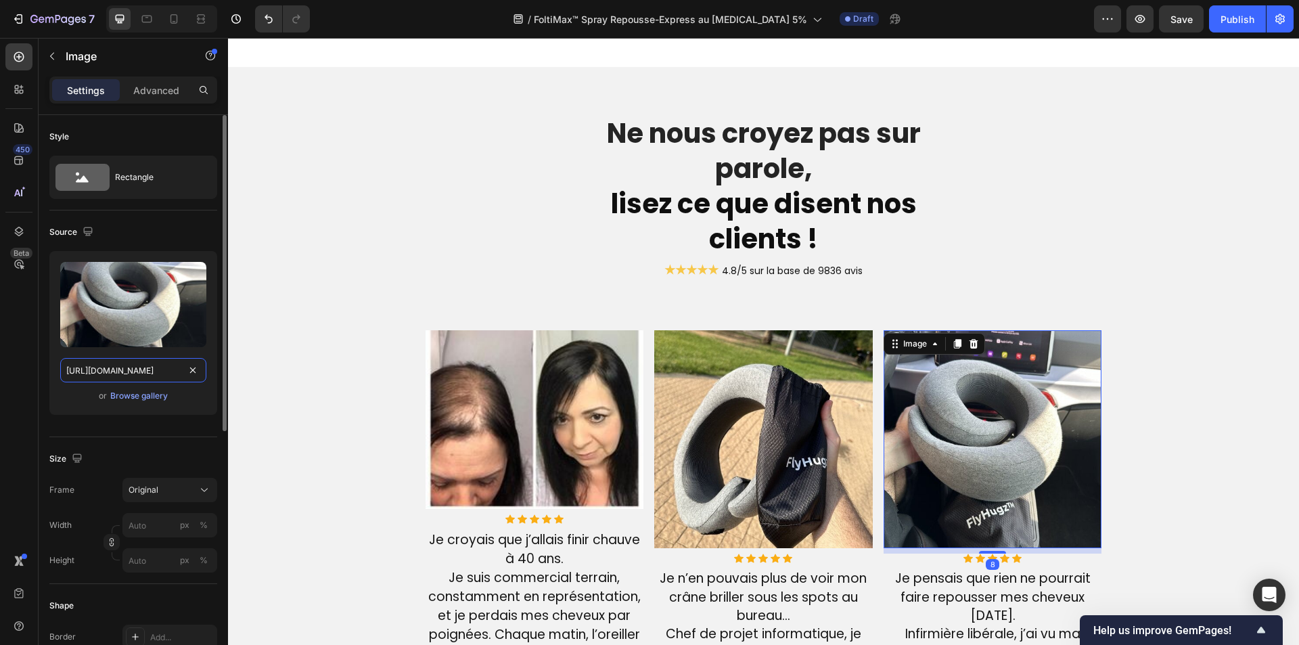
click at [146, 380] on input "[URL][DOMAIN_NAME]" at bounding box center [133, 370] width 146 height 24
paste input "[DOMAIN_NAME][URL]"
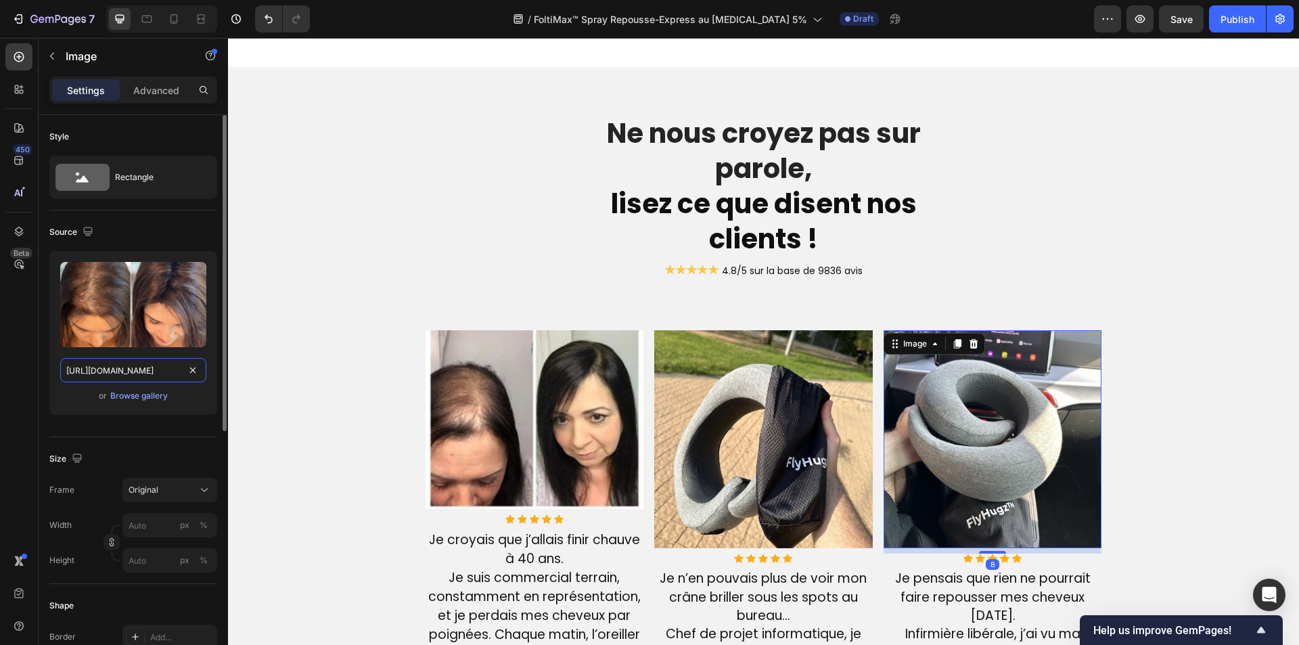
scroll to position [0, 2156]
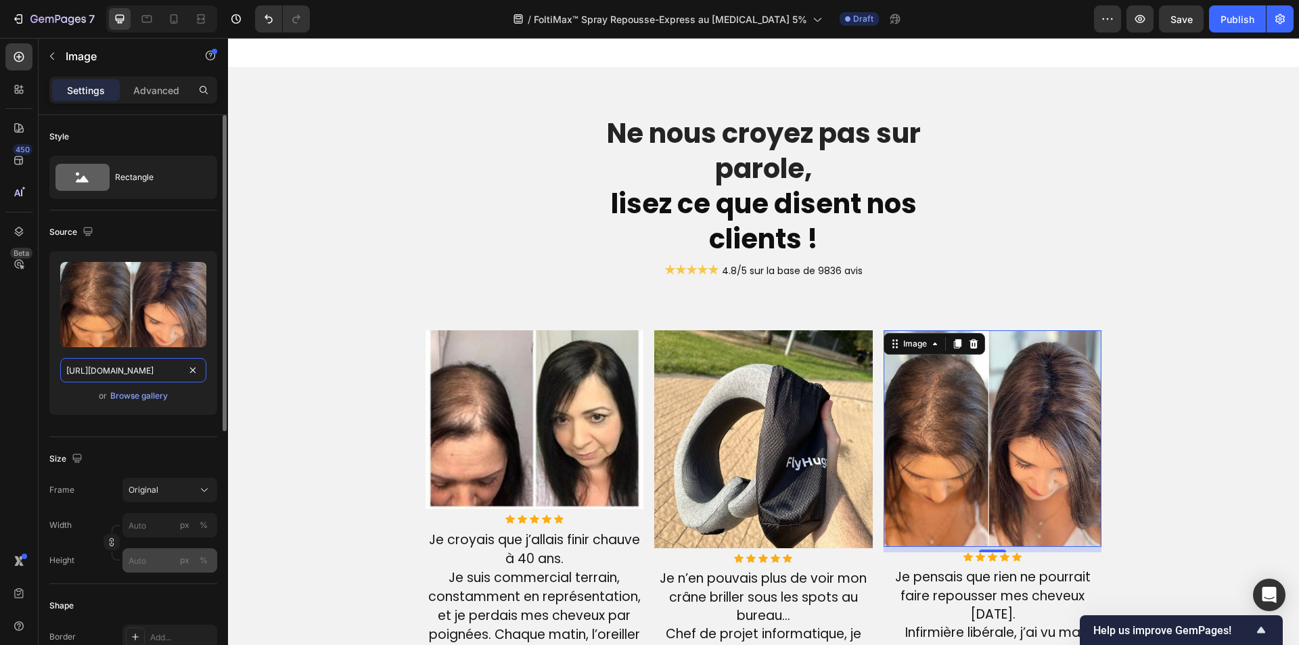
type input "[URL][DOMAIN_NAME]"
click at [158, 557] on input "px %" at bounding box center [170, 560] width 95 height 24
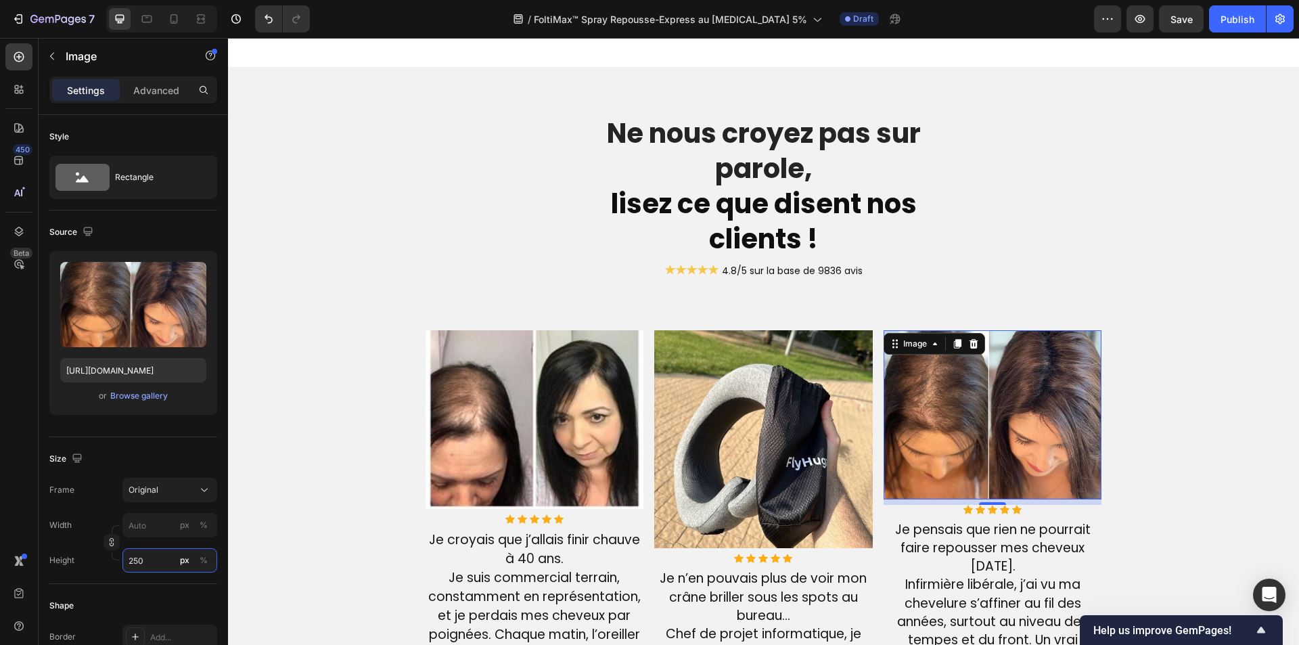
type input "250"
click at [776, 468] on img at bounding box center [763, 439] width 219 height 219
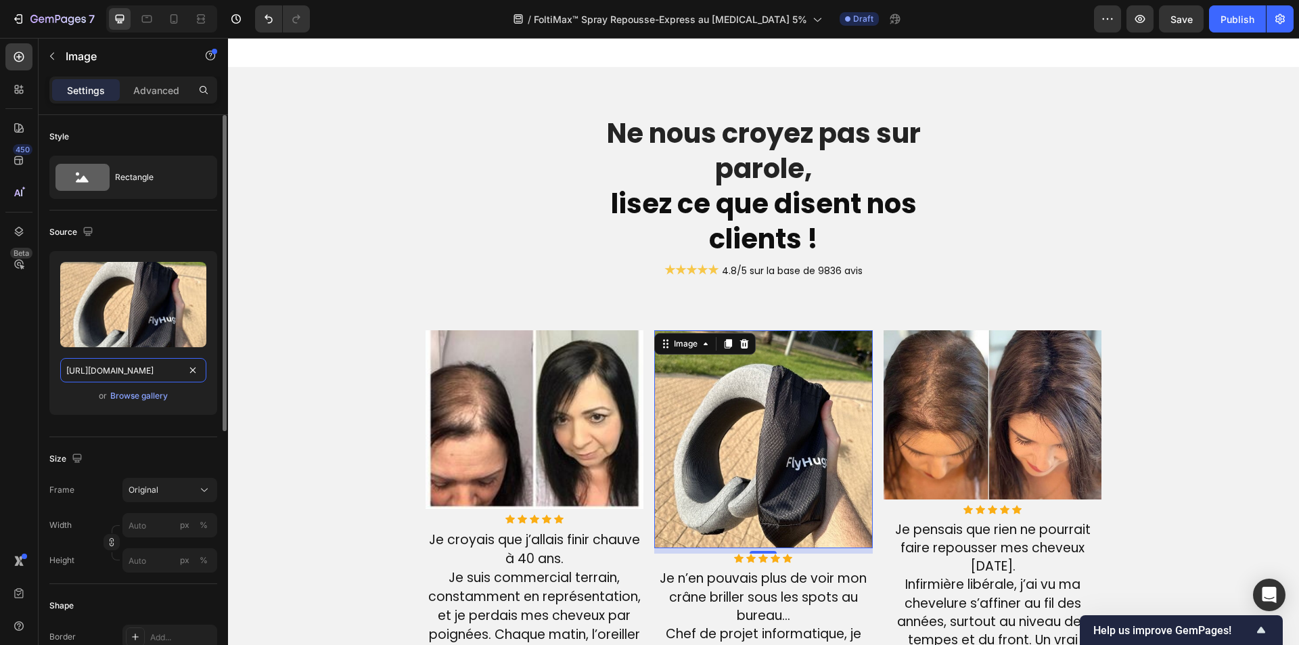
click at [97, 371] on input "[URL][DOMAIN_NAME]" at bounding box center [133, 370] width 146 height 24
paste input "255/7725/9086/files/jamess_ba.jpg?v=1658315262"
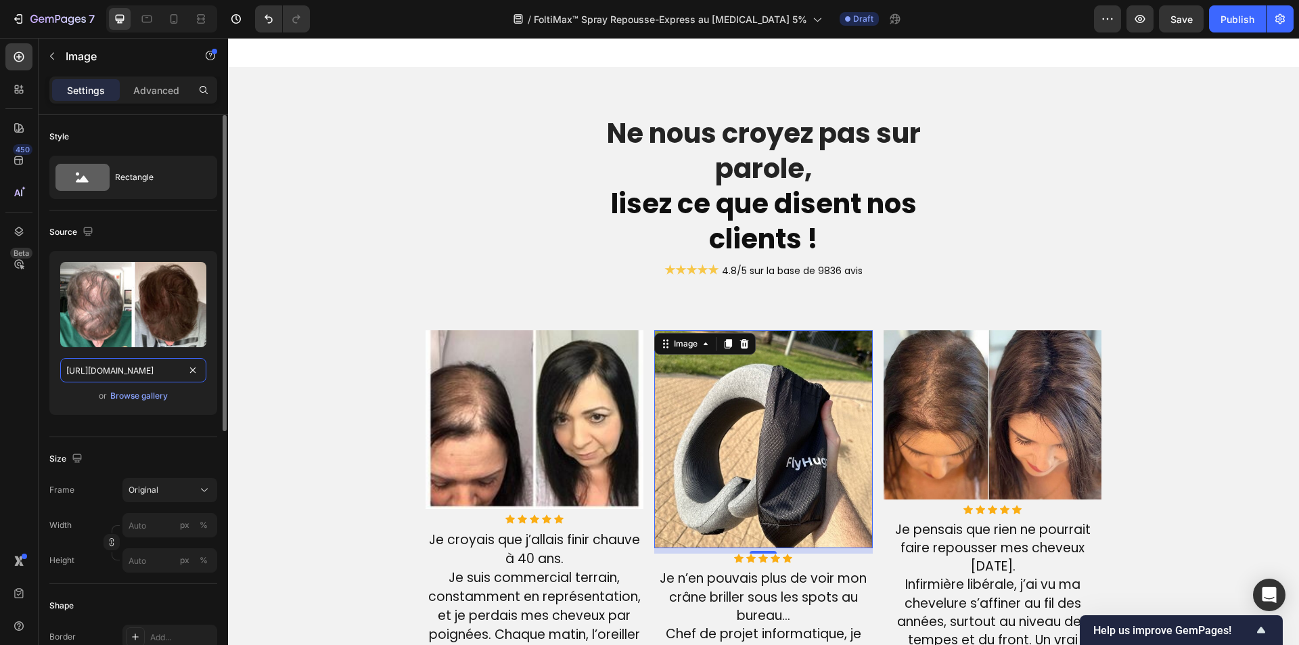
scroll to position [0, 215]
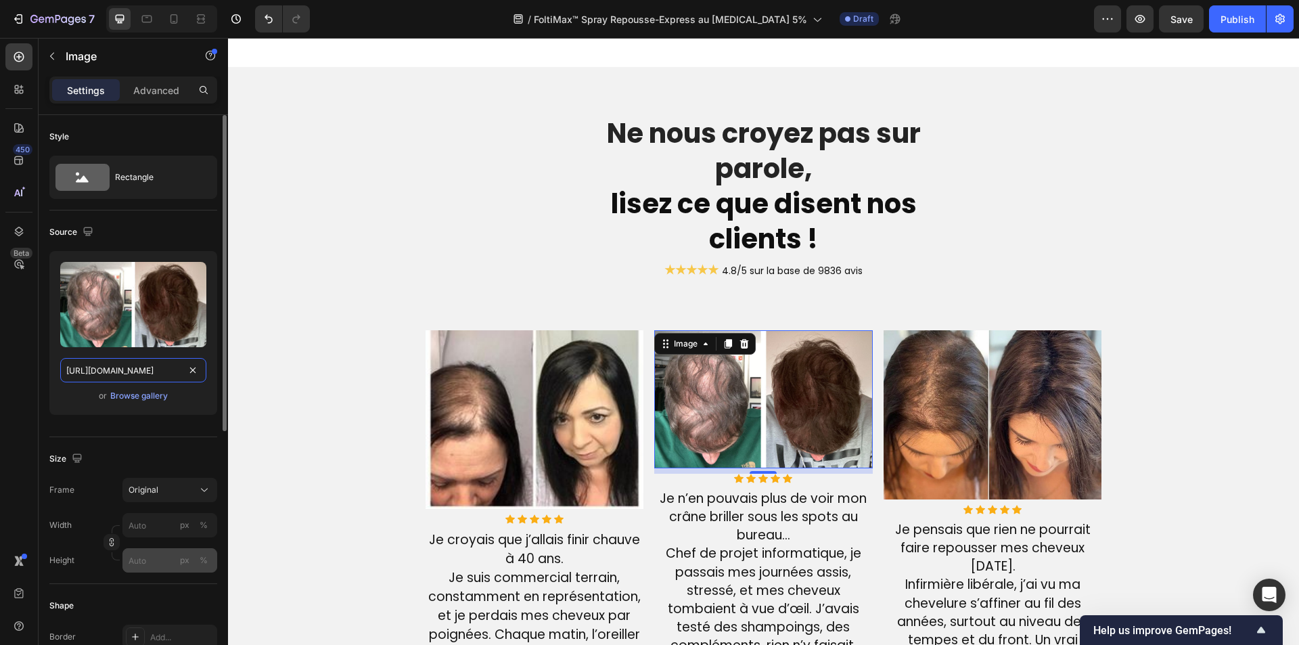
type input "[URL][DOMAIN_NAME]"
click at [159, 565] on input "px %" at bounding box center [170, 560] width 95 height 24
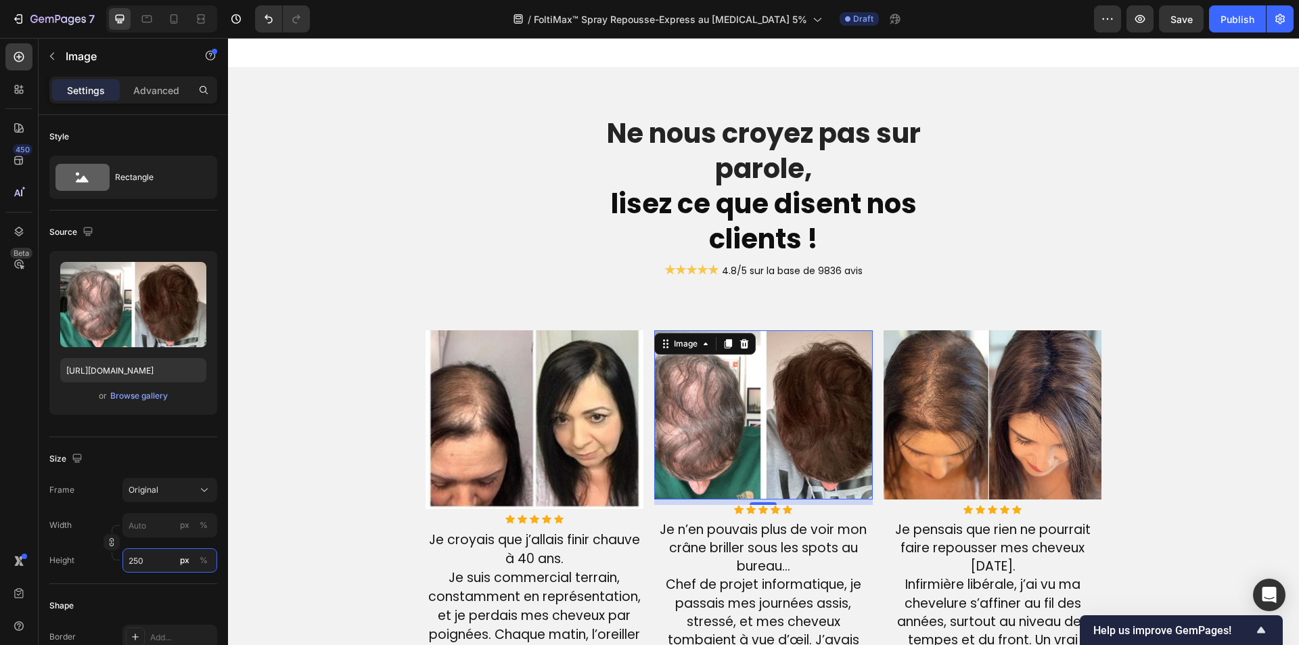
type input "250"
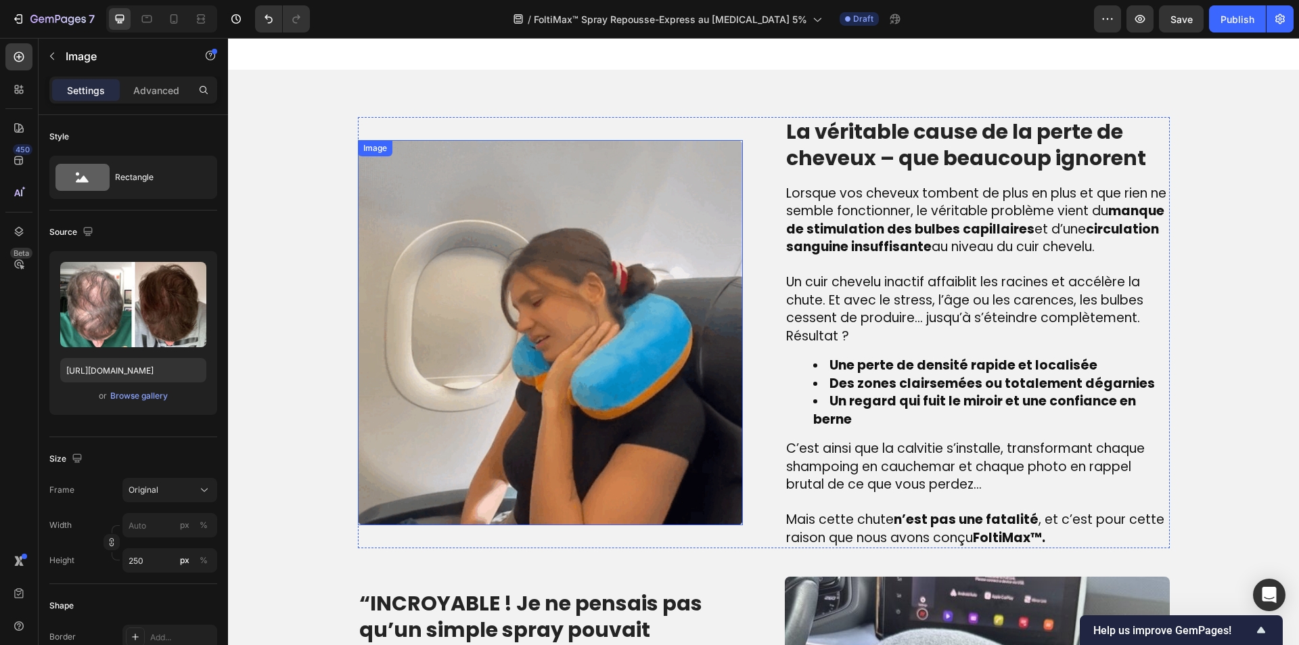
click at [487, 284] on img at bounding box center [550, 332] width 385 height 385
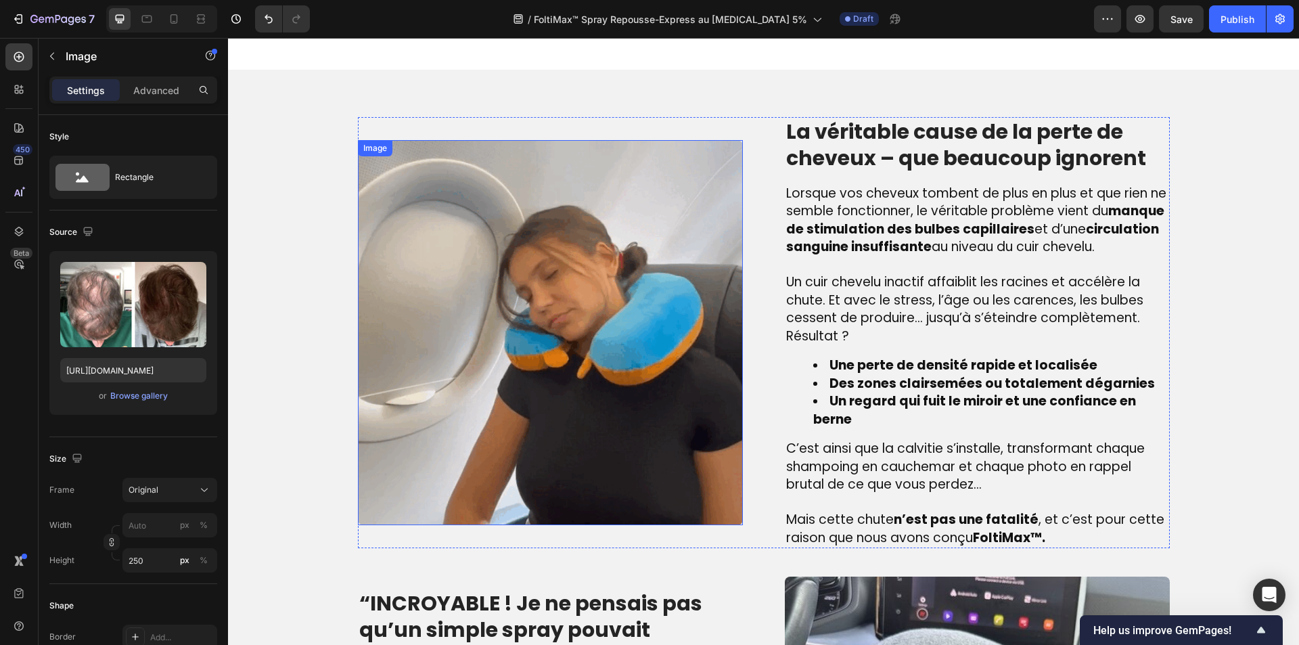
scroll to position [860, 0]
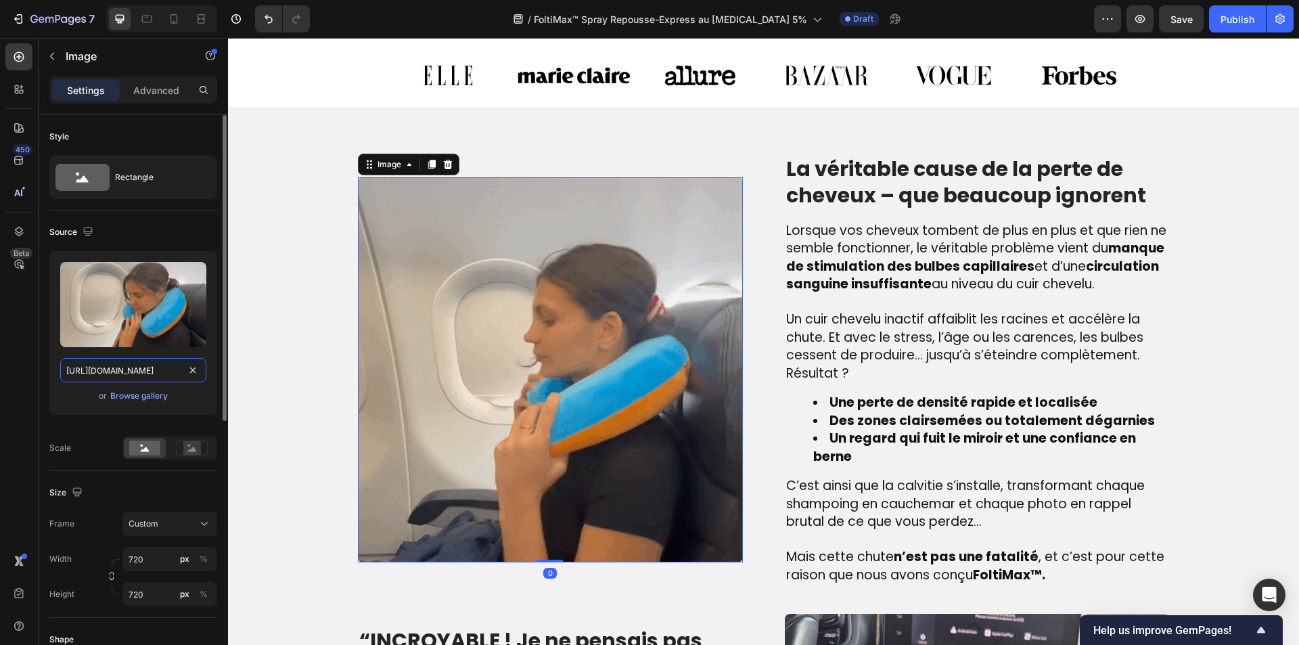
click at [138, 368] on input "[URL][DOMAIN_NAME]" at bounding box center [133, 370] width 146 height 24
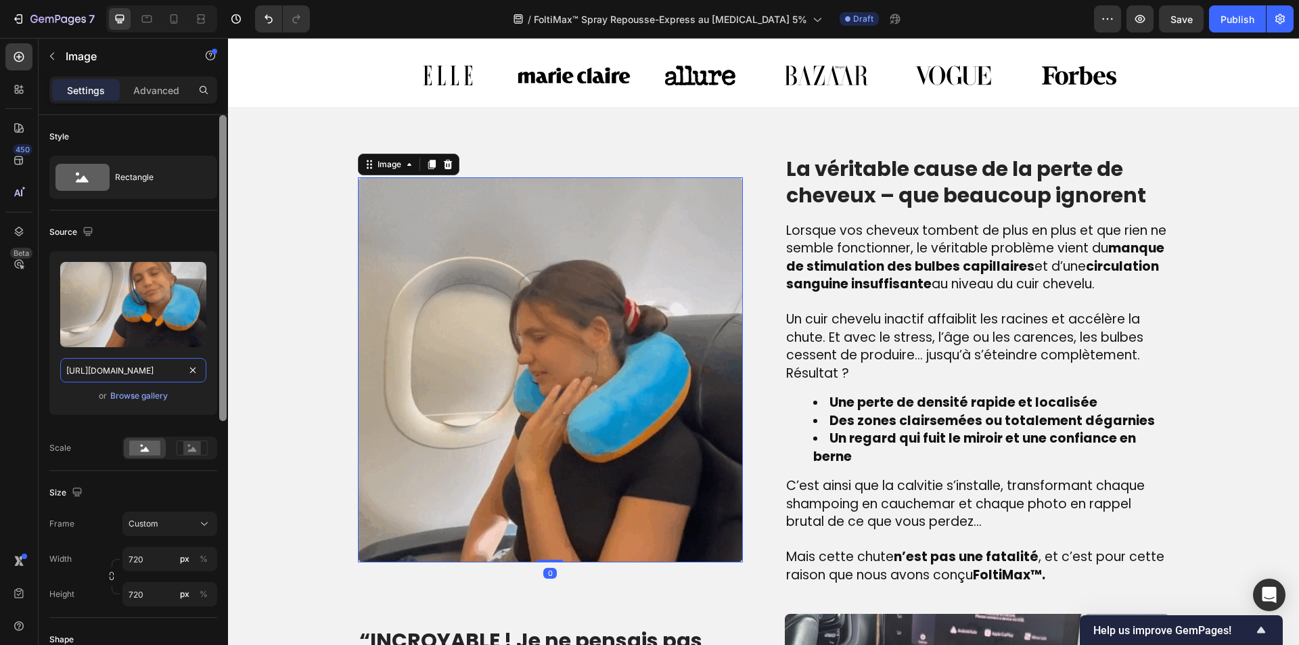
paste input "[DOMAIN_NAME][URL]"
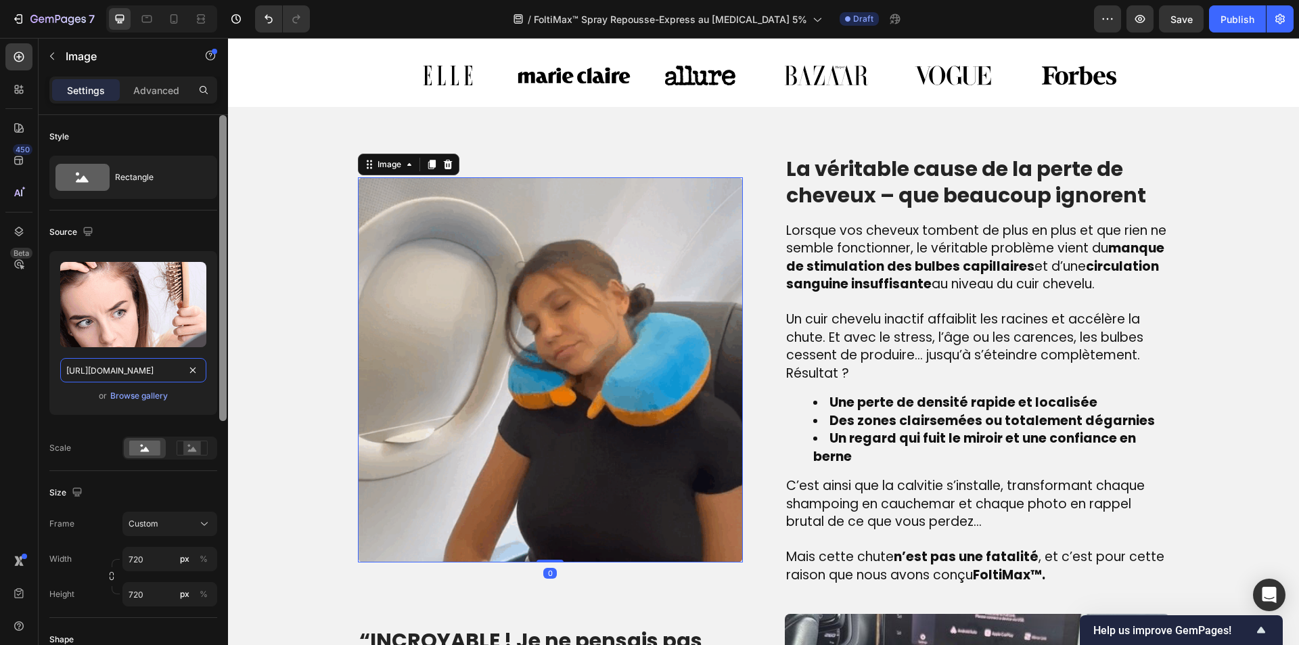
scroll to position [0, 371]
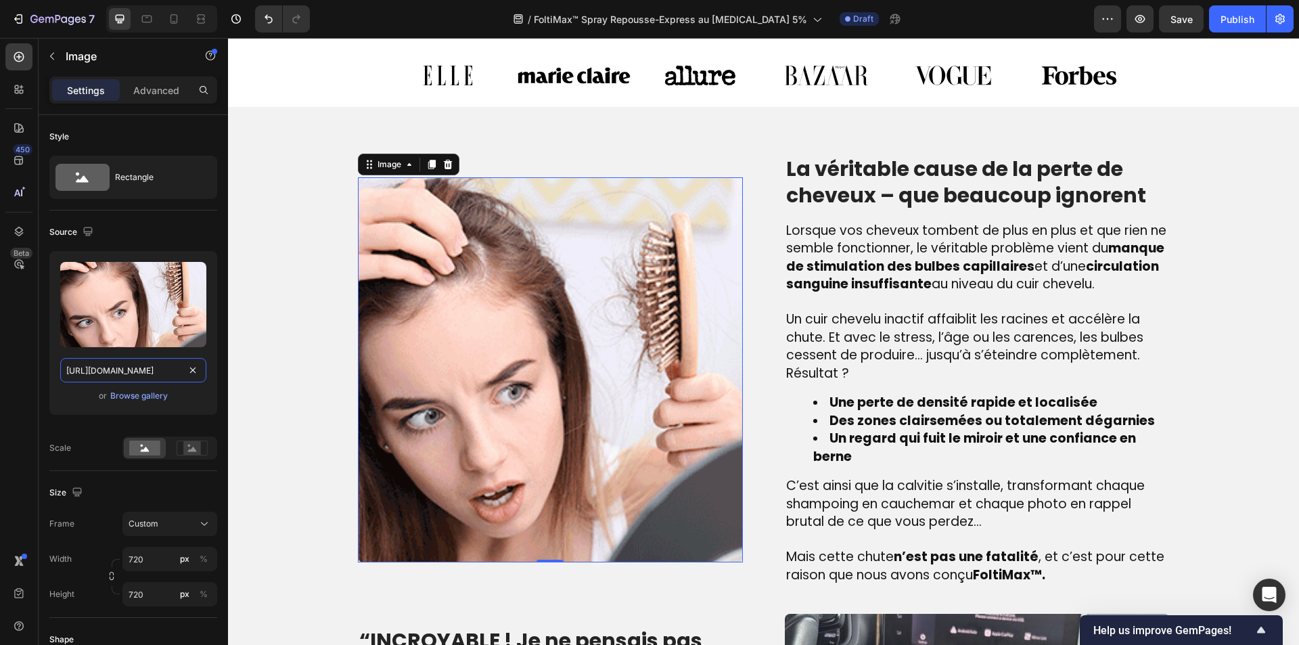
type input "[URL][DOMAIN_NAME]"
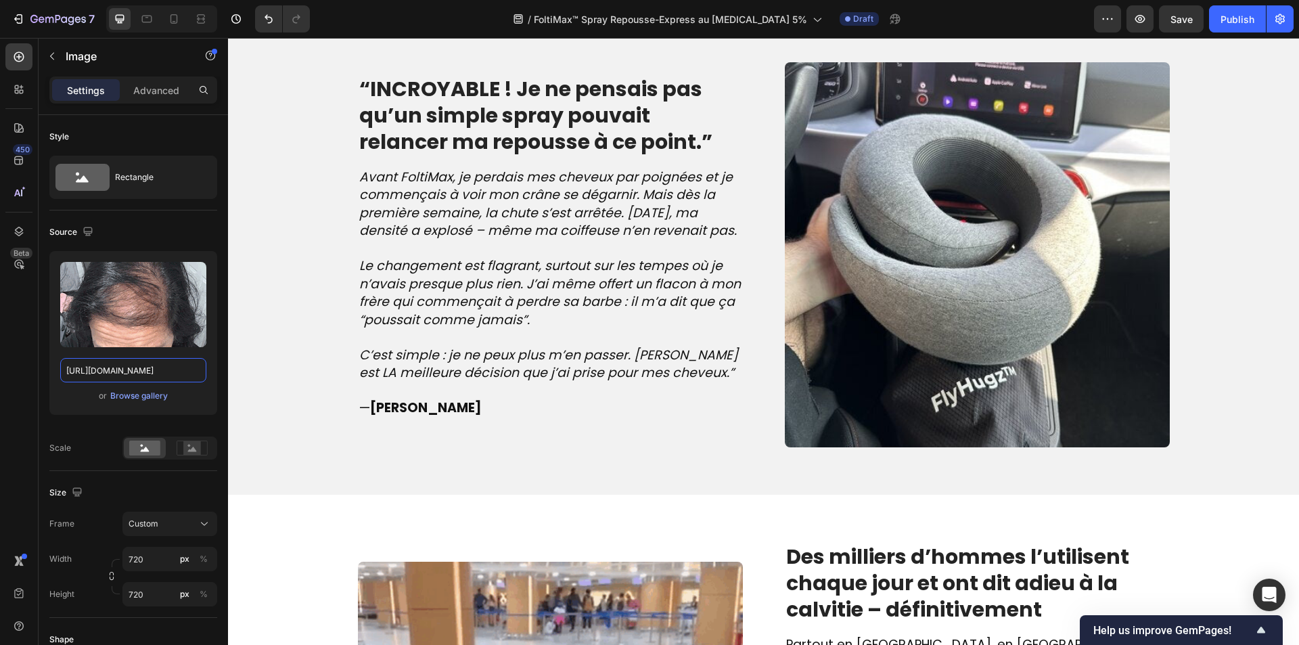
scroll to position [1672, 0]
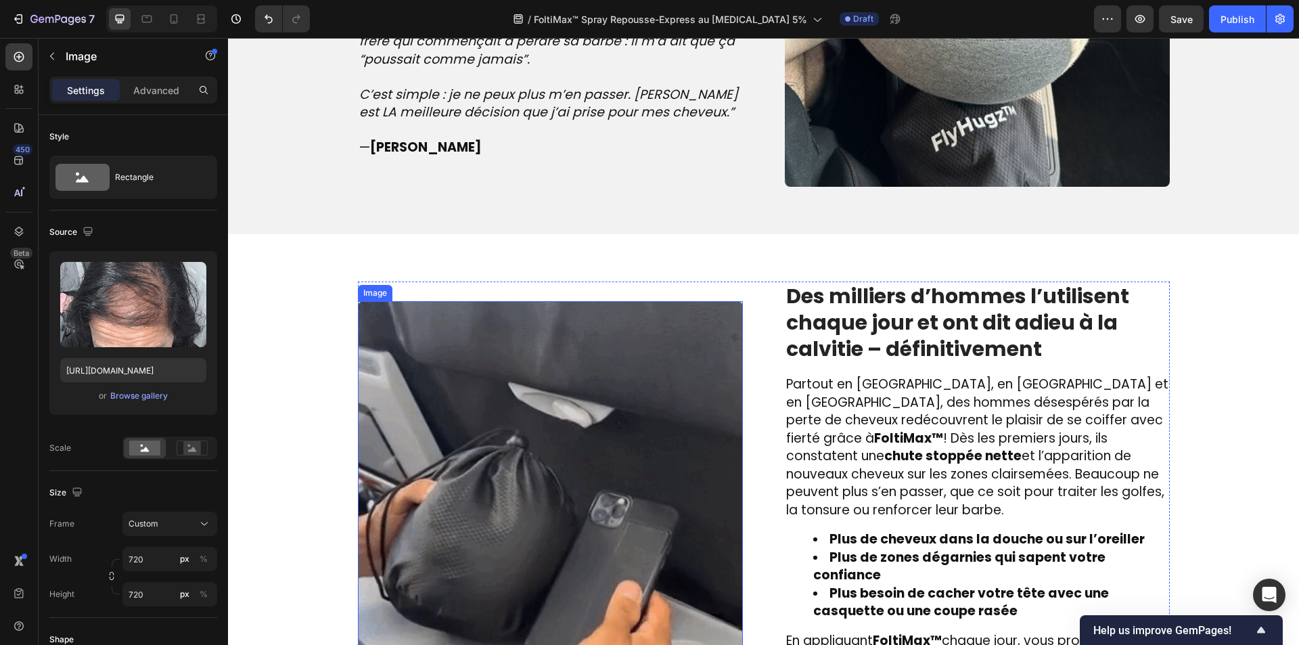
click at [482, 418] on img at bounding box center [550, 493] width 385 height 385
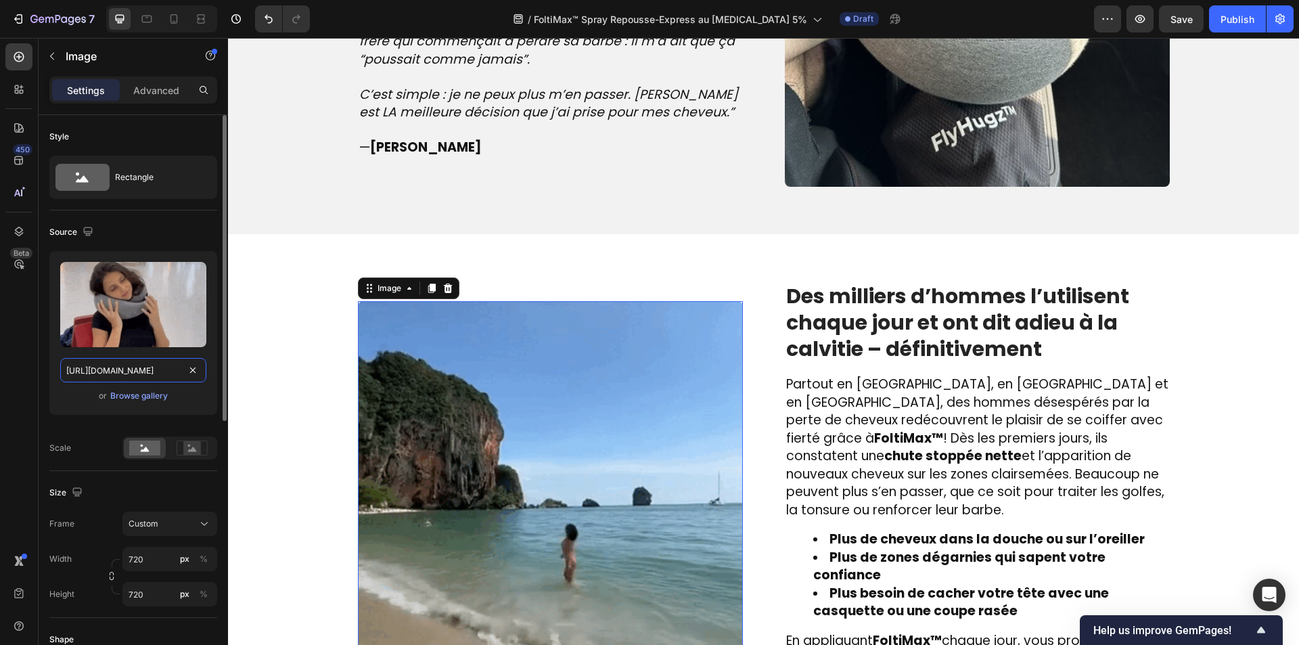
click at [114, 366] on input "[URL][DOMAIN_NAME]" at bounding box center [133, 370] width 146 height 24
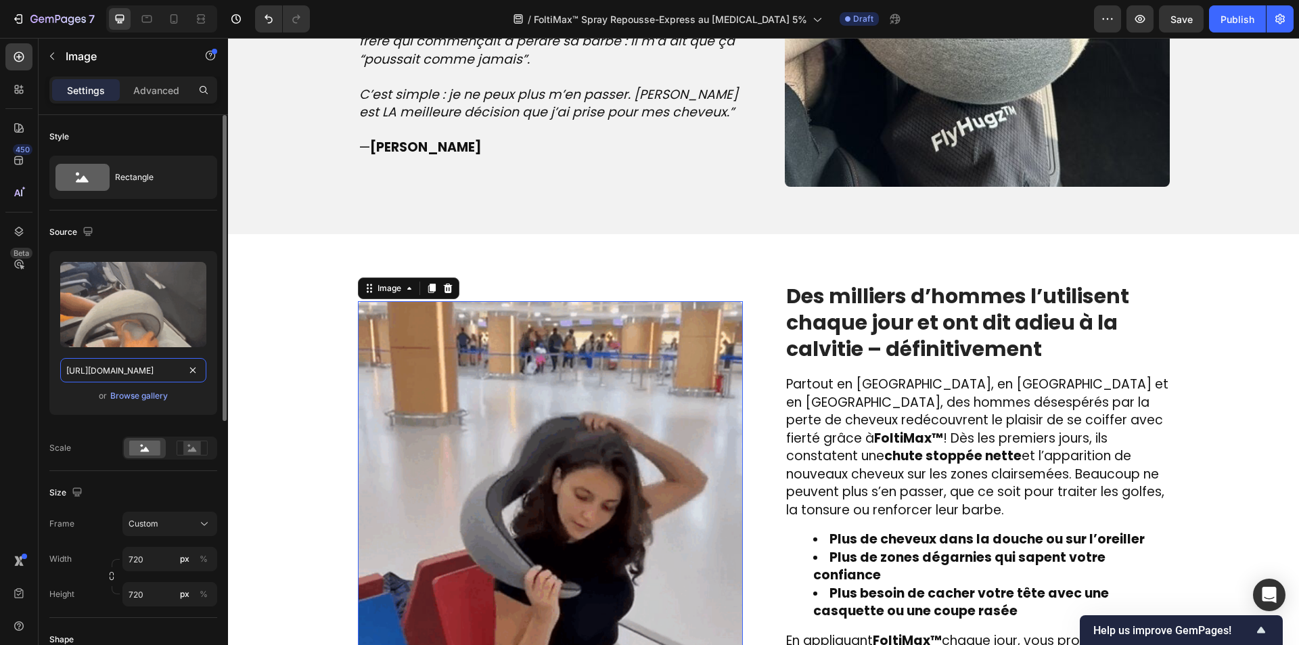
paste input "[DOMAIN_NAME][URL]"
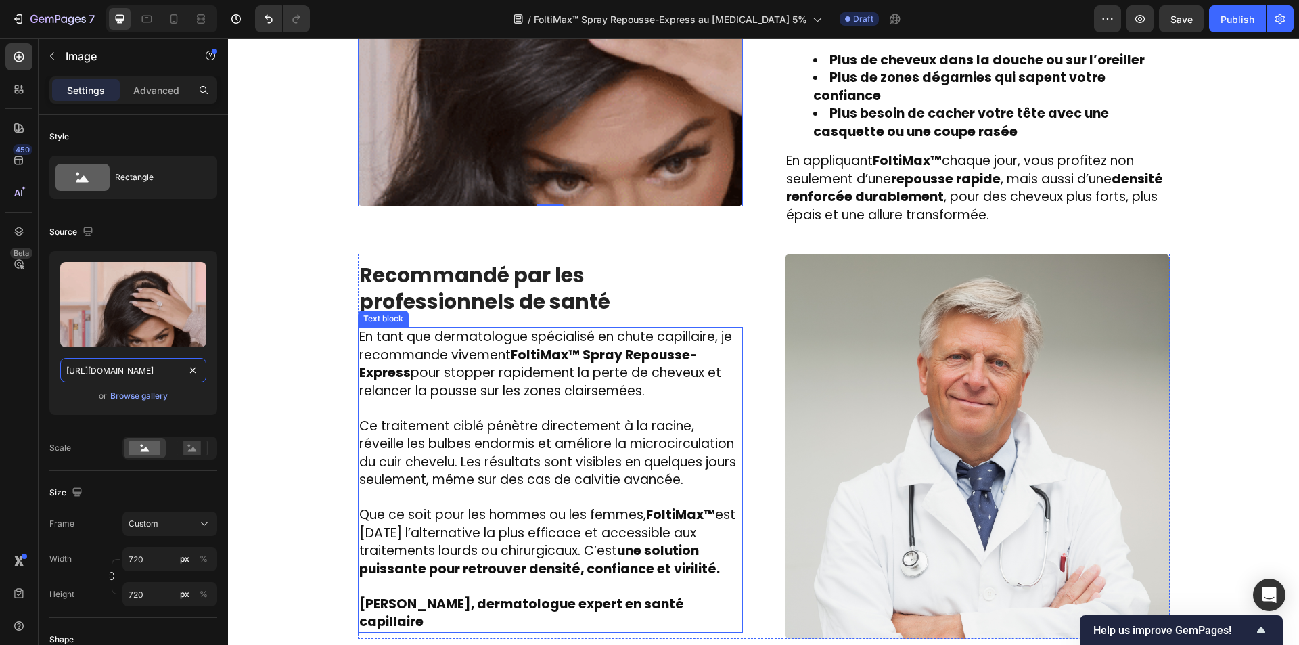
scroll to position [2146, 0]
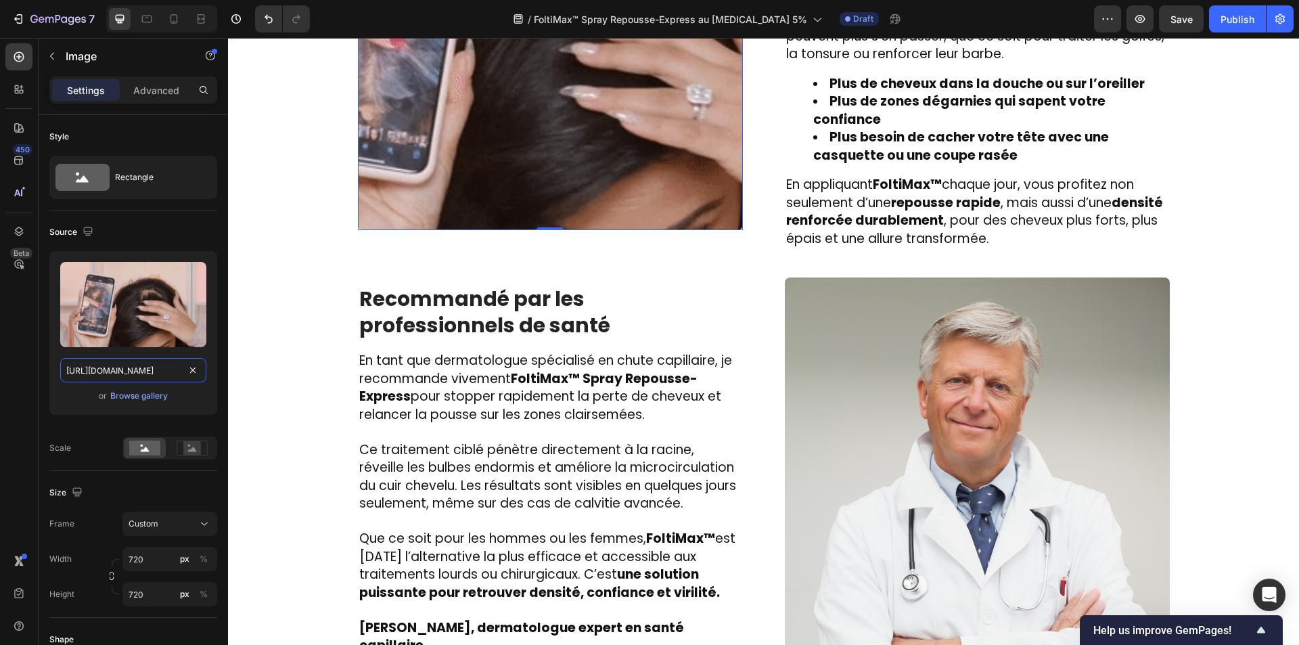
type input "[URL][DOMAIN_NAME]"
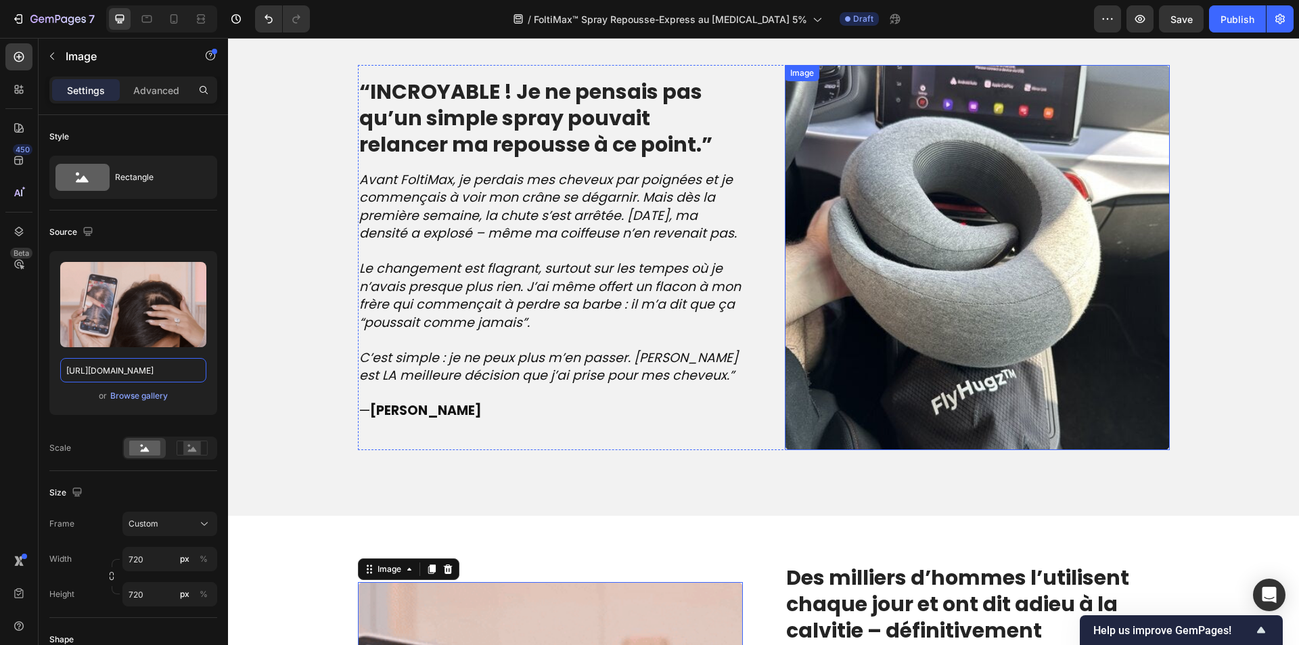
scroll to position [1402, 0]
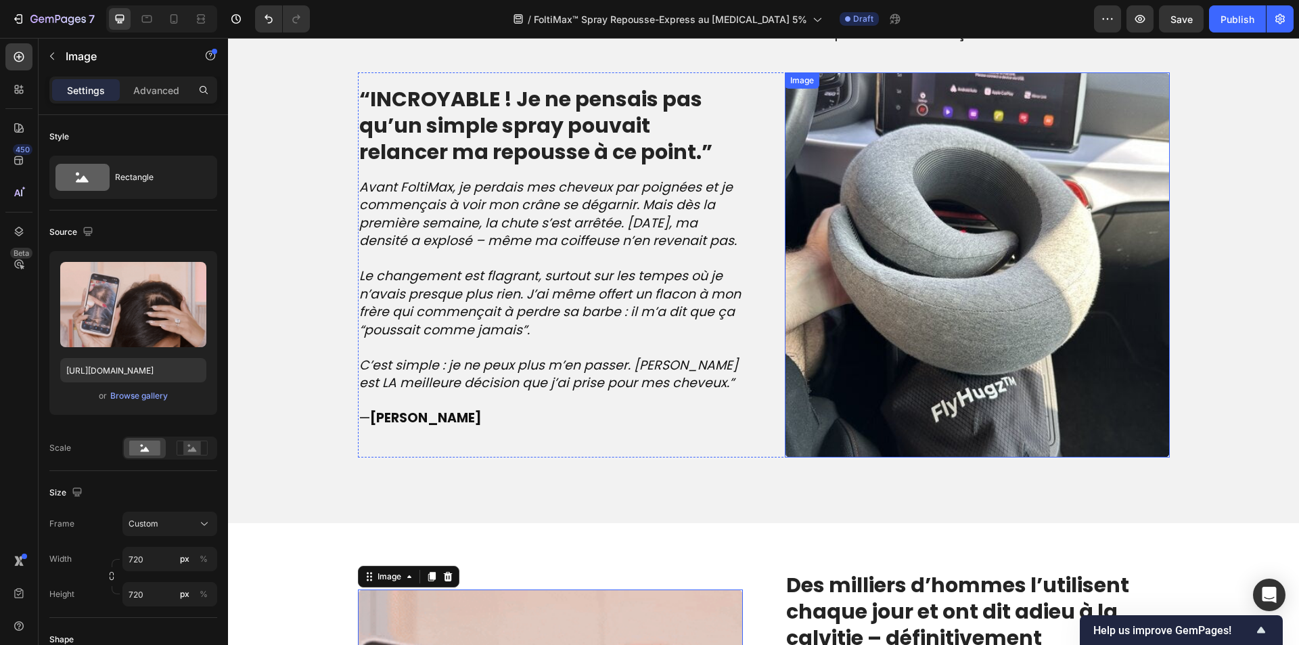
click at [883, 294] on img at bounding box center [977, 264] width 385 height 385
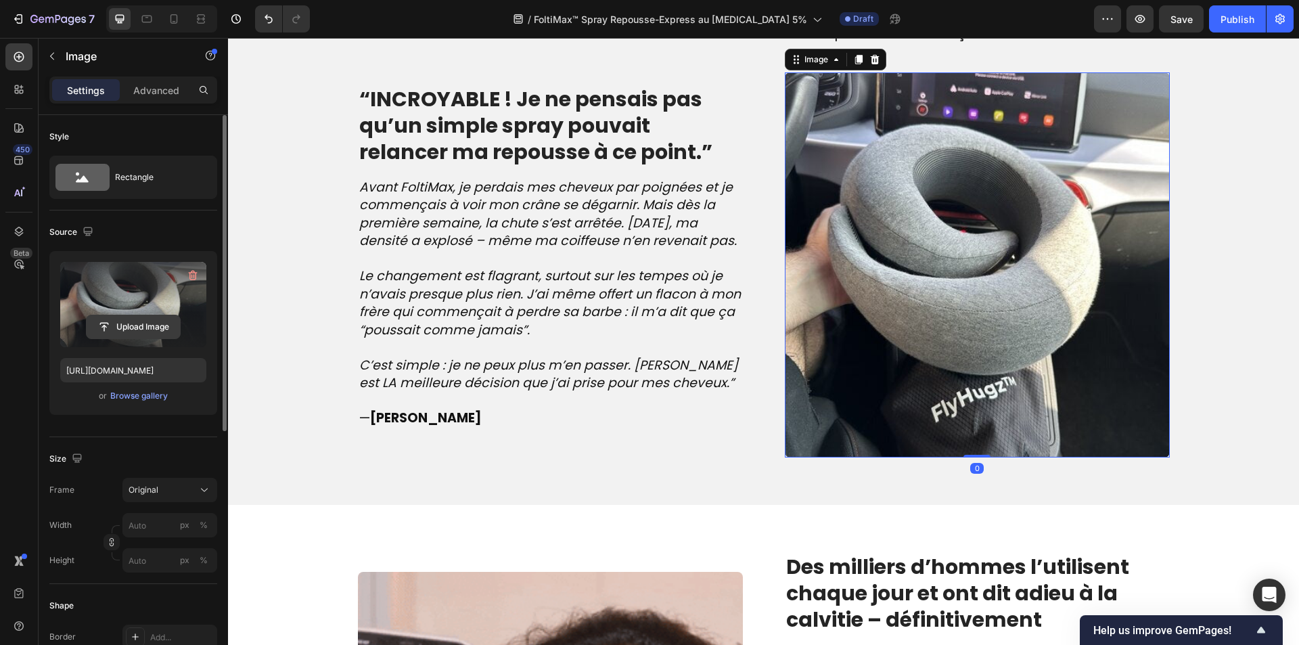
click at [106, 323] on input "file" at bounding box center [133, 326] width 93 height 23
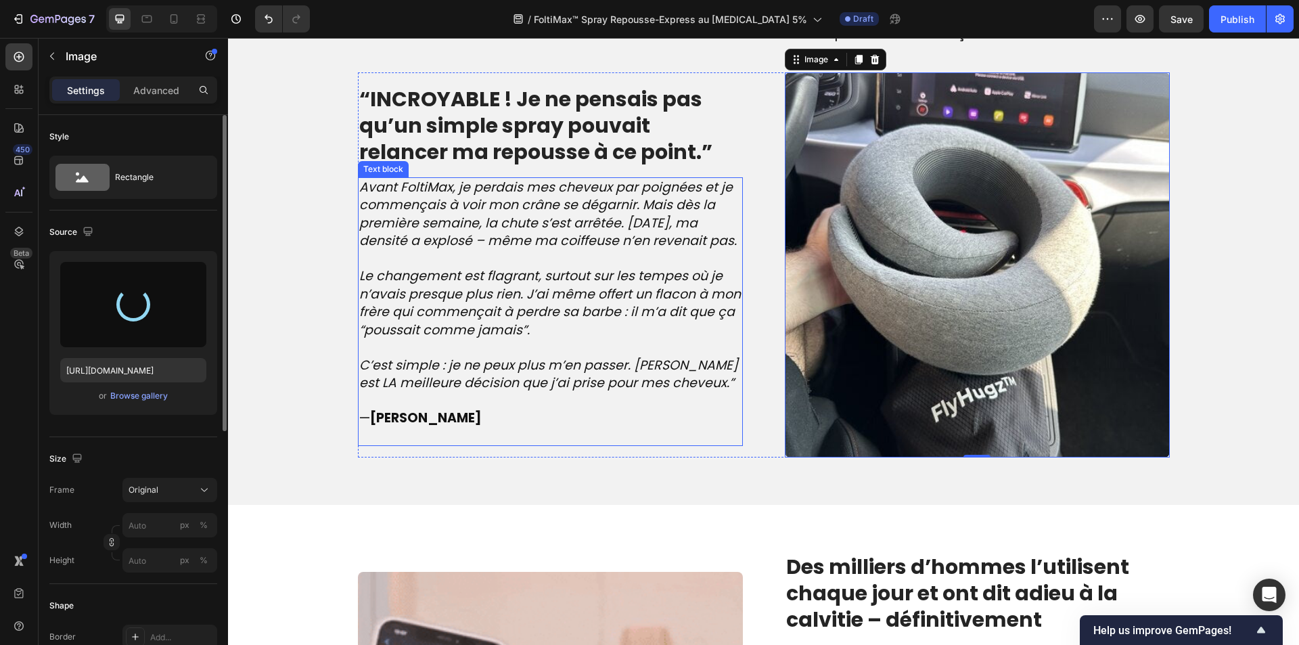
type input "[URL][DOMAIN_NAME]"
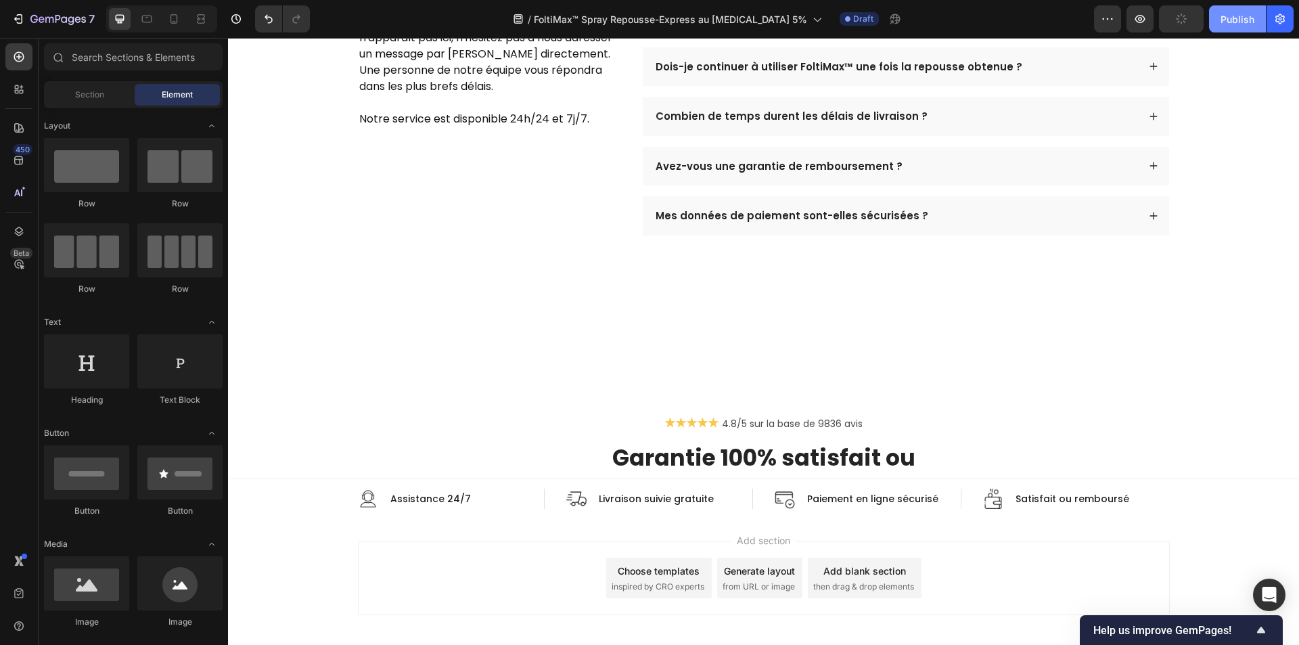
scroll to position [4130, 0]
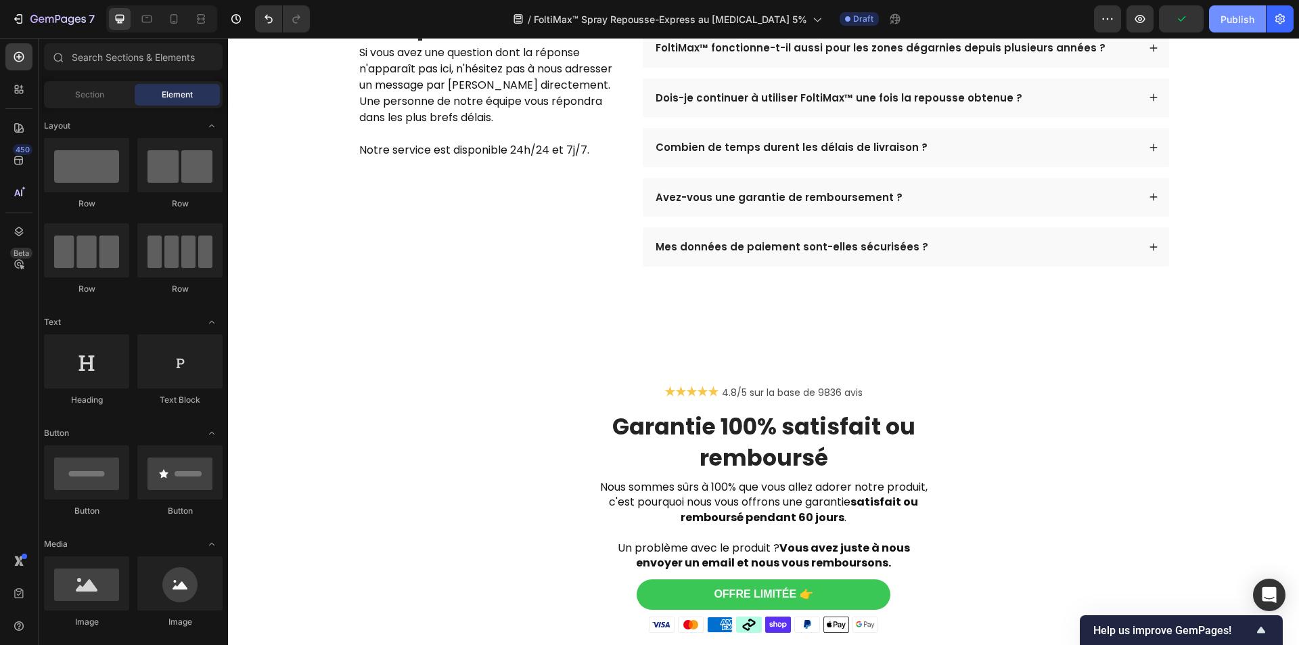
click at [1228, 22] on div "Publish" at bounding box center [1238, 19] width 34 height 14
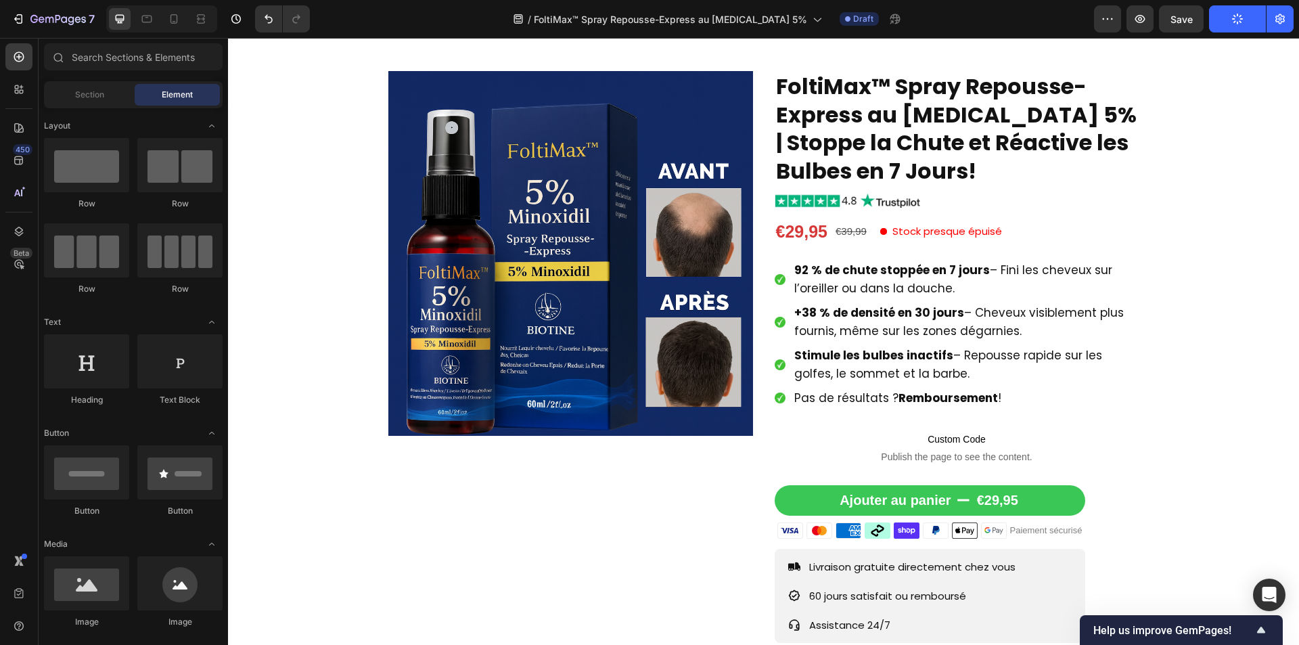
scroll to position [0, 0]
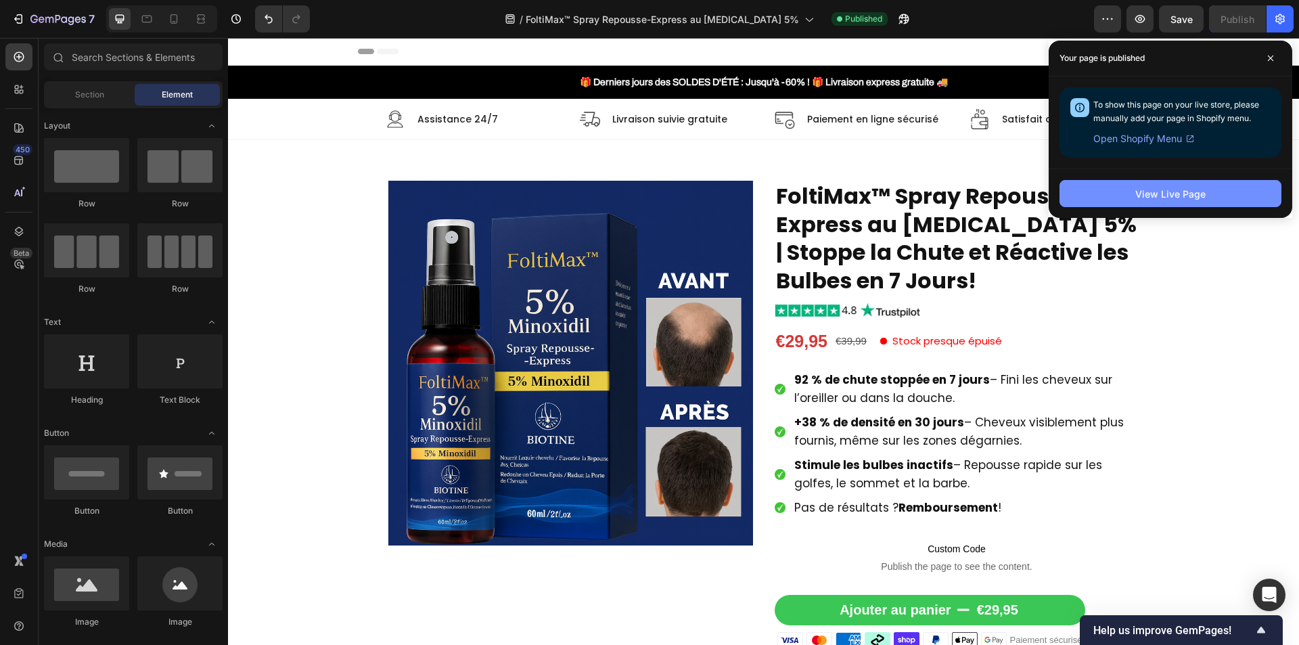
click at [1121, 186] on button "View Live Page" at bounding box center [1171, 193] width 222 height 27
